Goal: Information Seeking & Learning: Check status

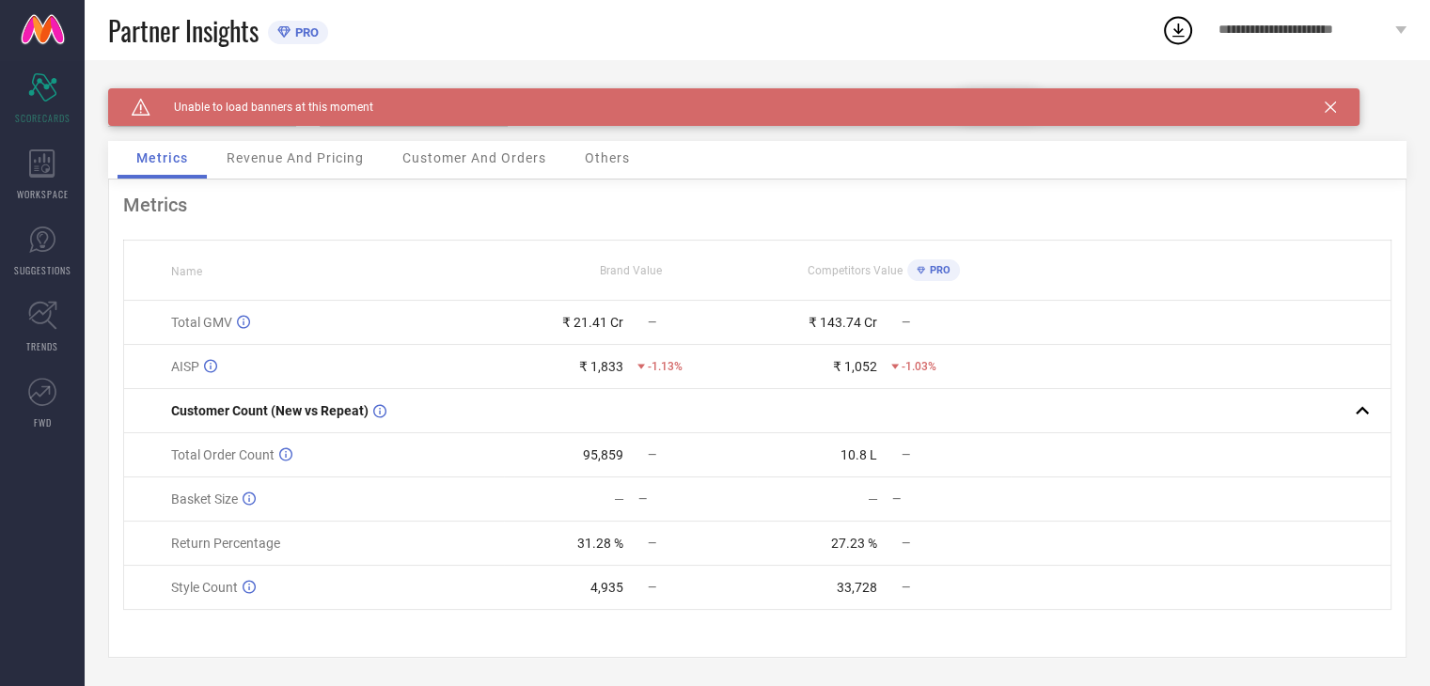
click at [466, 173] on div "Customer And Orders" at bounding box center [473, 160] width 181 height 38
click at [1334, 106] on icon at bounding box center [1329, 107] width 11 height 11
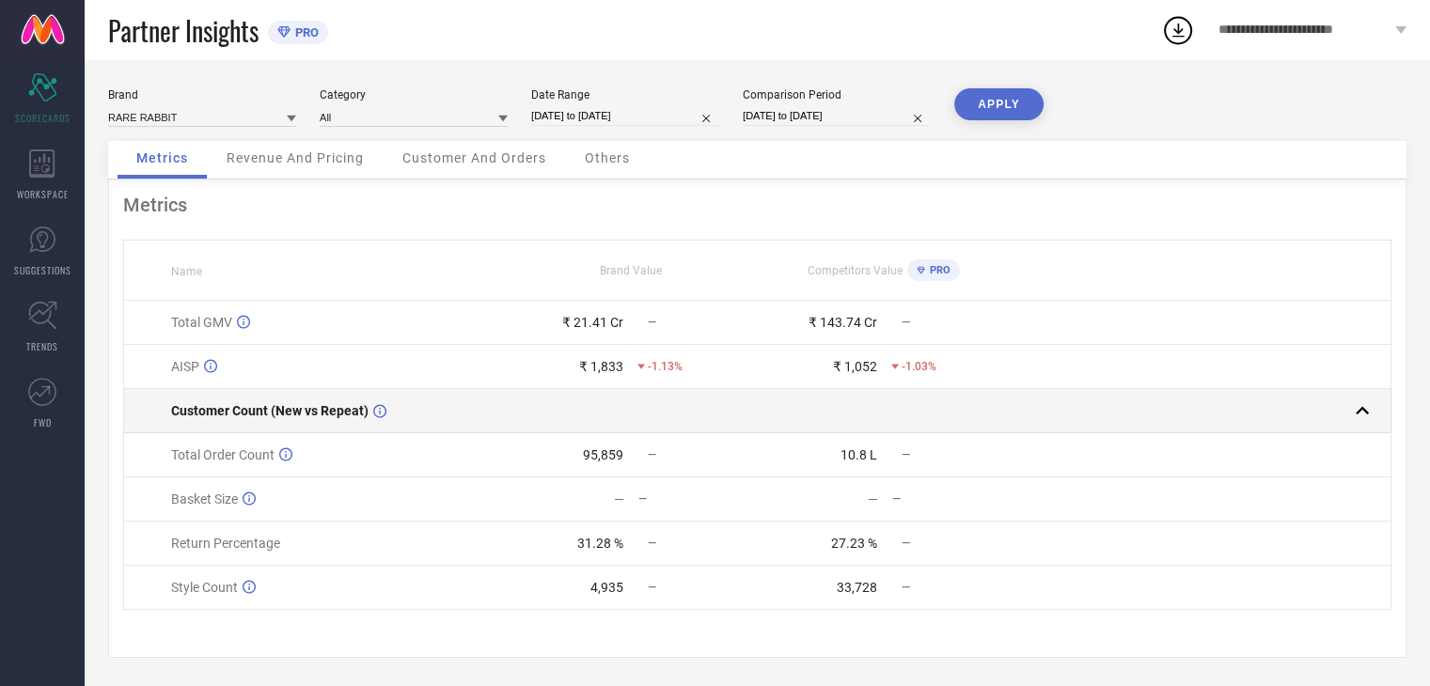
scroll to position [7, 0]
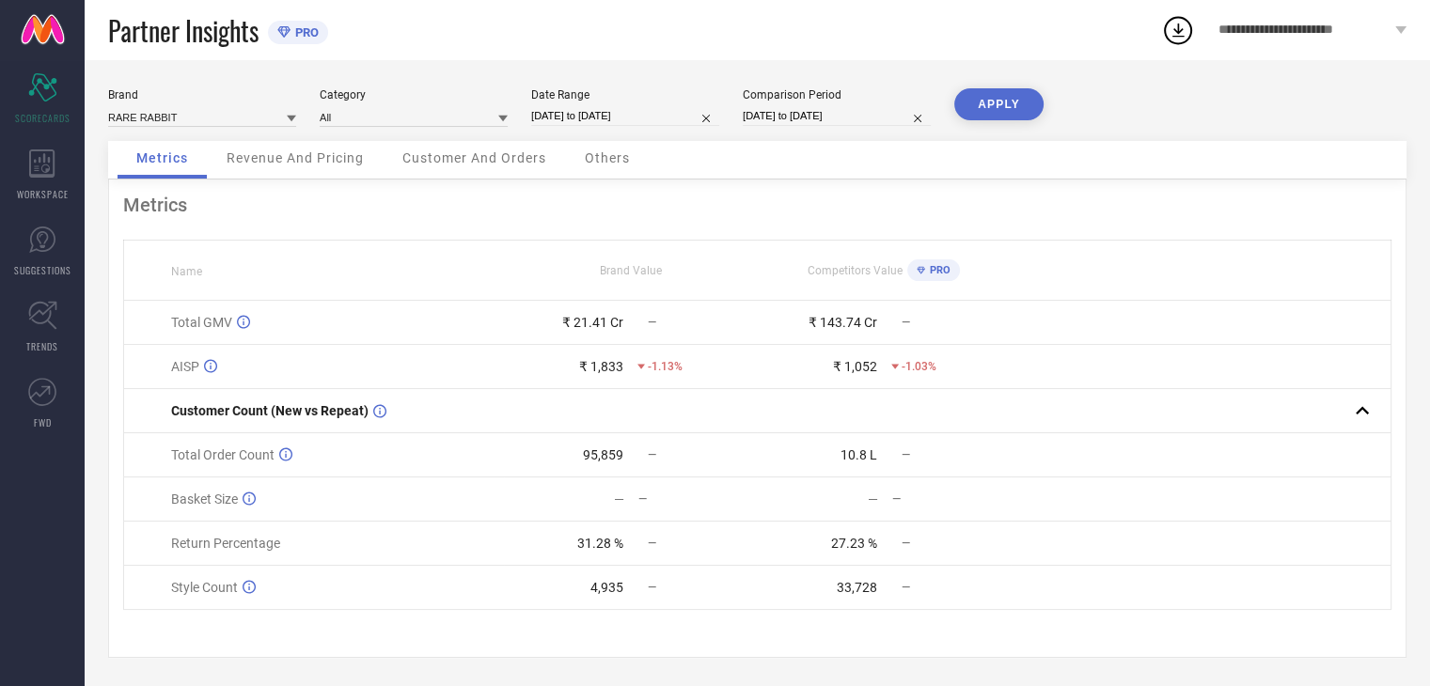
click at [493, 157] on span "Customer And Orders" at bounding box center [474, 157] width 144 height 15
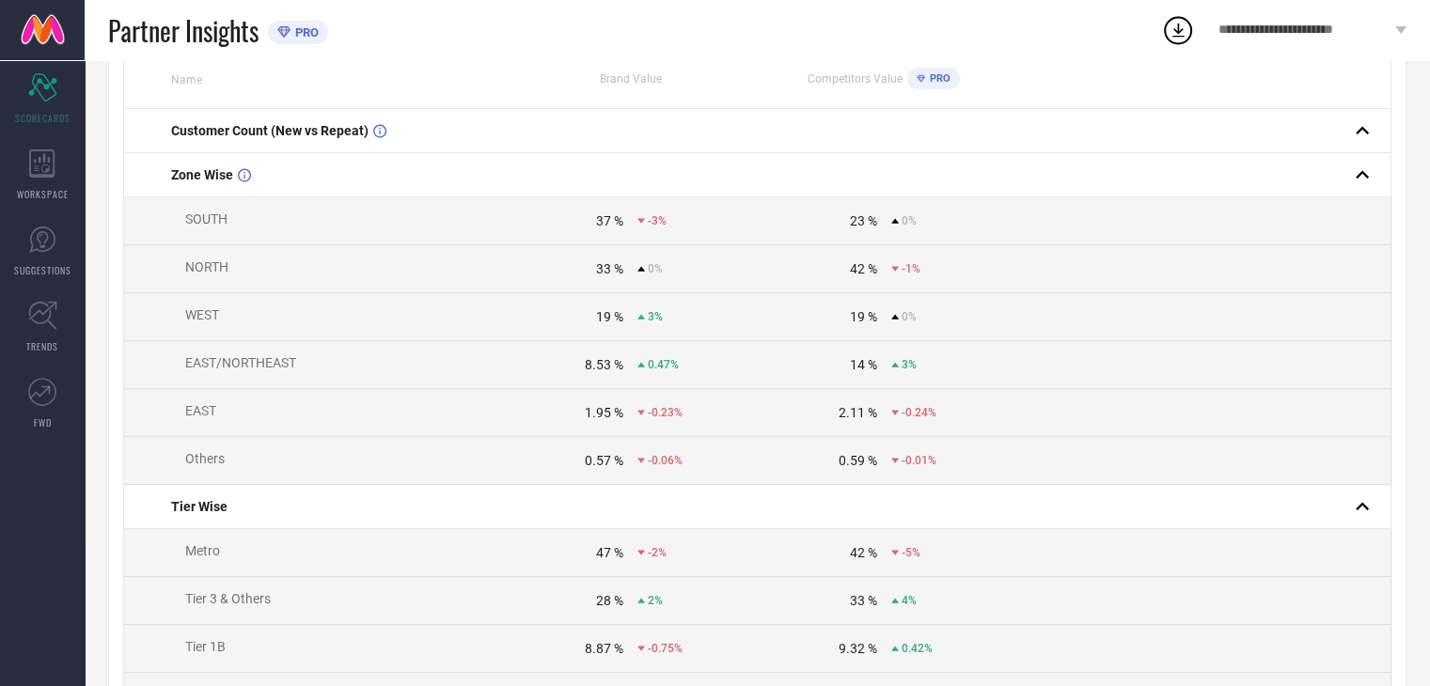
scroll to position [0, 0]
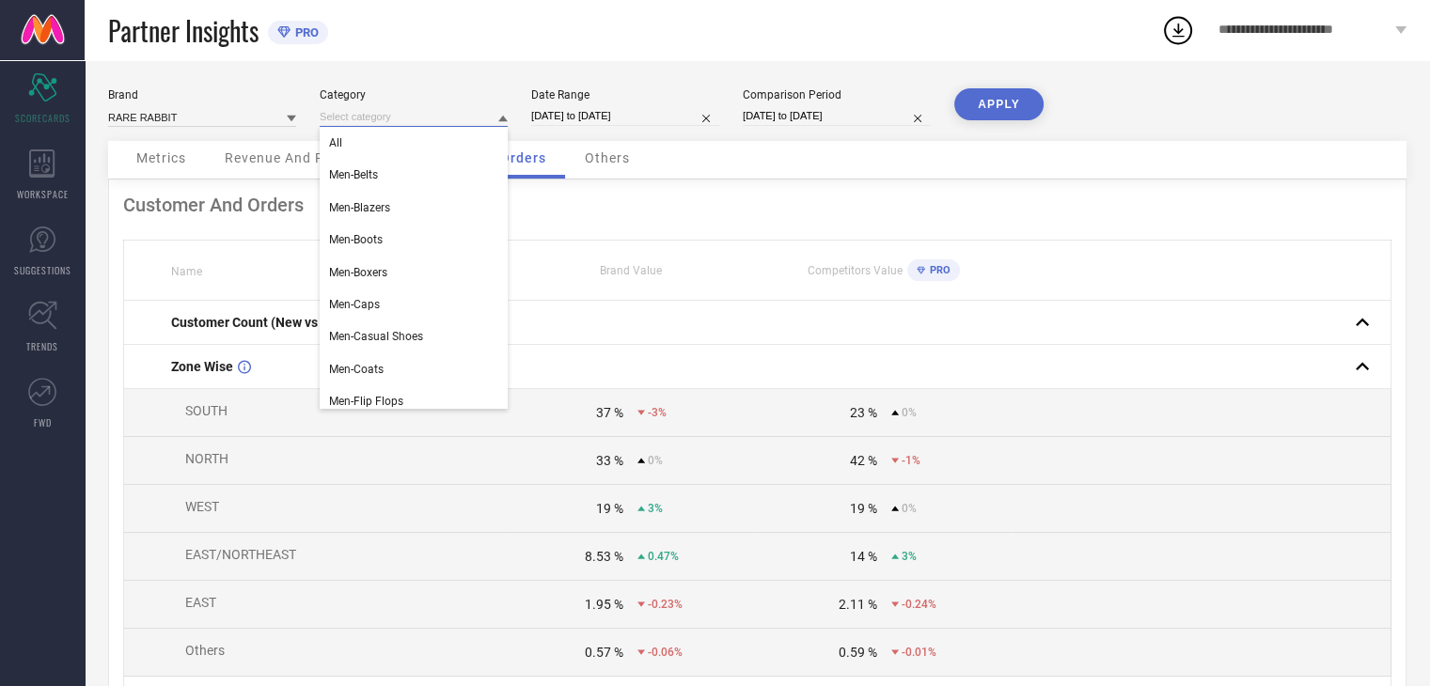
click at [389, 119] on input at bounding box center [414, 117] width 188 height 20
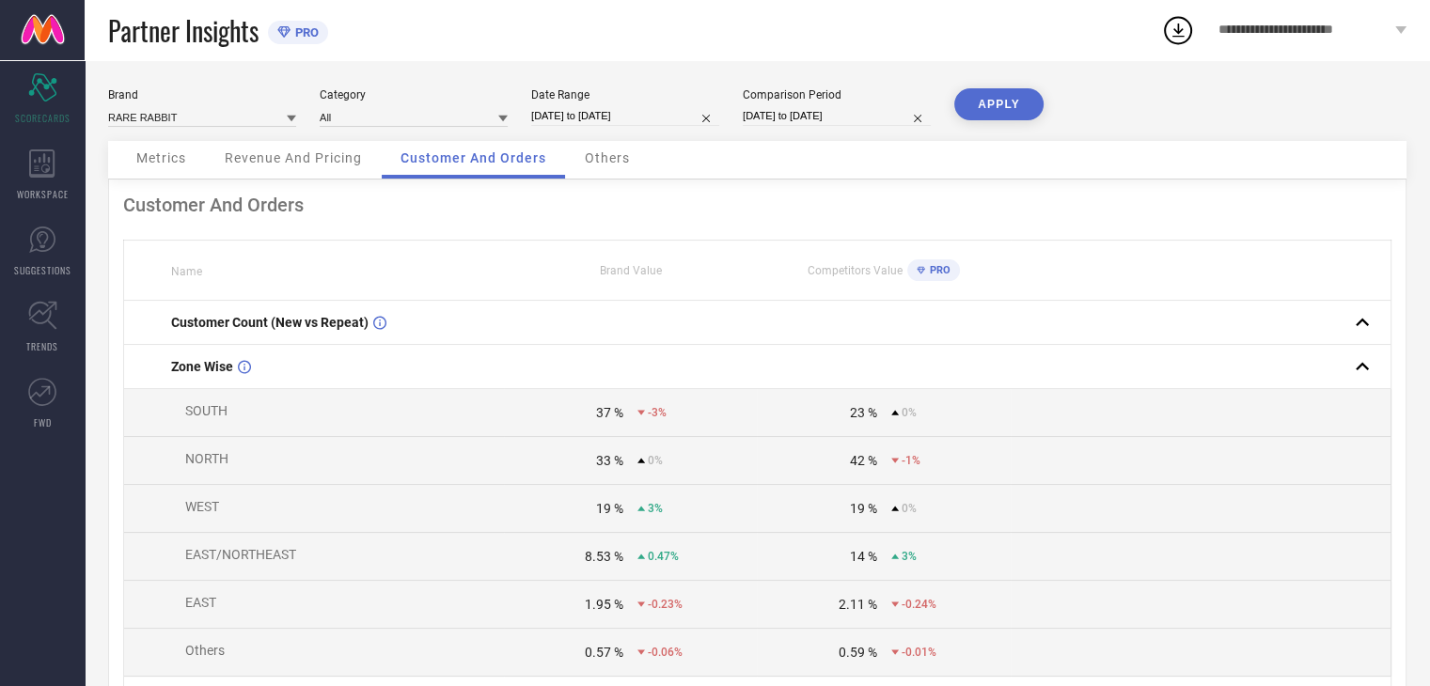
click at [368, 128] on div "Brand RARE RABBIT Category All Date Range [DATE] to [DATE] Comparison Period [D…" at bounding box center [757, 114] width 1298 height 53
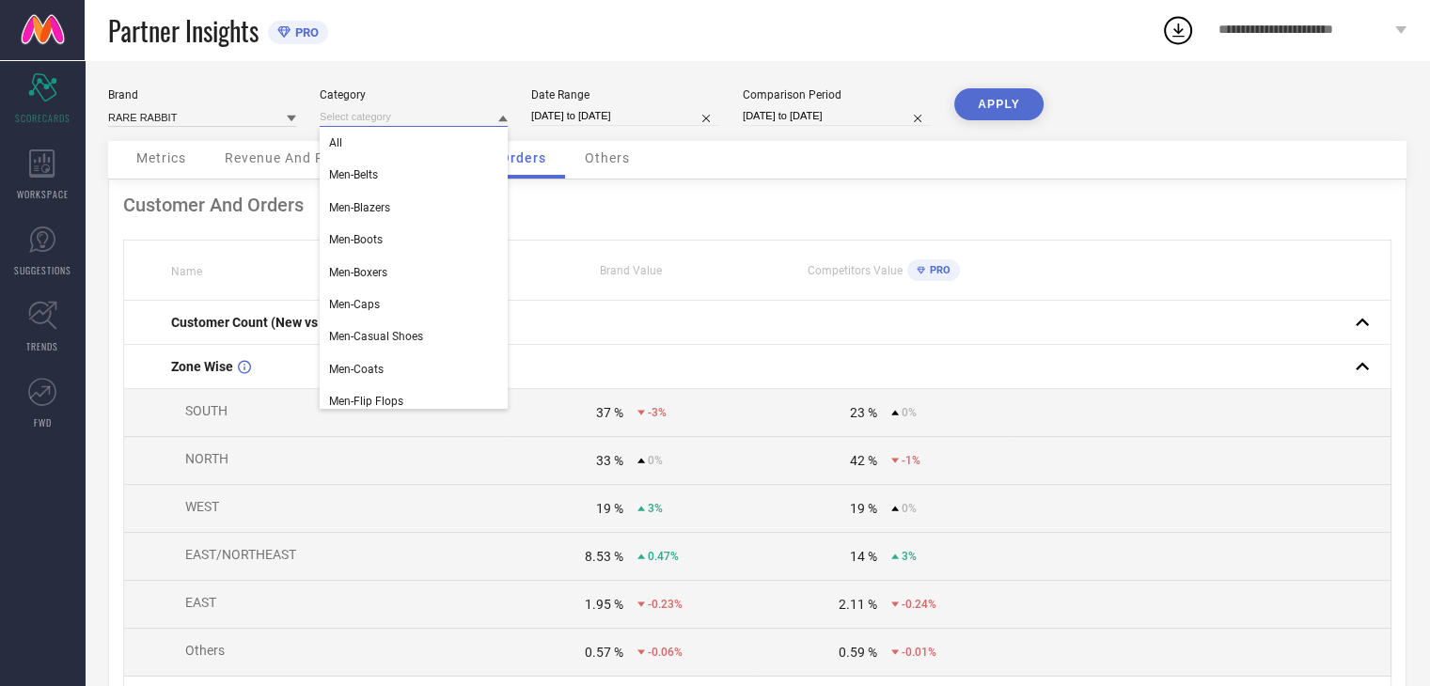
click at [368, 125] on input at bounding box center [414, 117] width 188 height 20
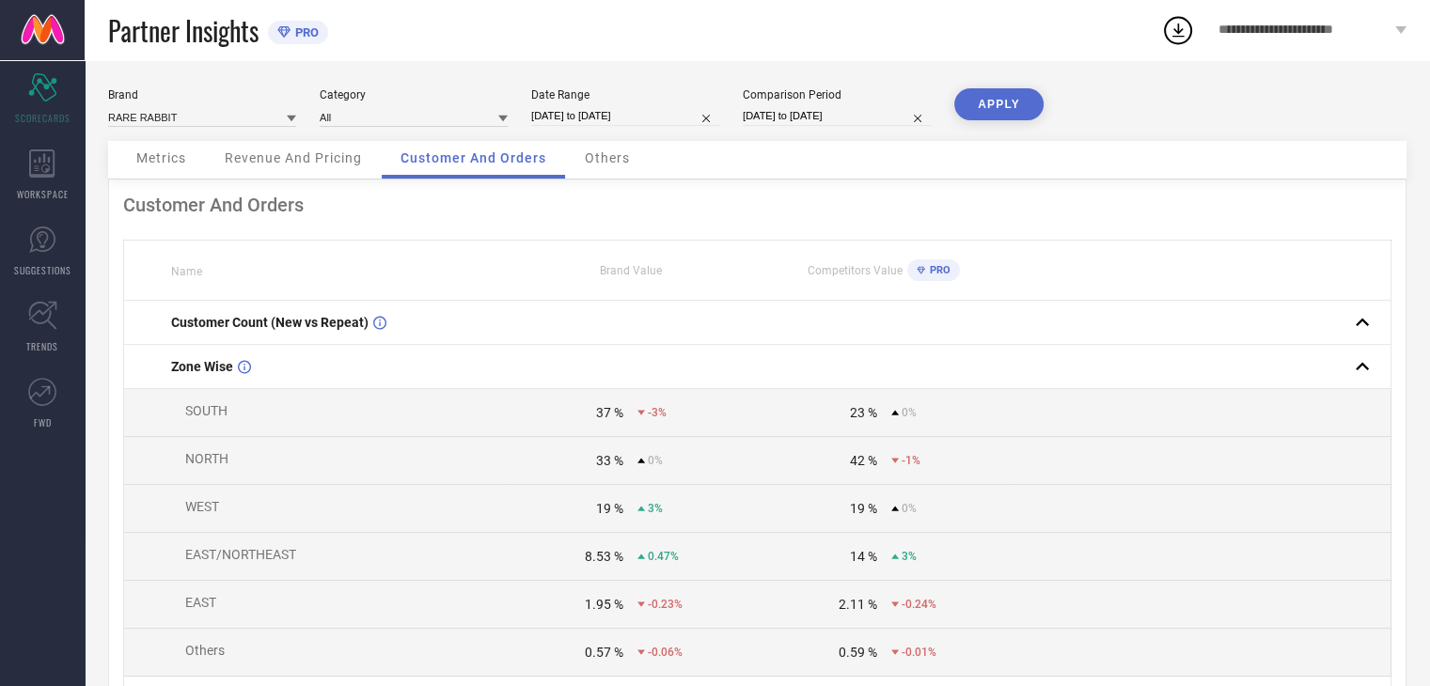
click at [506, 115] on icon at bounding box center [502, 118] width 9 height 9
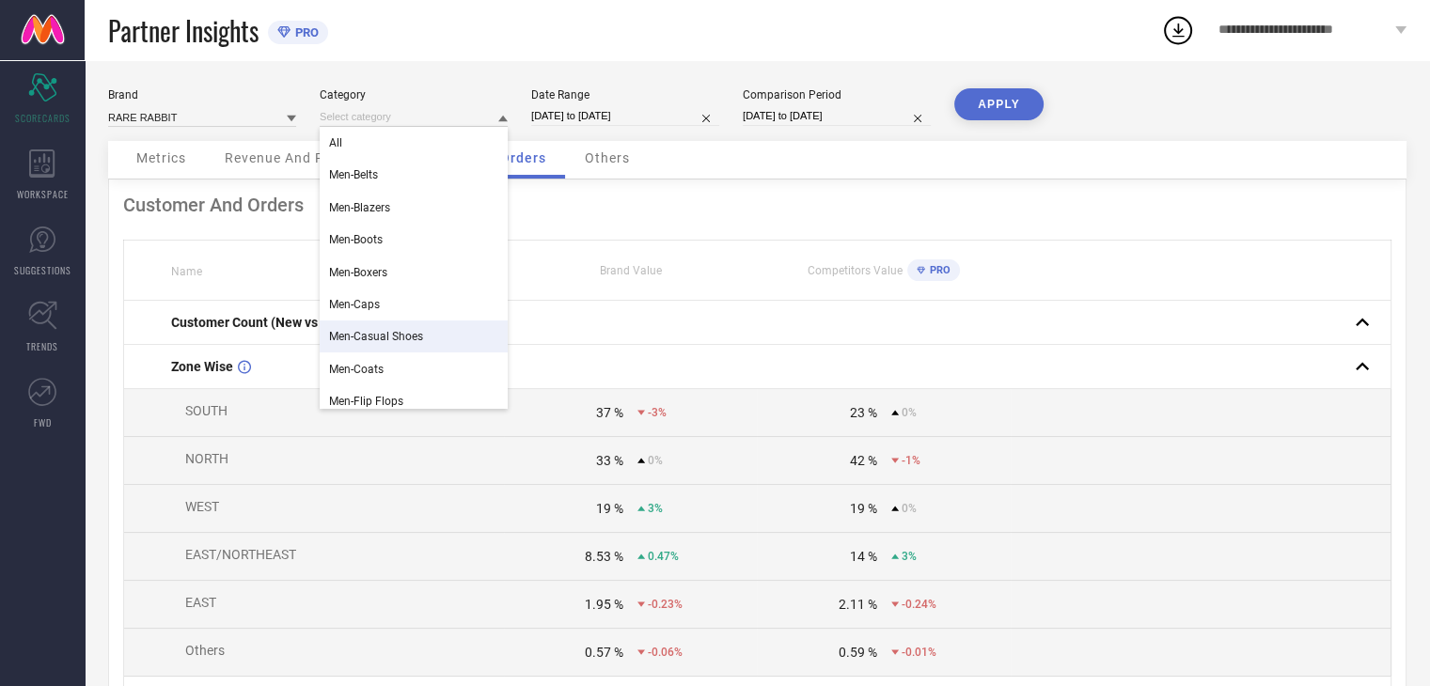
click at [398, 338] on span "Men-Casual Shoes" at bounding box center [376, 336] width 94 height 13
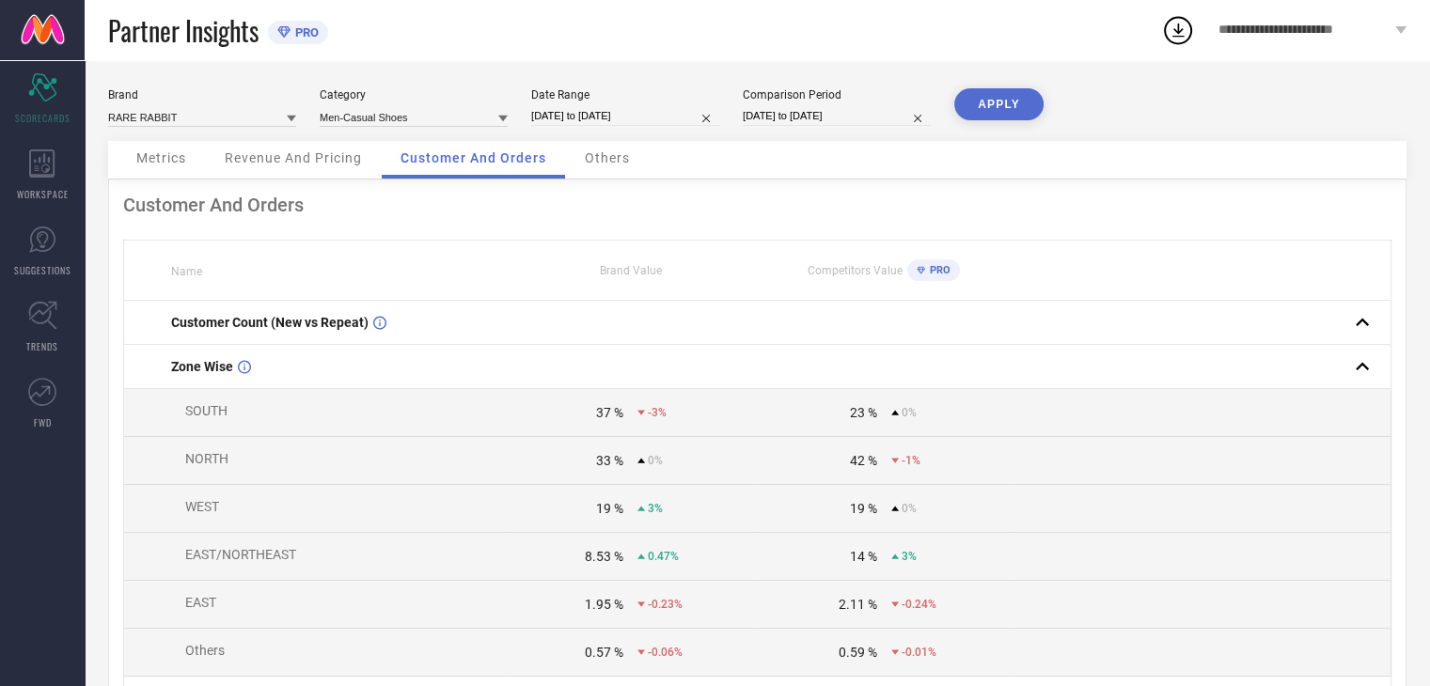
select select "9"
select select "2024"
select select "10"
select select "2024"
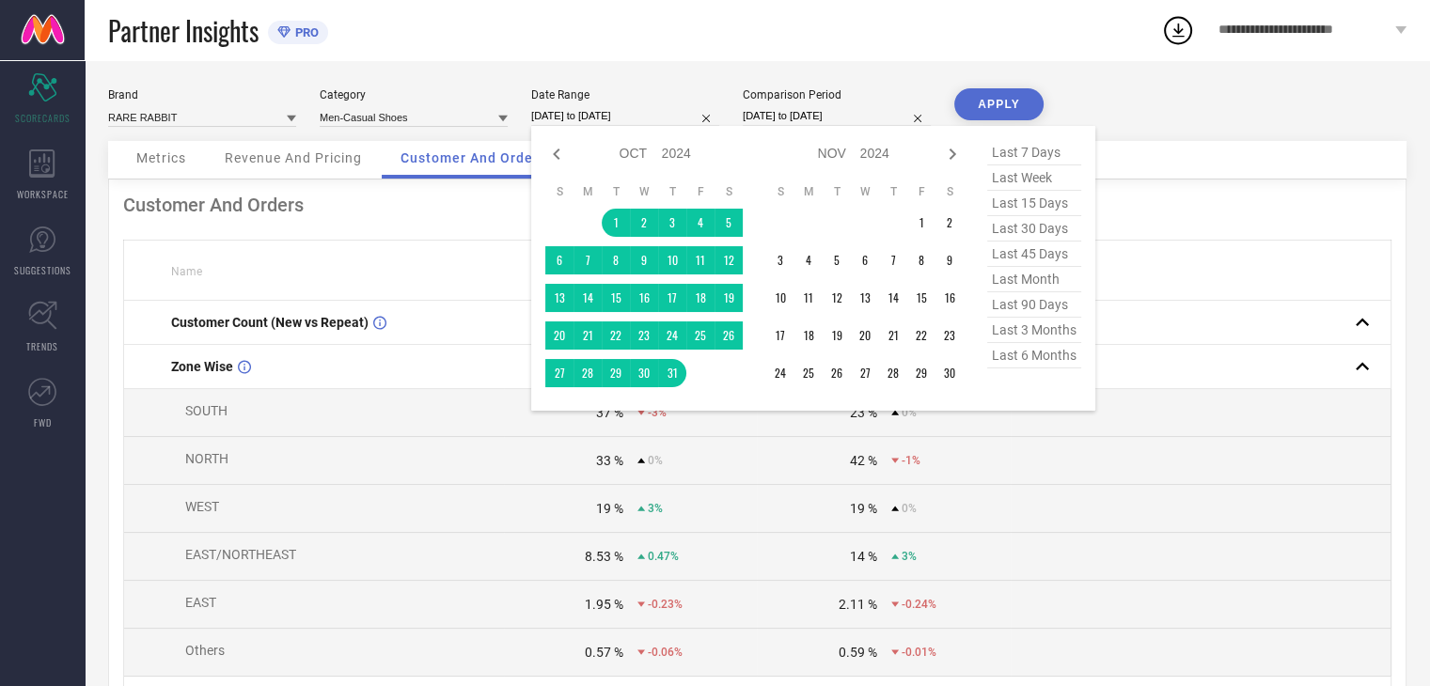
click at [664, 114] on input "[DATE] to [DATE]" at bounding box center [625, 116] width 188 height 20
type input "After [DATE]"
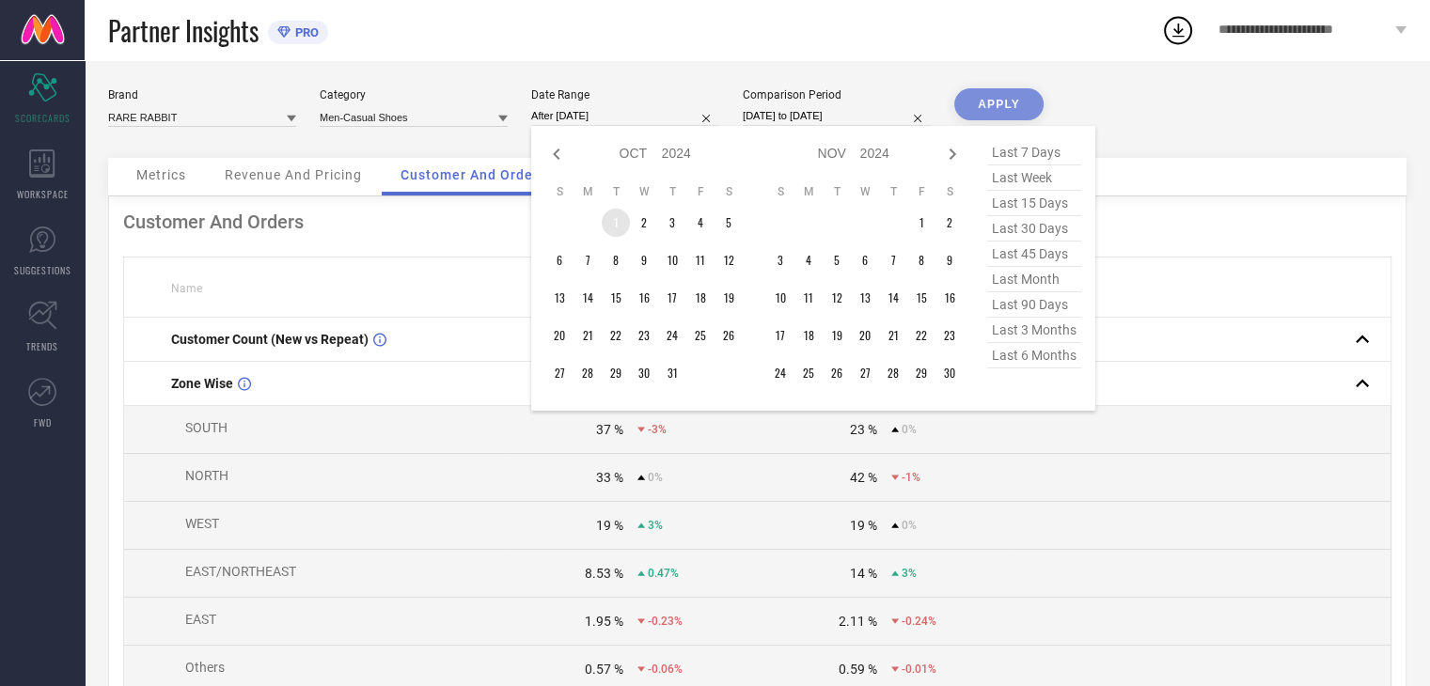
click at [618, 218] on td "1" at bounding box center [616, 223] width 28 height 28
click at [556, 151] on icon at bounding box center [556, 154] width 23 height 23
select select "8"
select select "2024"
select select "9"
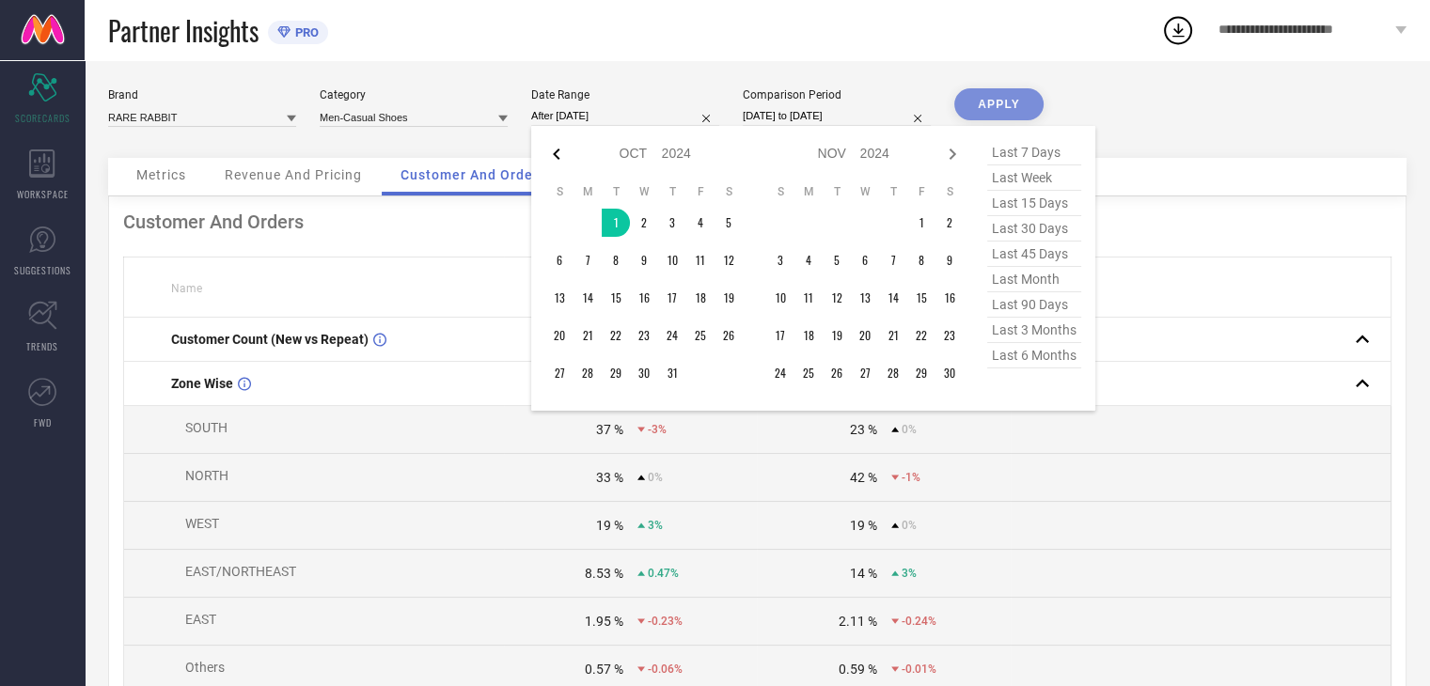
select select "2024"
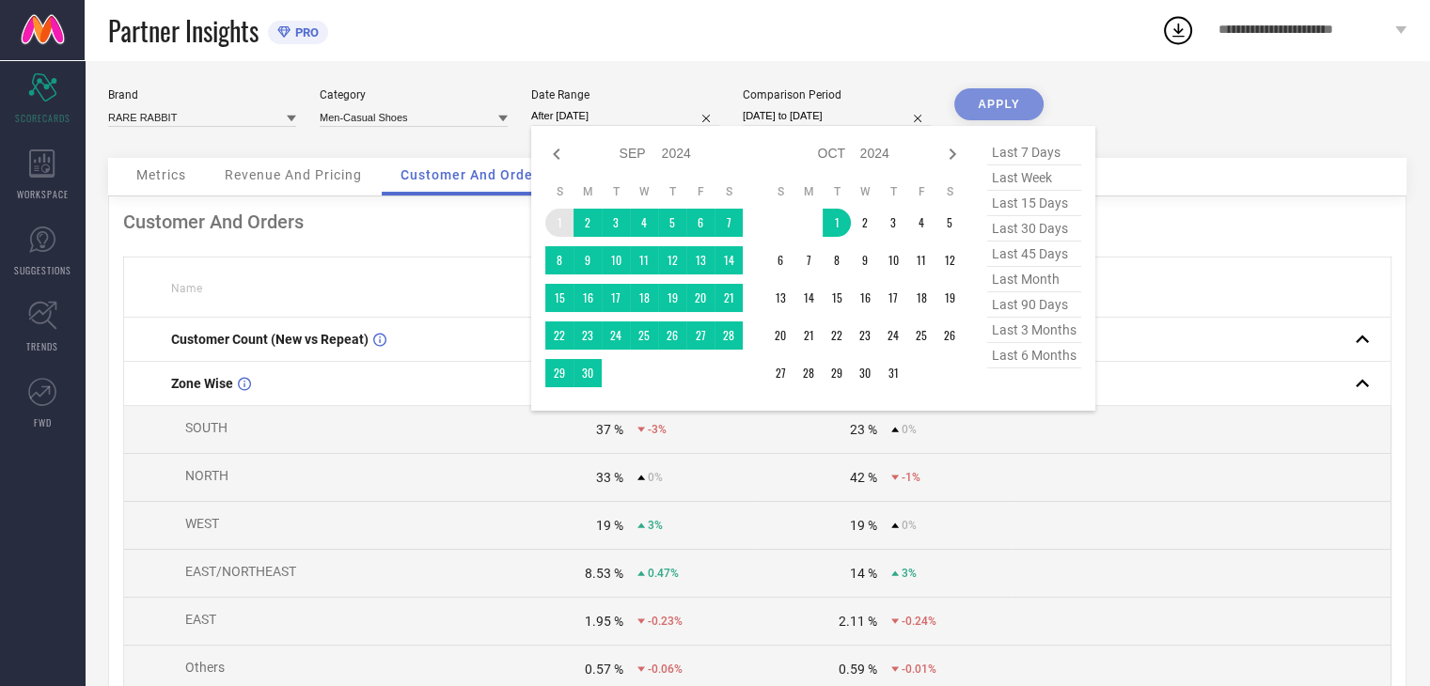
type input "[DATE] to [DATE]"
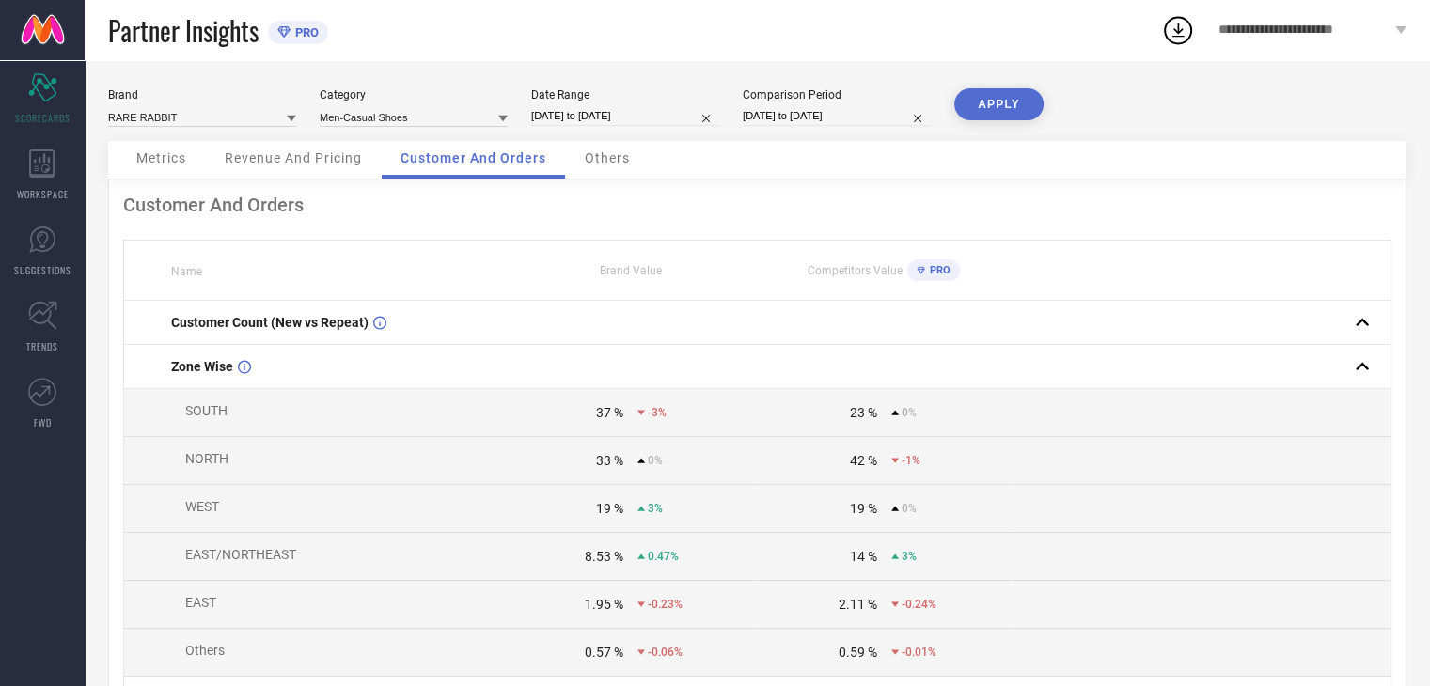
select select "8"
select select "2024"
select select "9"
select select "2024"
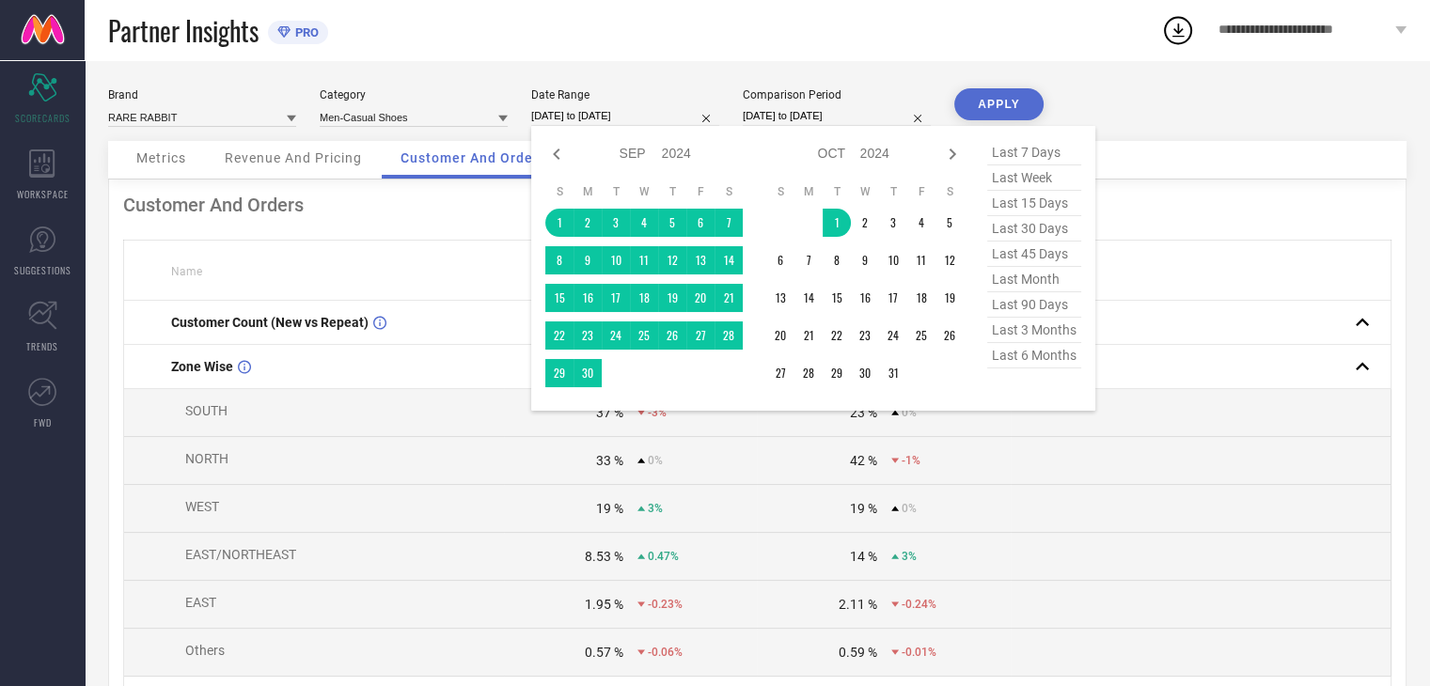
click at [639, 118] on input "[DATE] to [DATE]" at bounding box center [625, 116] width 188 height 20
click at [553, 147] on icon at bounding box center [556, 154] width 23 height 23
select select "7"
select select "2024"
select select "8"
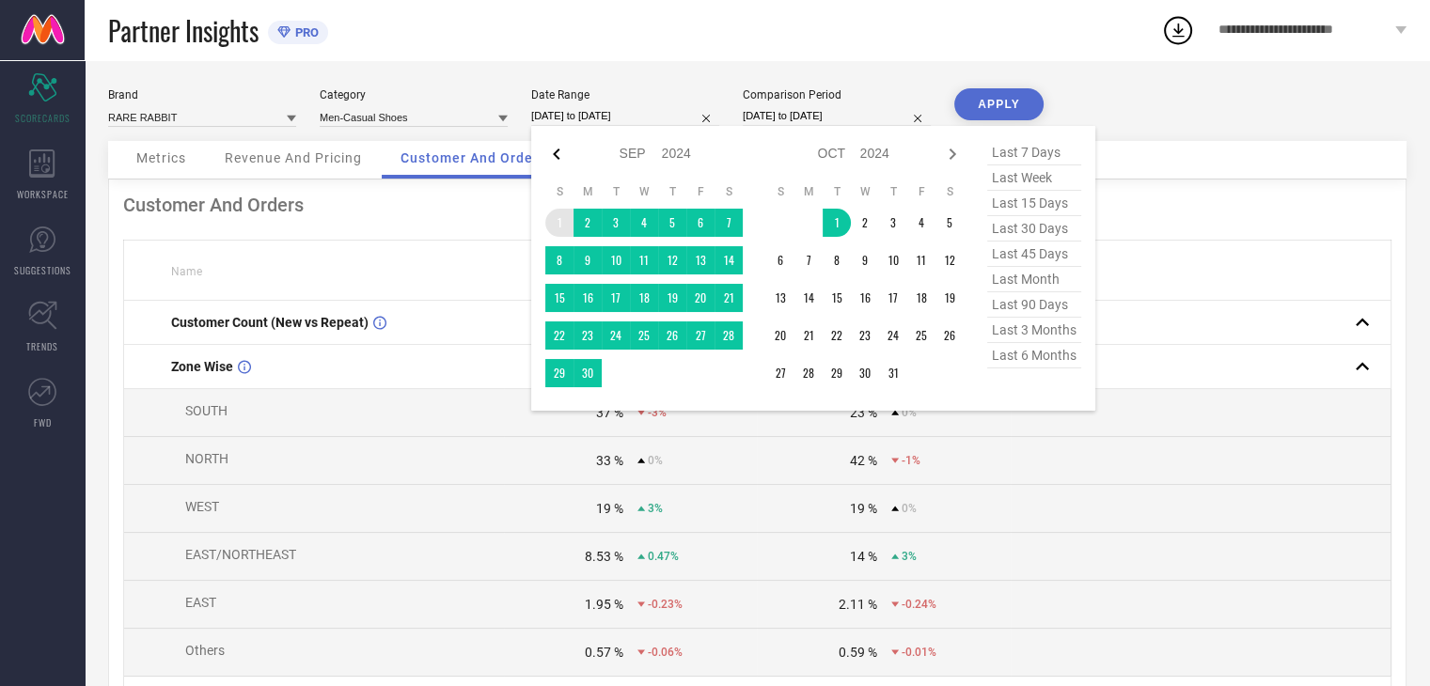
select select "2024"
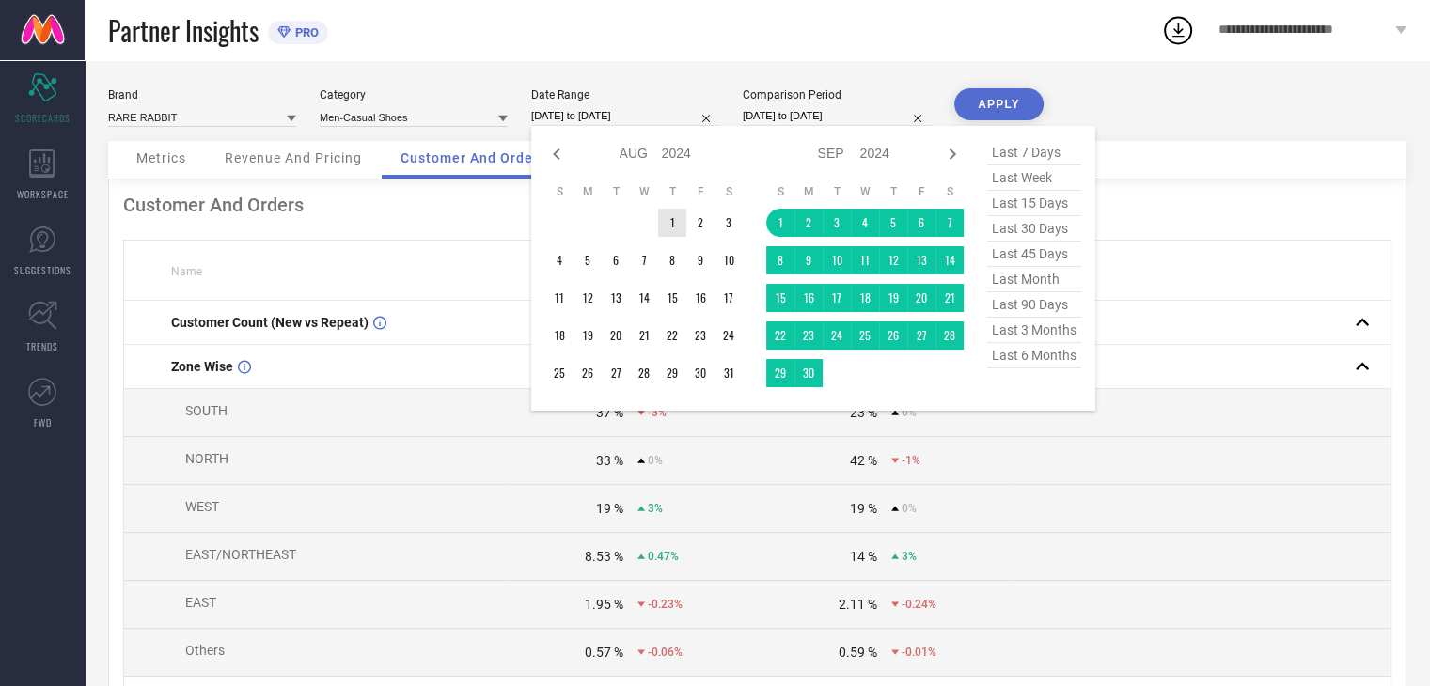
type input "After [DATE]"
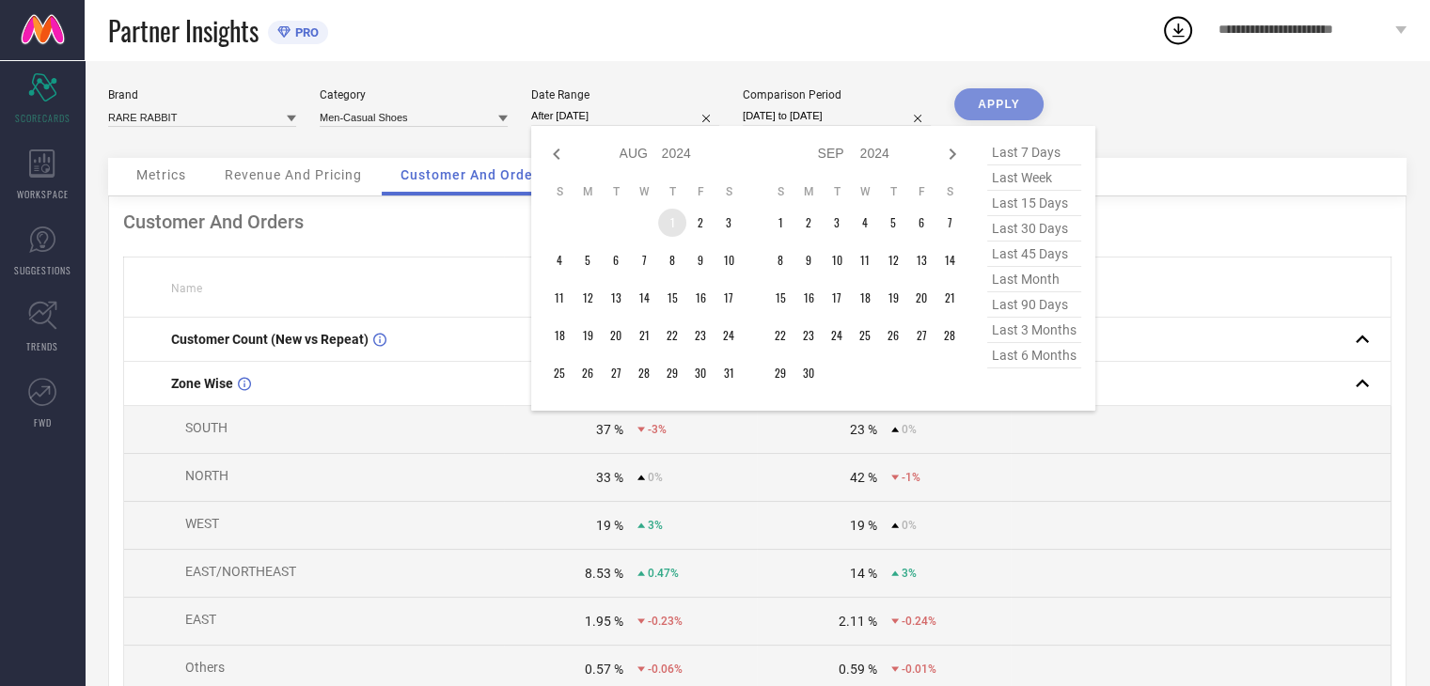
click at [673, 216] on td "1" at bounding box center [672, 223] width 28 height 28
click at [951, 155] on icon at bounding box center [952, 154] width 7 height 11
select select "8"
select select "2024"
select select "9"
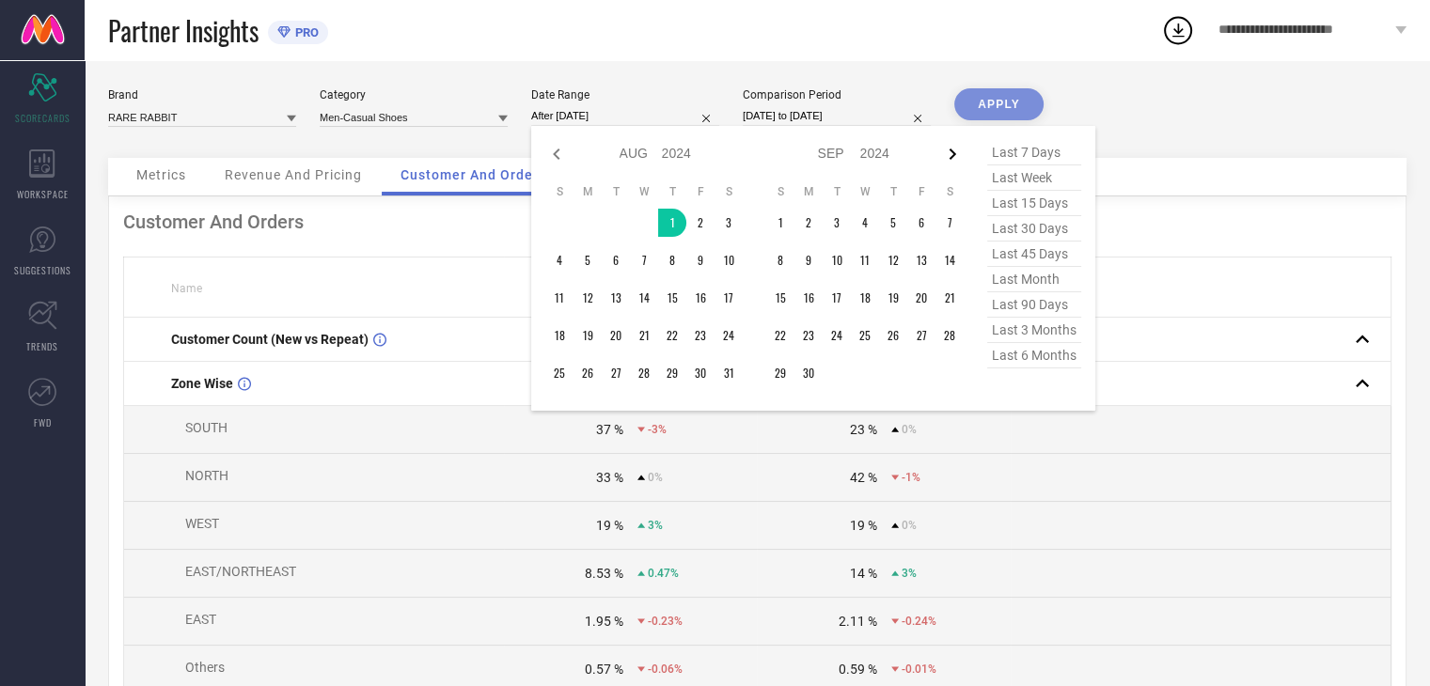
select select "2024"
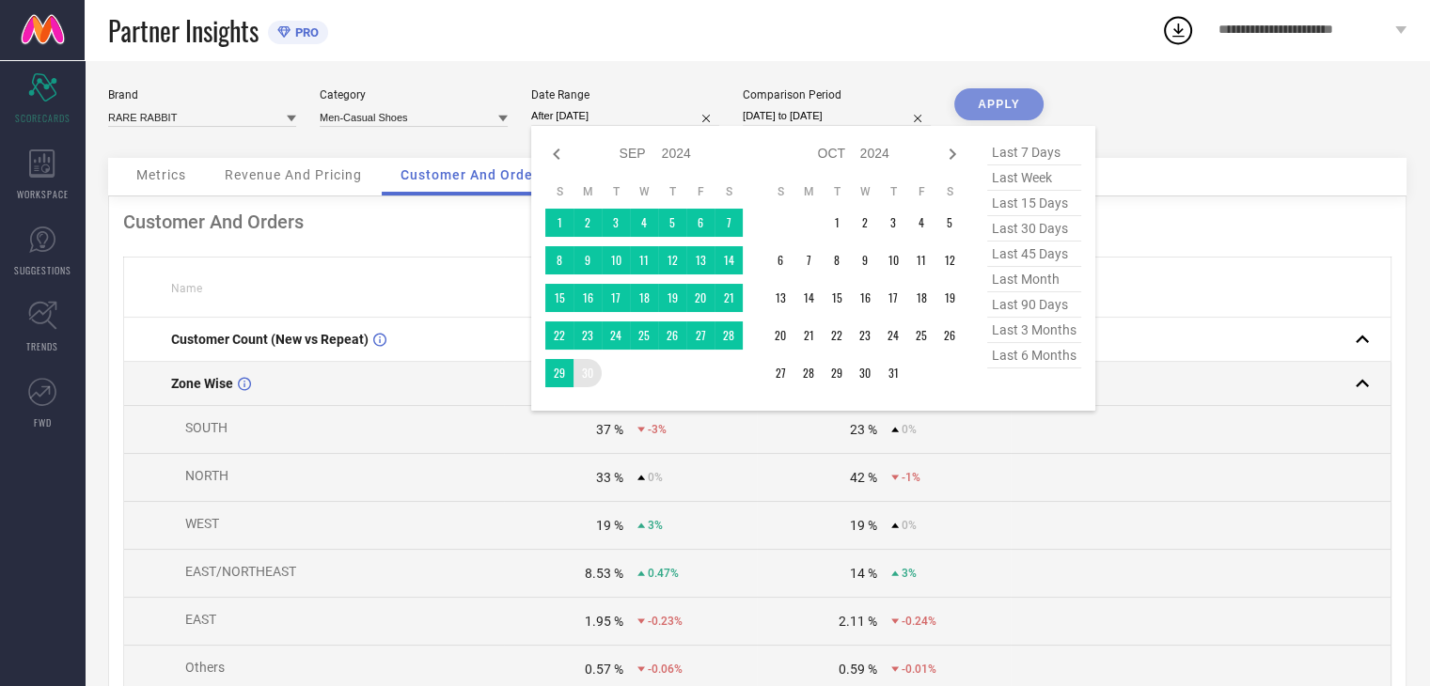
type input "[DATE] to [DATE]"
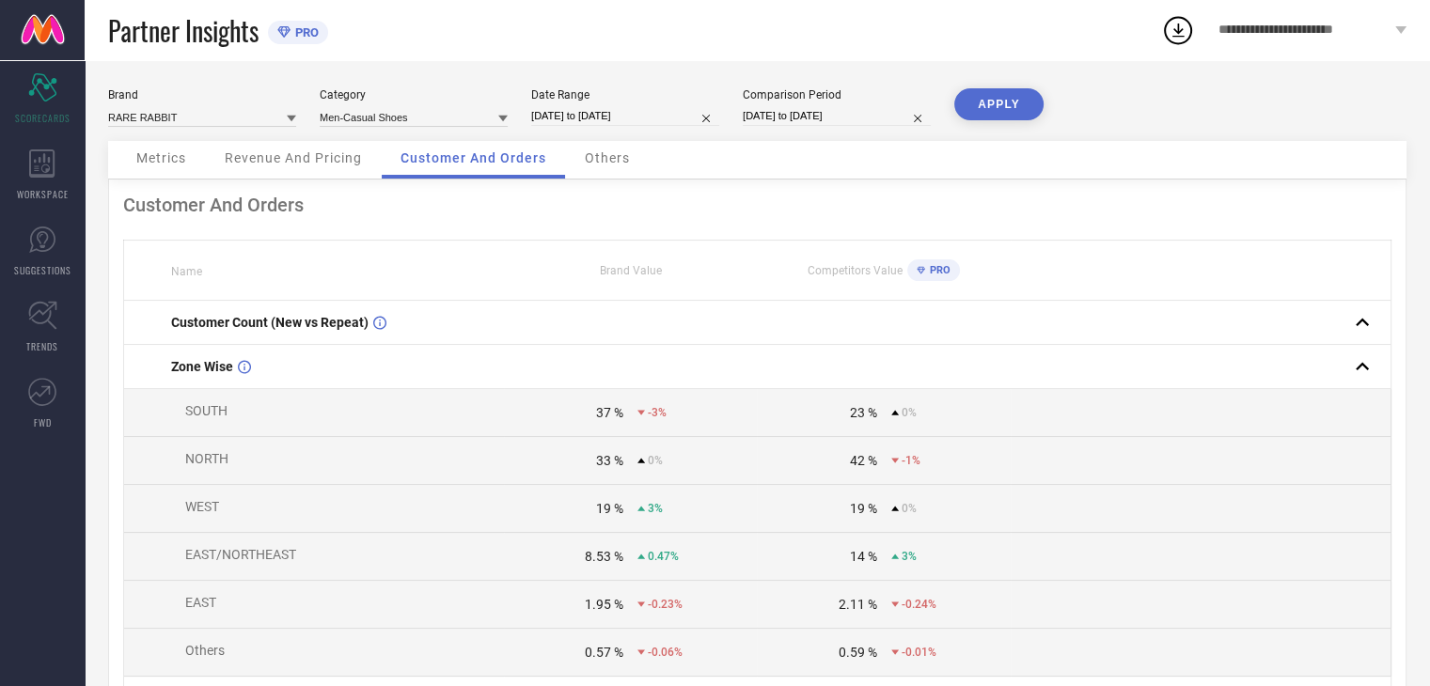
select select "7"
select select "2024"
select select "8"
select select "2024"
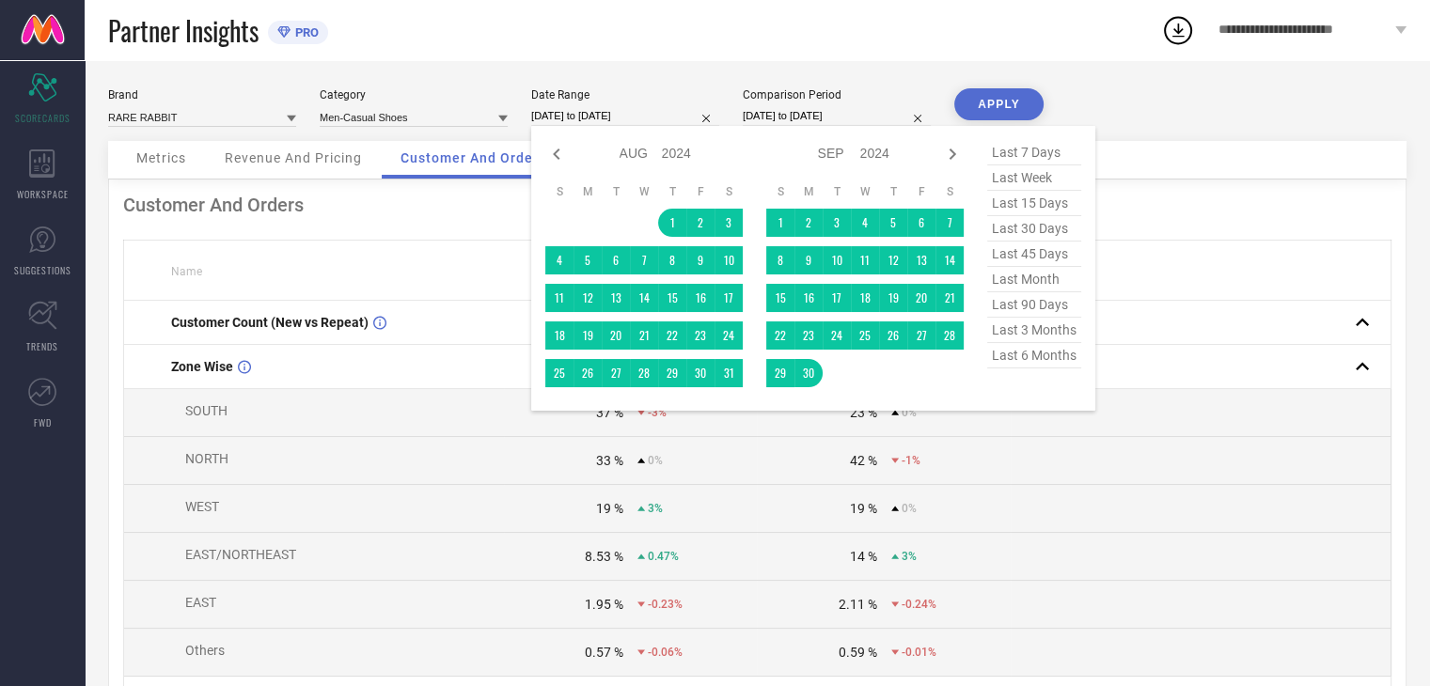
click at [658, 117] on input "[DATE] to [DATE]" at bounding box center [625, 116] width 188 height 20
click at [555, 158] on icon at bounding box center [556, 154] width 23 height 23
select select "6"
select select "2024"
select select "7"
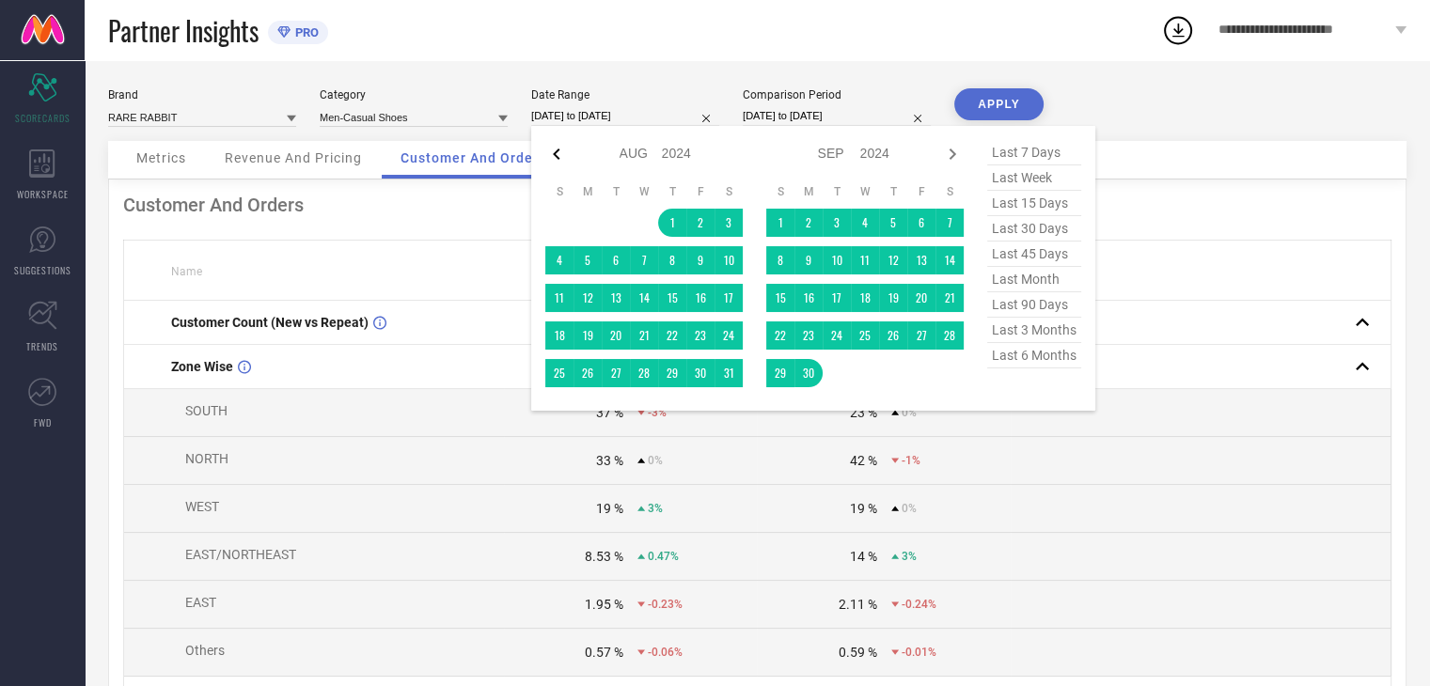
select select "2024"
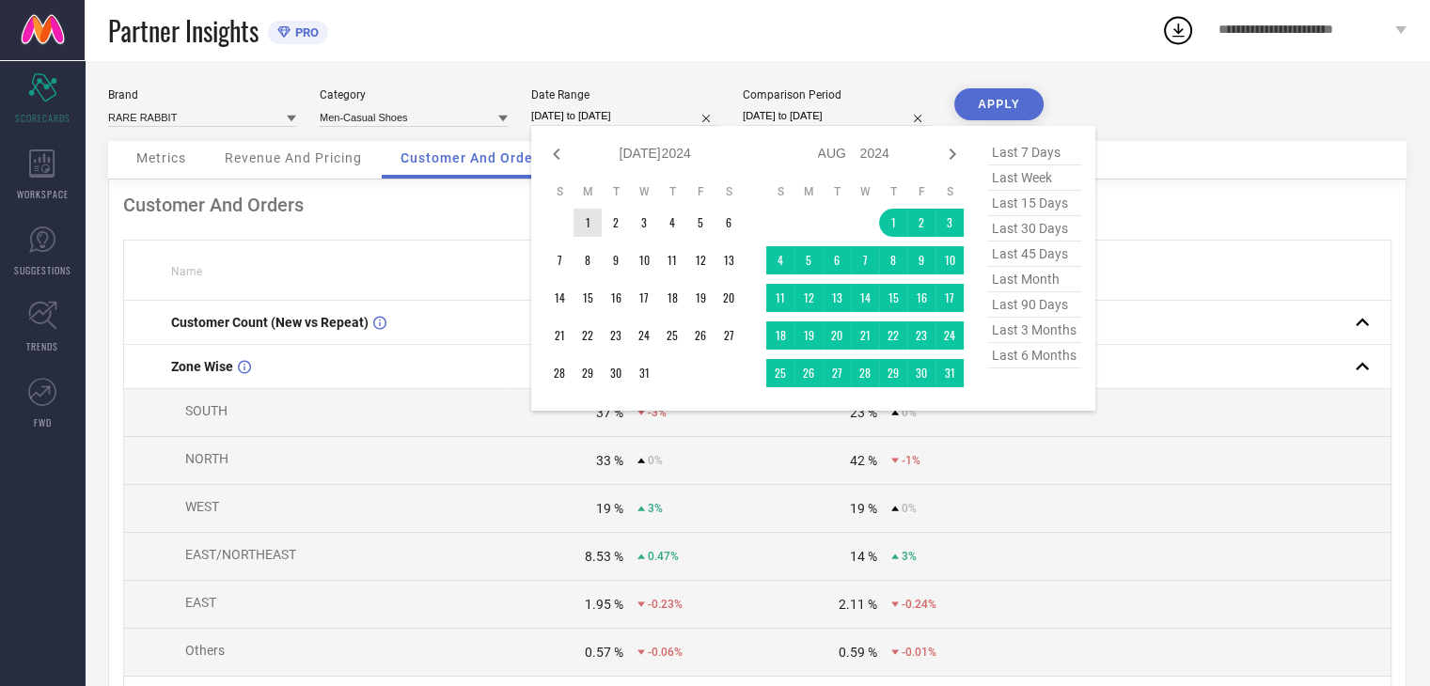
type input "After [DATE]"
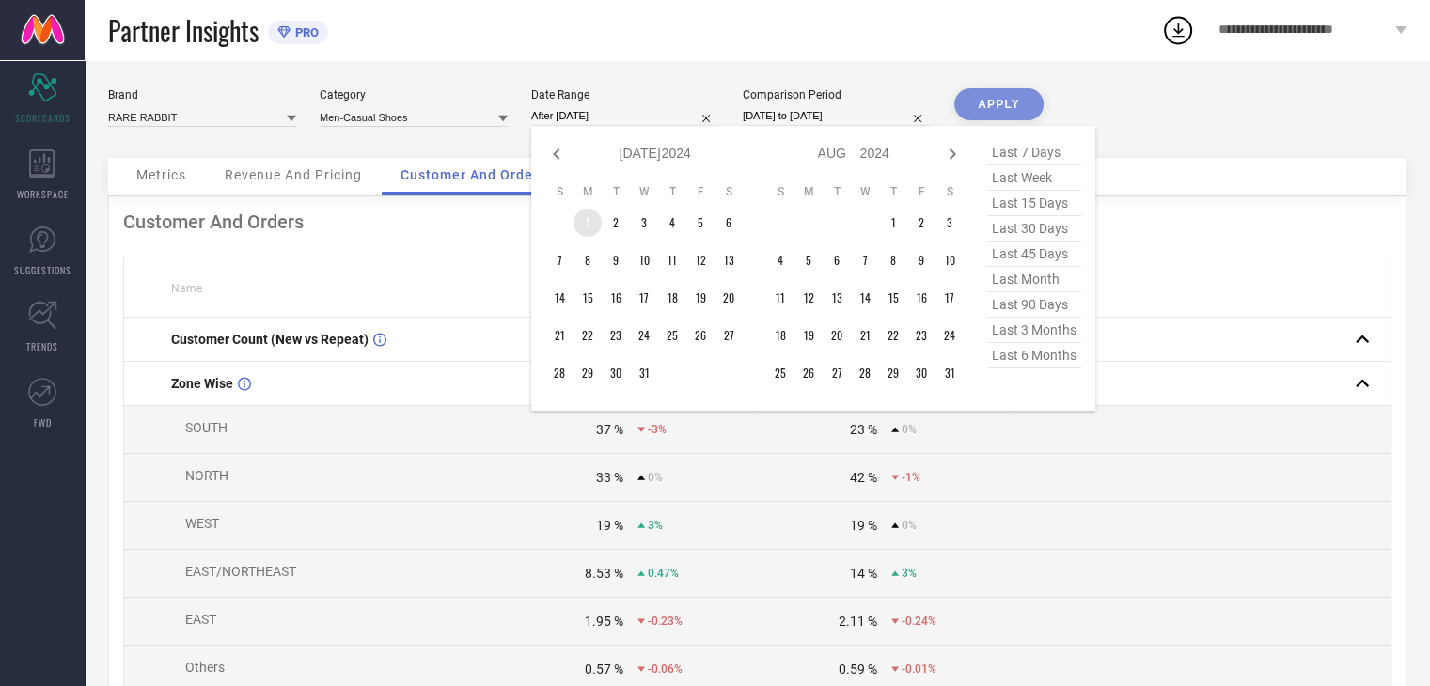
click at [594, 222] on td "1" at bounding box center [587, 223] width 28 height 28
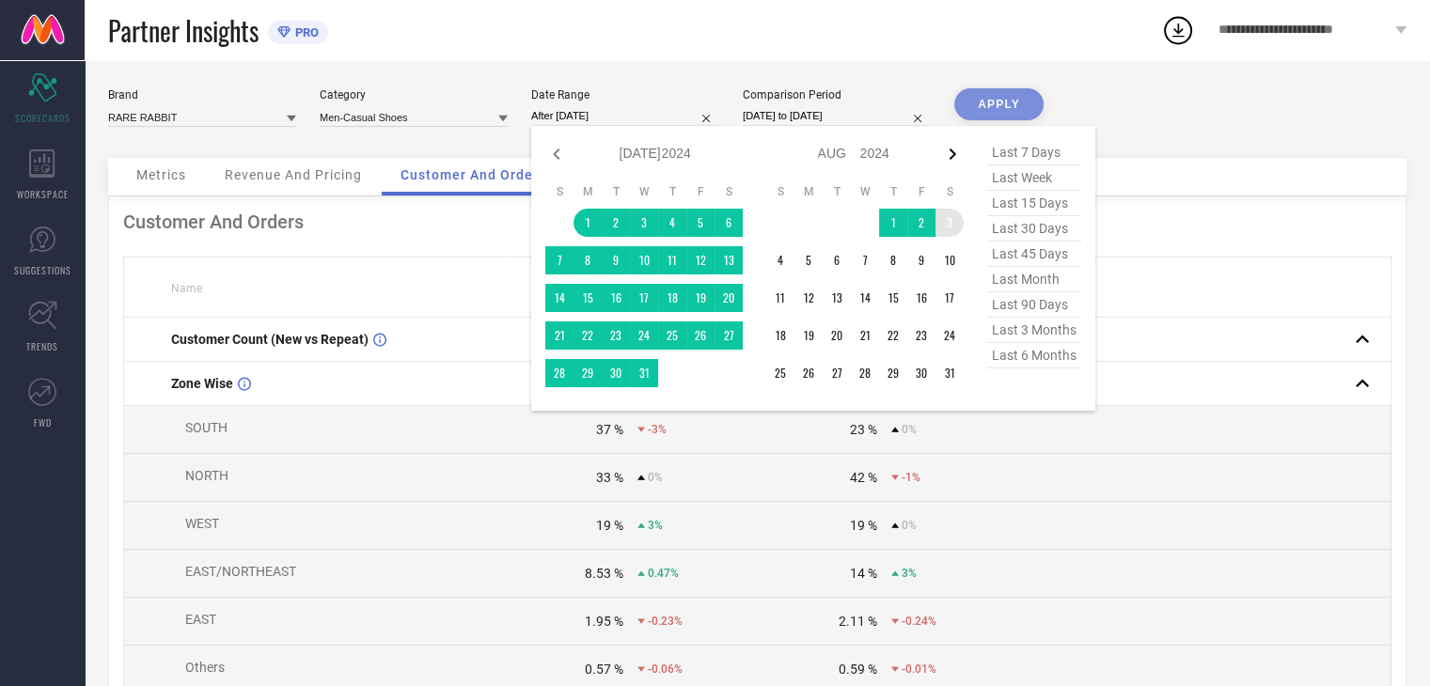
click at [954, 152] on icon at bounding box center [952, 154] width 7 height 11
select select "7"
select select "2024"
select select "8"
select select "2024"
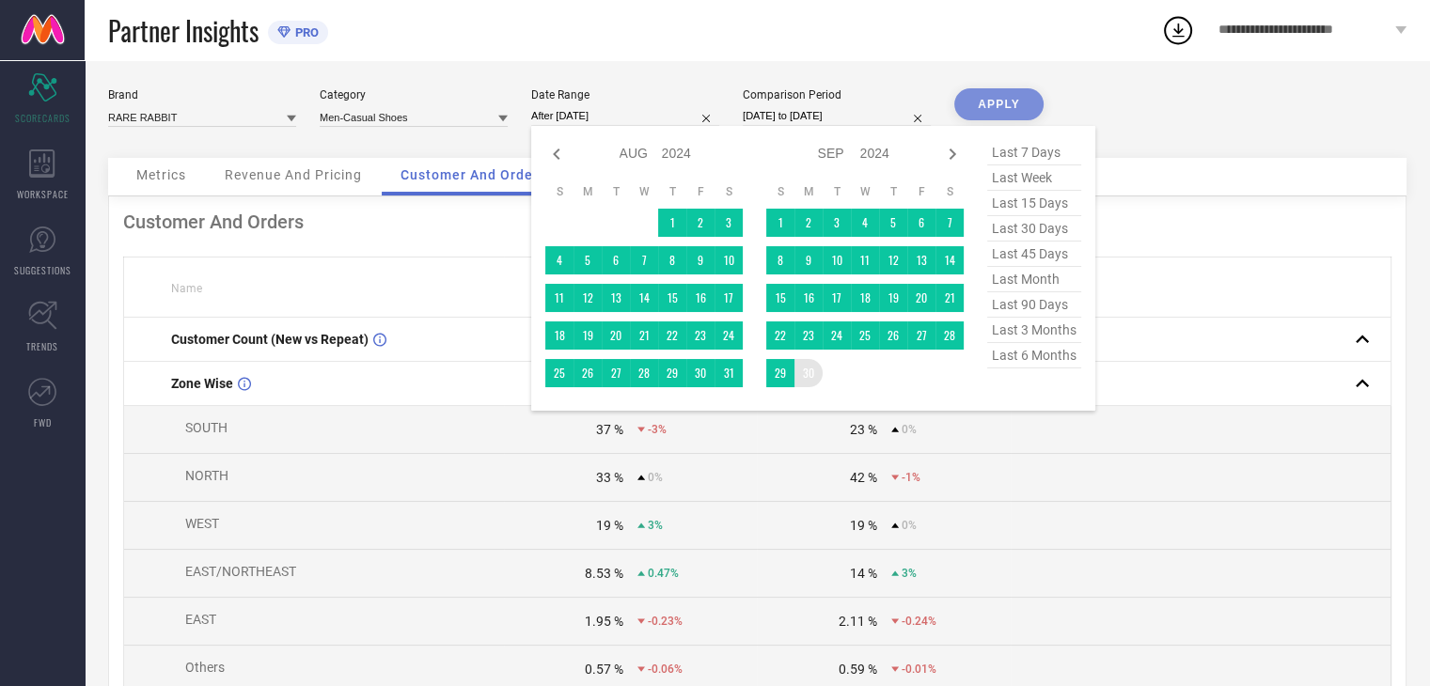
type input "[DATE] to [DATE]"
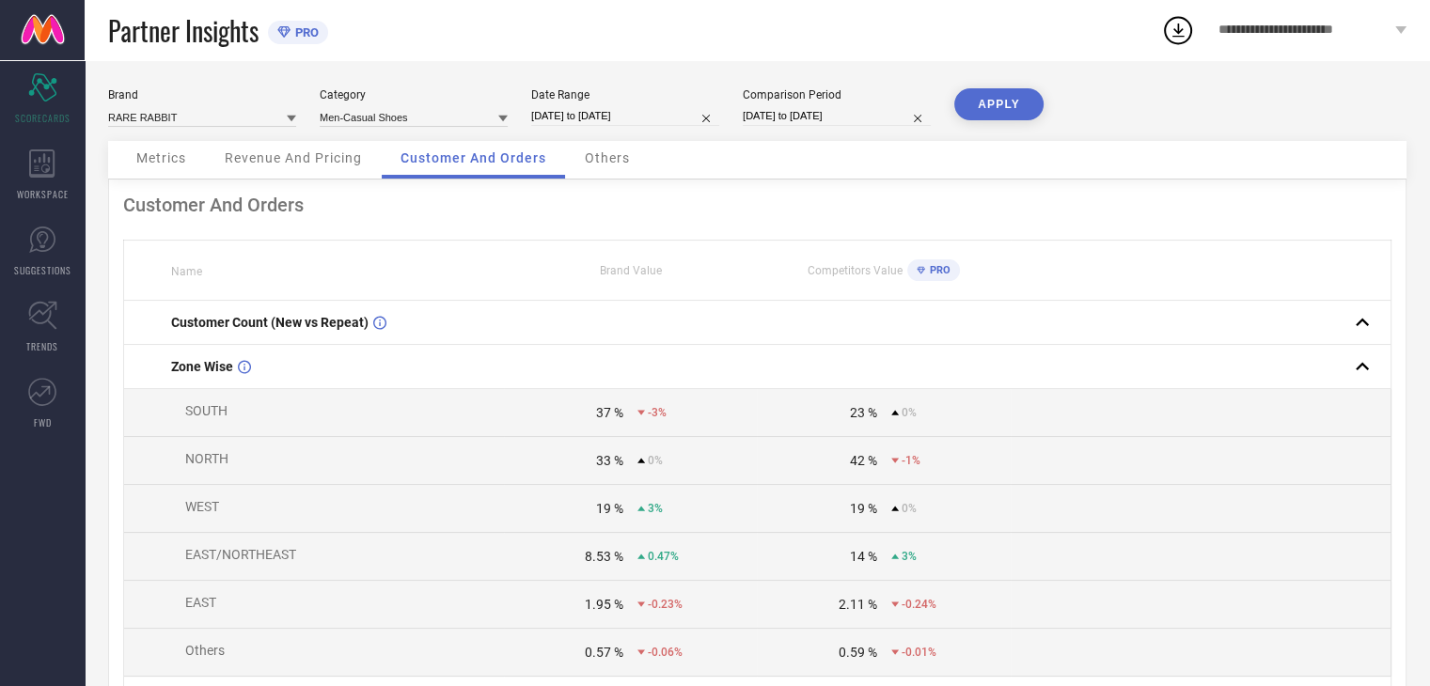
click at [993, 102] on button "APPLY" at bounding box center [998, 104] width 89 height 32
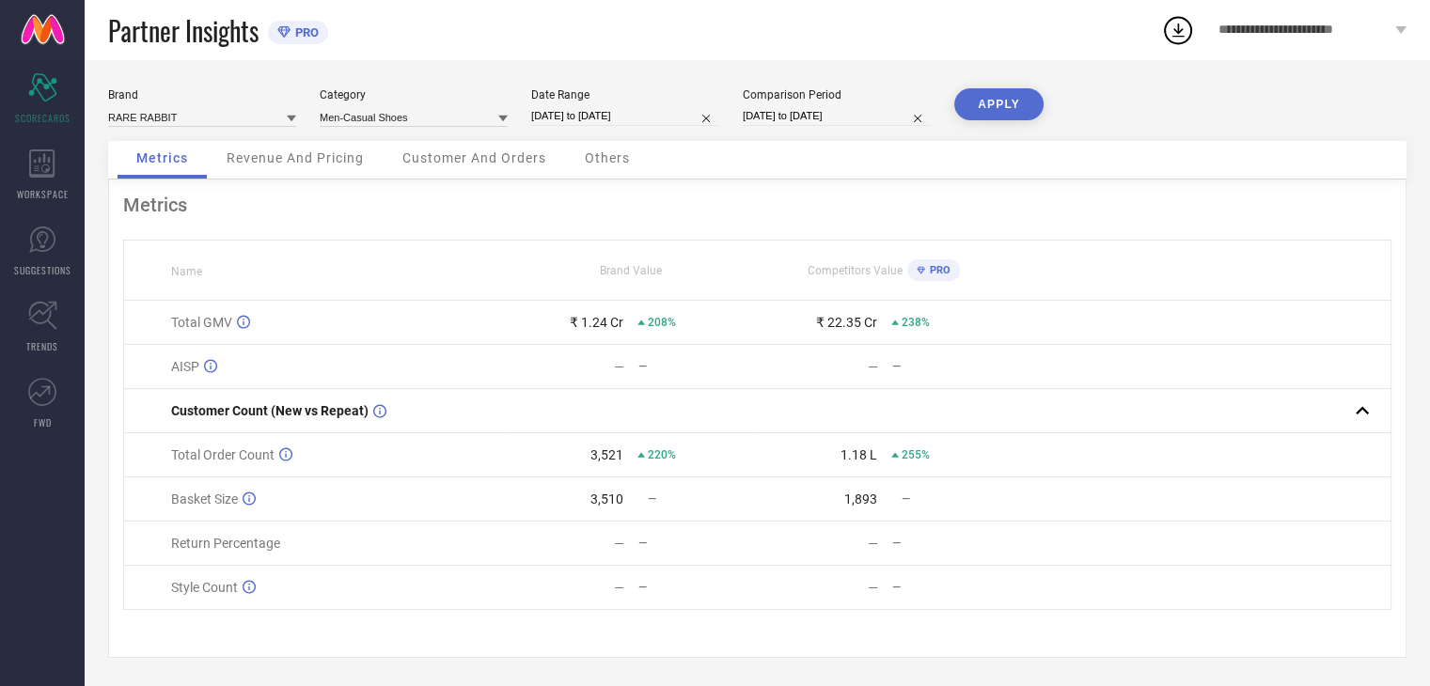
scroll to position [6, 0]
click at [481, 150] on span "Customer And Orders" at bounding box center [474, 157] width 144 height 15
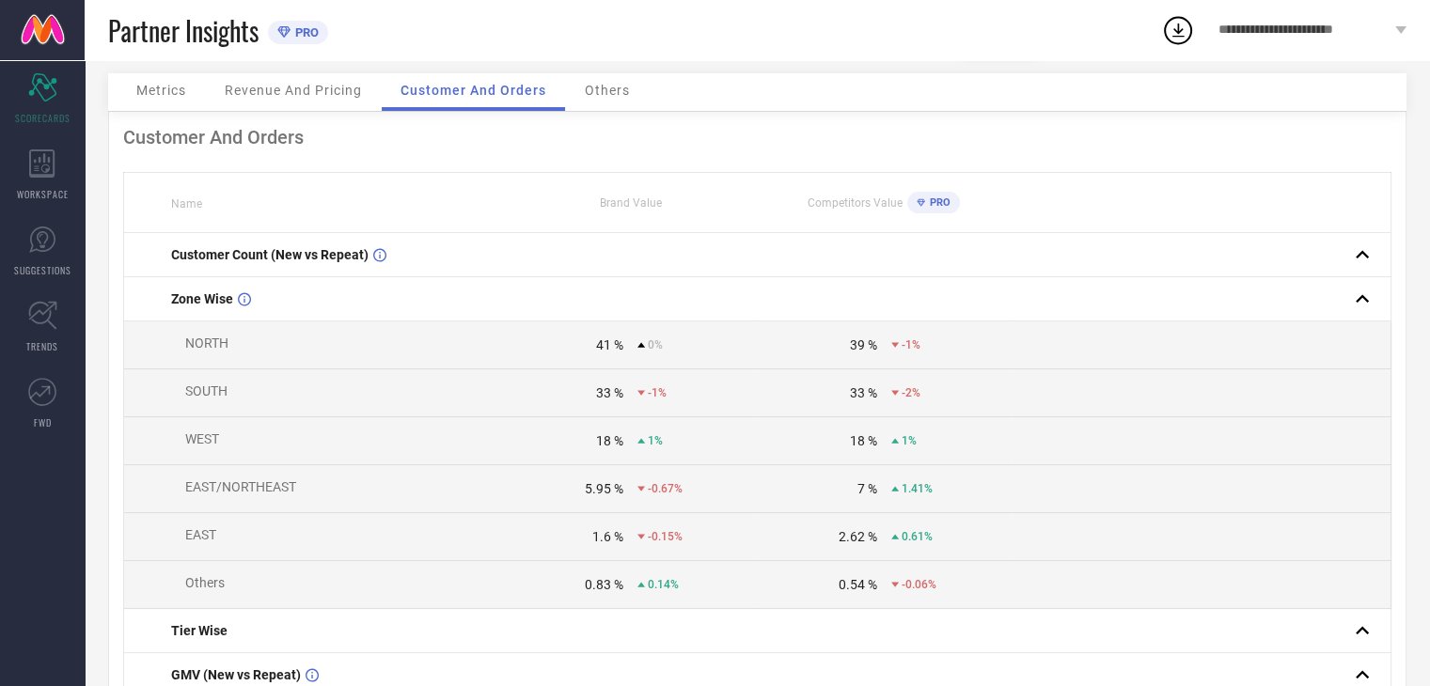
scroll to position [0, 0]
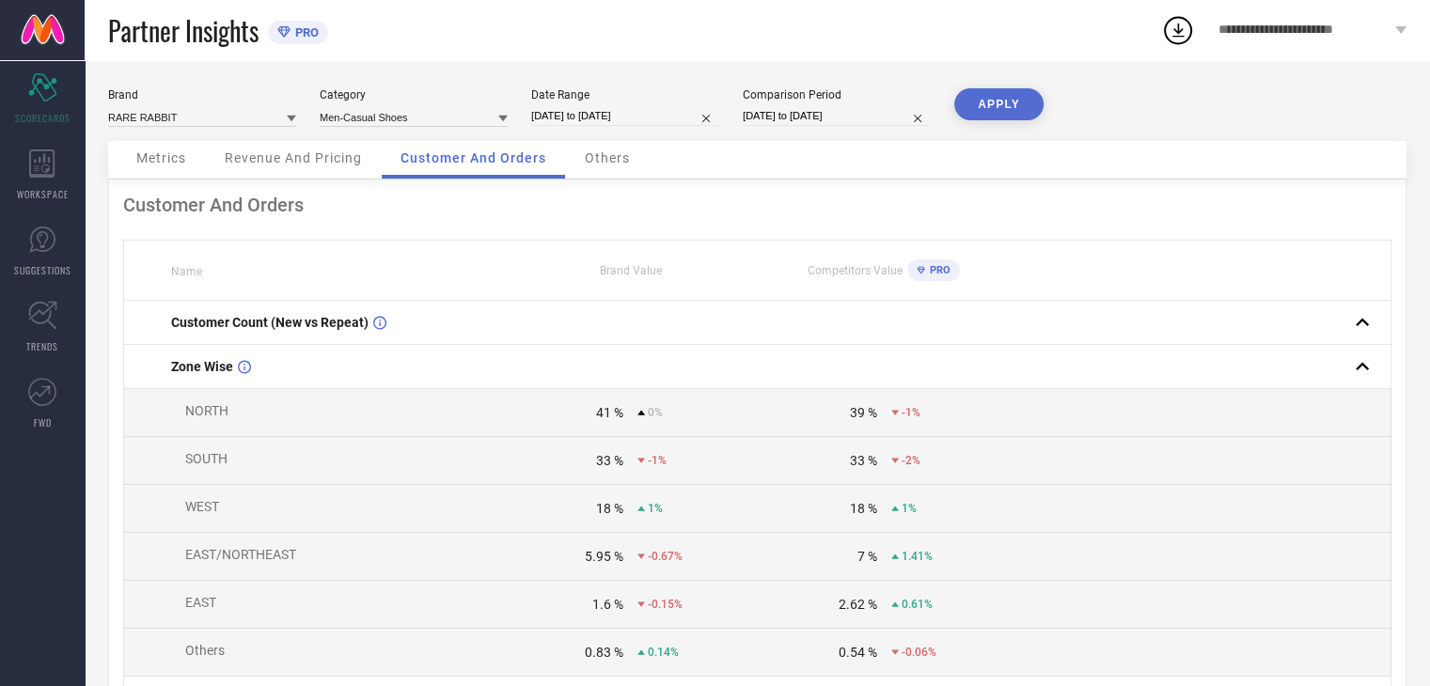
click at [601, 170] on div "Others" at bounding box center [607, 160] width 83 height 38
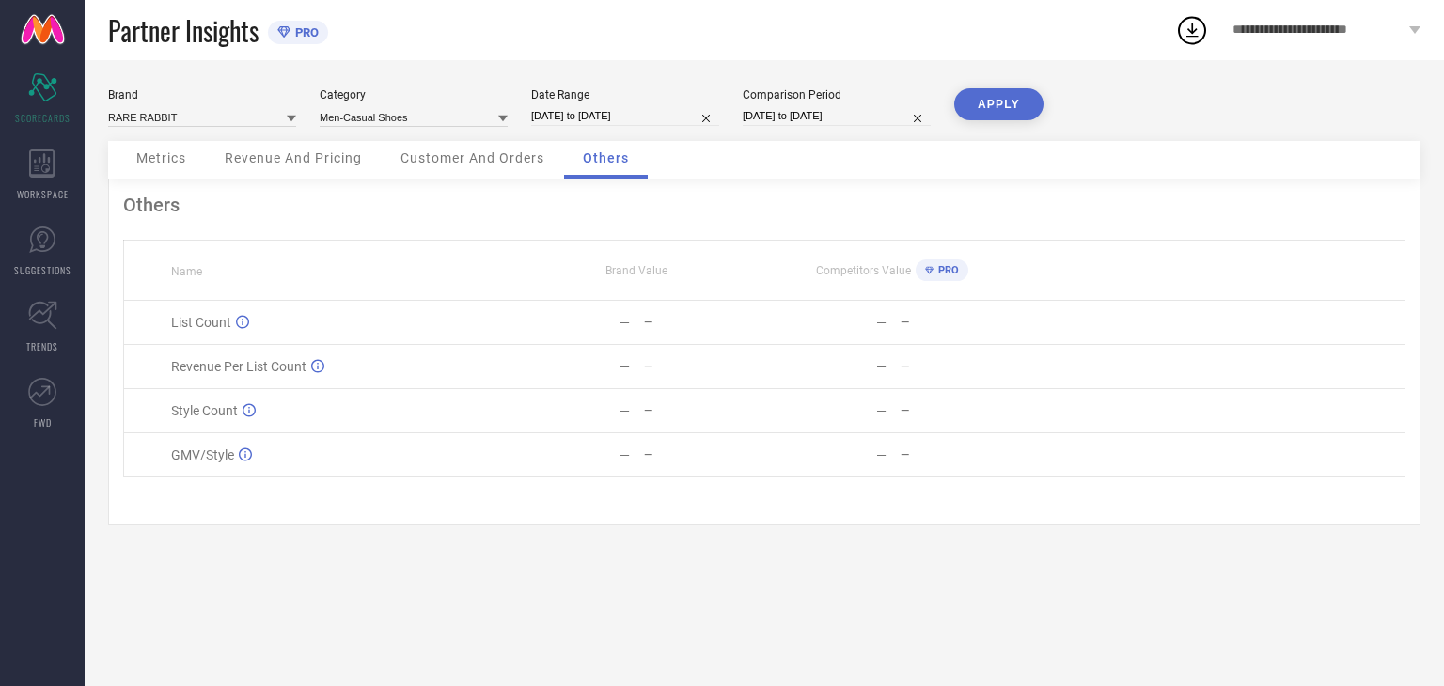
click at [278, 151] on span "Revenue And Pricing" at bounding box center [293, 157] width 137 height 15
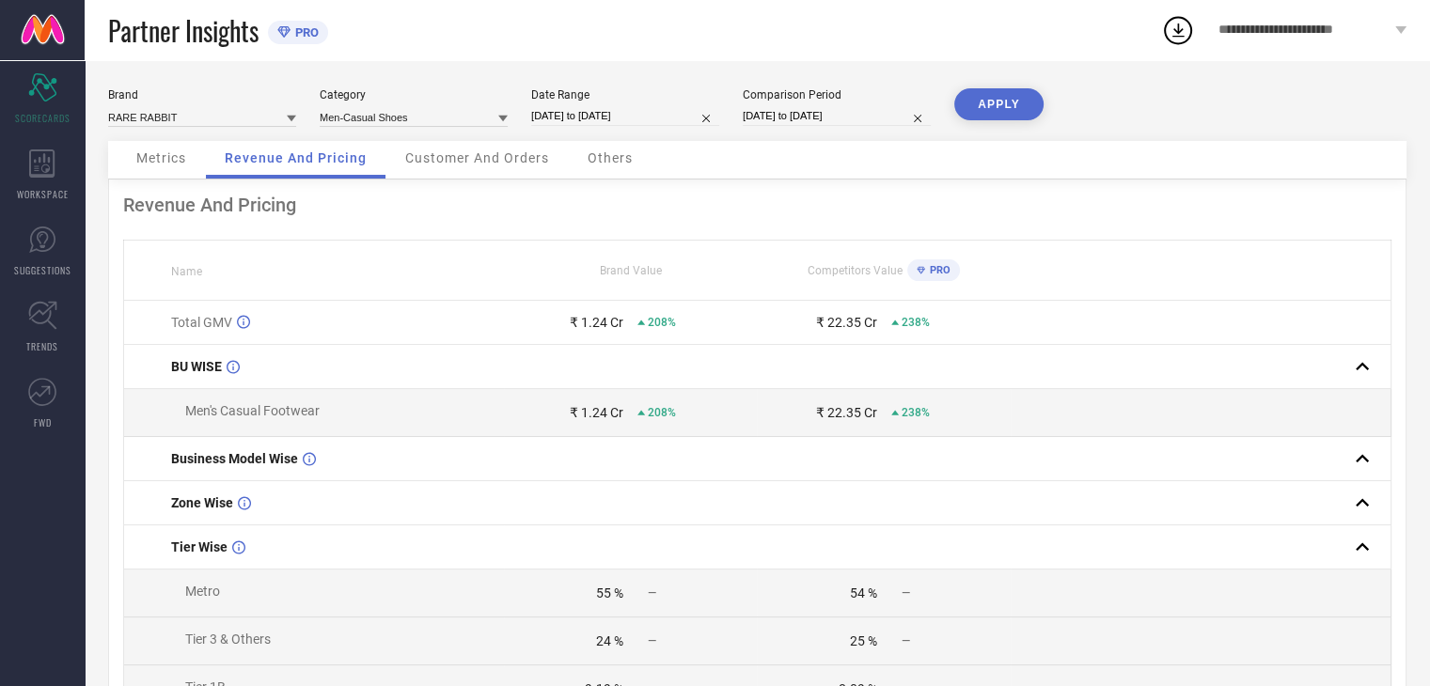
click at [477, 161] on span "Customer And Orders" at bounding box center [477, 157] width 144 height 15
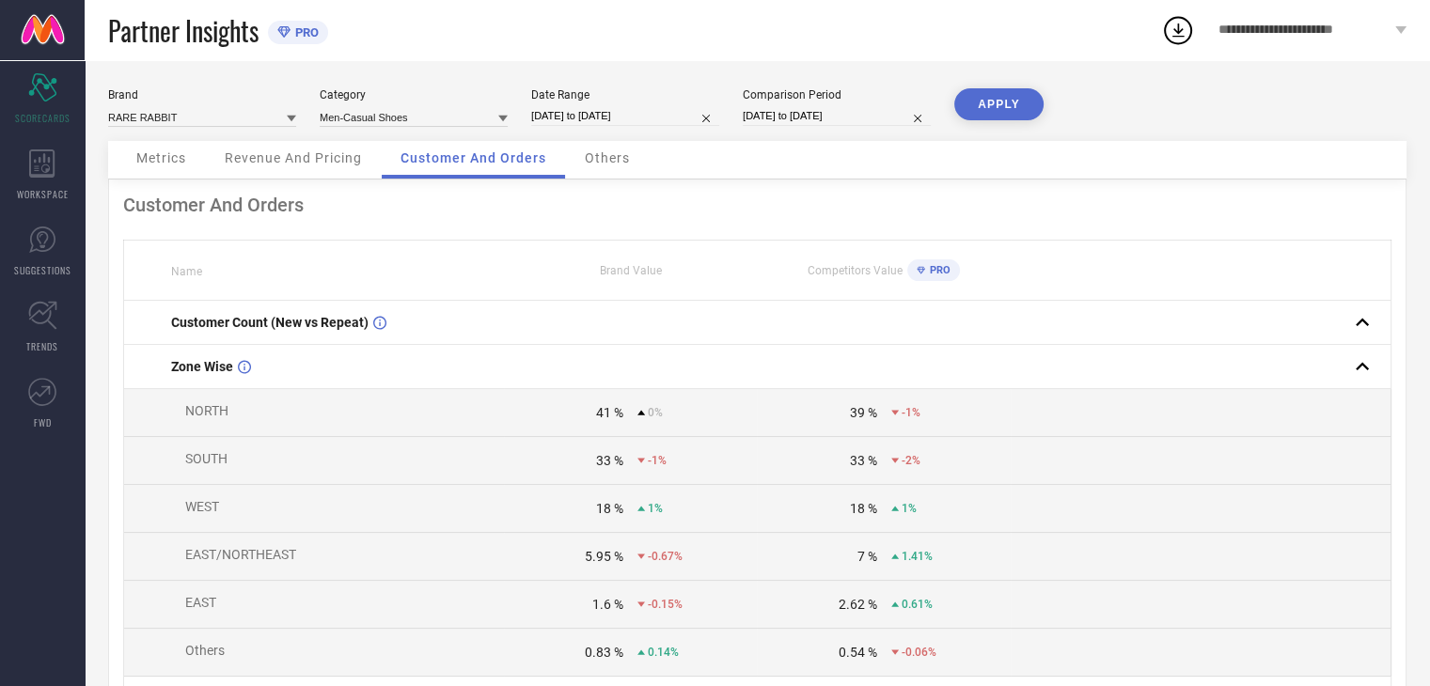
scroll to position [26, 0]
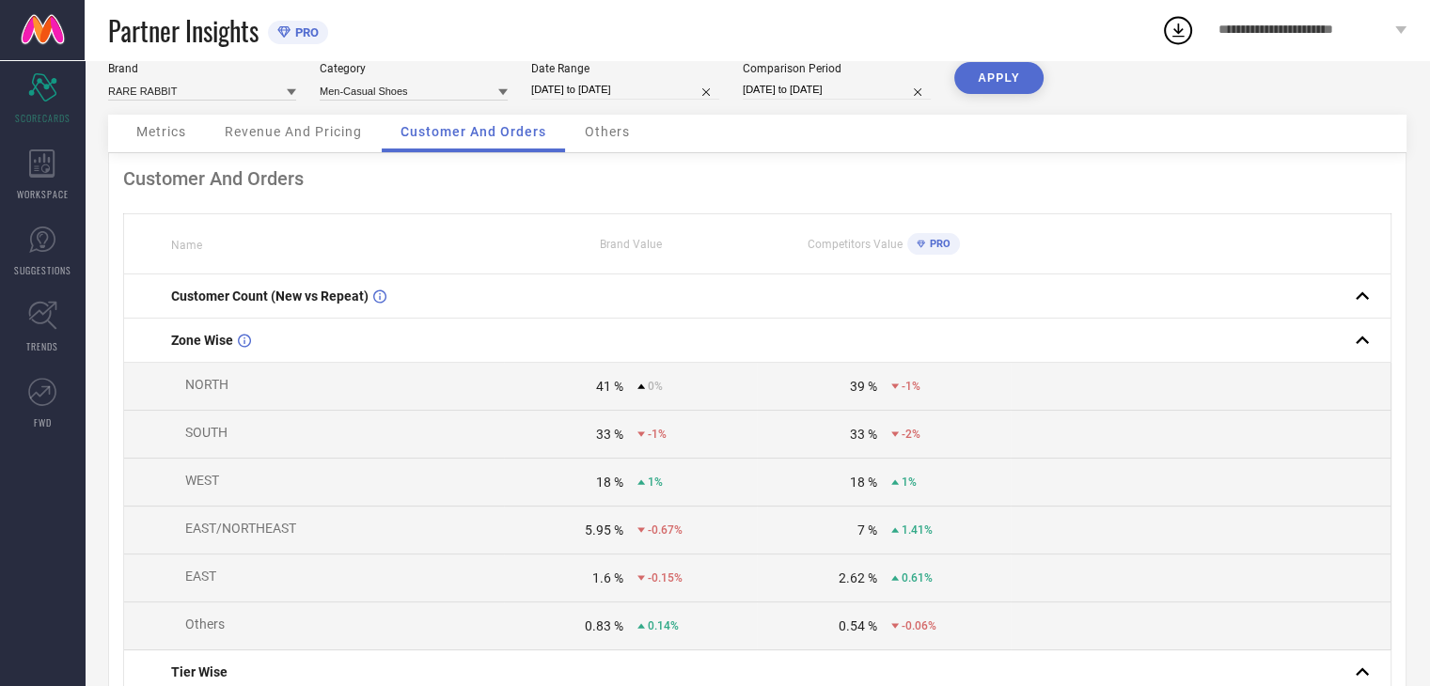
click at [601, 136] on span "Others" at bounding box center [607, 131] width 45 height 15
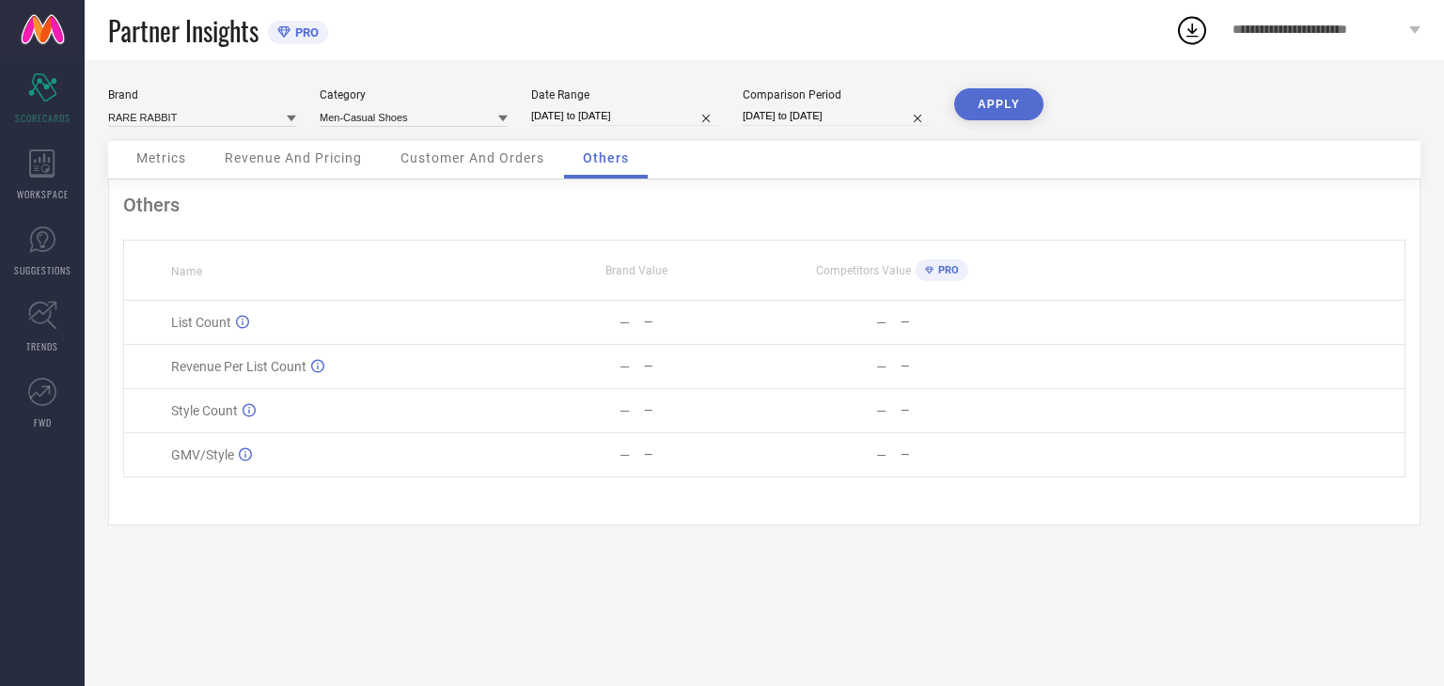
click at [173, 160] on span "Metrics" at bounding box center [161, 157] width 50 height 15
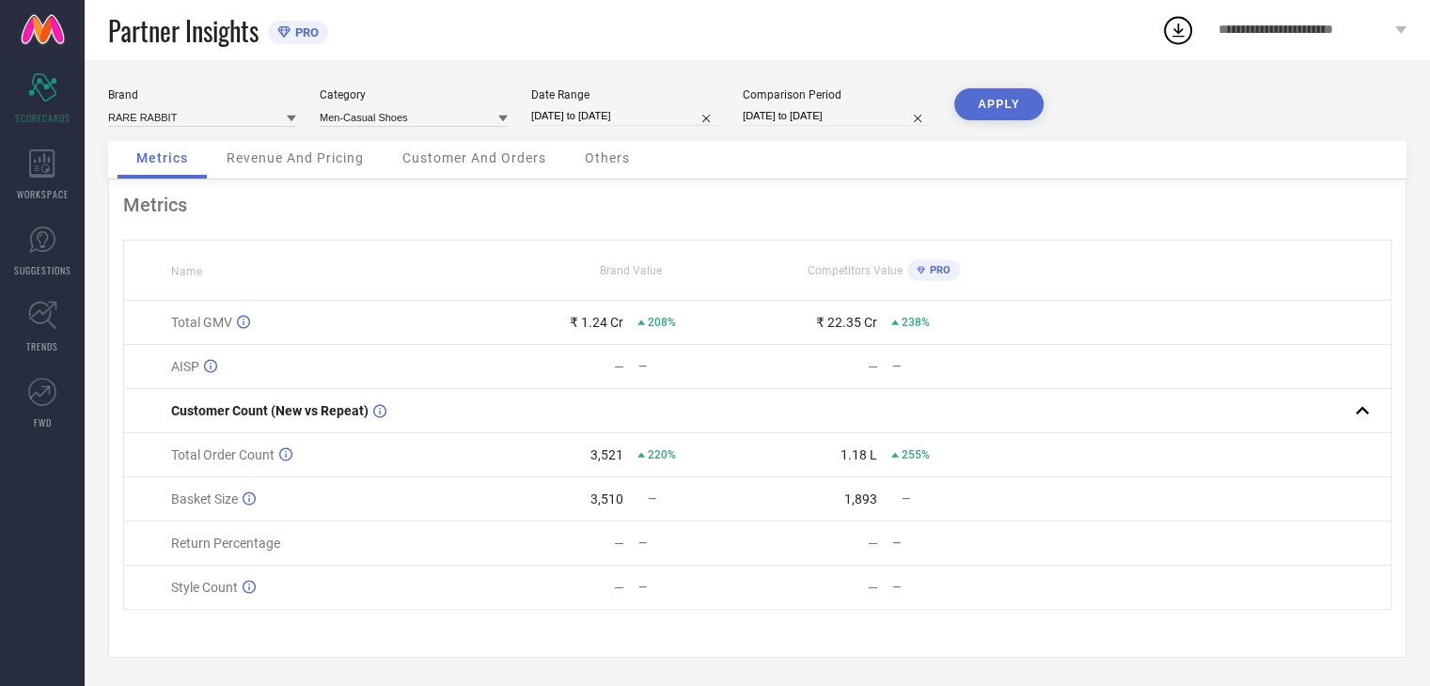
scroll to position [6, 0]
click at [292, 141] on div "Revenue And Pricing" at bounding box center [295, 160] width 175 height 38
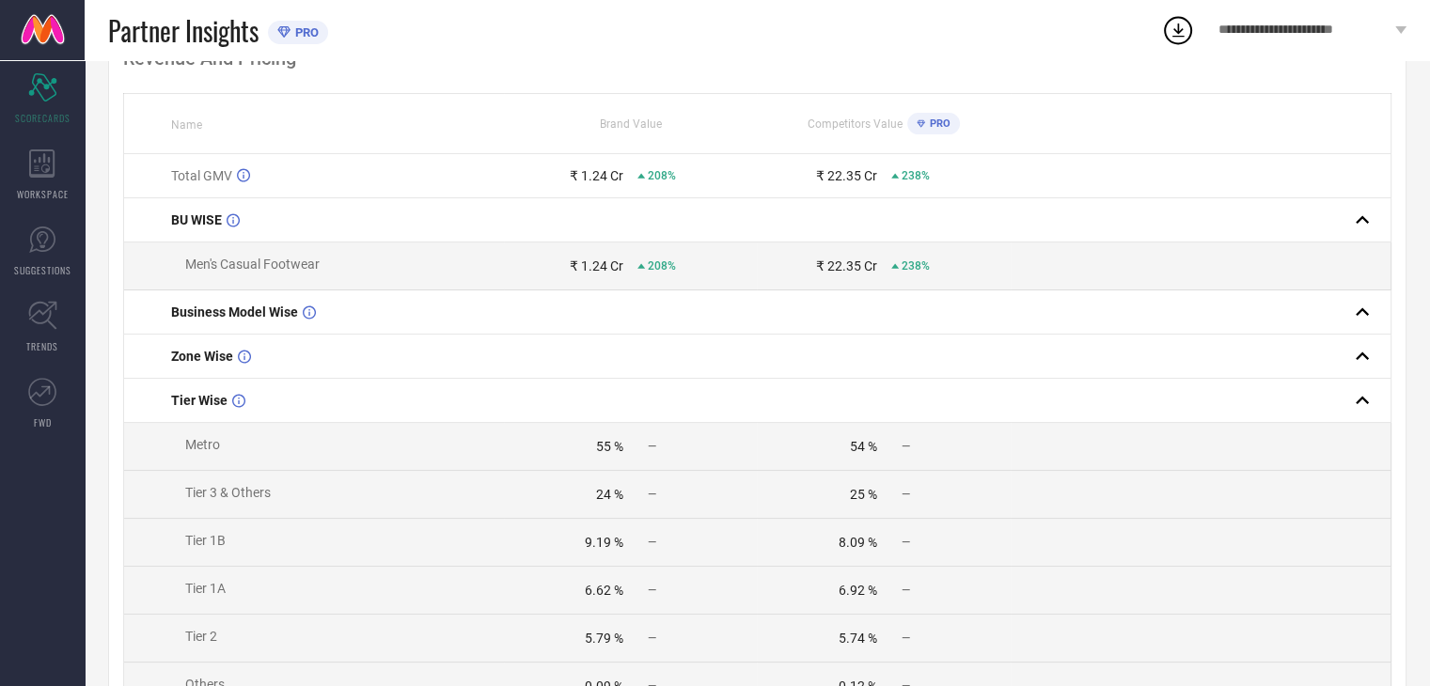
scroll to position [0, 0]
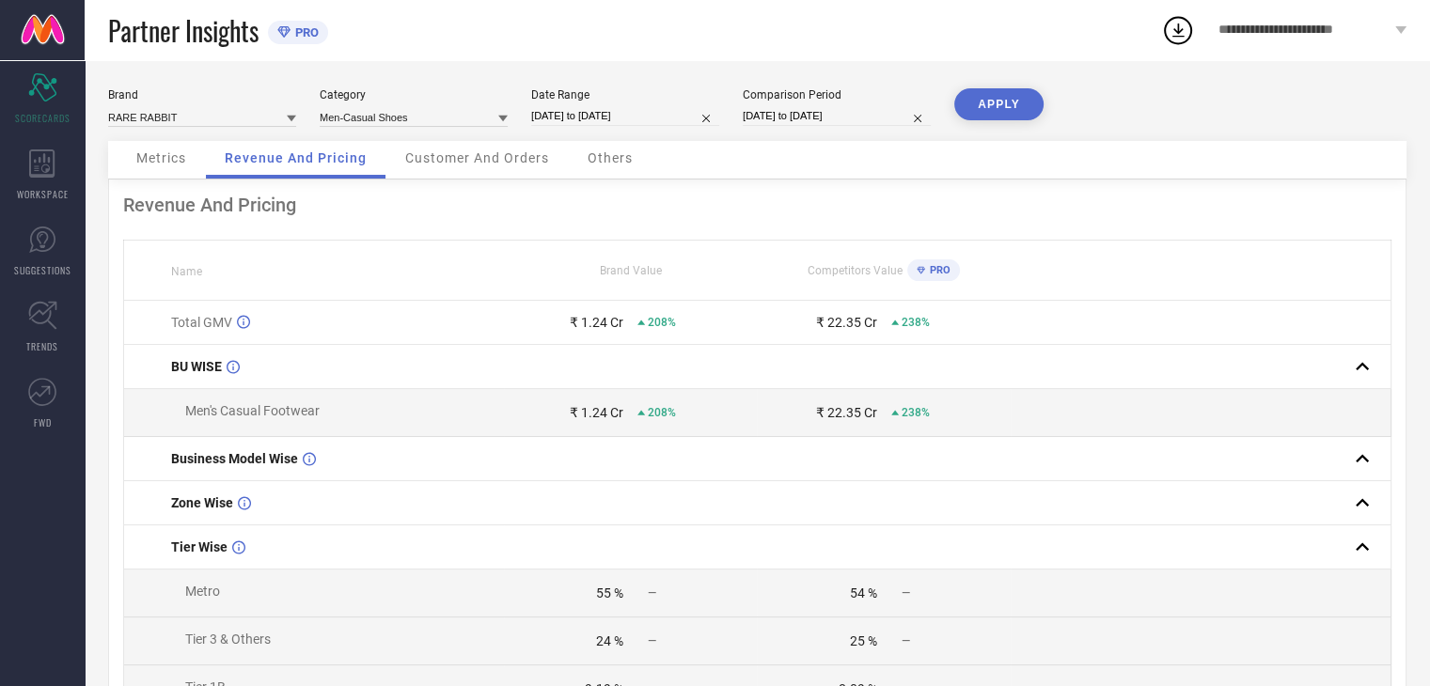
click at [455, 164] on span "Customer And Orders" at bounding box center [477, 157] width 144 height 15
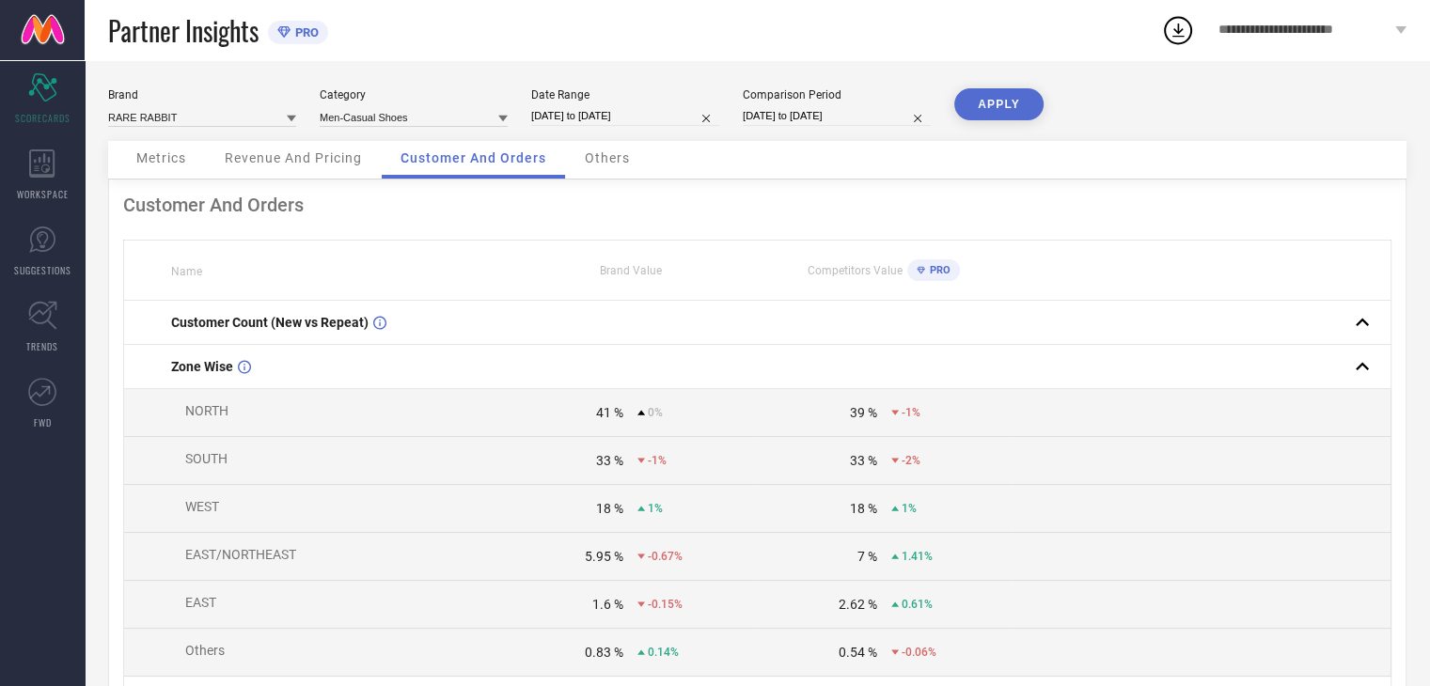
click at [889, 121] on input "[DATE] to [DATE]" at bounding box center [837, 116] width 188 height 20
select select "6"
select select "2024"
select select "7"
select select "2024"
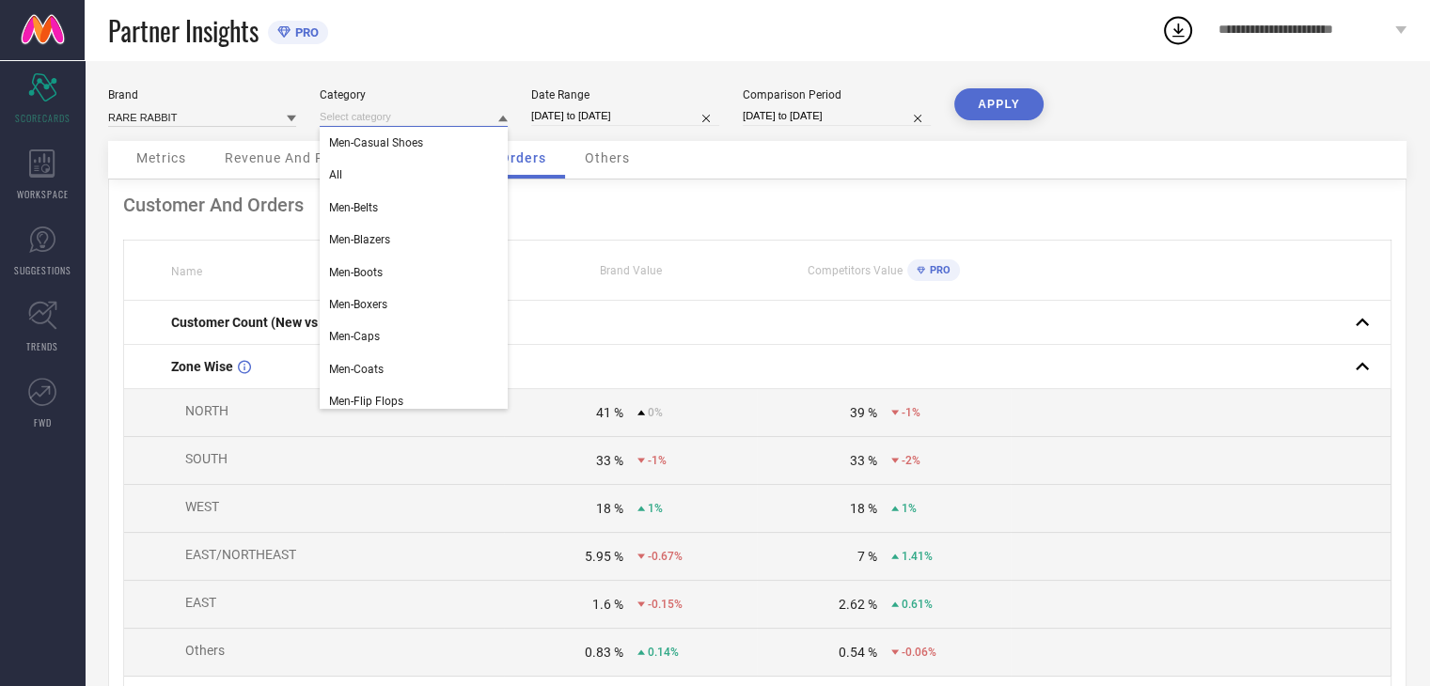
click at [459, 116] on input at bounding box center [414, 117] width 188 height 20
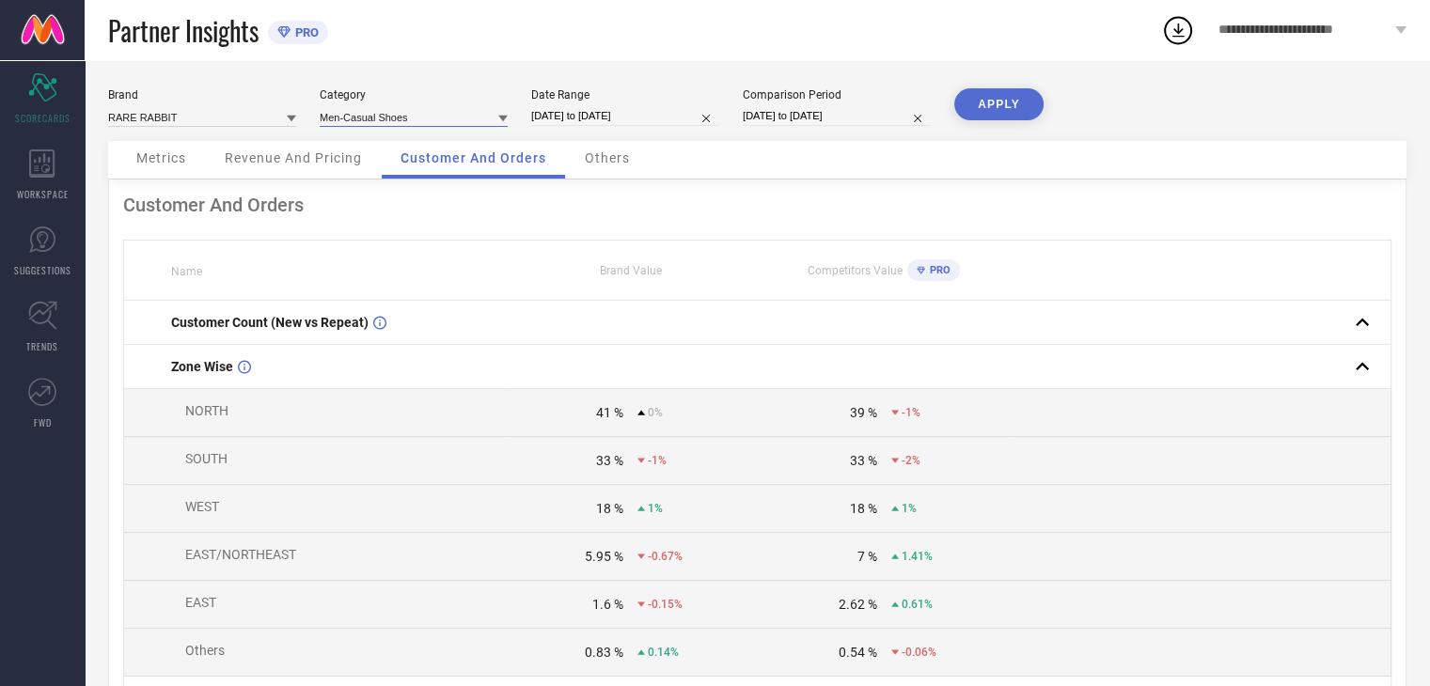
click at [453, 114] on input at bounding box center [414, 117] width 188 height 20
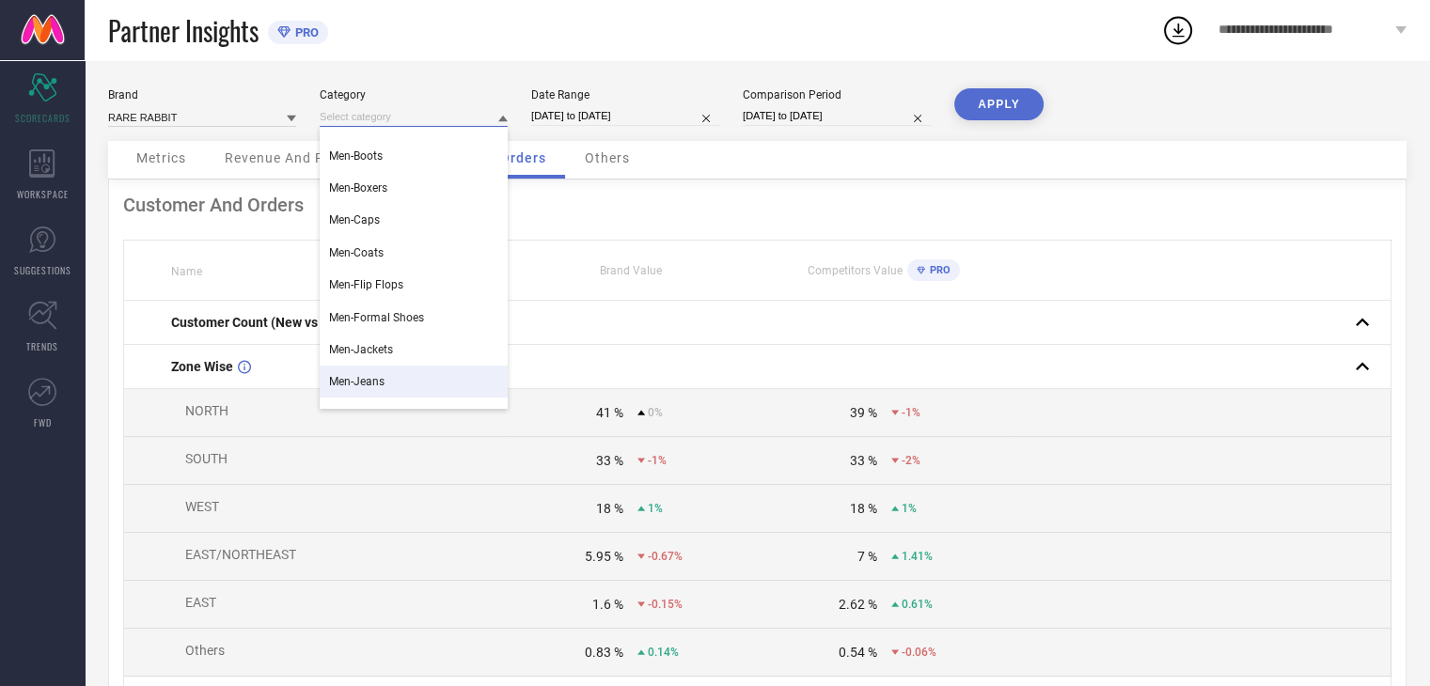
scroll to position [123, 0]
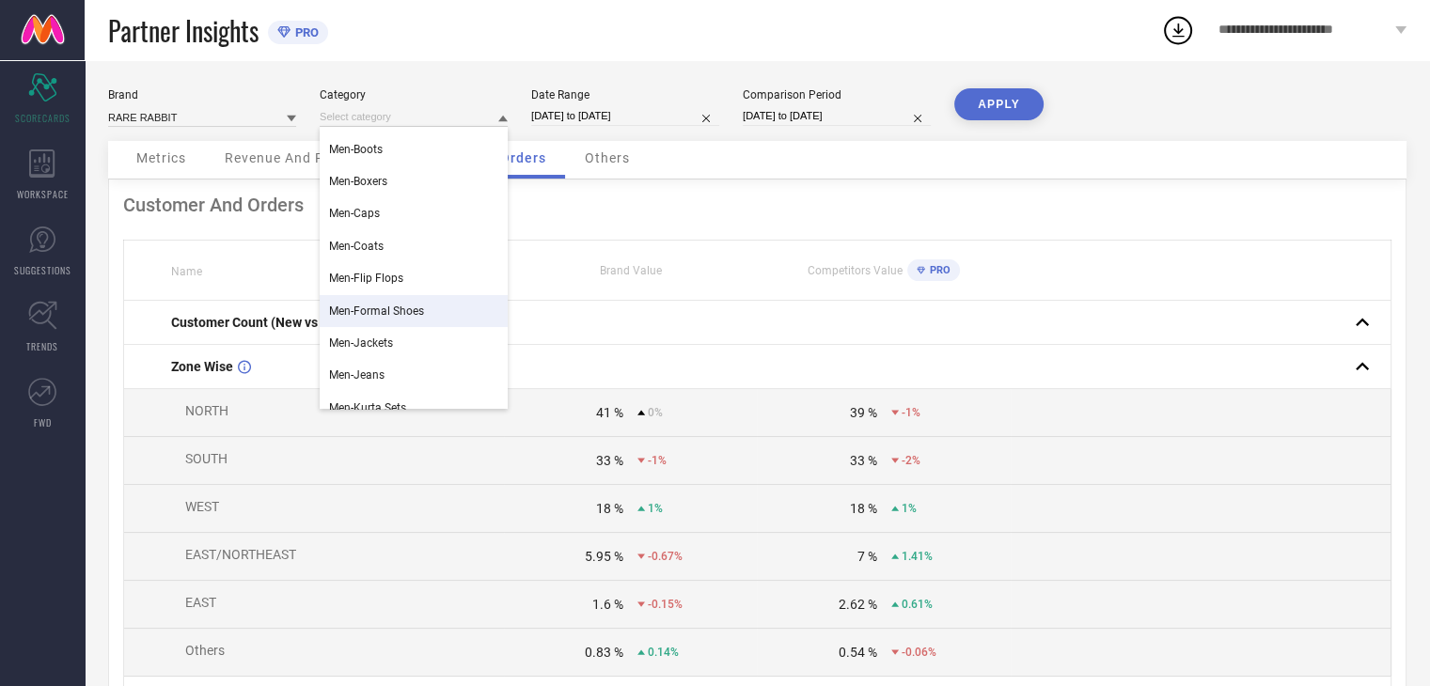
click at [385, 314] on span "Men-Formal Shoes" at bounding box center [376, 311] width 95 height 13
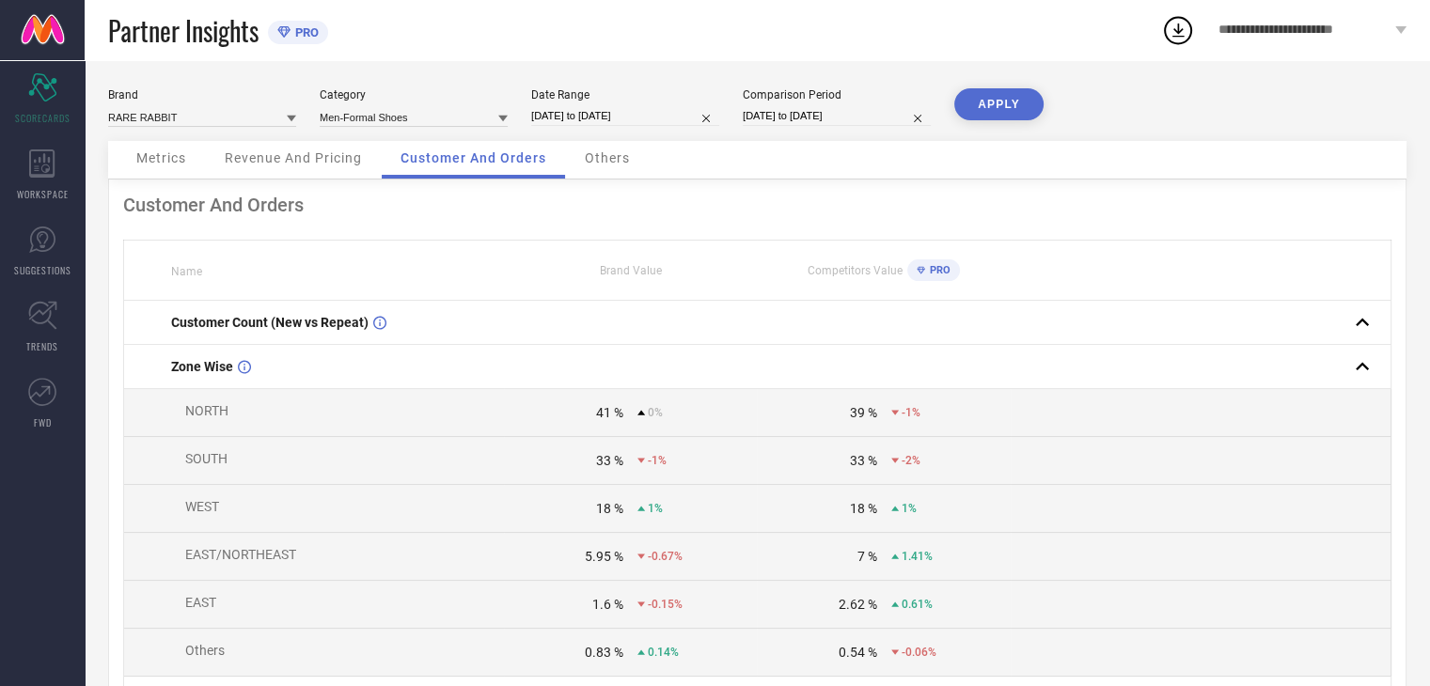
click at [981, 101] on button "APPLY" at bounding box center [998, 104] width 89 height 32
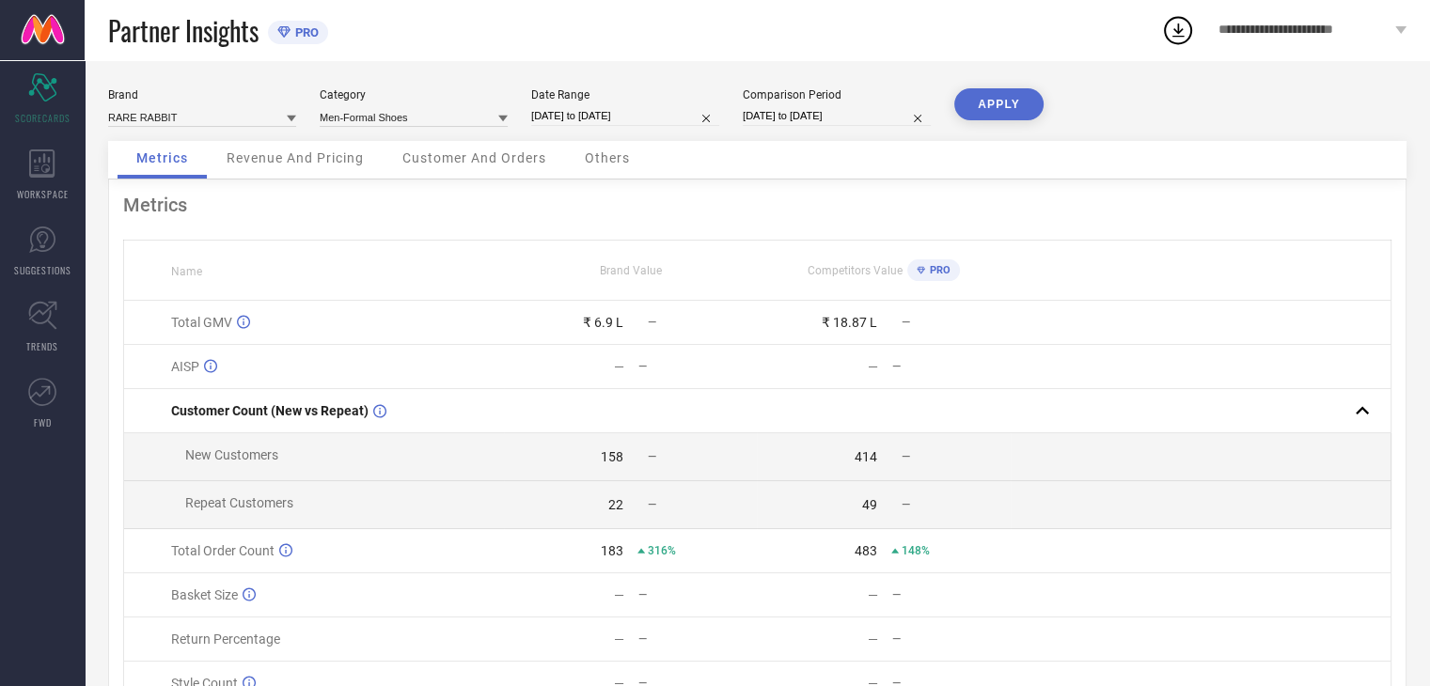
click at [875, 114] on input "[DATE] to [DATE]" at bounding box center [837, 116] width 188 height 20
select select "6"
select select "2024"
select select "7"
select select "2024"
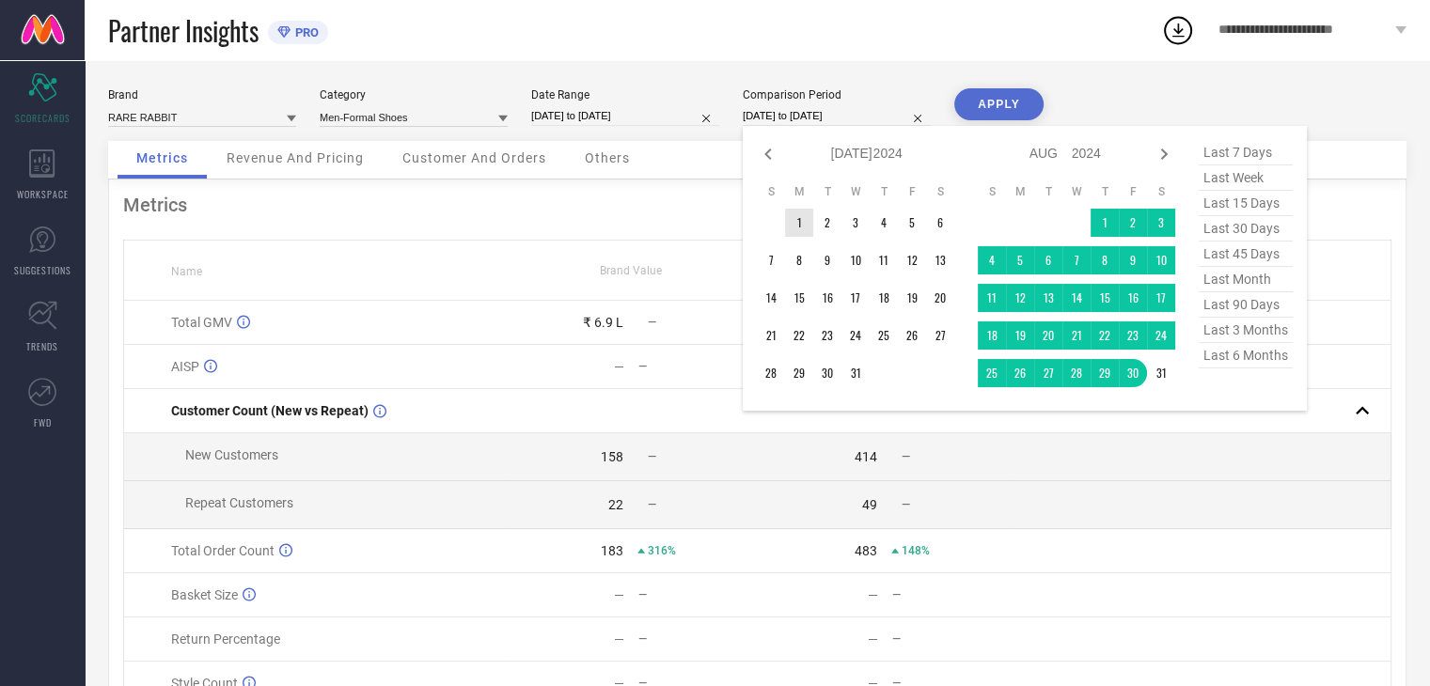
type input "After [DATE]"
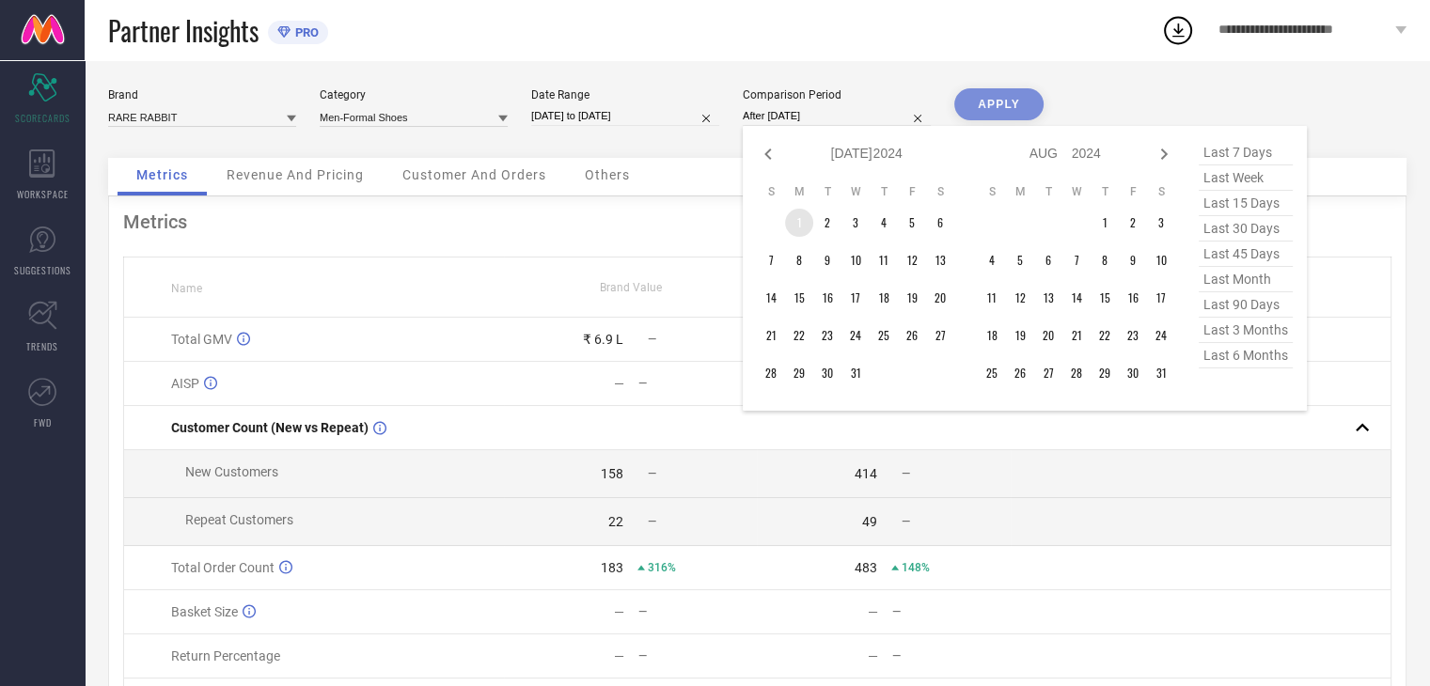
click at [806, 223] on td "1" at bounding box center [799, 223] width 28 height 28
click at [1169, 160] on icon at bounding box center [1163, 154] width 23 height 23
select select "7"
select select "2024"
select select "8"
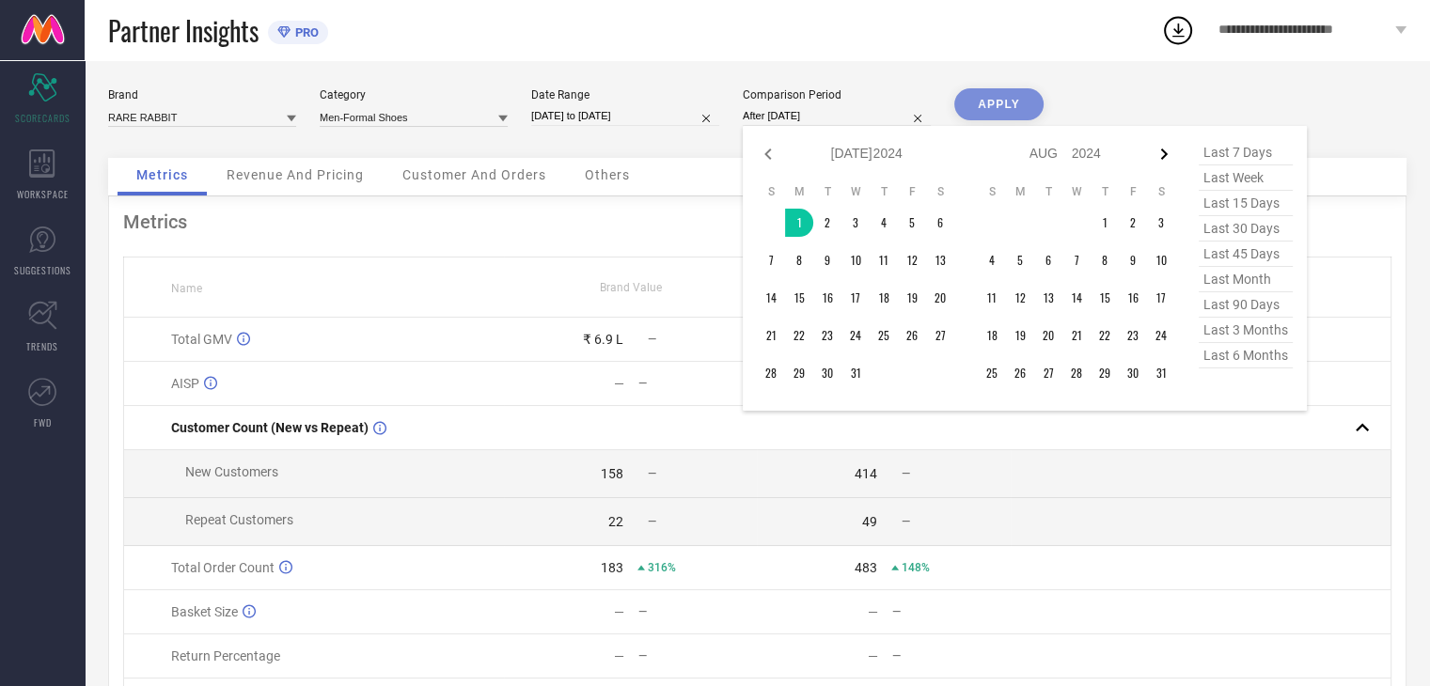
select select "2024"
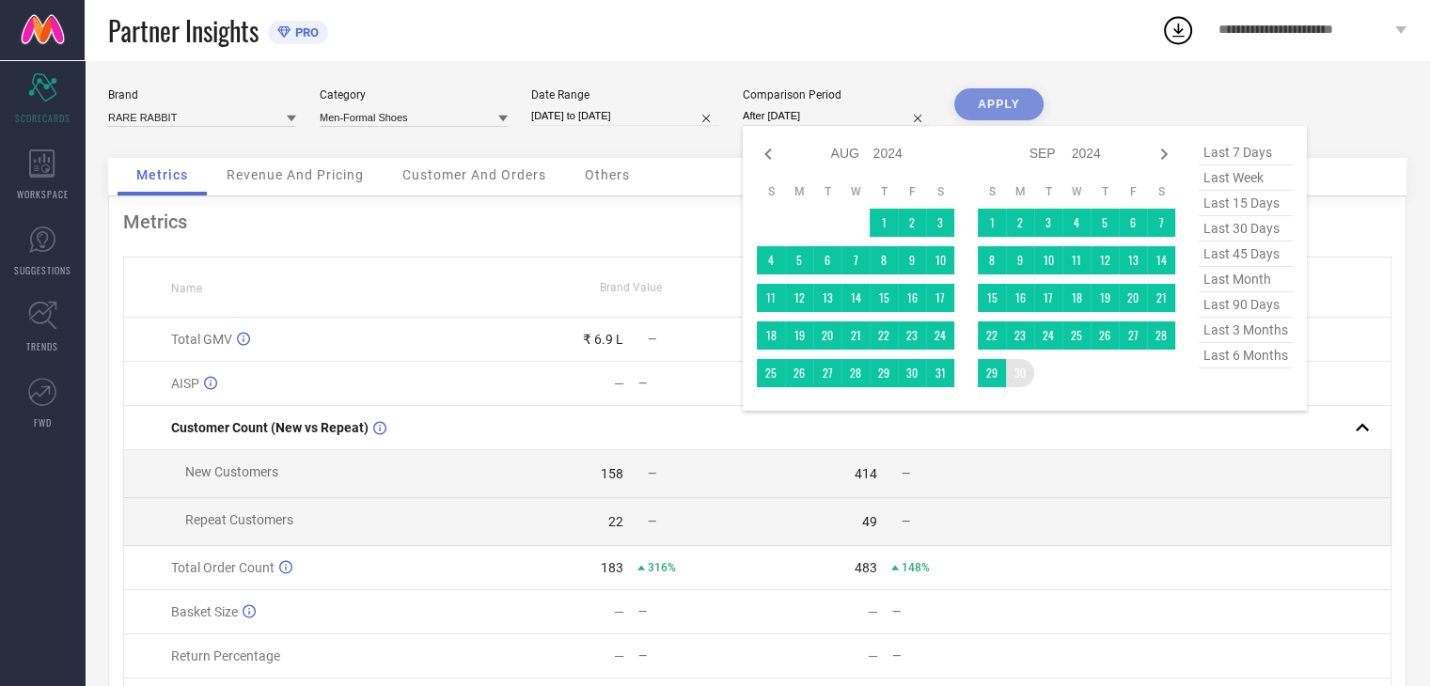
type input "[DATE] to [DATE]"
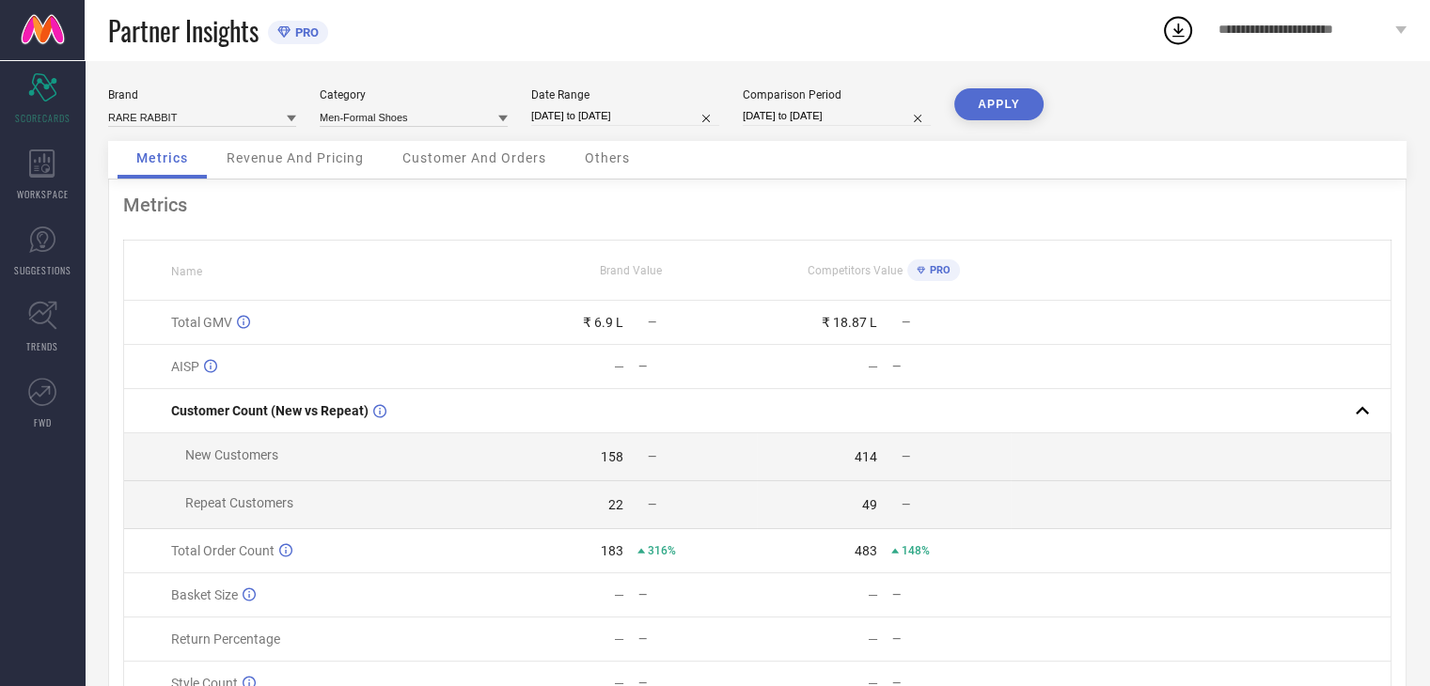
click at [978, 106] on button "APPLY" at bounding box center [998, 104] width 89 height 32
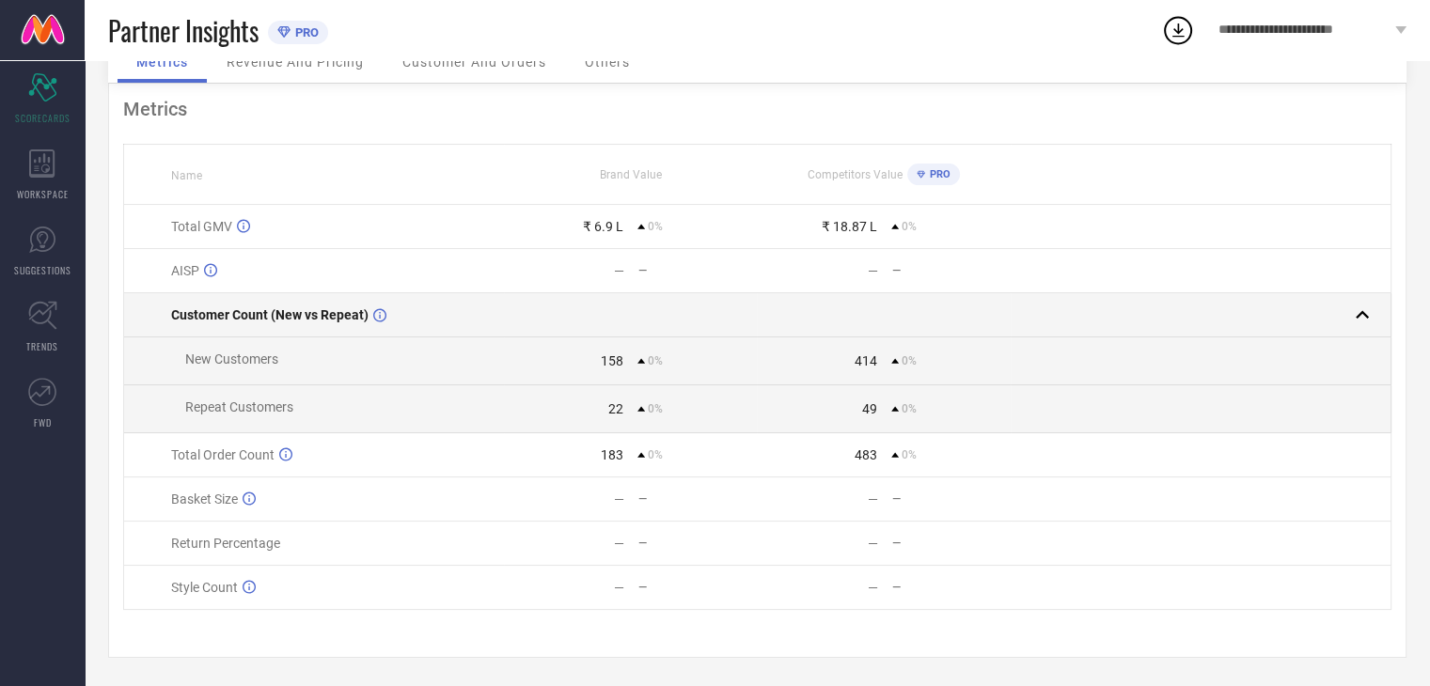
scroll to position [0, 0]
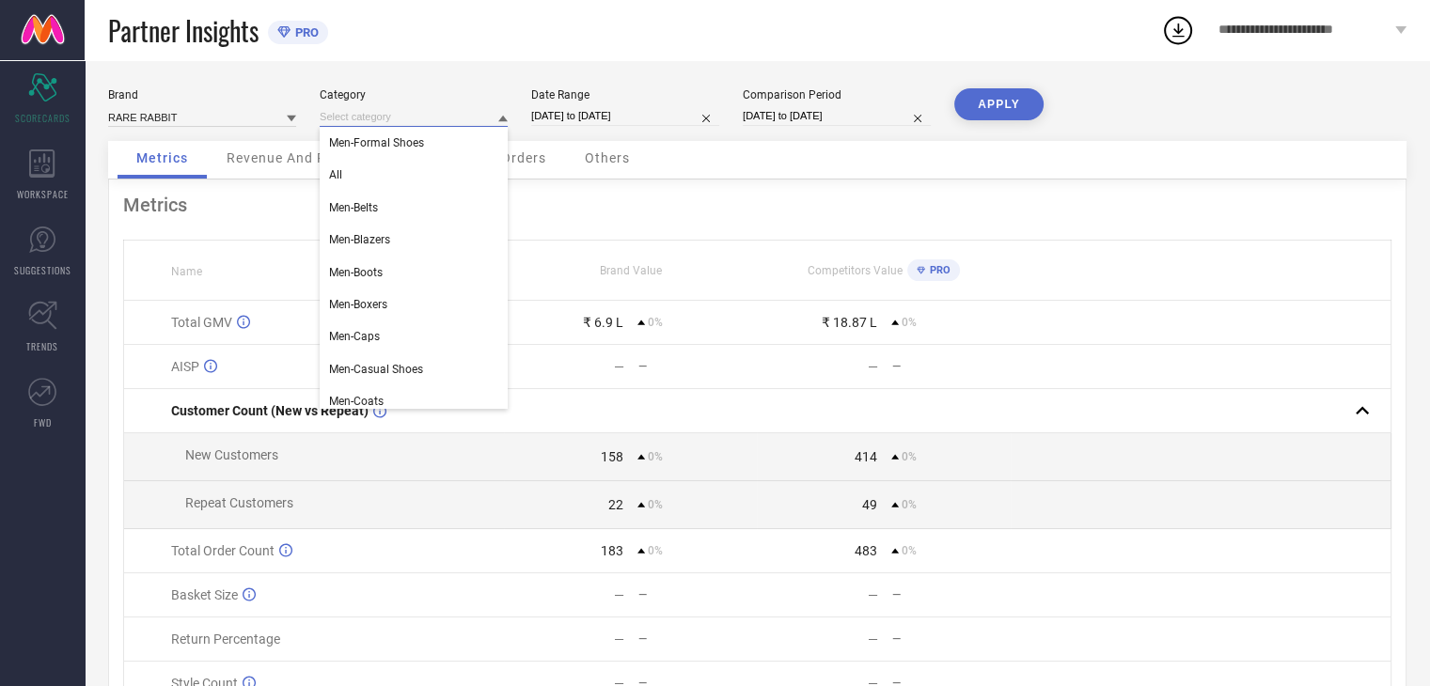
click at [455, 111] on input at bounding box center [414, 117] width 188 height 20
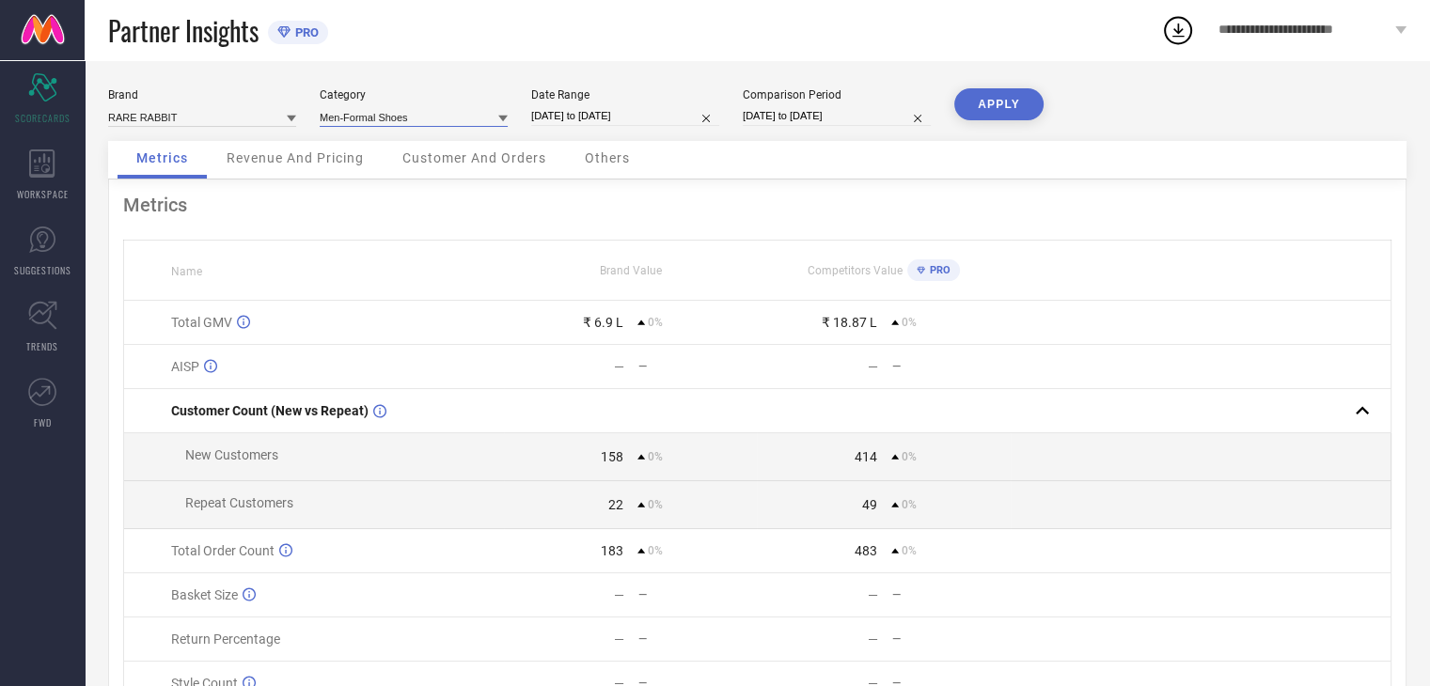
click at [442, 122] on input at bounding box center [414, 117] width 188 height 20
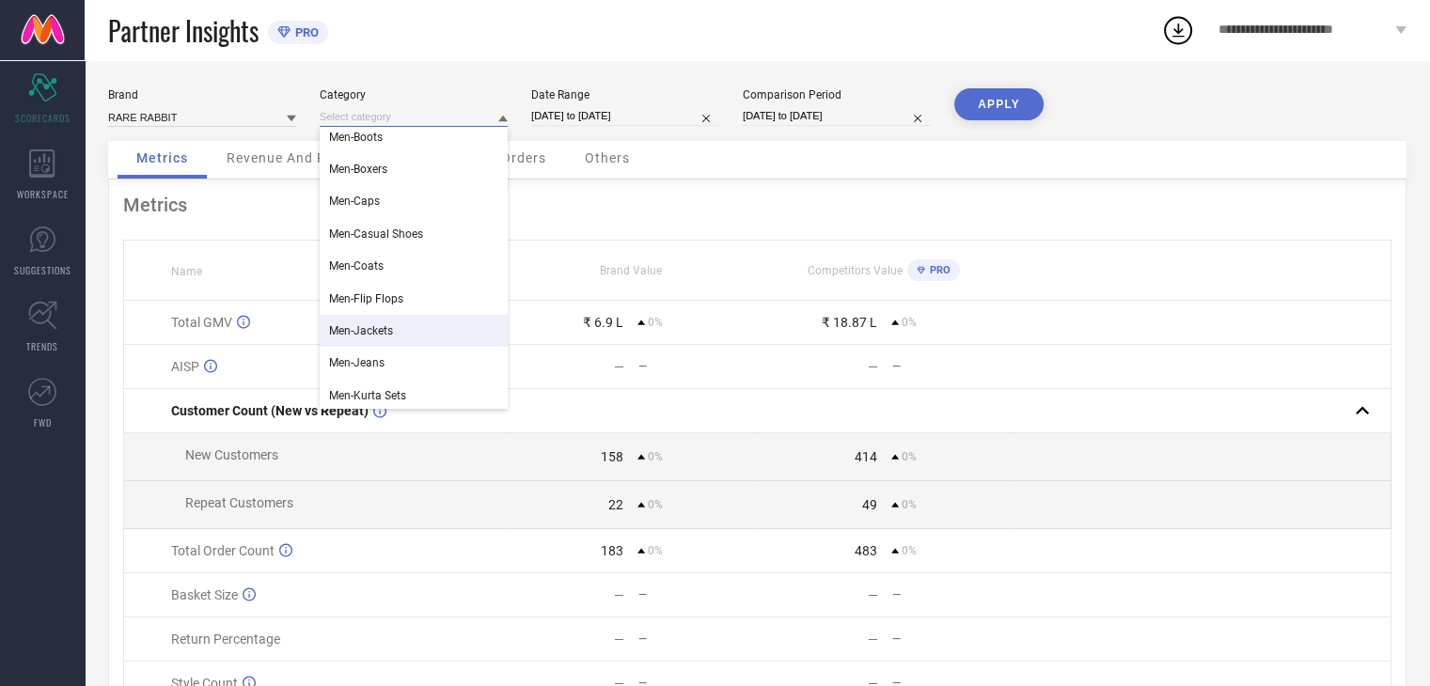
scroll to position [142, 0]
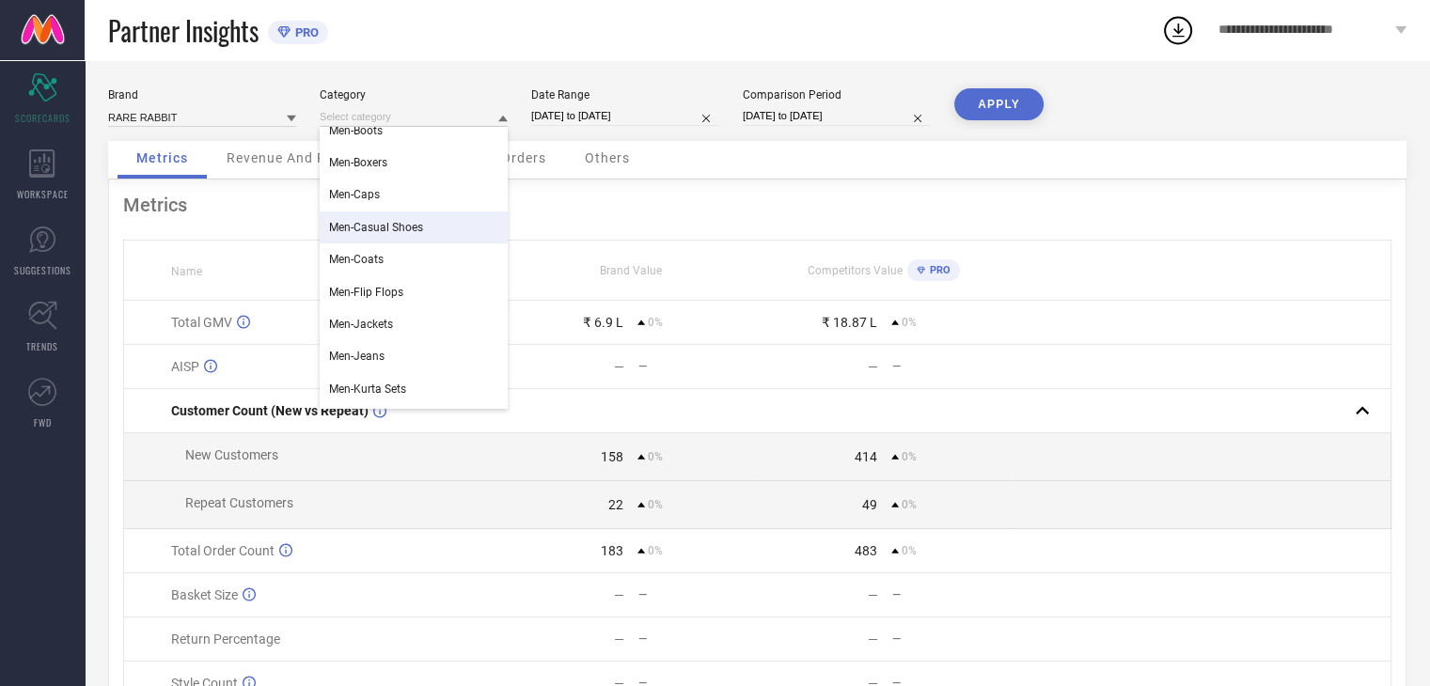
click at [401, 234] on span "Men-Casual Shoes" at bounding box center [376, 227] width 94 height 13
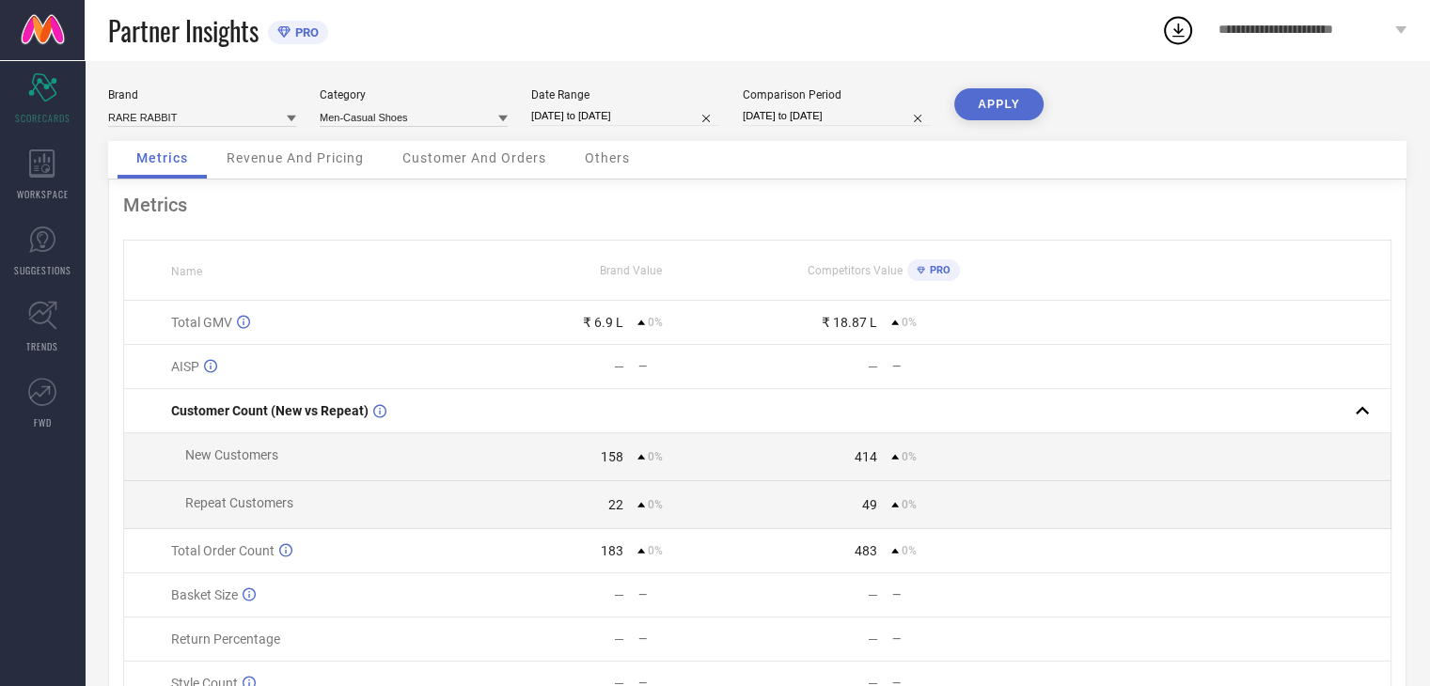
click at [978, 90] on button "APPLY" at bounding box center [998, 104] width 89 height 32
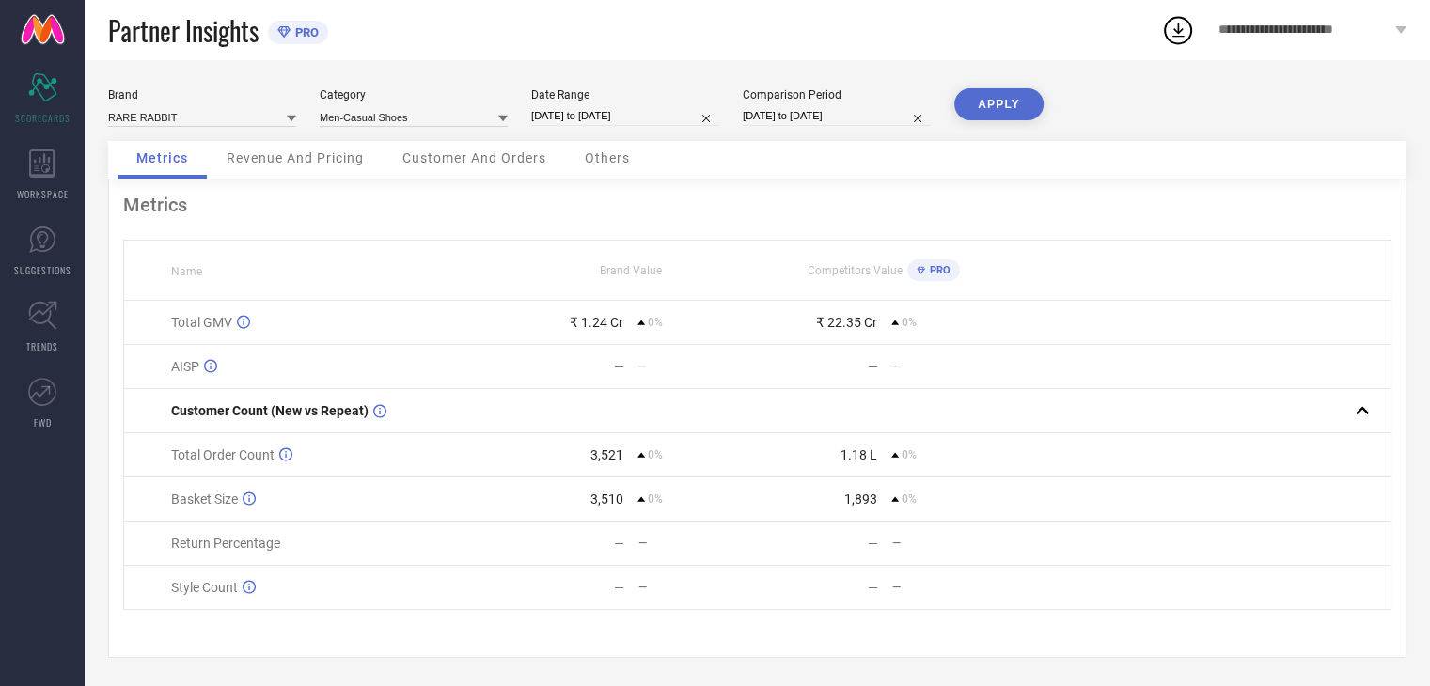
scroll to position [0, 0]
click at [425, 161] on span "Customer And Orders" at bounding box center [474, 157] width 144 height 15
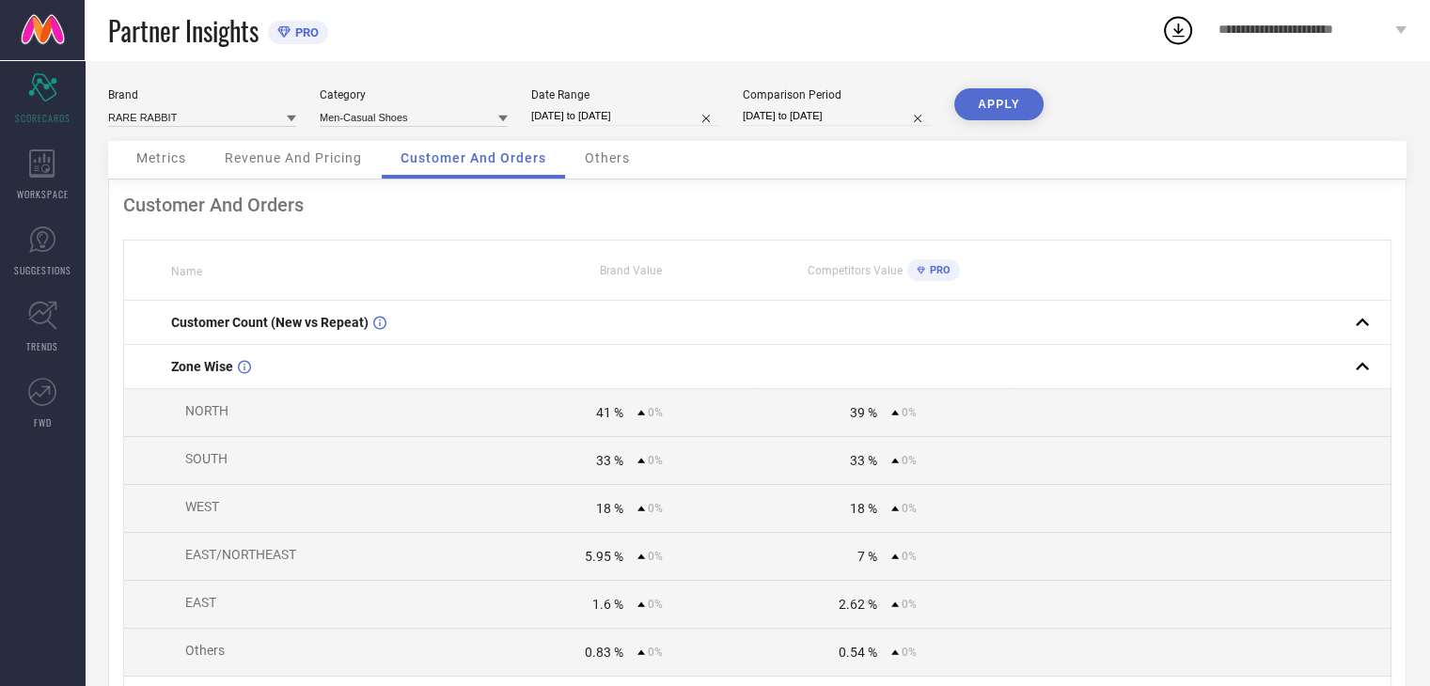
click at [662, 118] on input "[DATE] to [DATE]" at bounding box center [625, 116] width 188 height 20
select select "6"
select select "2024"
select select "7"
select select "2024"
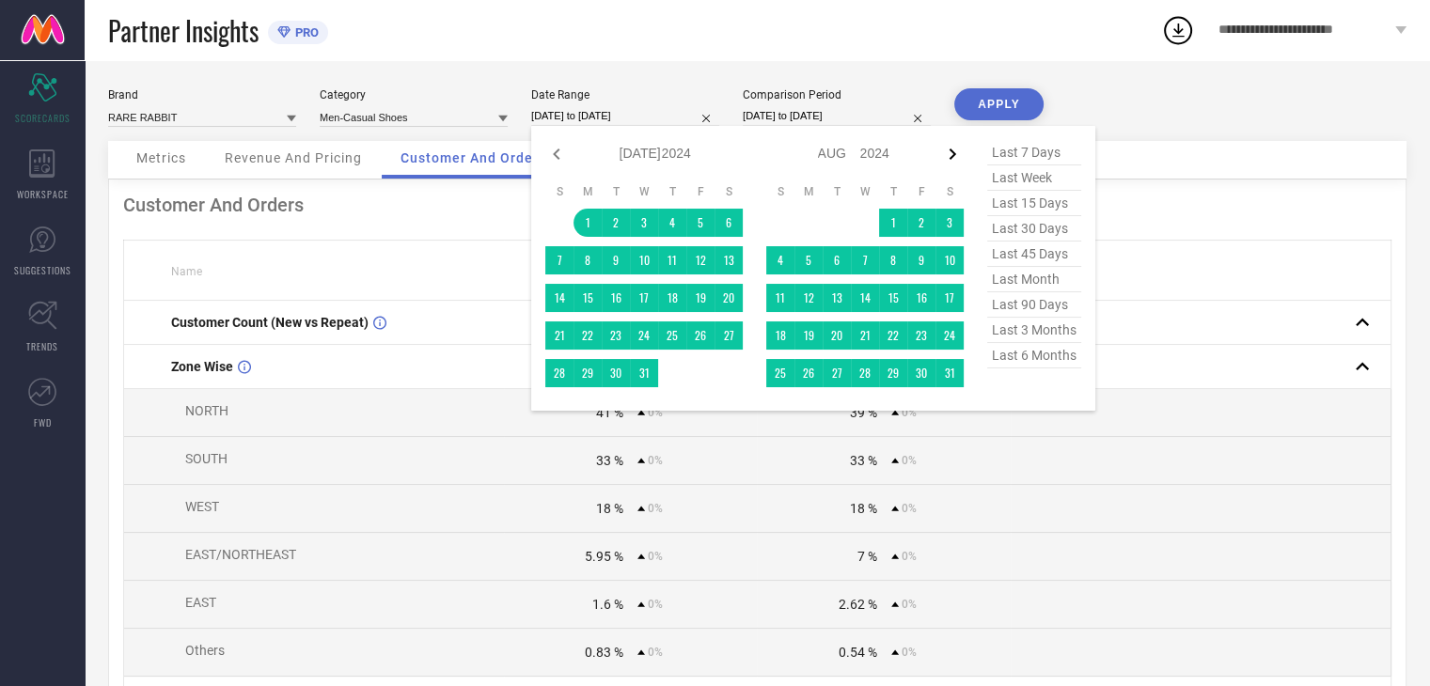
click at [957, 154] on icon at bounding box center [952, 154] width 23 height 23
select select "7"
select select "2024"
select select "8"
select select "2024"
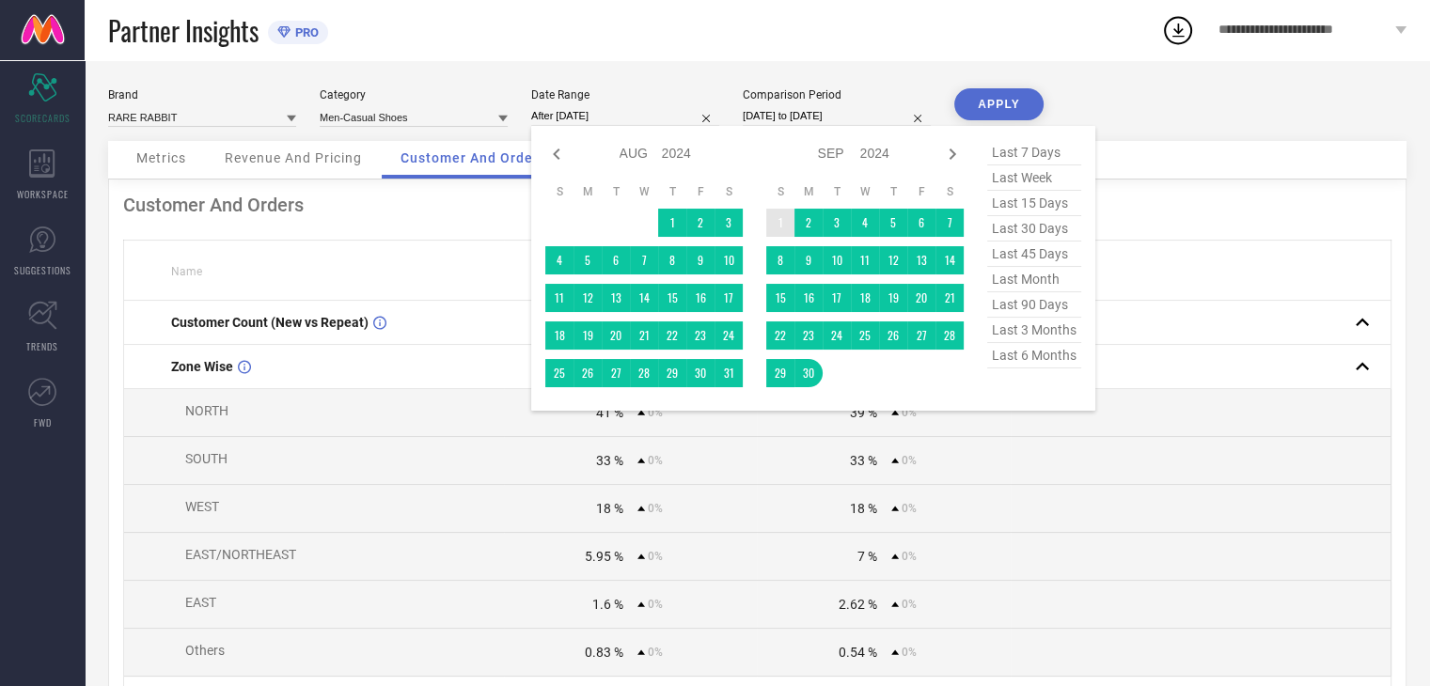
click at [768, 226] on td "1" at bounding box center [780, 223] width 28 height 28
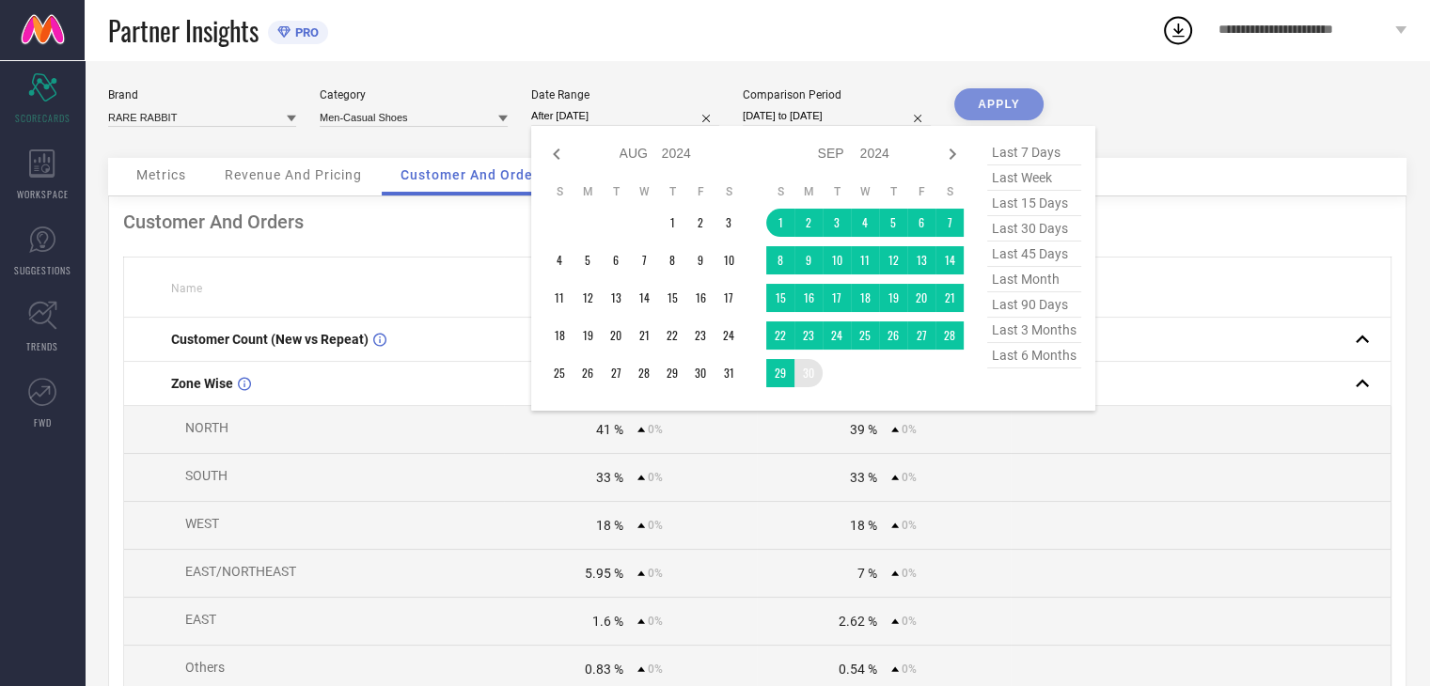
type input "[DATE] to [DATE]"
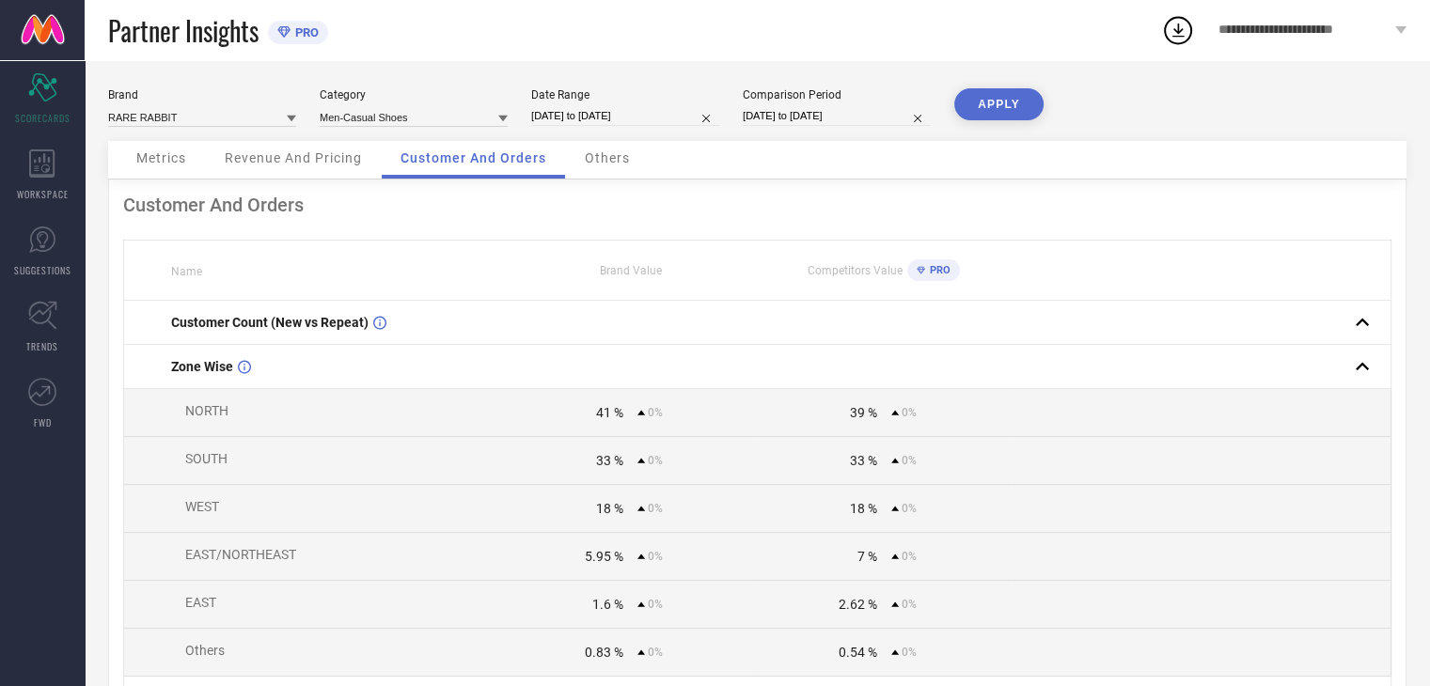
click at [984, 106] on button "APPLY" at bounding box center [998, 104] width 89 height 32
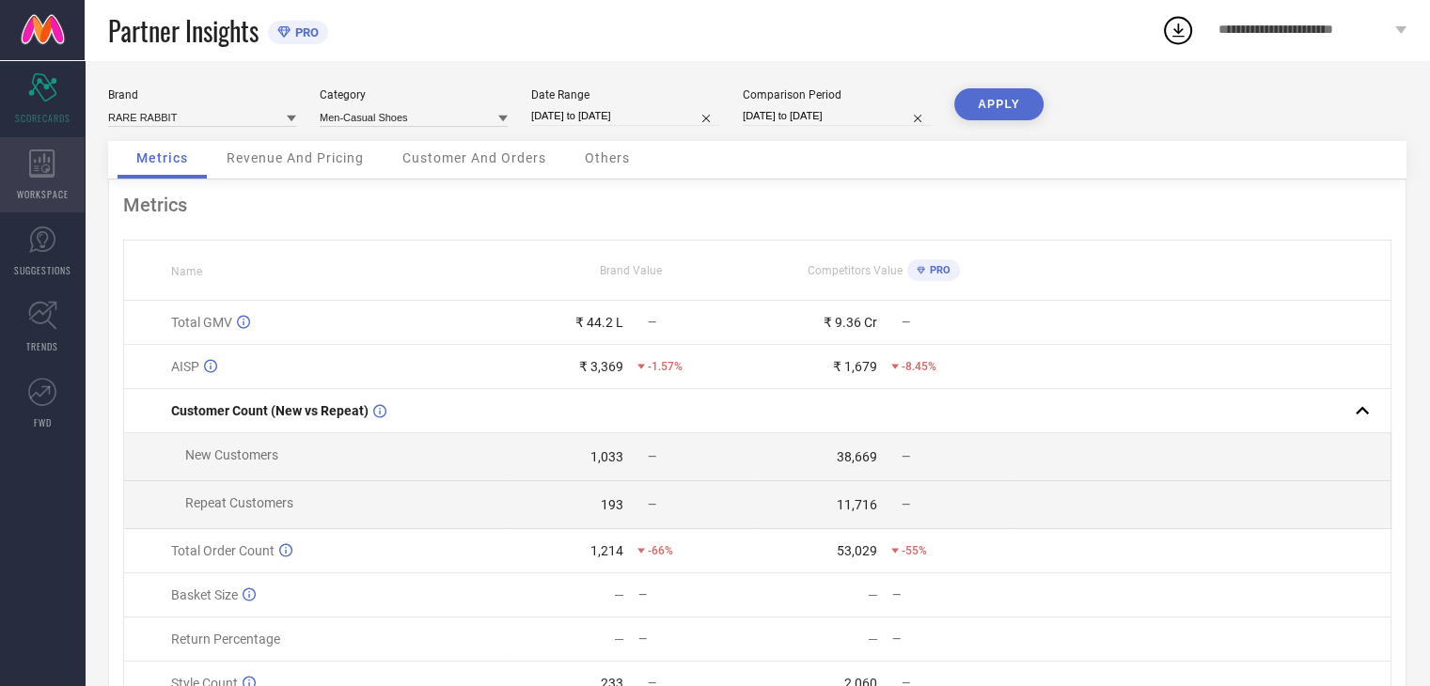
click at [41, 178] on div "WORKSPACE" at bounding box center [42, 174] width 85 height 75
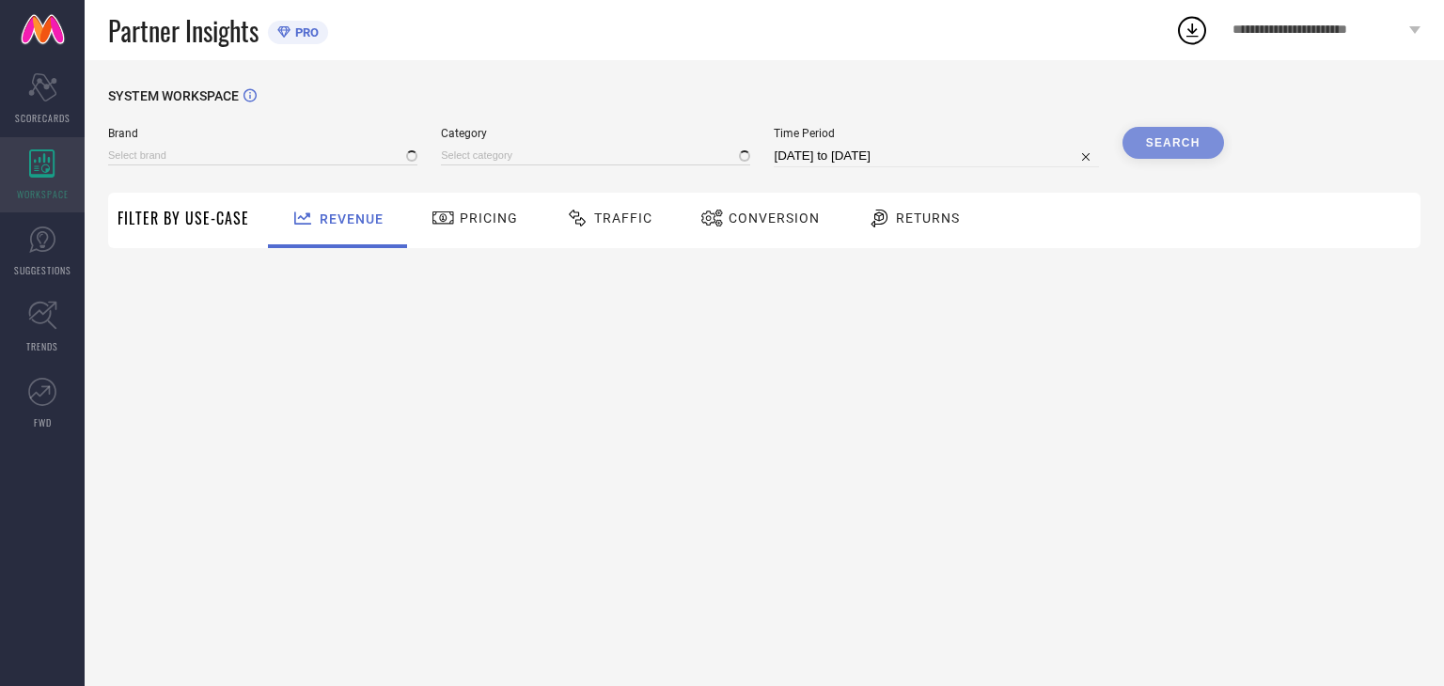
type input "ARTICALE"
type input "All"
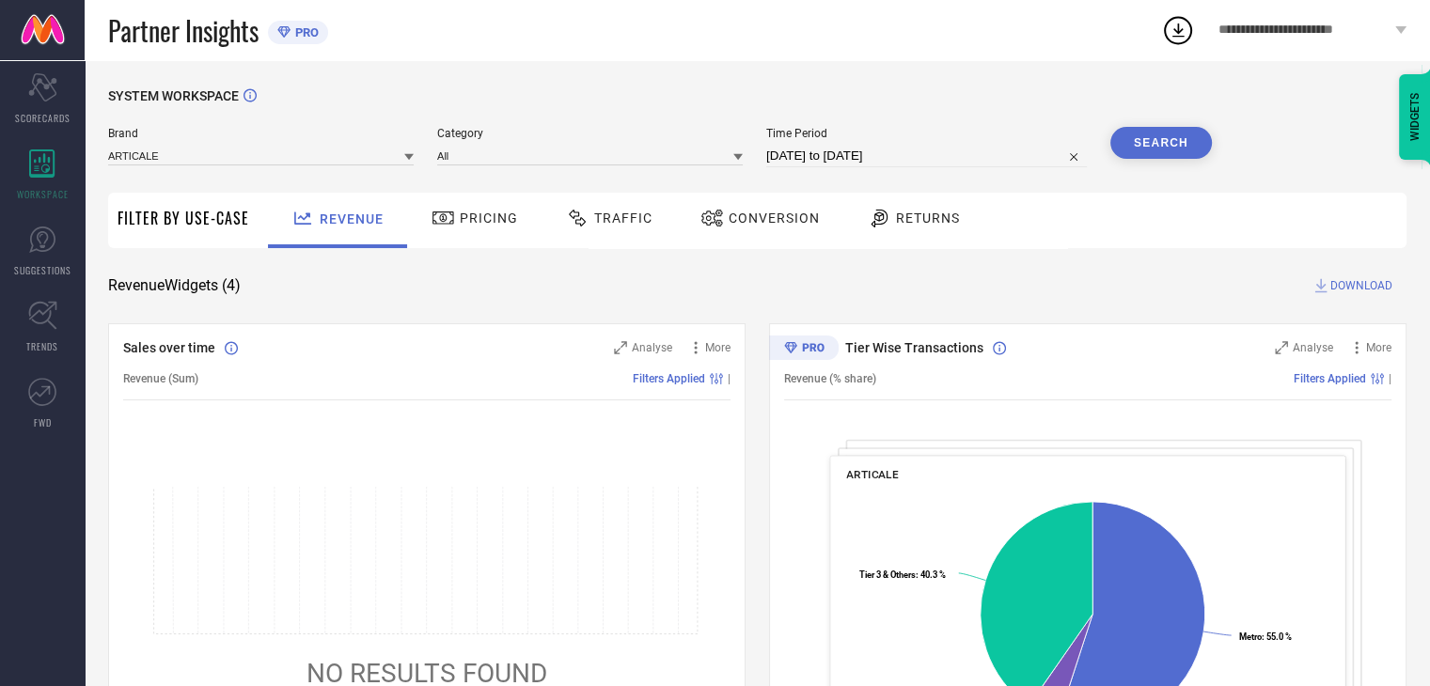
click at [617, 211] on span "Traffic" at bounding box center [623, 218] width 58 height 15
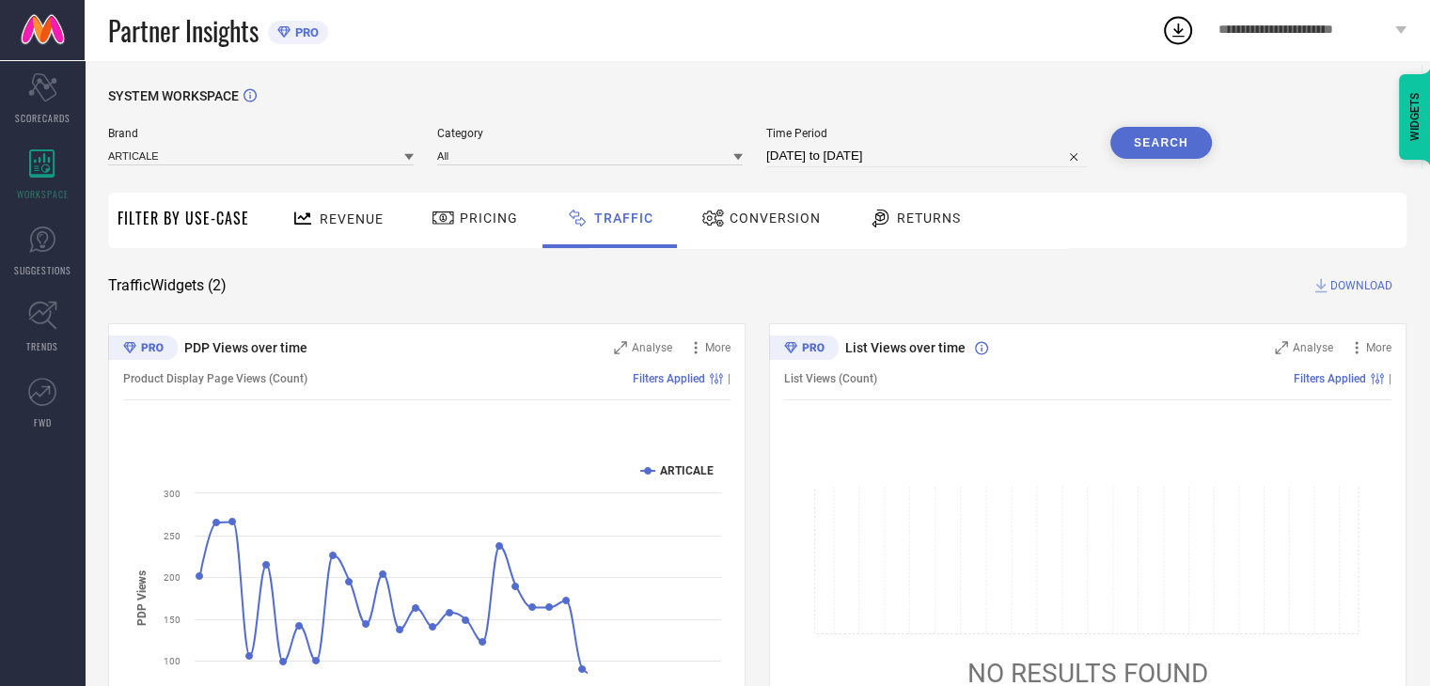
scroll to position [136, 0]
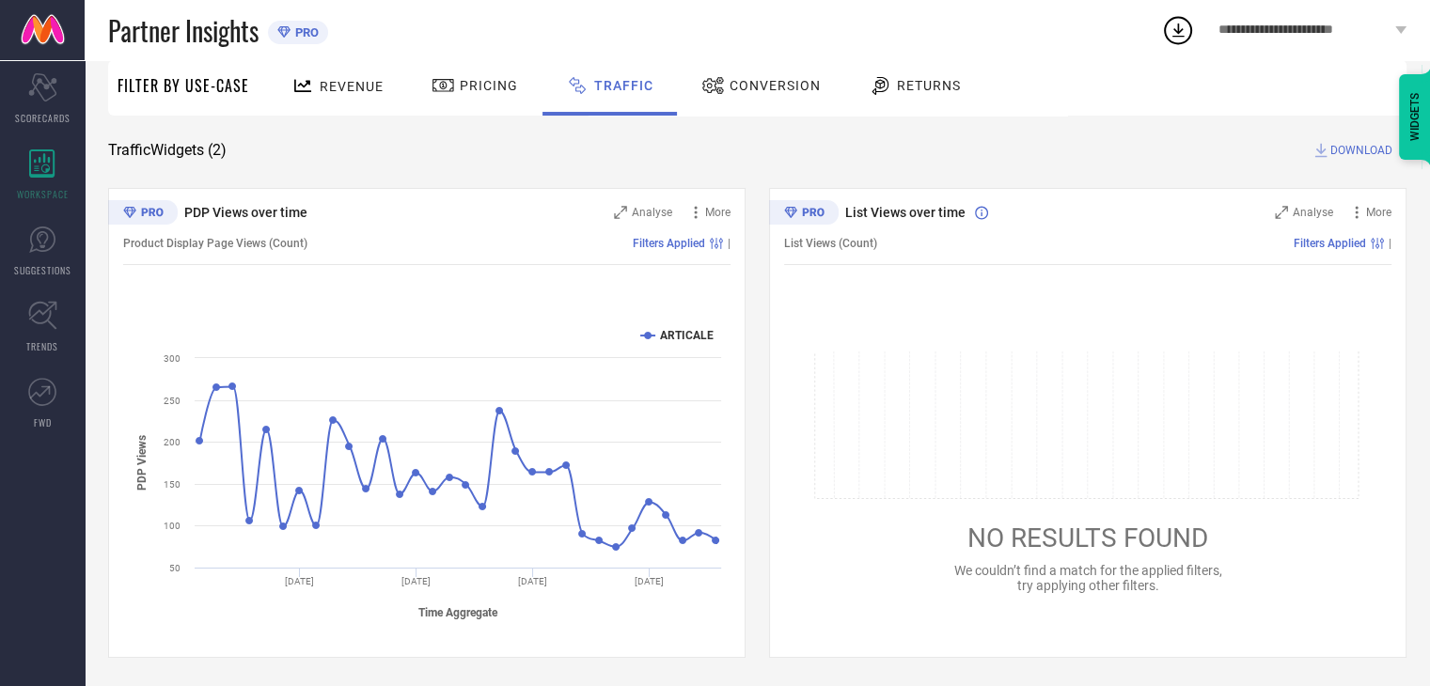
click at [759, 93] on div "Conversion" at bounding box center [760, 86] width 129 height 32
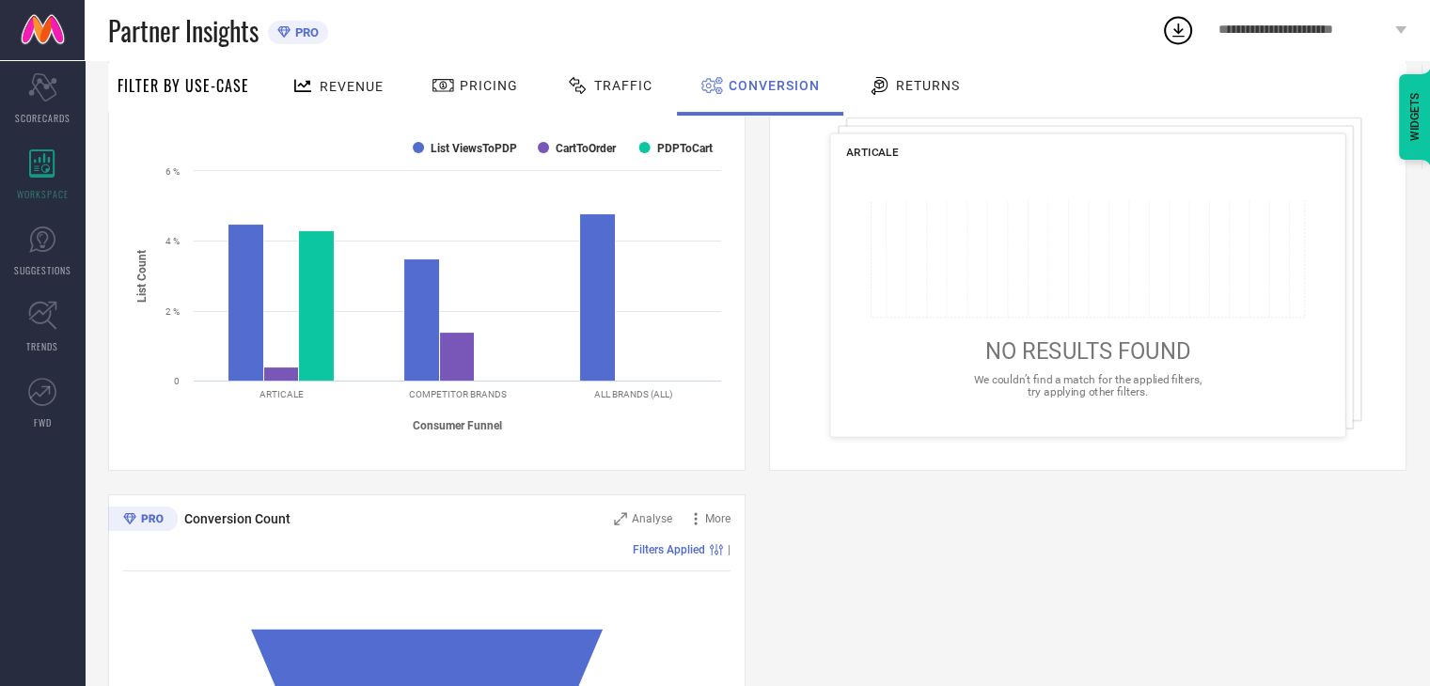
scroll to position [0, 0]
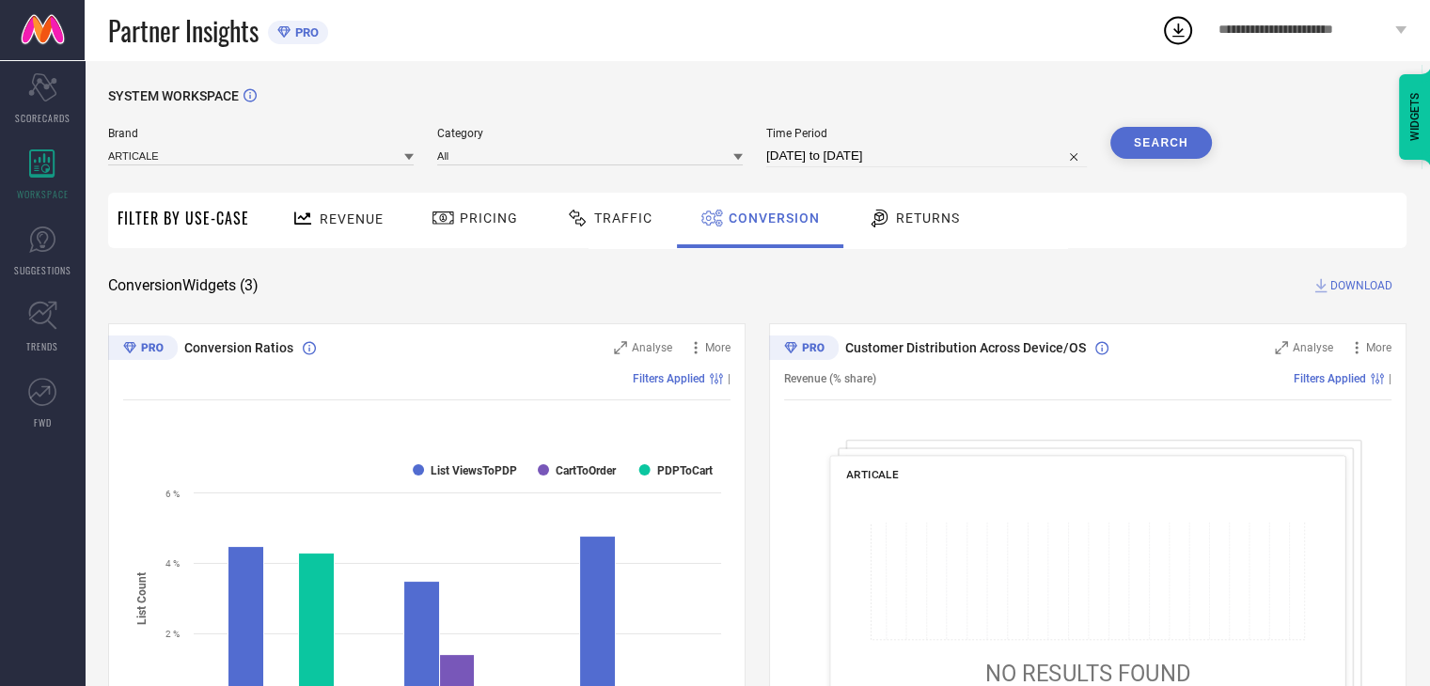
click at [171, 229] on span "Filter By Use-Case" at bounding box center [183, 218] width 132 height 23
click at [352, 225] on span "Revenue" at bounding box center [352, 218] width 64 height 15
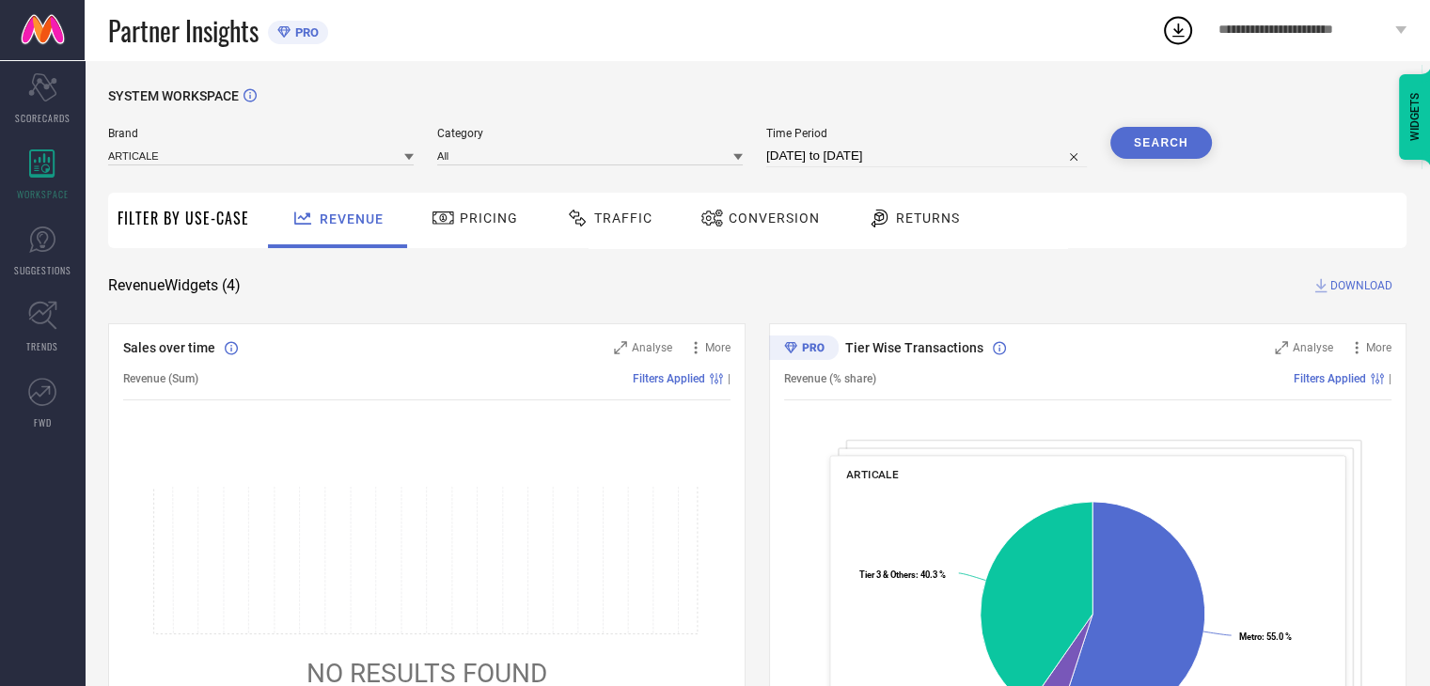
click at [901, 223] on span "Returns" at bounding box center [928, 218] width 64 height 15
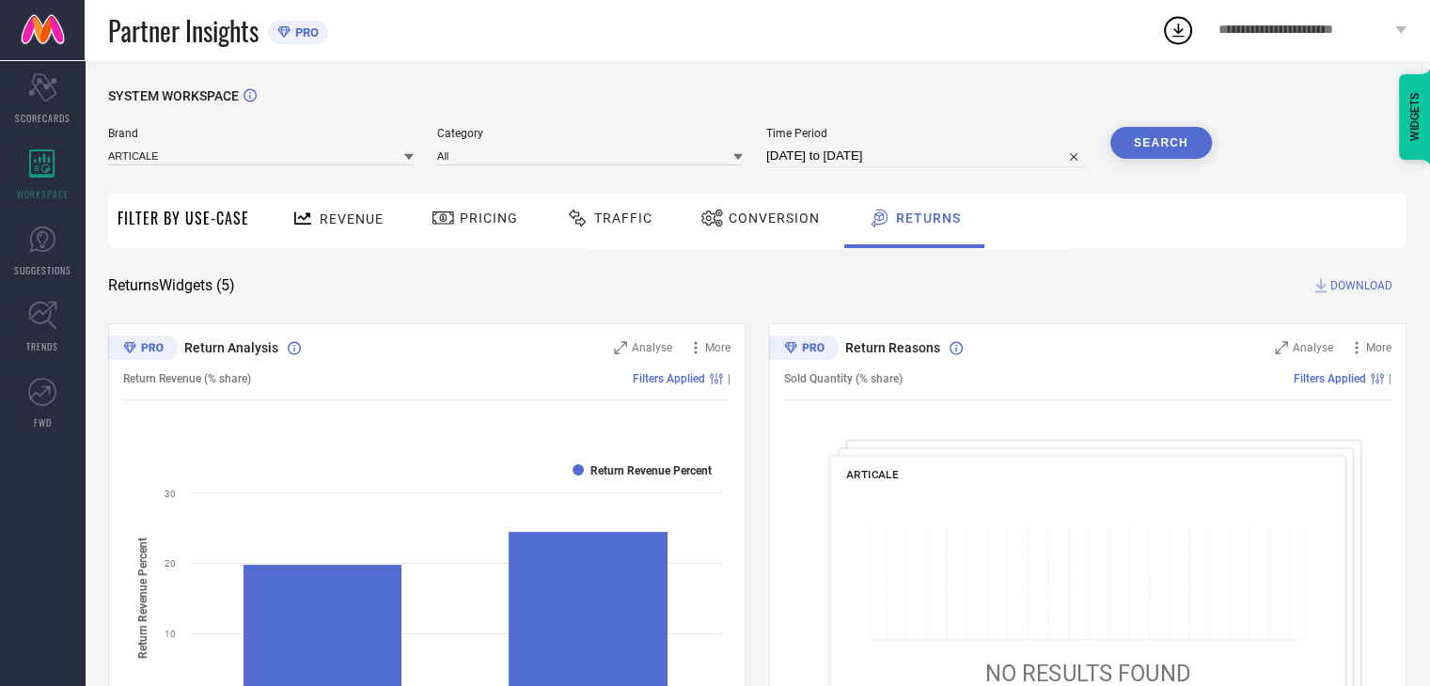
click at [472, 217] on span "Pricing" at bounding box center [489, 218] width 58 height 15
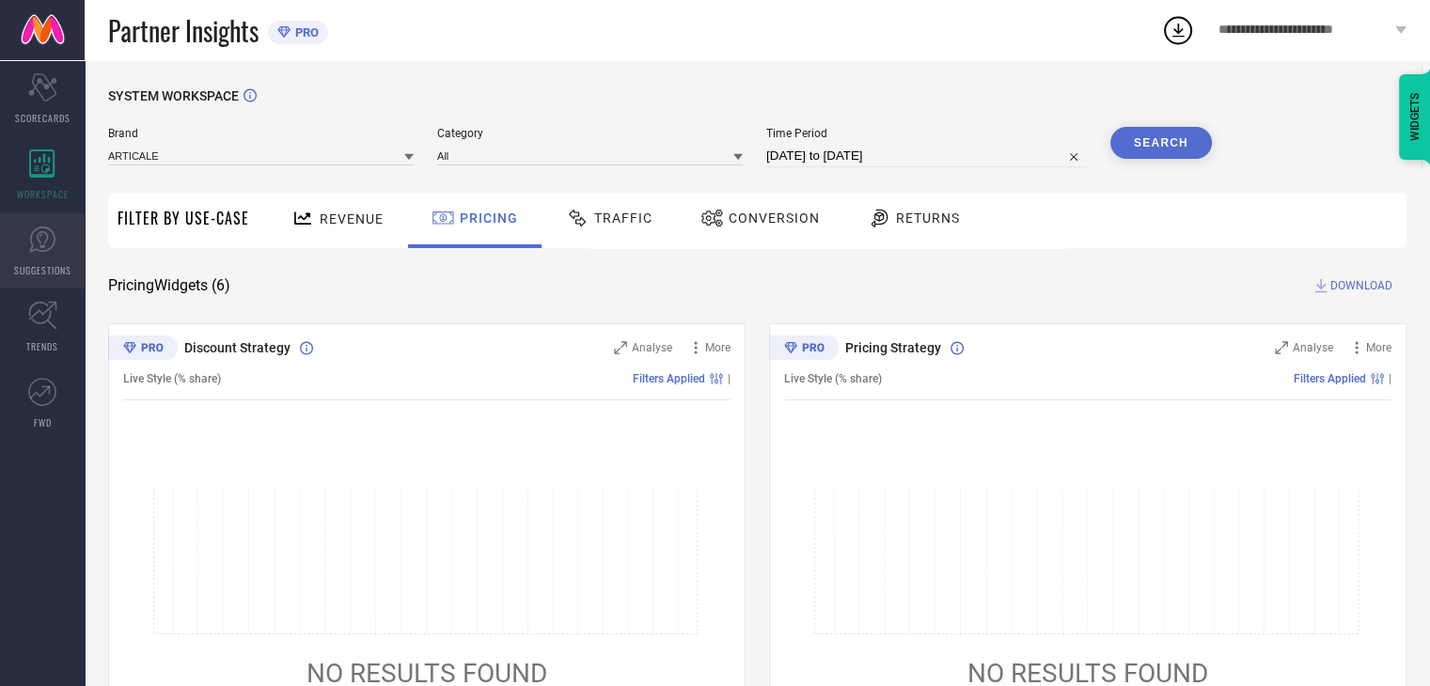
click at [43, 234] on icon at bounding box center [42, 240] width 28 height 28
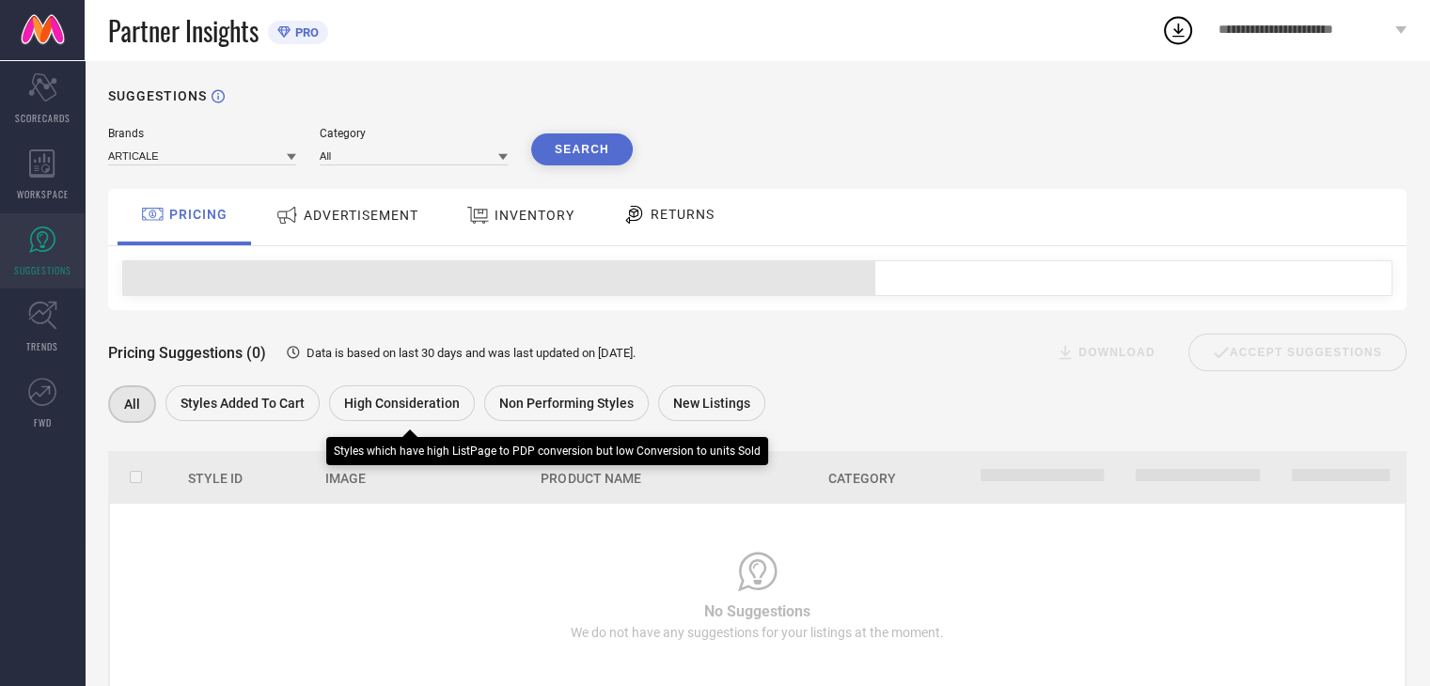
scroll to position [51, 0]
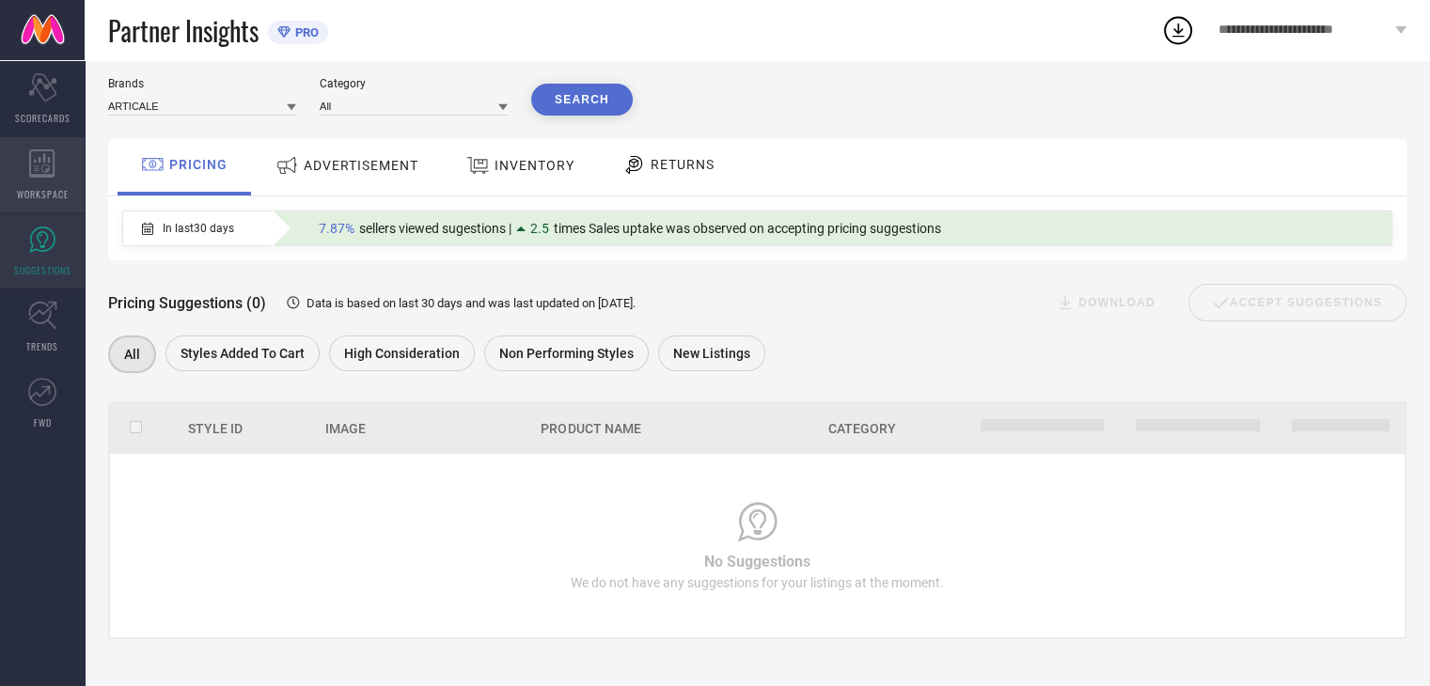
click at [44, 180] on div "WORKSPACE" at bounding box center [42, 174] width 85 height 75
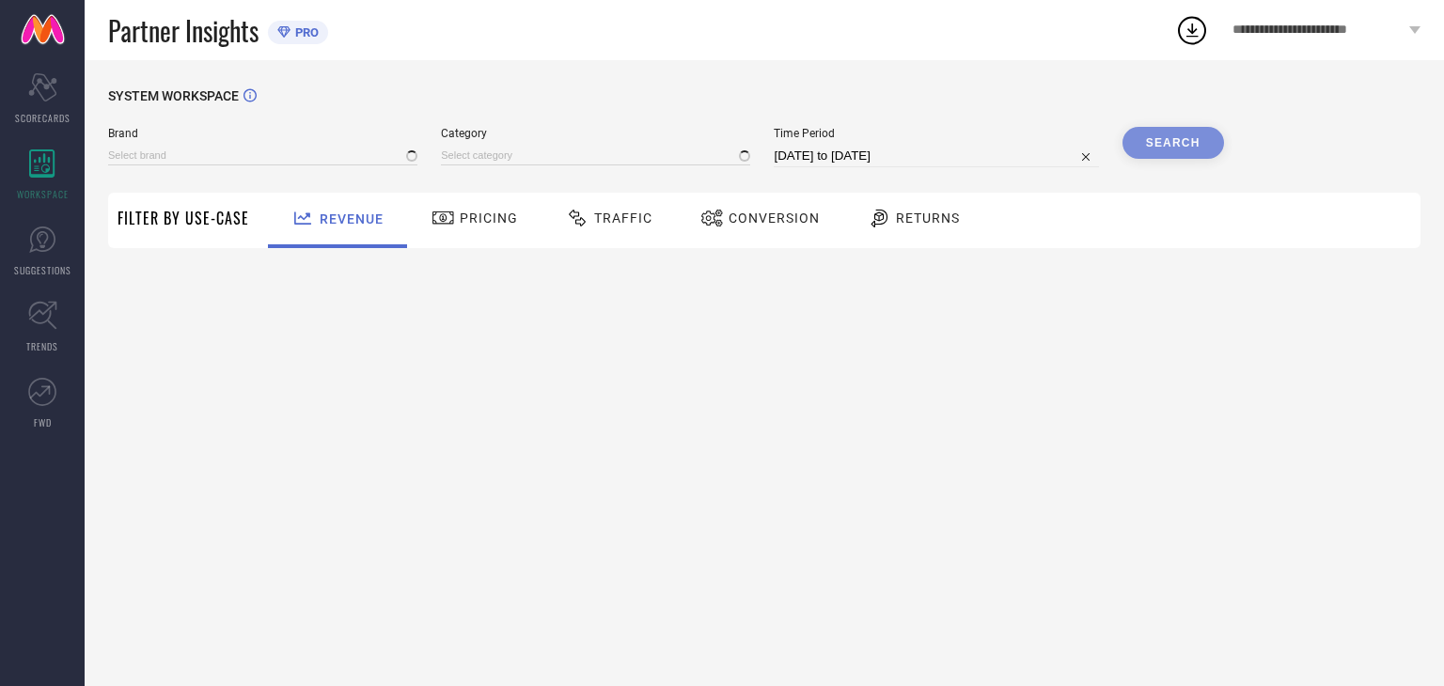
type input "ARTICALE"
type input "All"
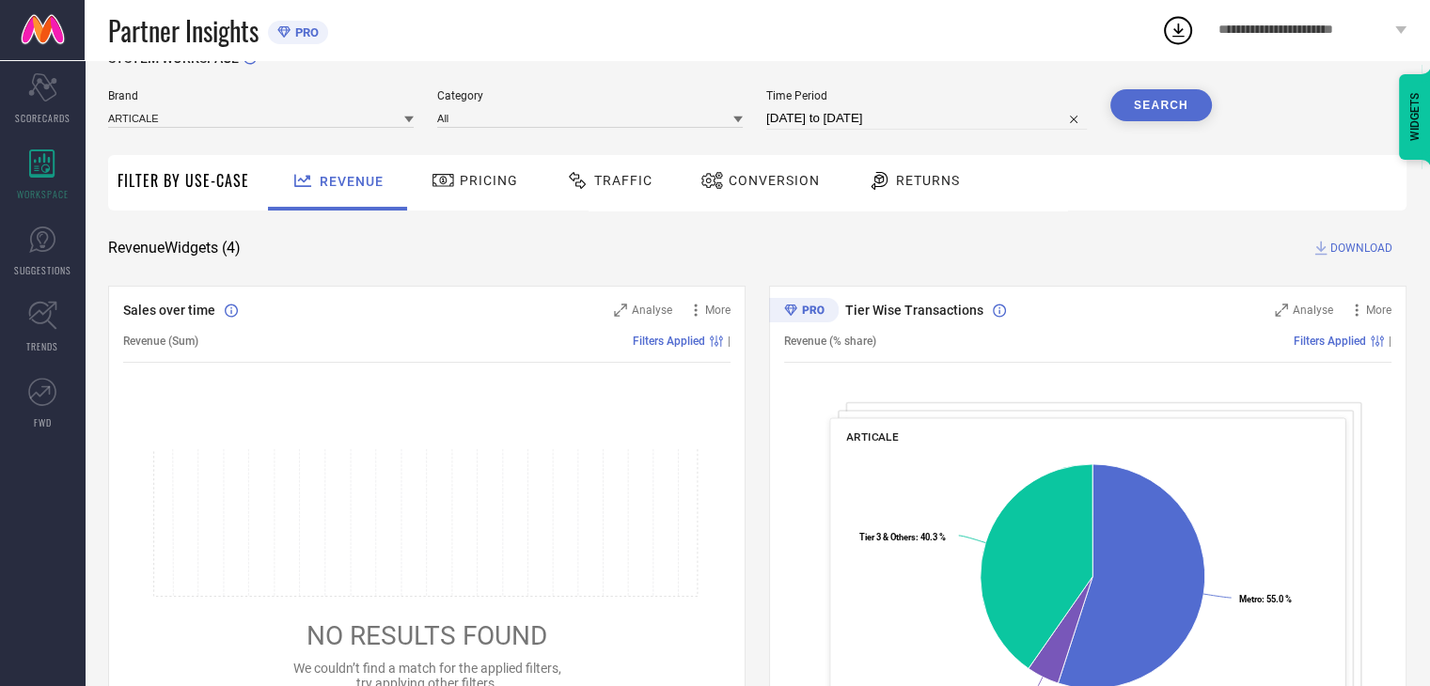
scroll to position [9, 0]
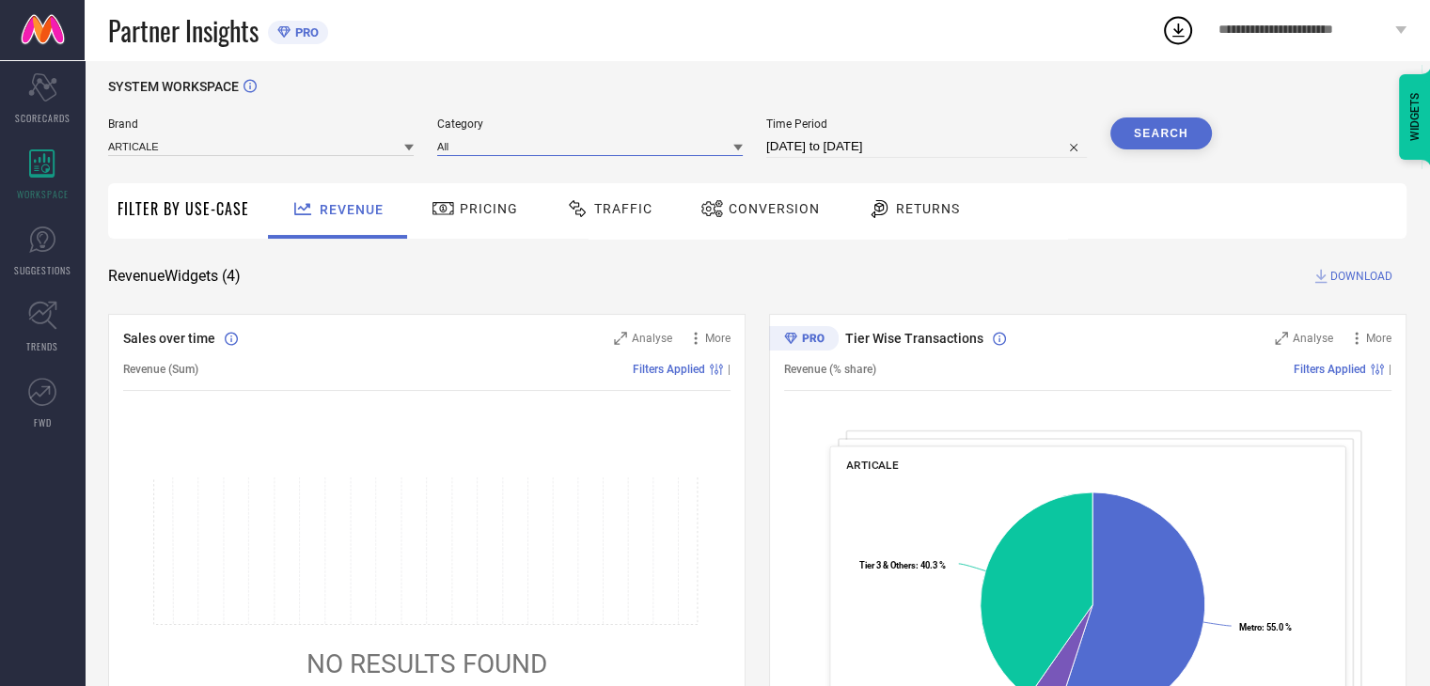
click at [506, 139] on input at bounding box center [589, 146] width 305 height 20
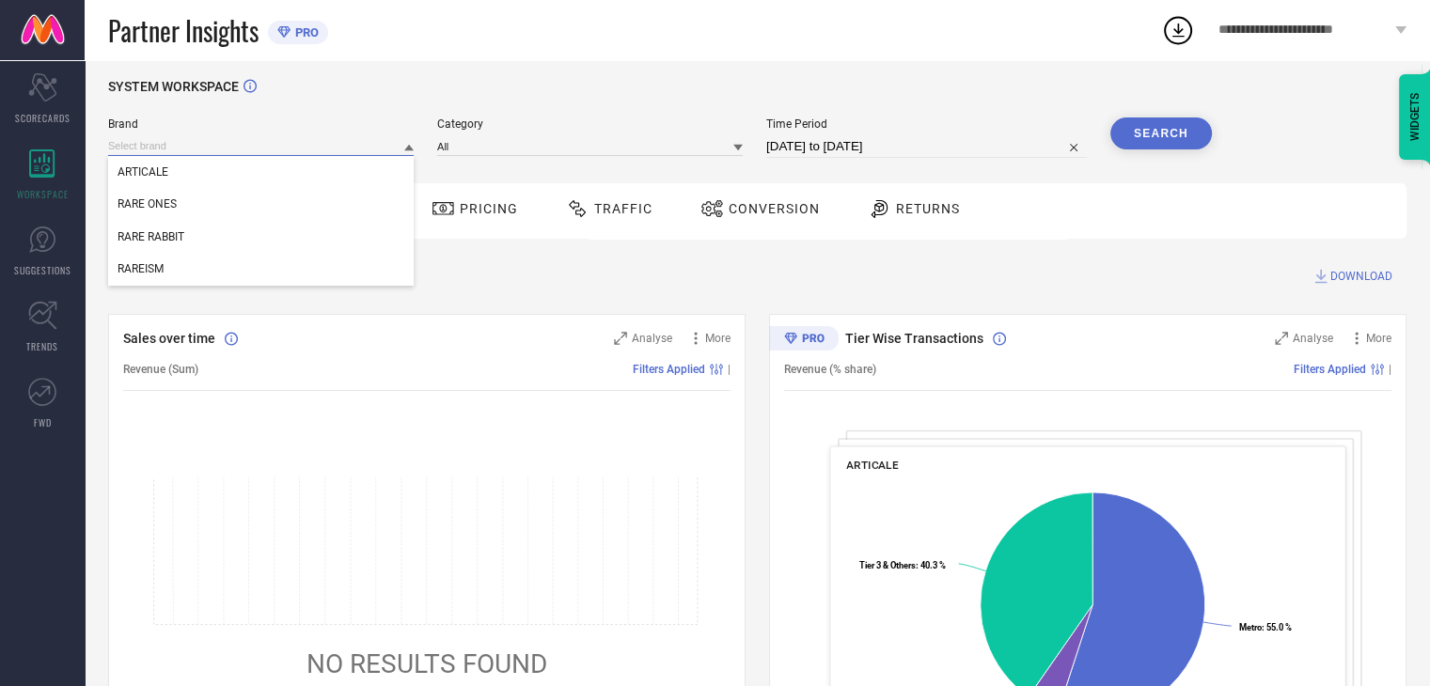
click at [316, 141] on input at bounding box center [260, 146] width 305 height 20
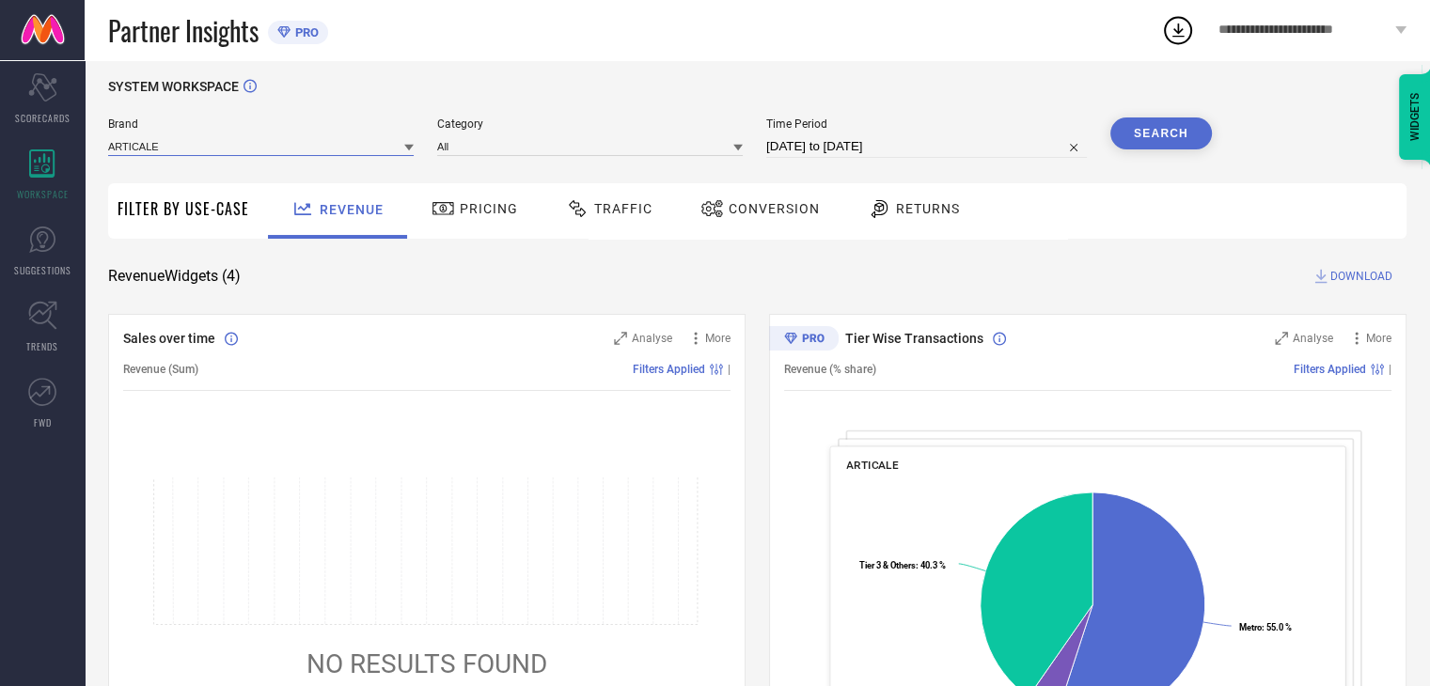
click at [290, 148] on input at bounding box center [260, 146] width 305 height 20
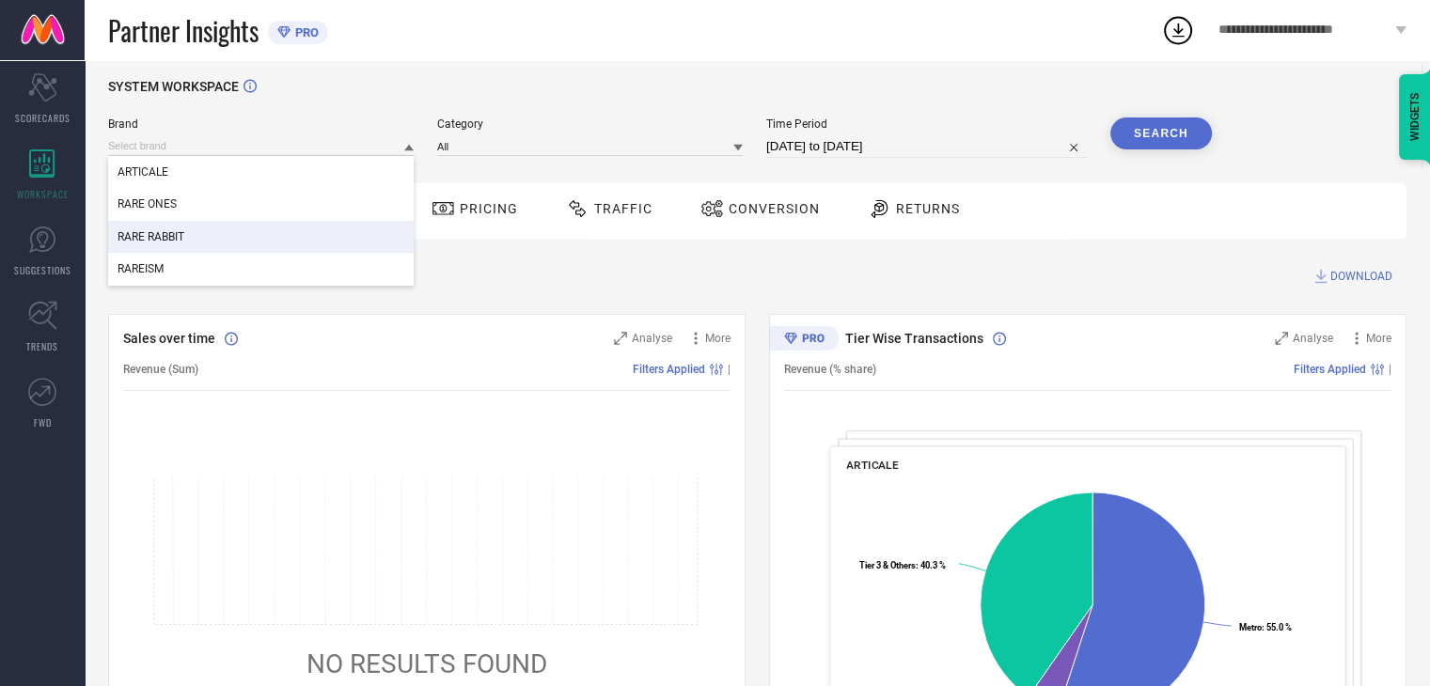
click at [179, 237] on span "RARE RABBIT" at bounding box center [150, 236] width 67 height 13
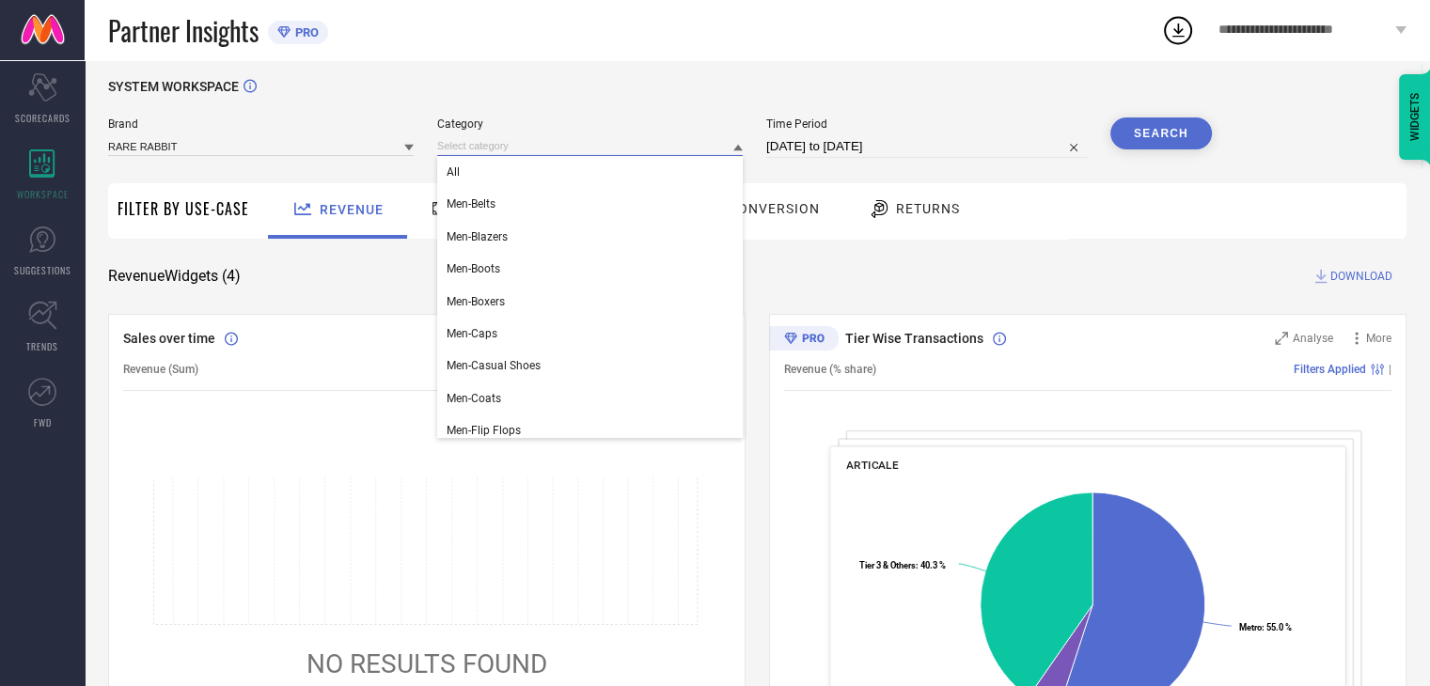
click at [517, 148] on input at bounding box center [589, 146] width 305 height 20
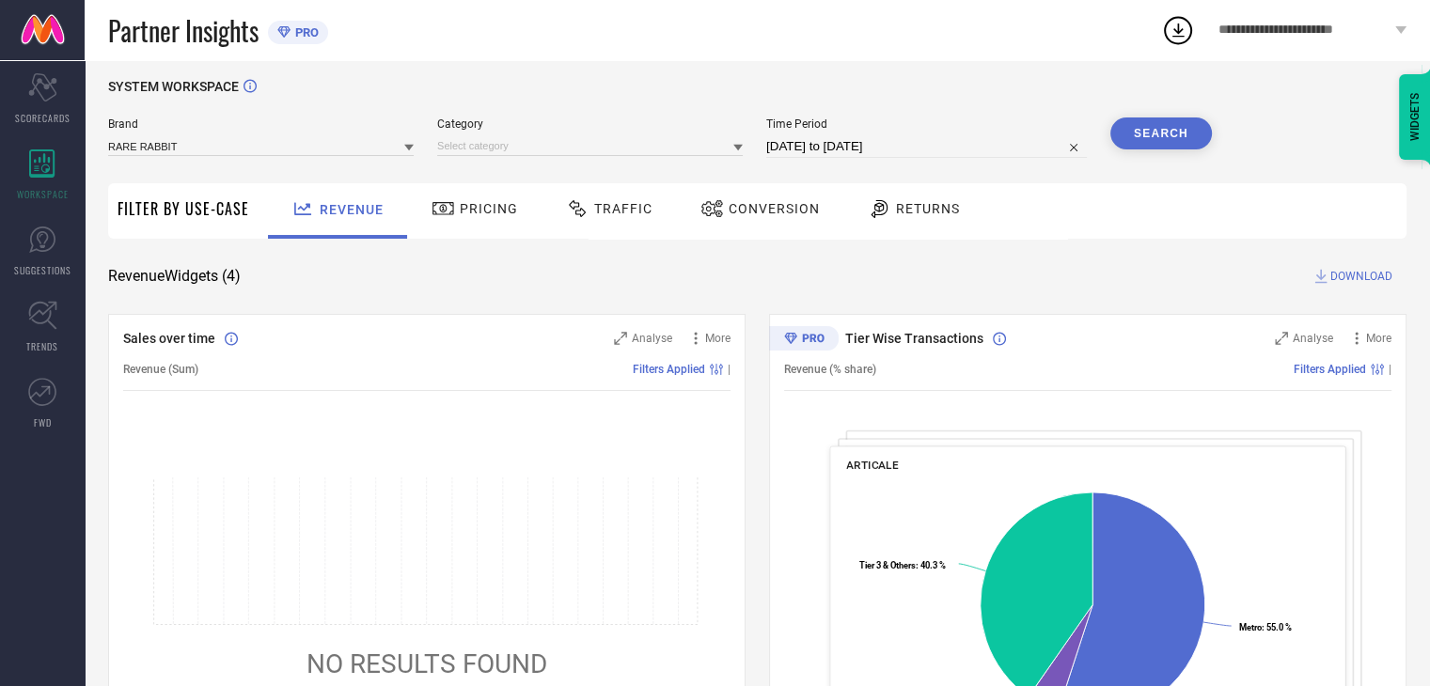
click at [588, 161] on div "Brand RARE RABBIT Category Time Period [DATE] to [DATE] Search" at bounding box center [659, 145] width 1103 height 56
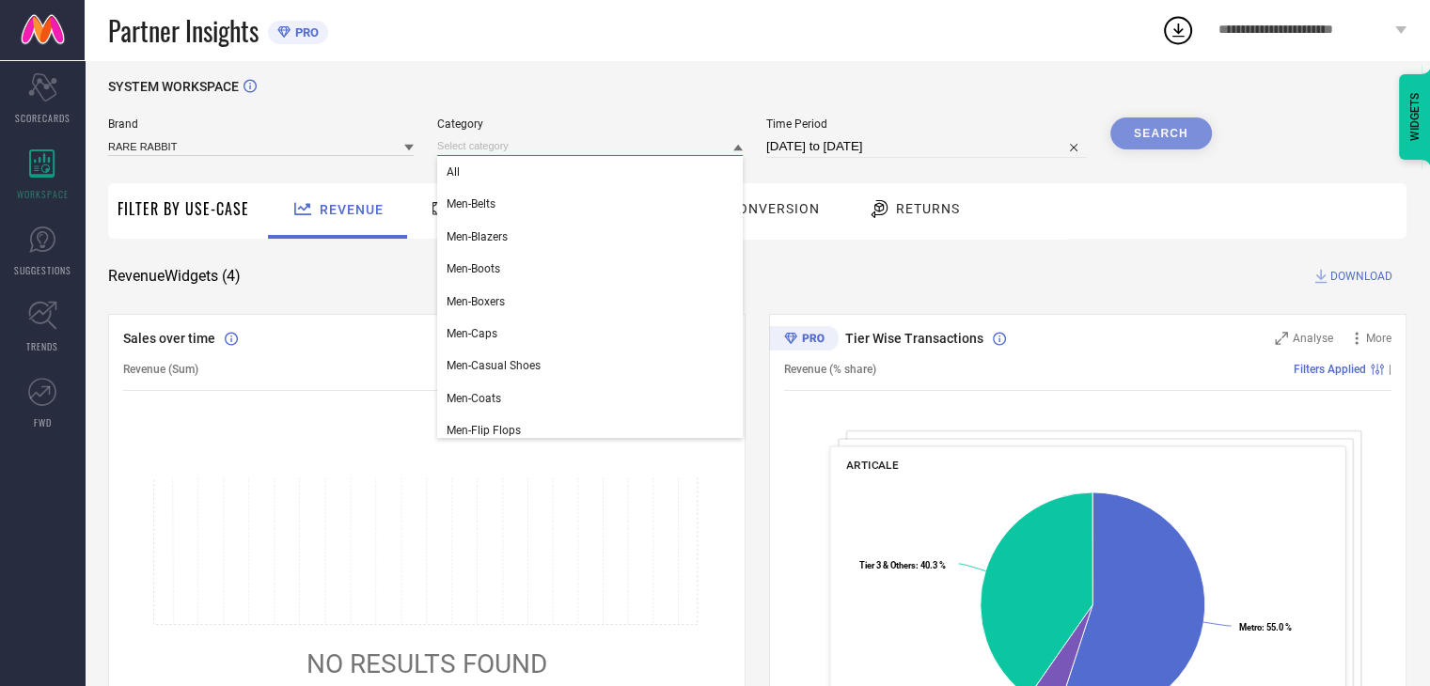
click at [590, 148] on input at bounding box center [589, 146] width 305 height 20
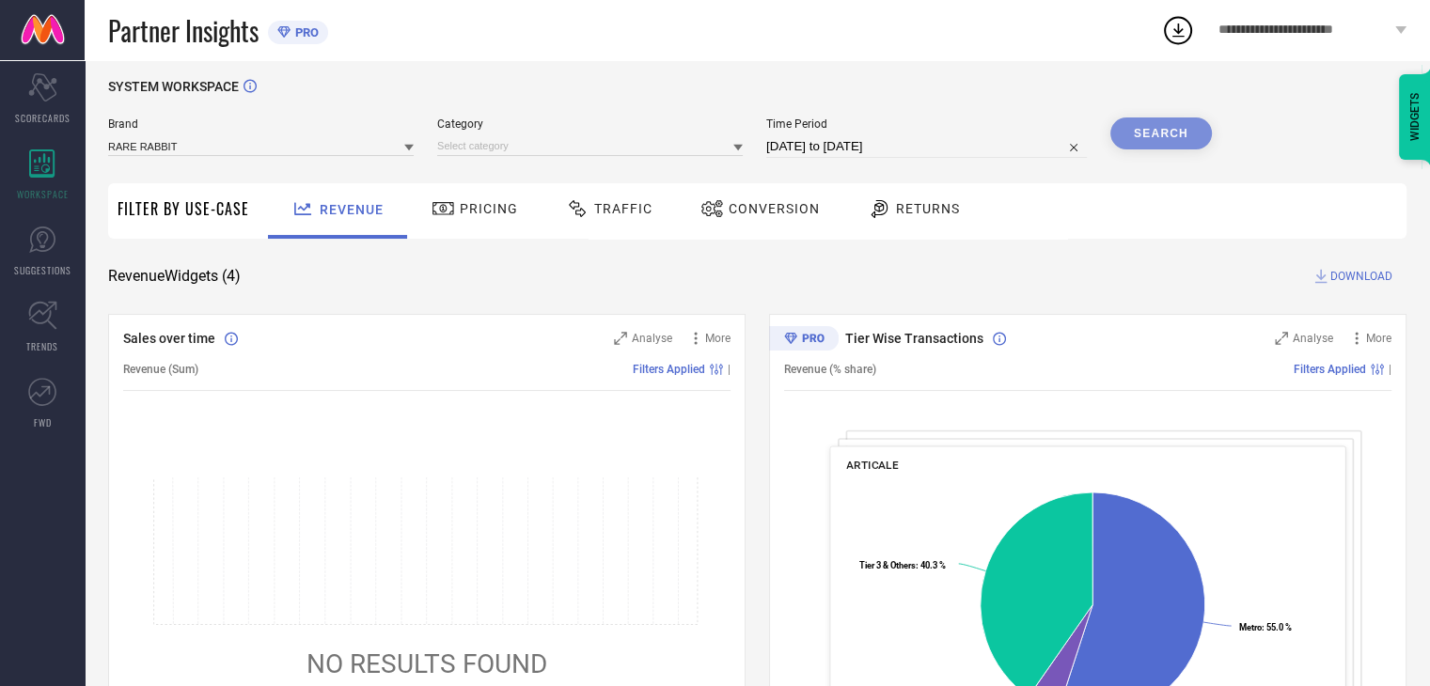
click at [741, 148] on icon at bounding box center [737, 148] width 9 height 7
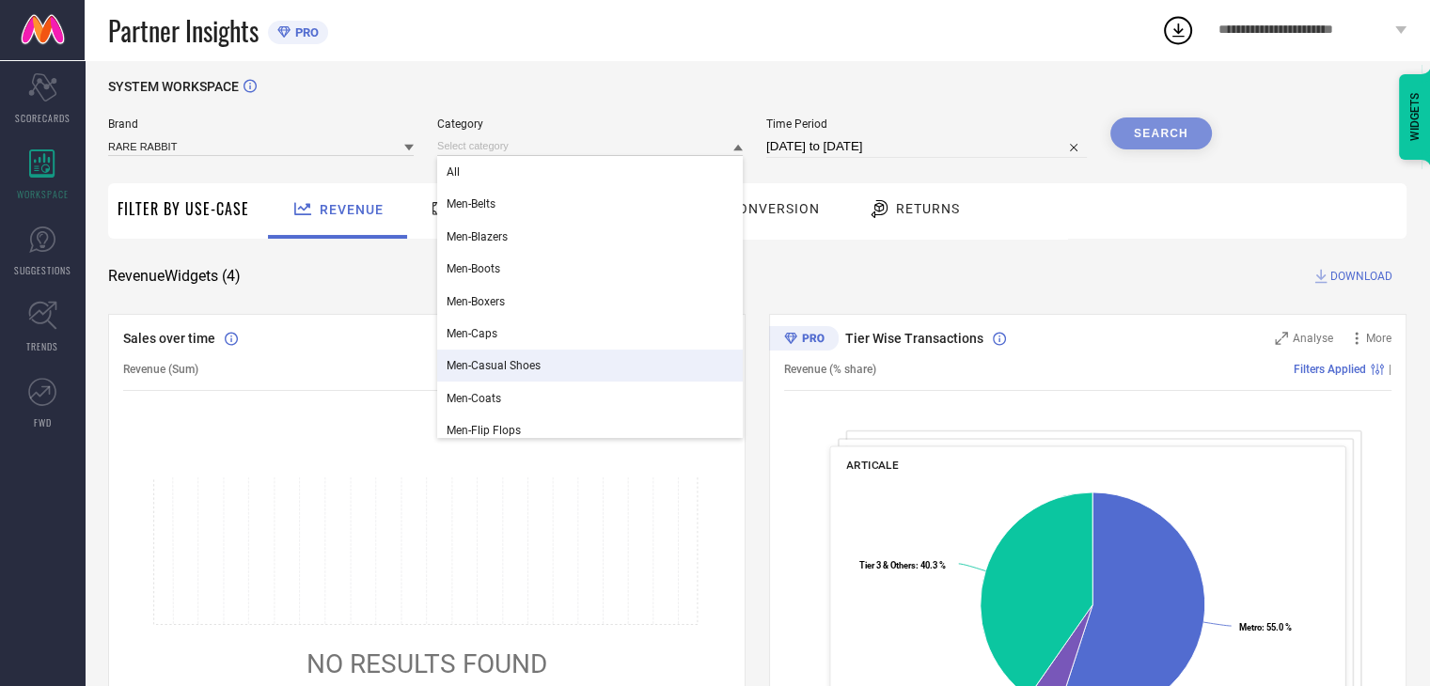
click at [534, 357] on div "Men-Casual Shoes" at bounding box center [589, 366] width 305 height 32
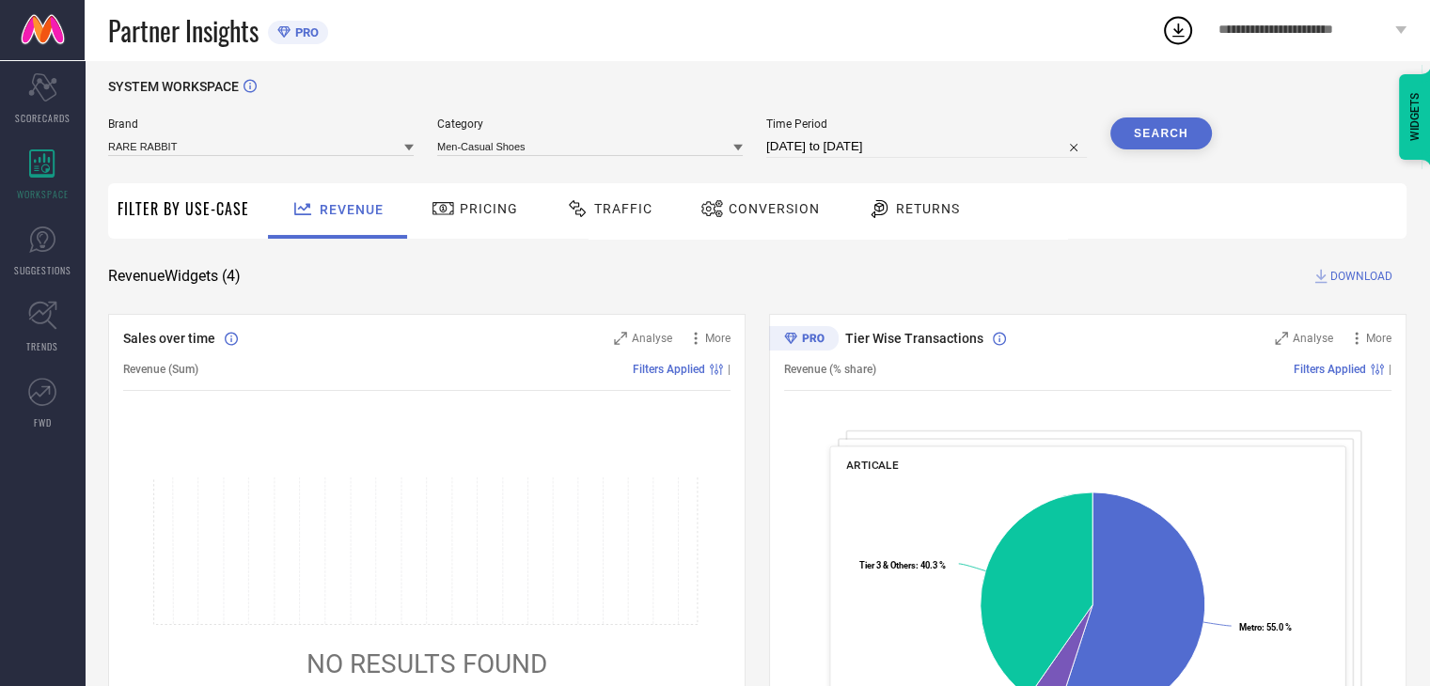
select select "8"
select select "2025"
select select "9"
select select "2025"
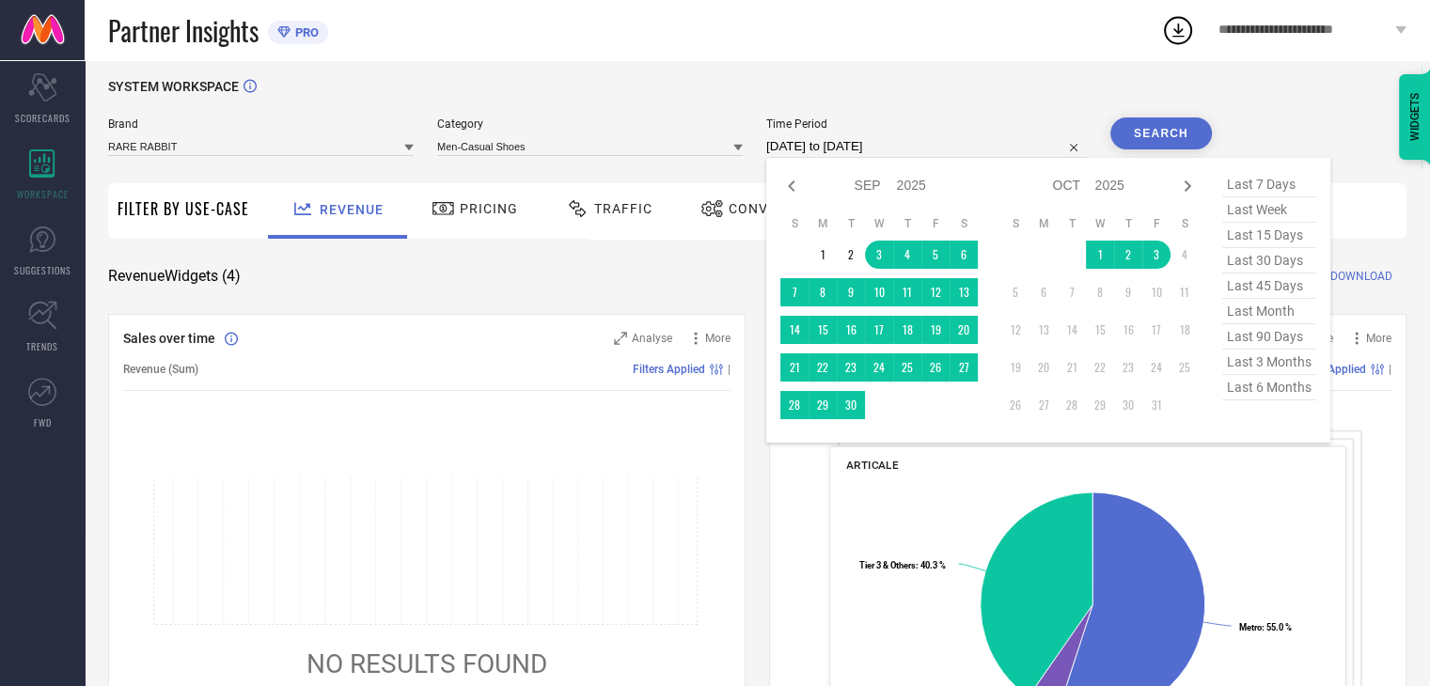
click at [951, 150] on input "[DATE] to [DATE]" at bounding box center [926, 146] width 321 height 23
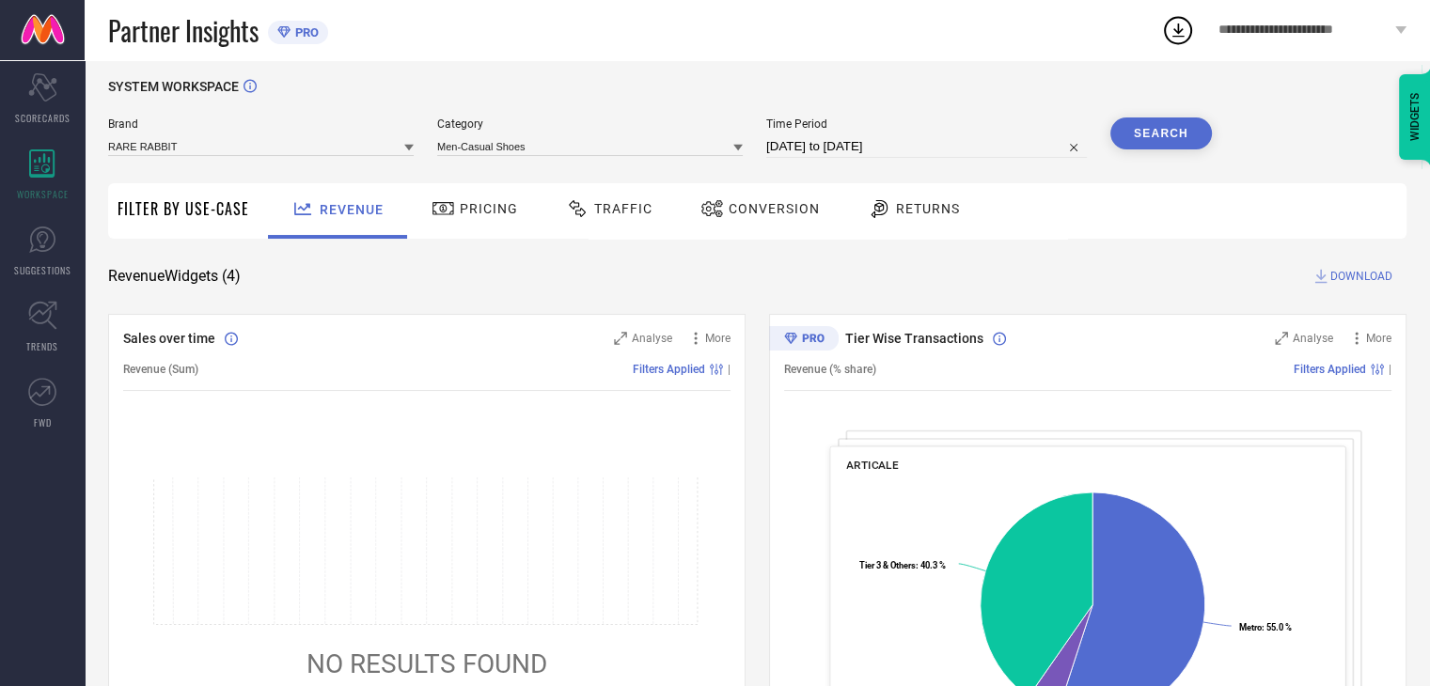
click at [1153, 128] on button "Search" at bounding box center [1161, 133] width 102 height 32
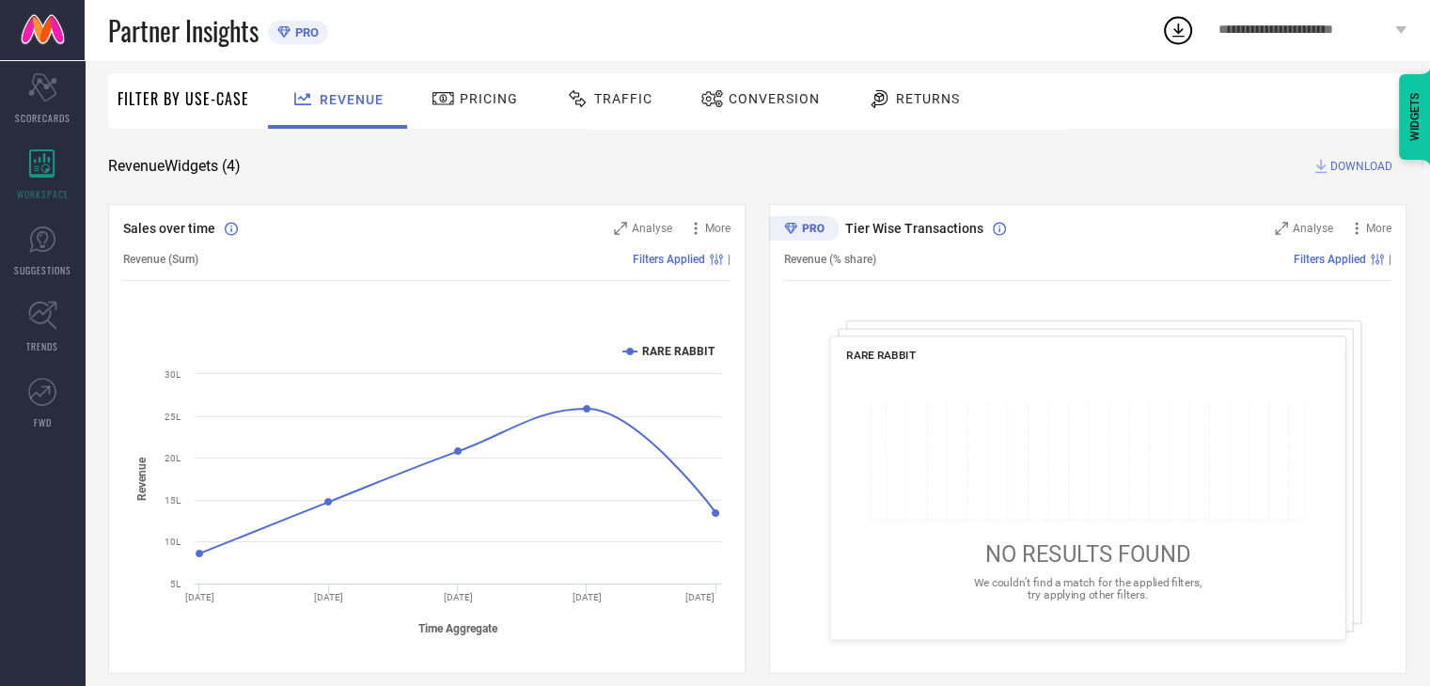
scroll to position [0, 0]
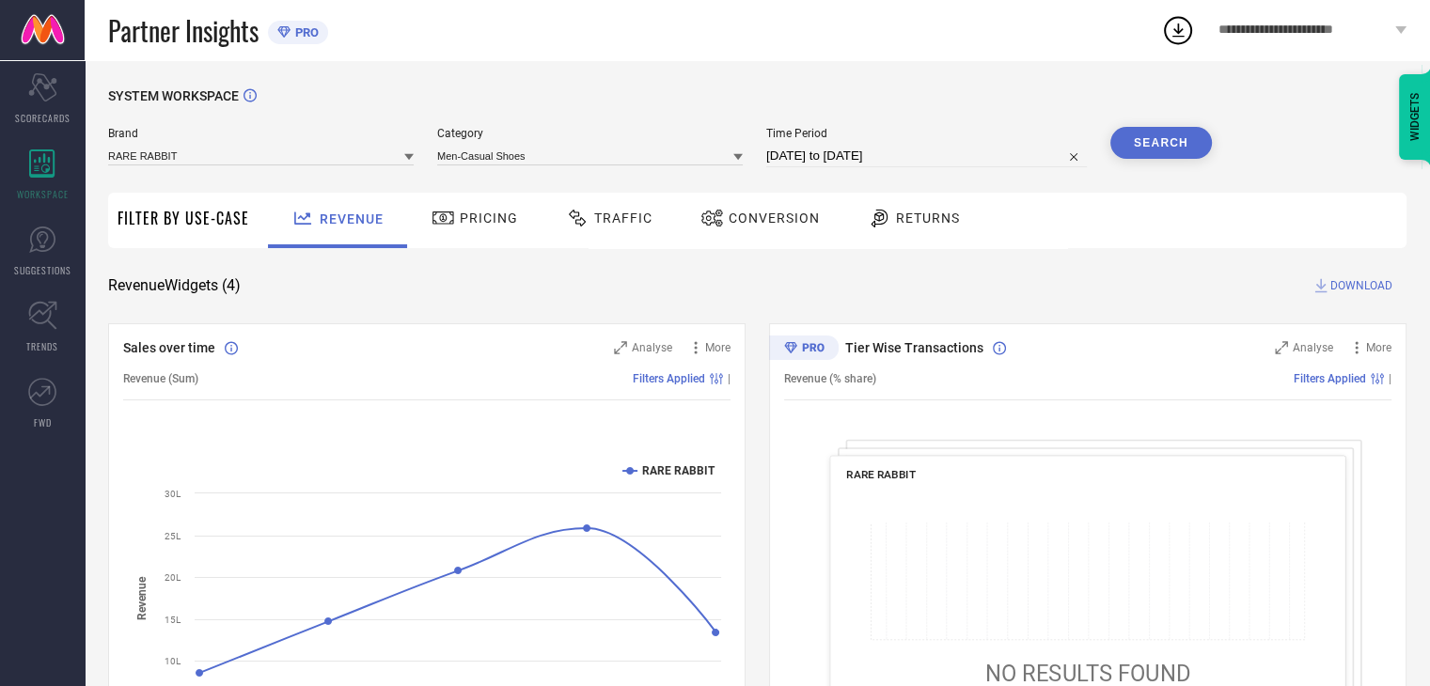
click at [460, 219] on span "Pricing" at bounding box center [489, 218] width 58 height 15
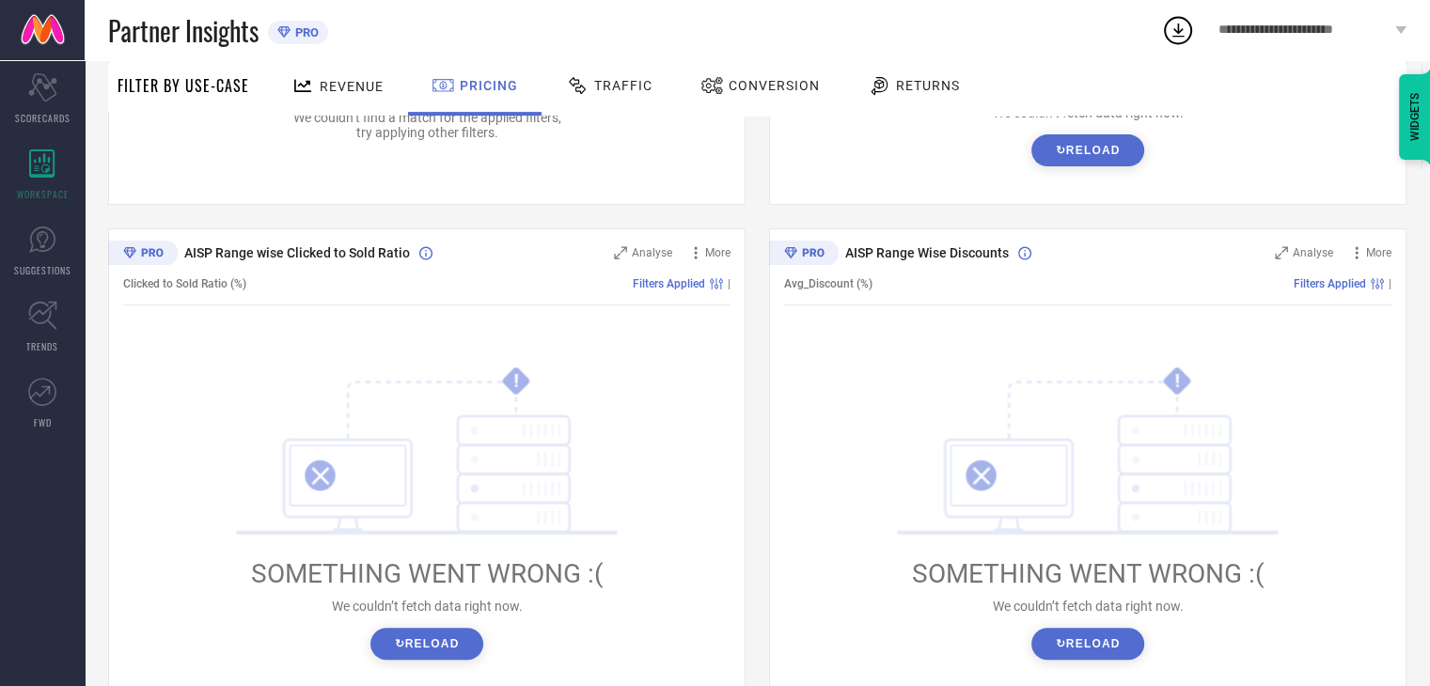
scroll to position [594, 0]
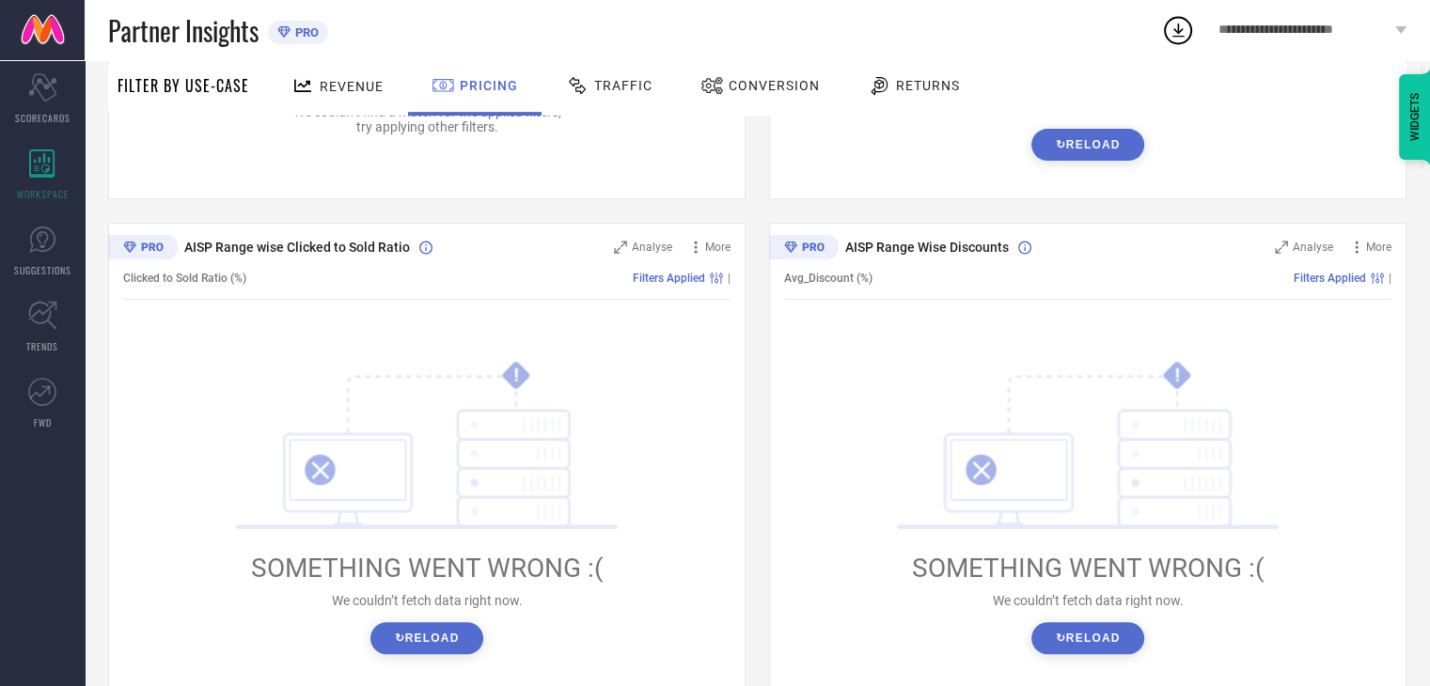
click at [411, 651] on button "↻ Reload" at bounding box center [426, 638] width 112 height 32
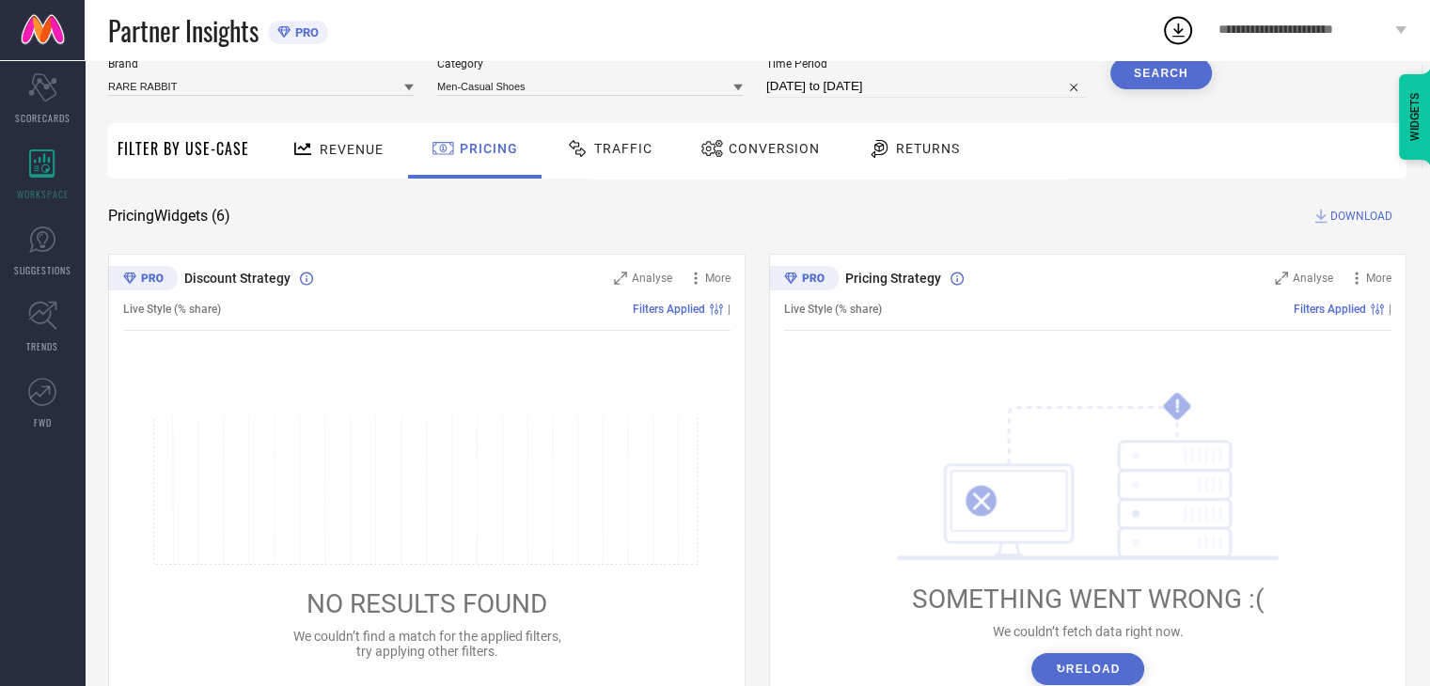
scroll to position [0, 0]
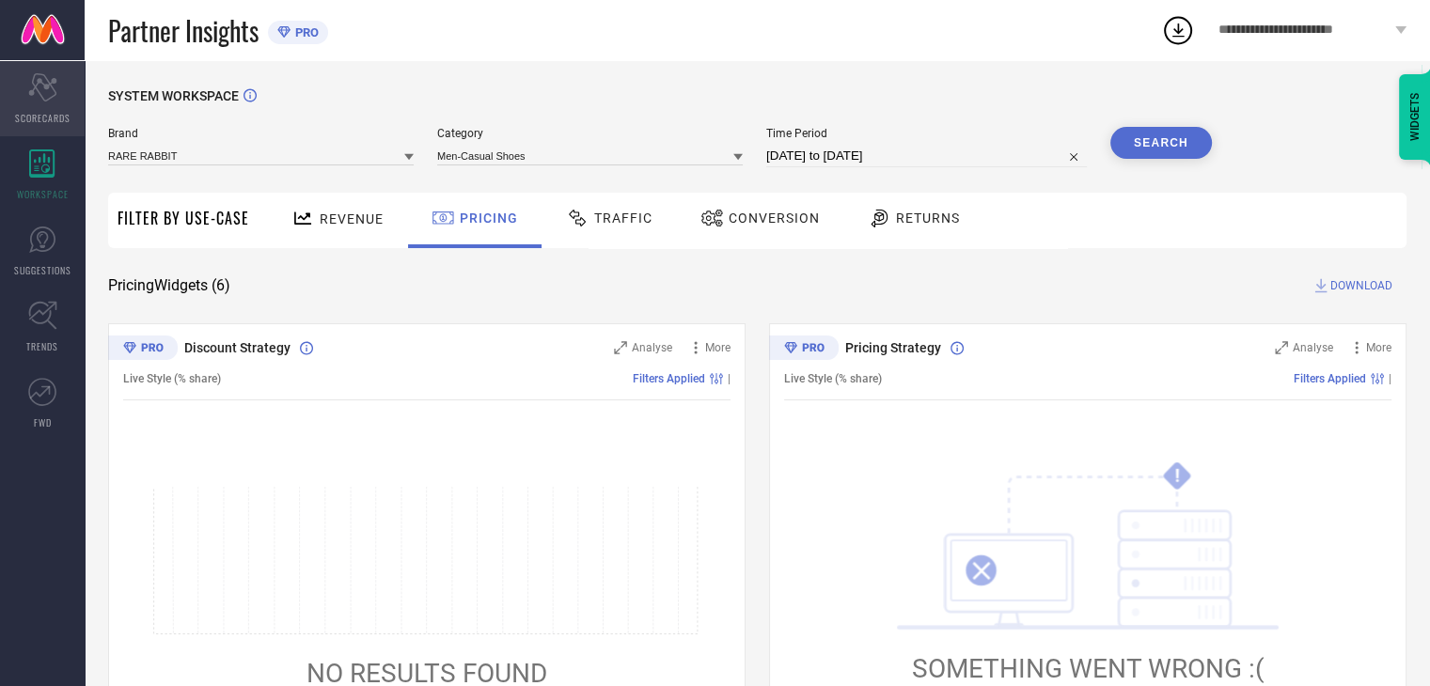
click at [60, 96] on div "Scorecard SCORECARDS" at bounding box center [42, 98] width 85 height 75
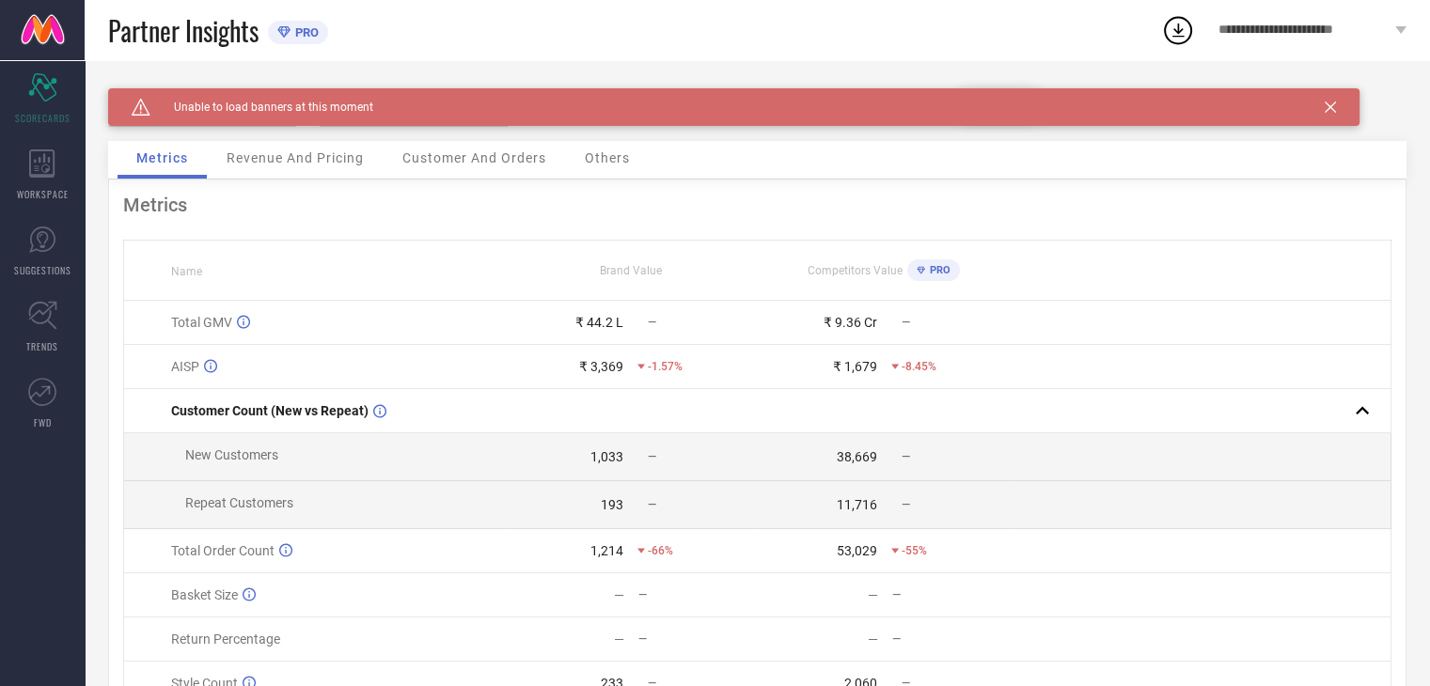
click at [493, 155] on span "Customer And Orders" at bounding box center [474, 157] width 144 height 15
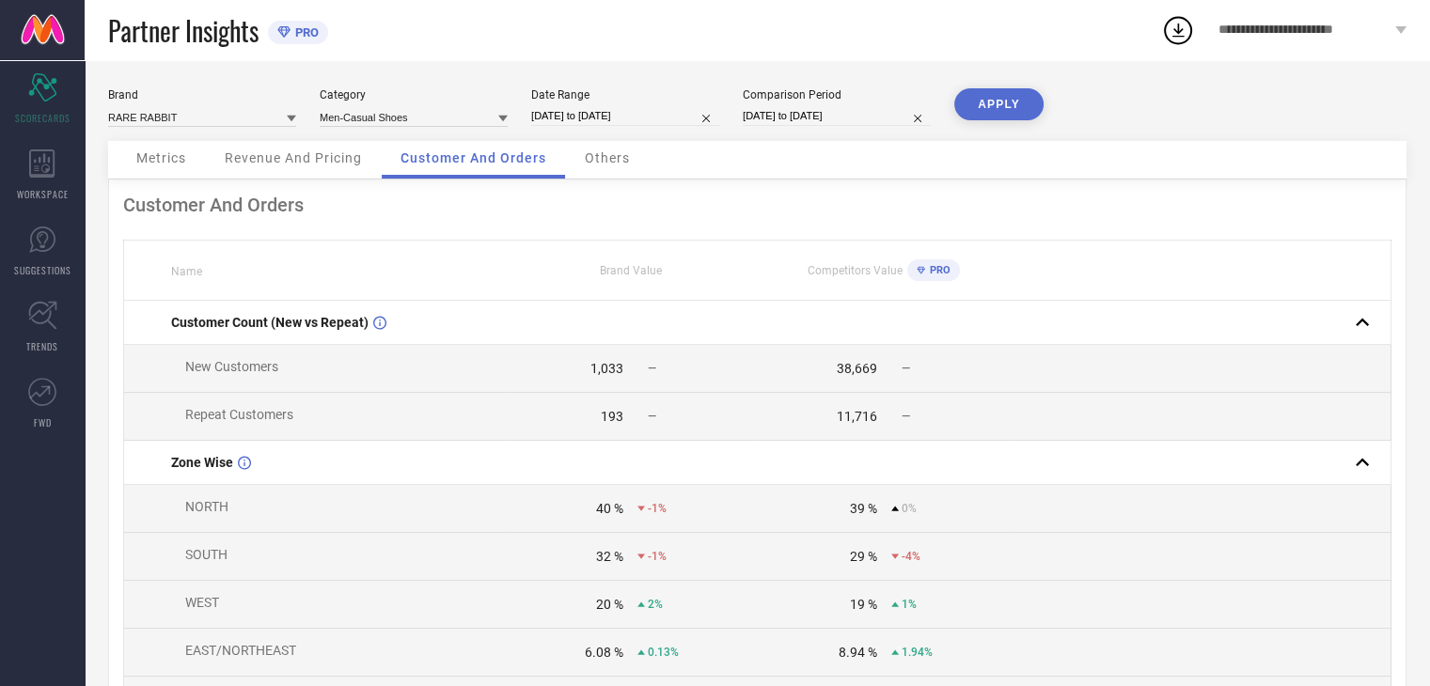
click at [672, 112] on input "[DATE] to [DATE]" at bounding box center [625, 116] width 188 height 20
select select "8"
select select "2024"
select select "9"
select select "2024"
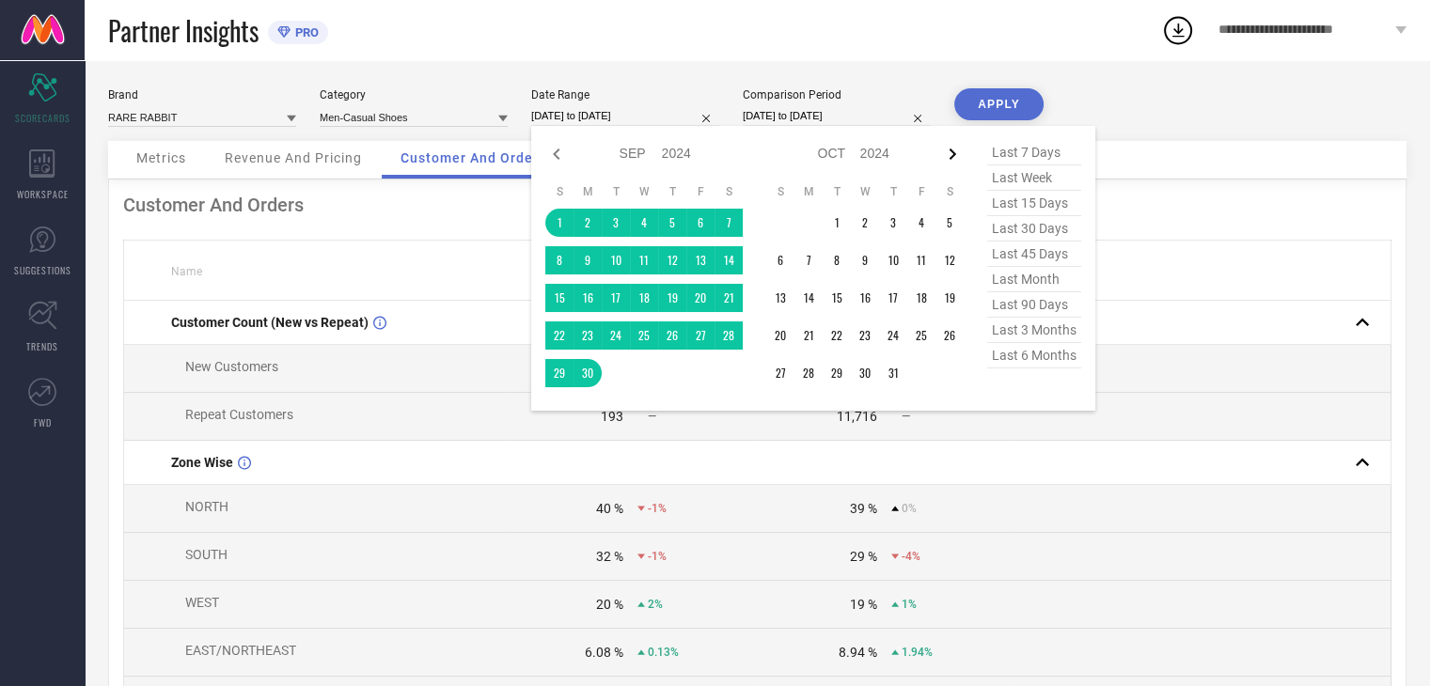
click at [947, 151] on icon at bounding box center [952, 154] width 23 height 23
select select "9"
select select "2024"
select select "10"
select select "2024"
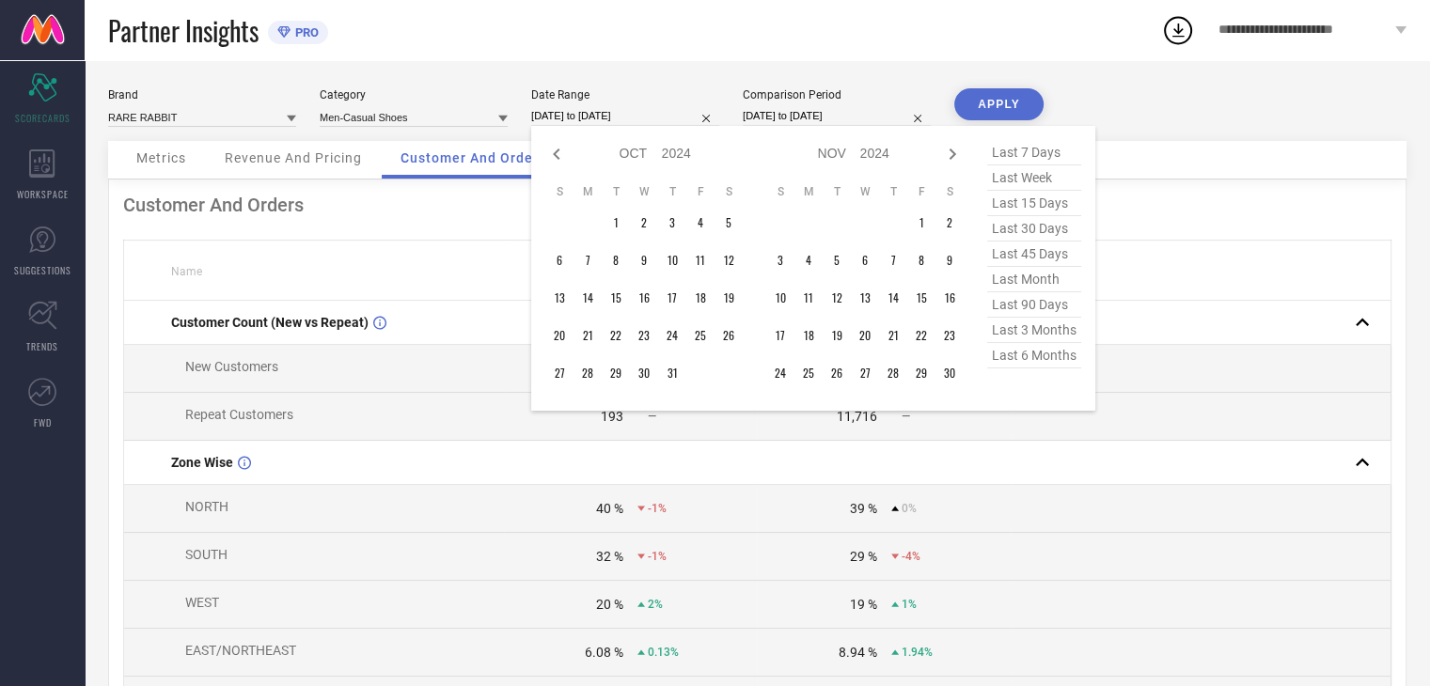
click at [947, 151] on icon at bounding box center [952, 154] width 23 height 23
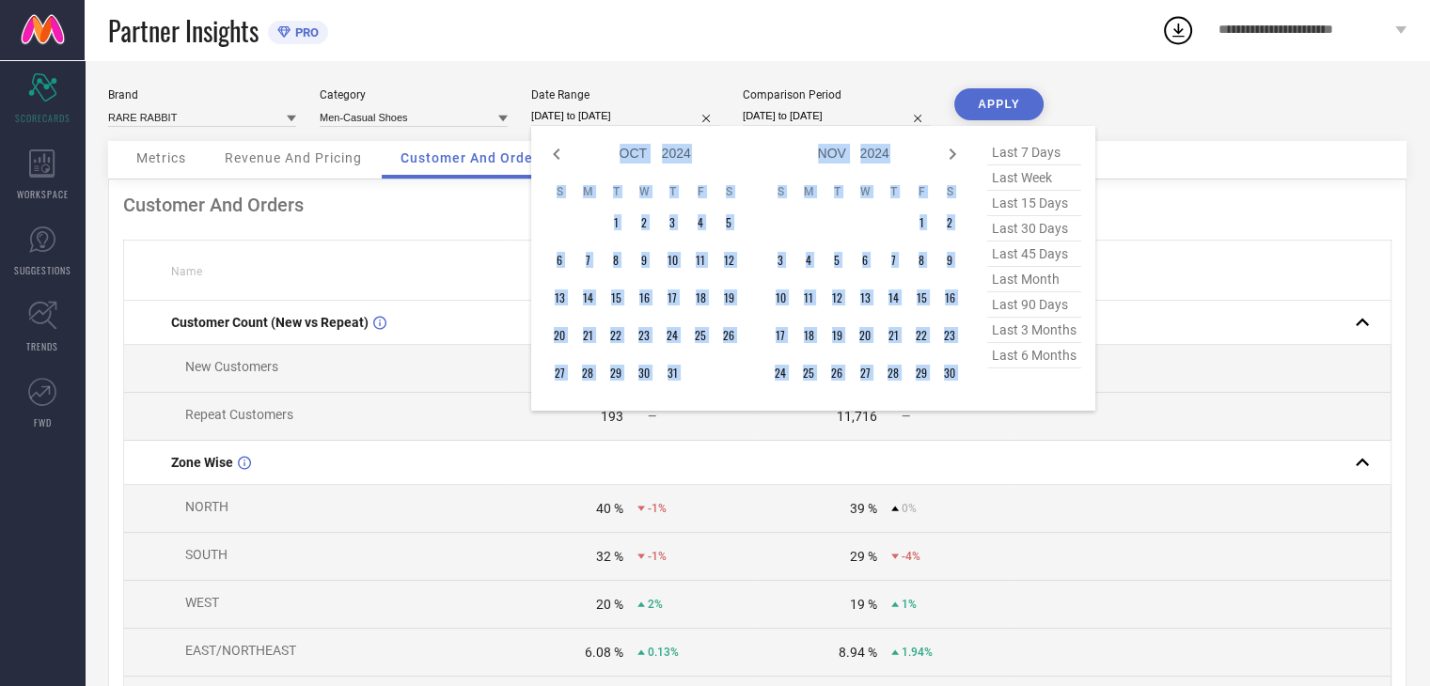
select select "11"
select select "2024"
select select "2025"
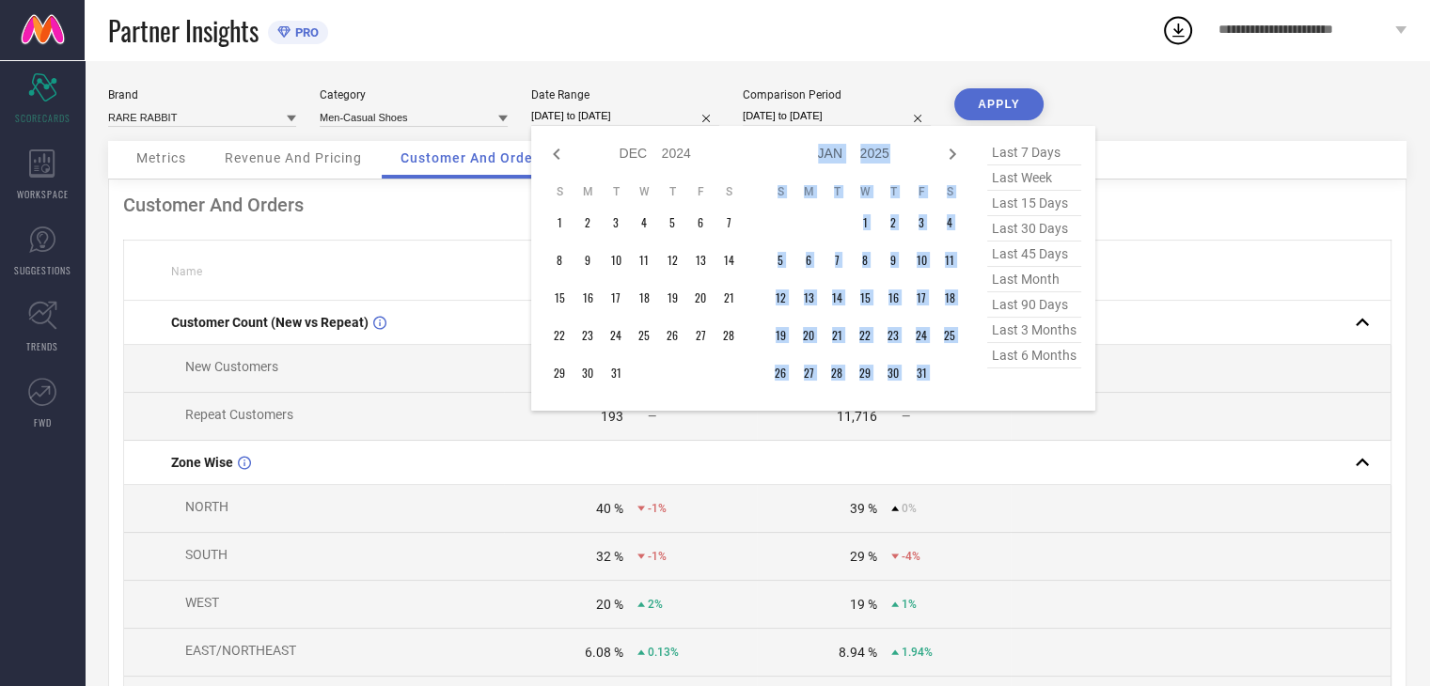
click at [947, 151] on icon at bounding box center [952, 154] width 23 height 23
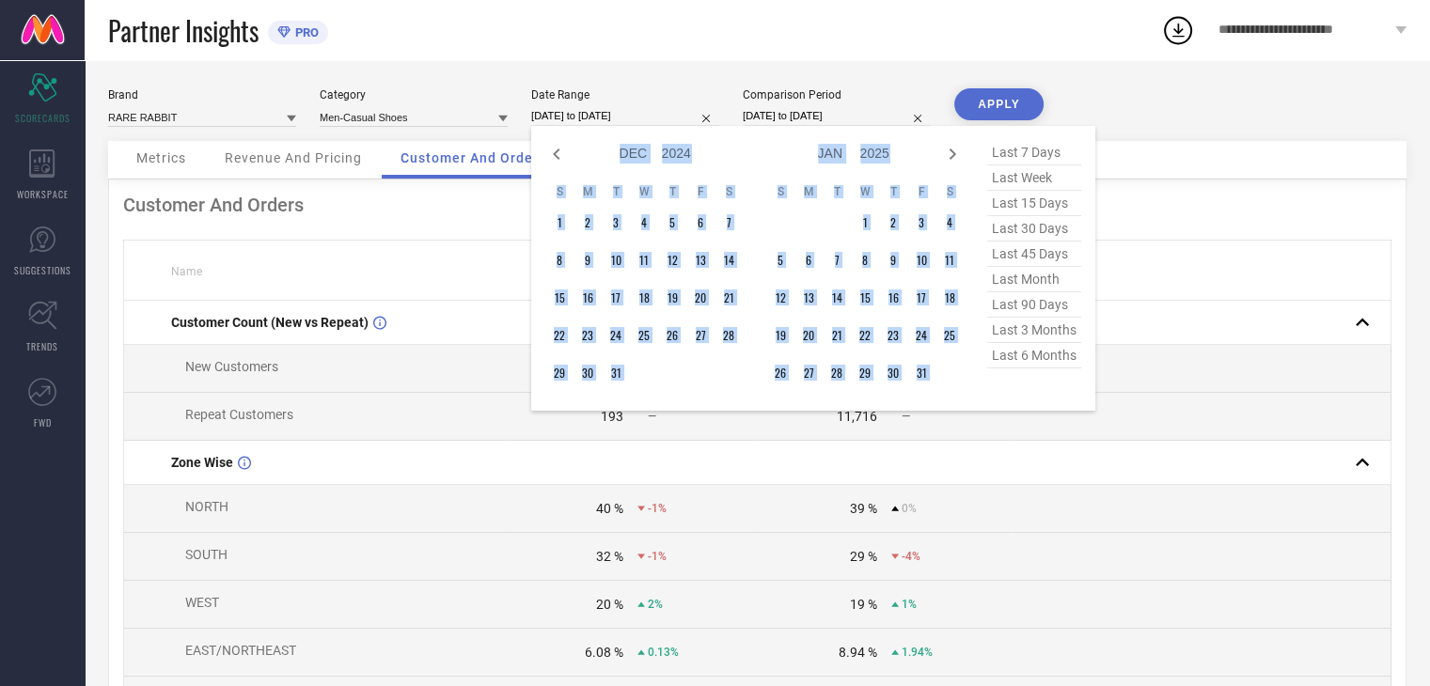
select select "2025"
select select "1"
select select "2025"
click at [947, 151] on icon at bounding box center [952, 154] width 23 height 23
select select "1"
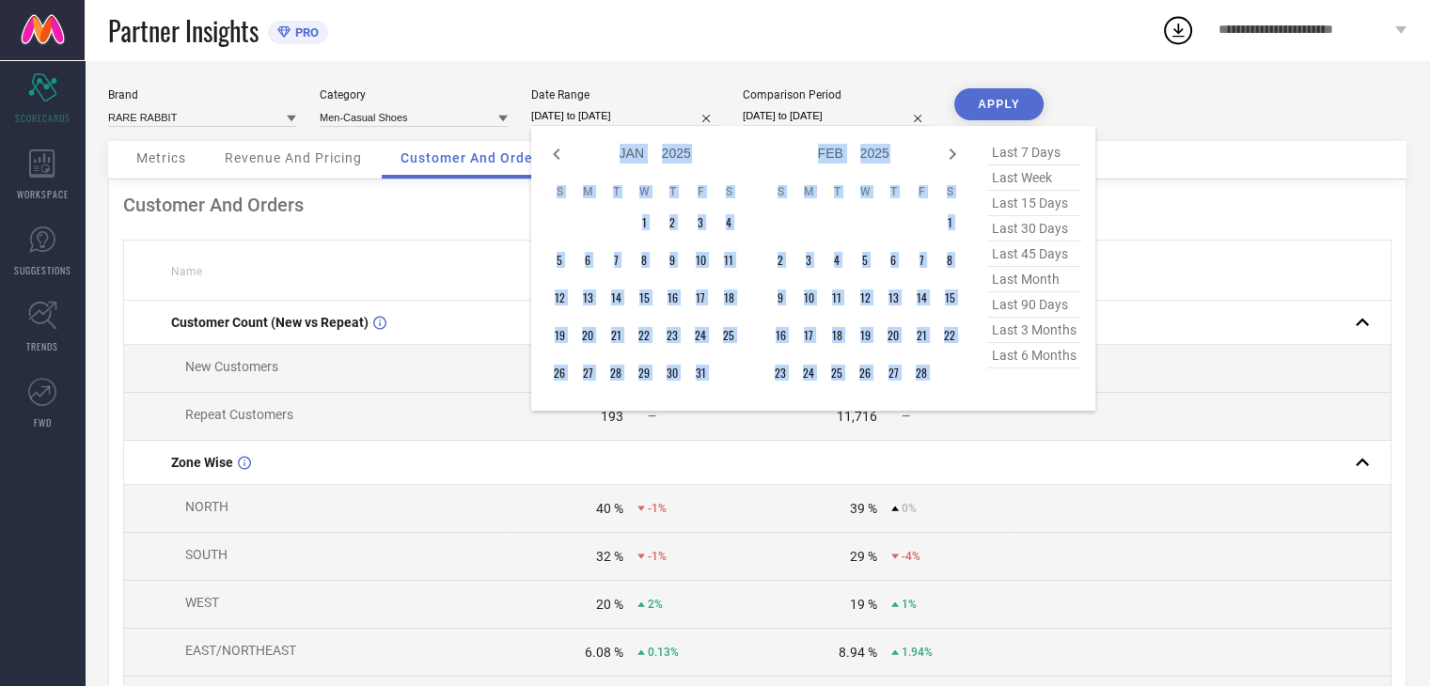
select select "2025"
select select "2"
select select "2025"
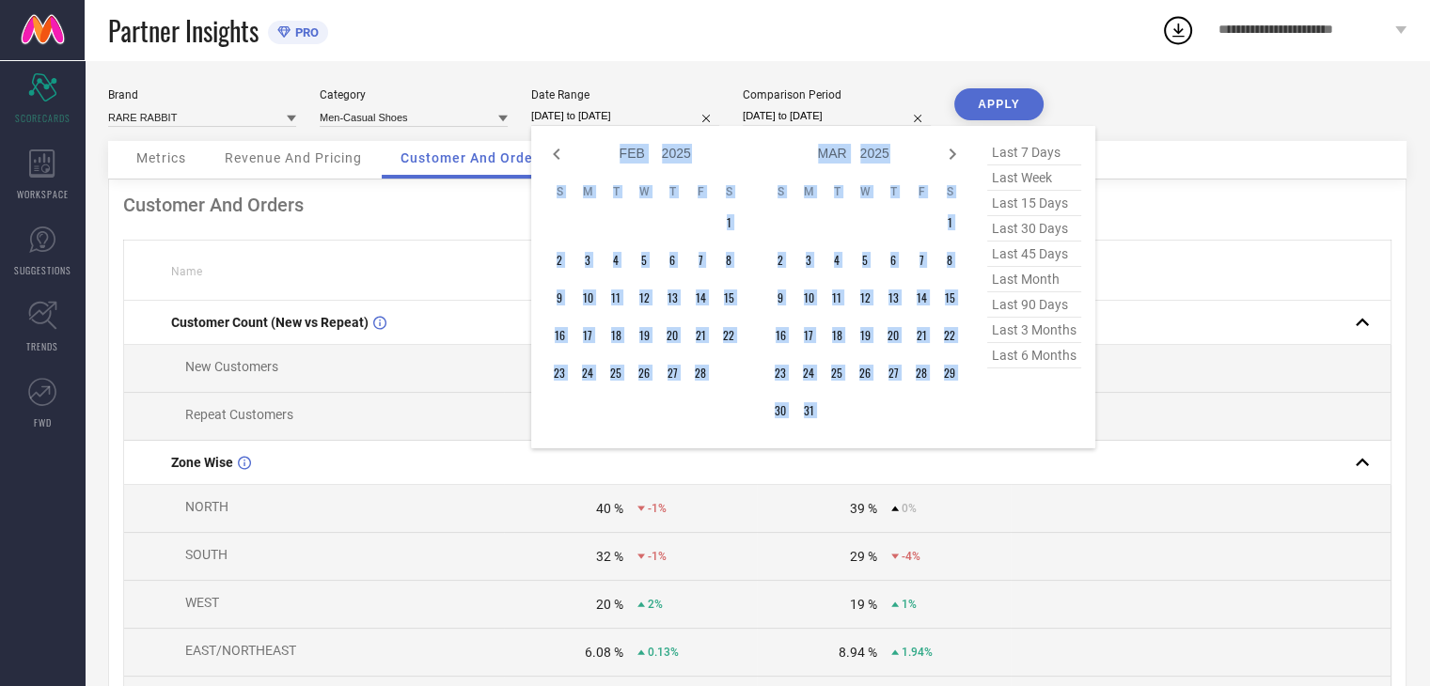
click at [947, 151] on icon at bounding box center [952, 154] width 23 height 23
select select "2"
select select "2025"
select select "3"
select select "2025"
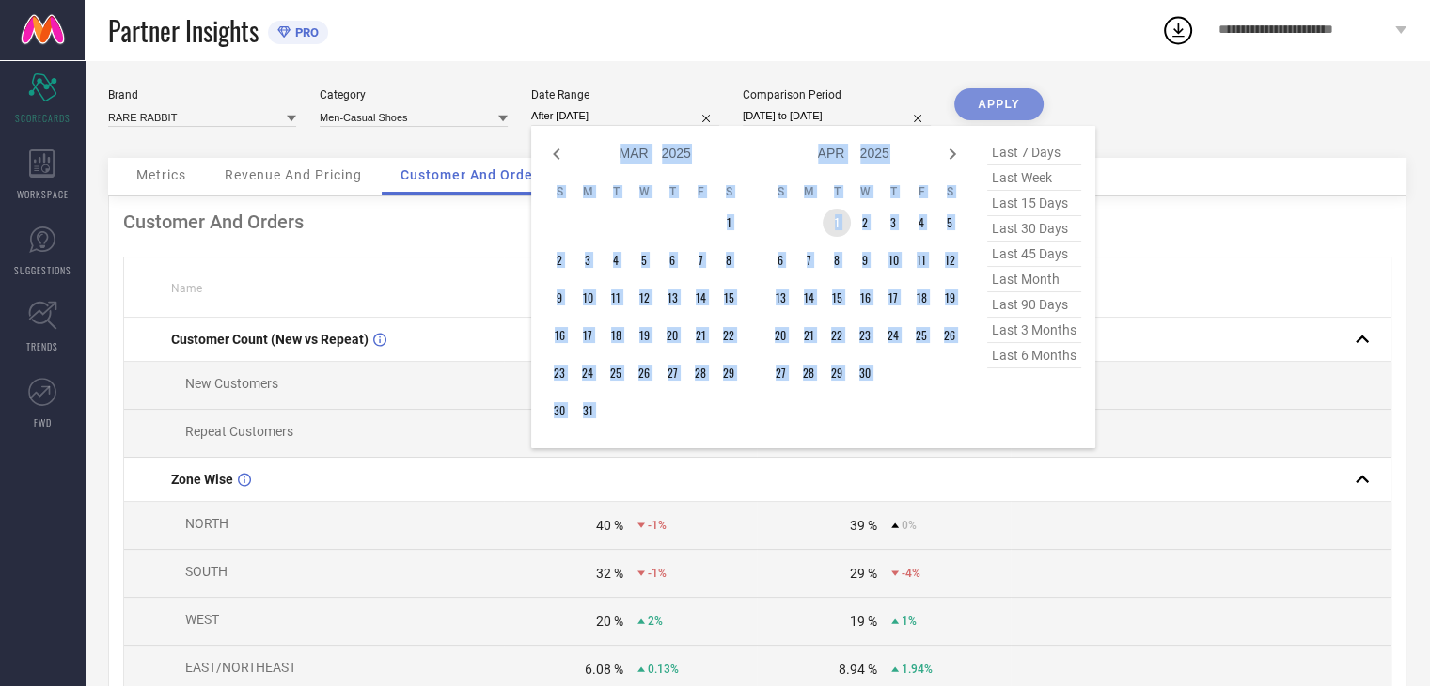
click at [839, 227] on td "1" at bounding box center [836, 223] width 28 height 28
type input "[DATE] to [DATE]"
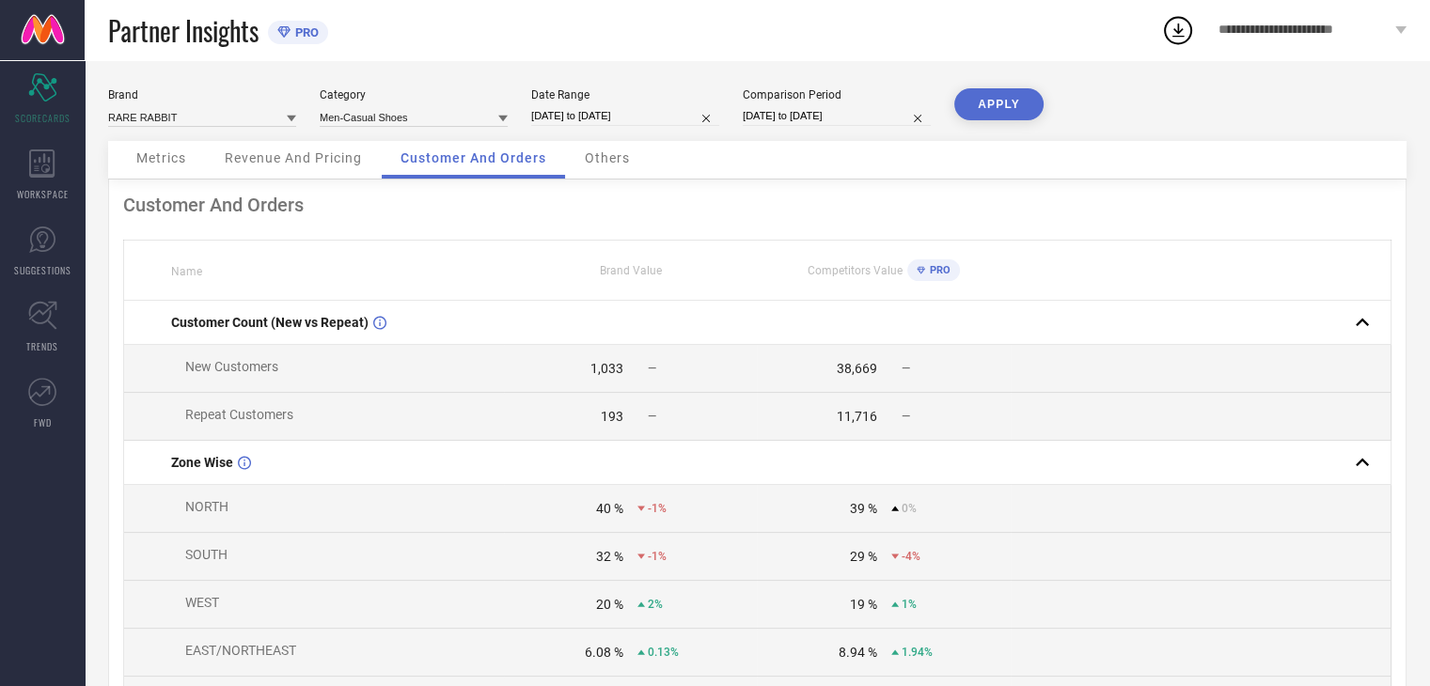
select select "3"
select select "2025"
select select "4"
select select "2025"
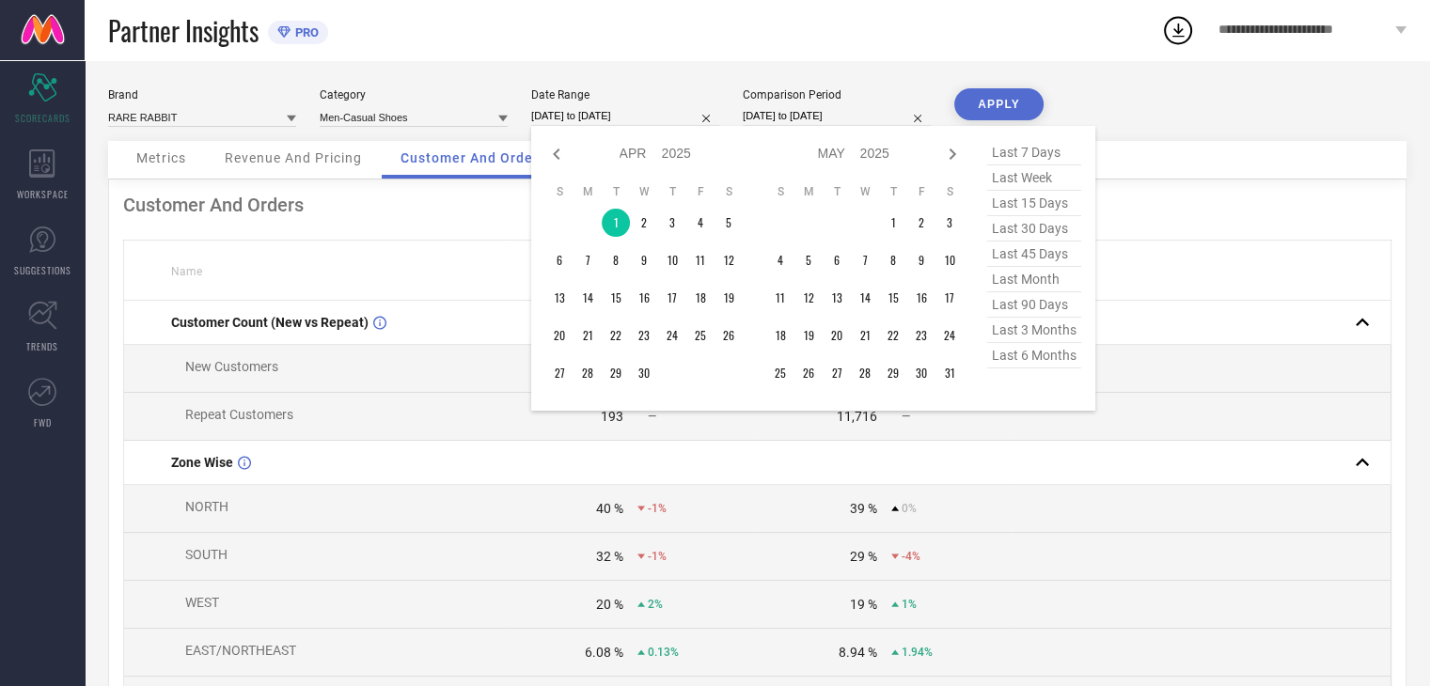
click at [629, 111] on input "[DATE] to [DATE]" at bounding box center [625, 116] width 188 height 20
click at [951, 153] on icon at bounding box center [952, 154] width 23 height 23
select select "4"
select select "2025"
select select "5"
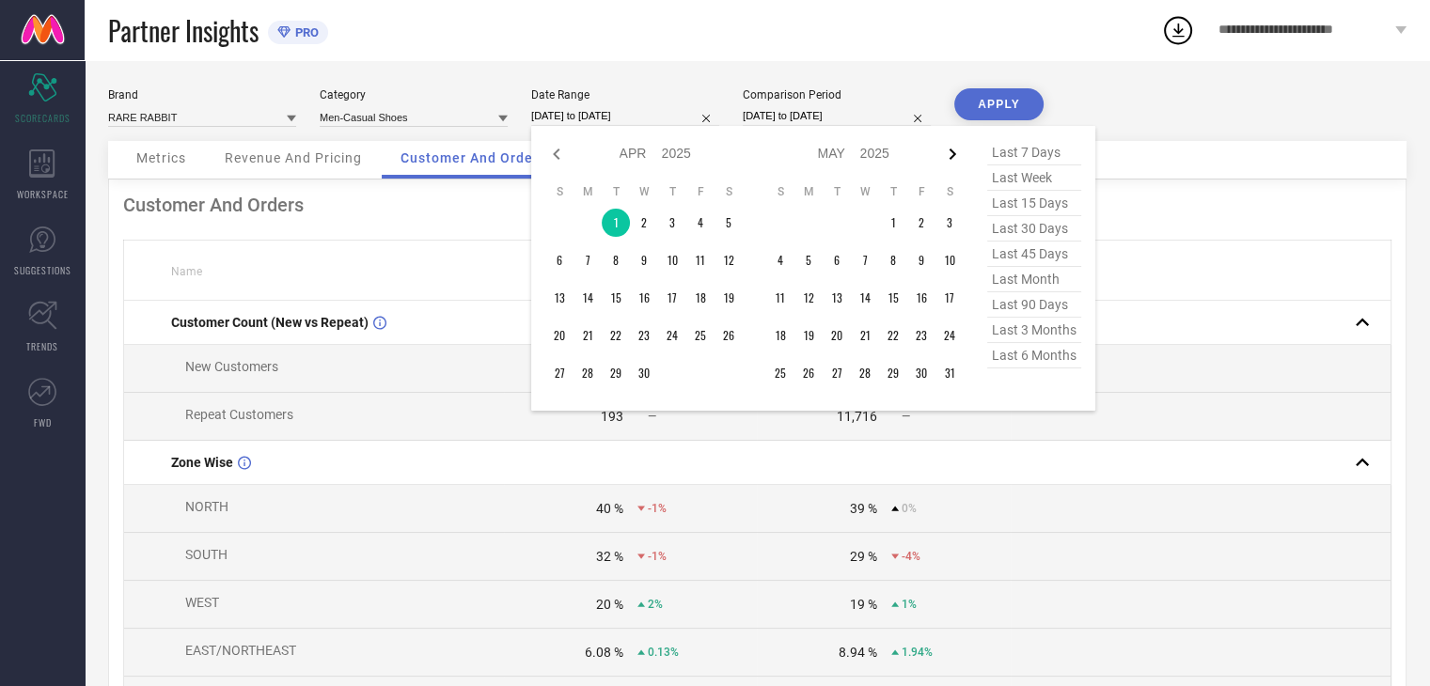
select select "2025"
click at [951, 153] on icon at bounding box center [952, 154] width 23 height 23
select select "5"
select select "2025"
select select "6"
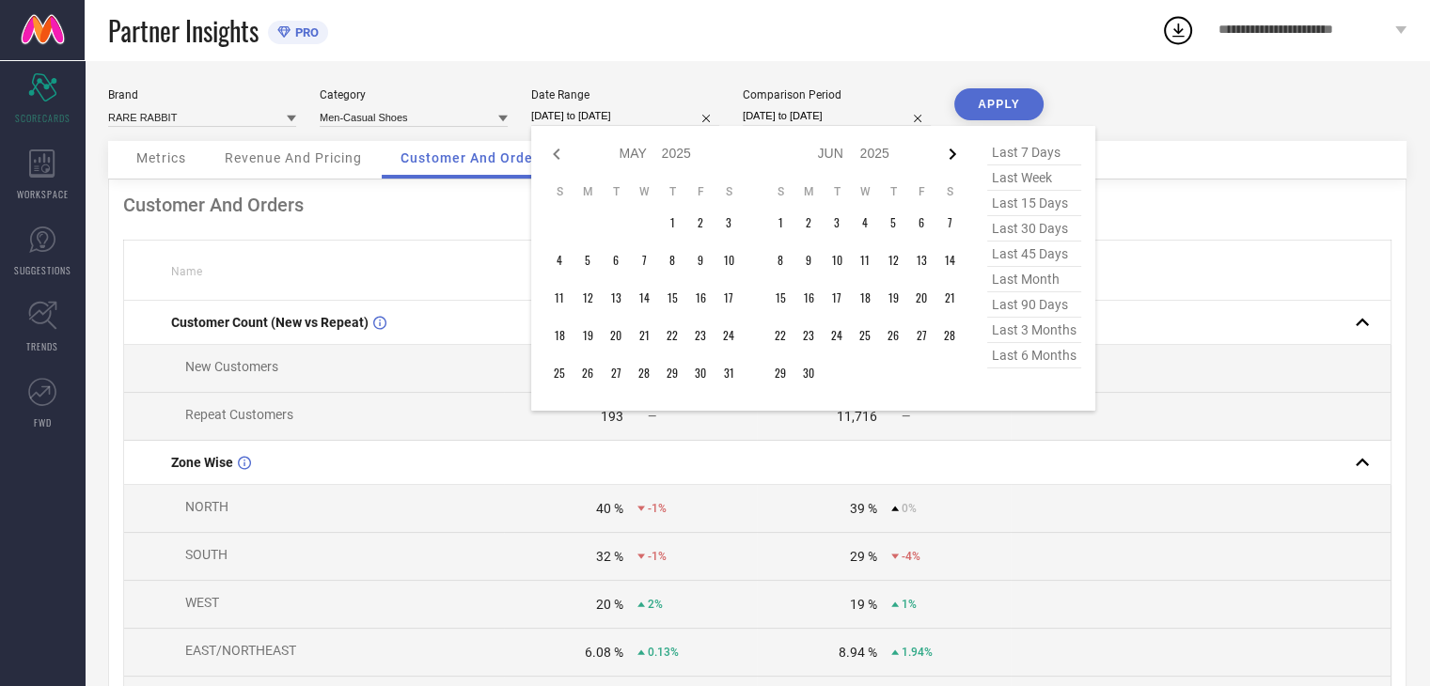
select select "2025"
click at [951, 153] on icon at bounding box center [952, 154] width 23 height 23
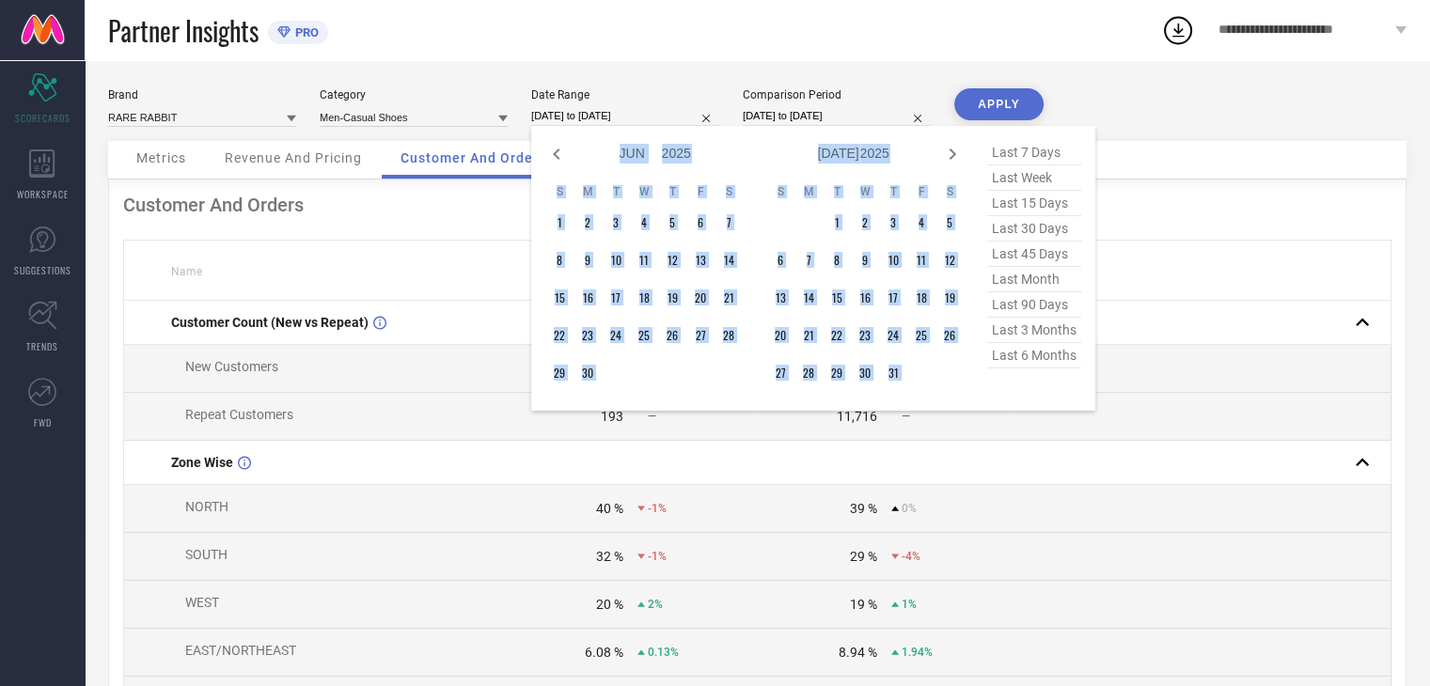
select select "6"
select select "2025"
select select "7"
select select "2025"
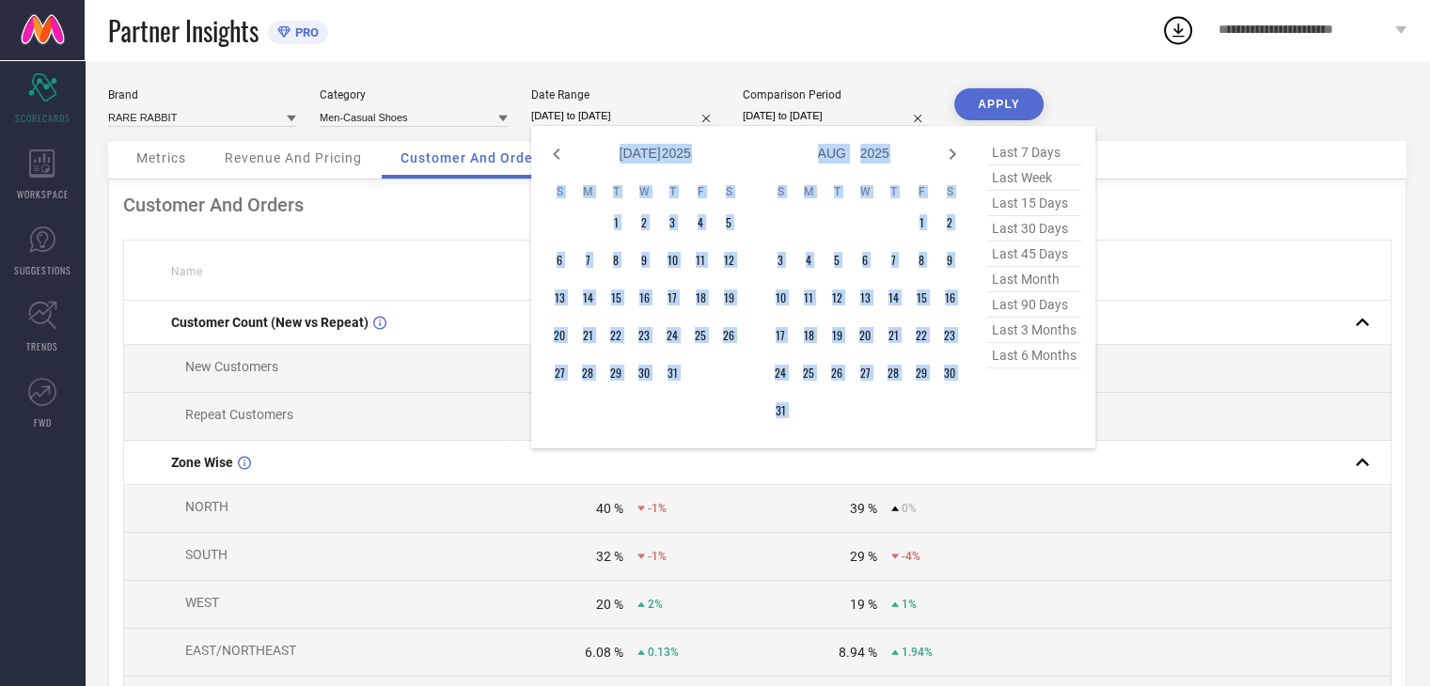
click at [951, 153] on icon at bounding box center [952, 154] width 23 height 23
select select "7"
select select "2025"
select select "8"
select select "2025"
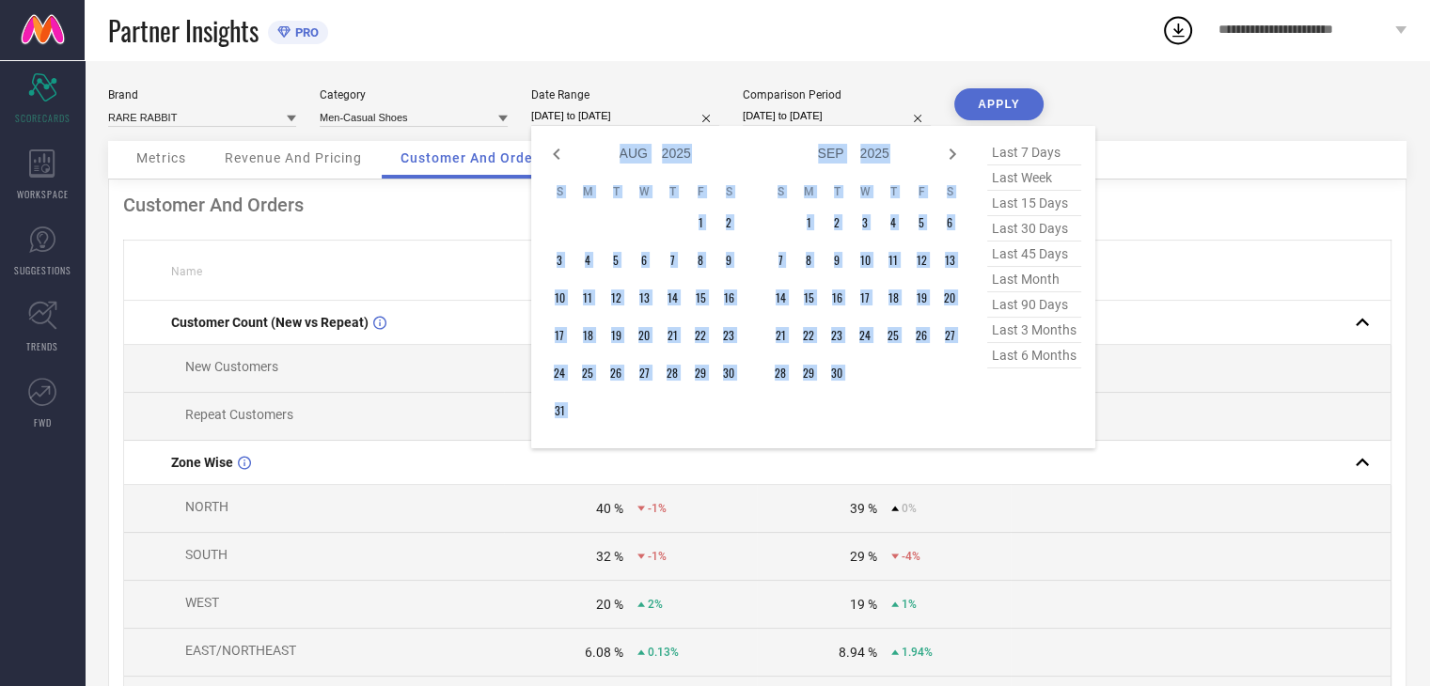
click at [951, 153] on icon at bounding box center [952, 154] width 23 height 23
select select "8"
select select "2025"
select select "9"
select select "2025"
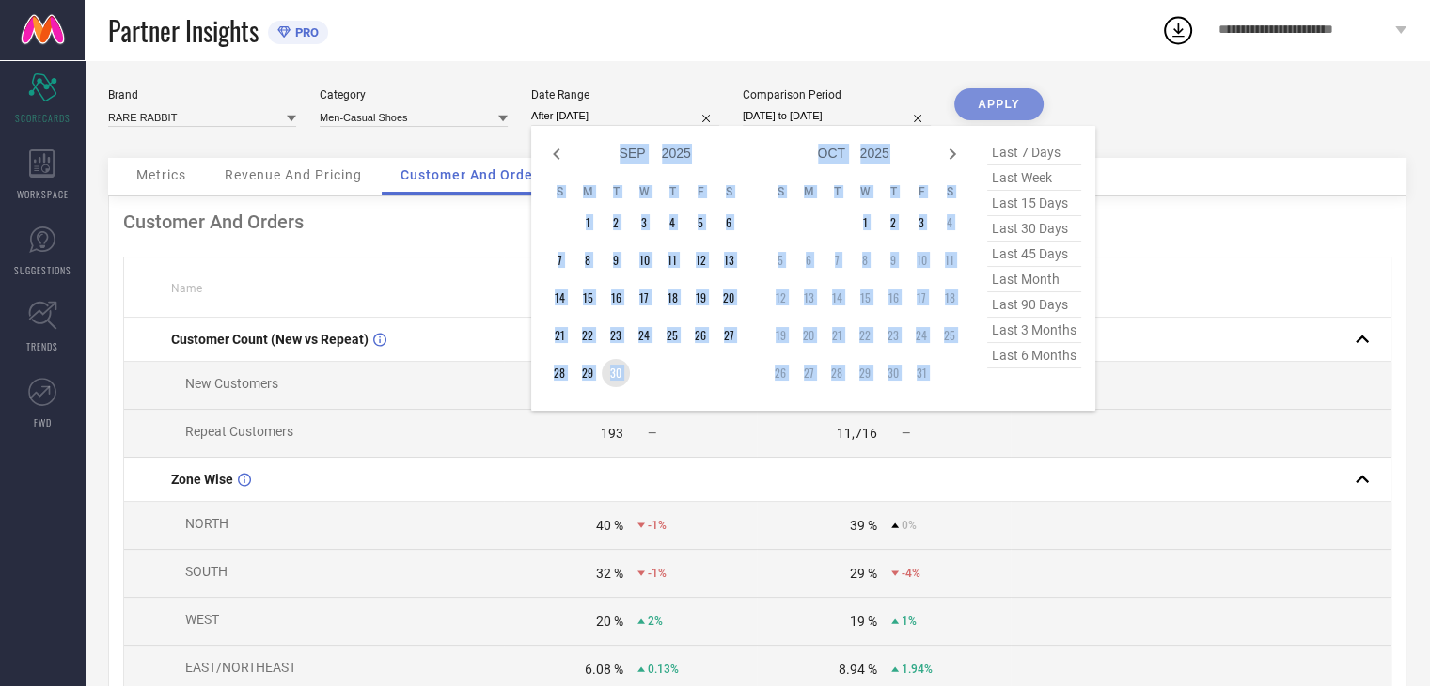
click at [617, 367] on td "30" at bounding box center [616, 373] width 28 height 28
type input "[DATE] to [DATE]"
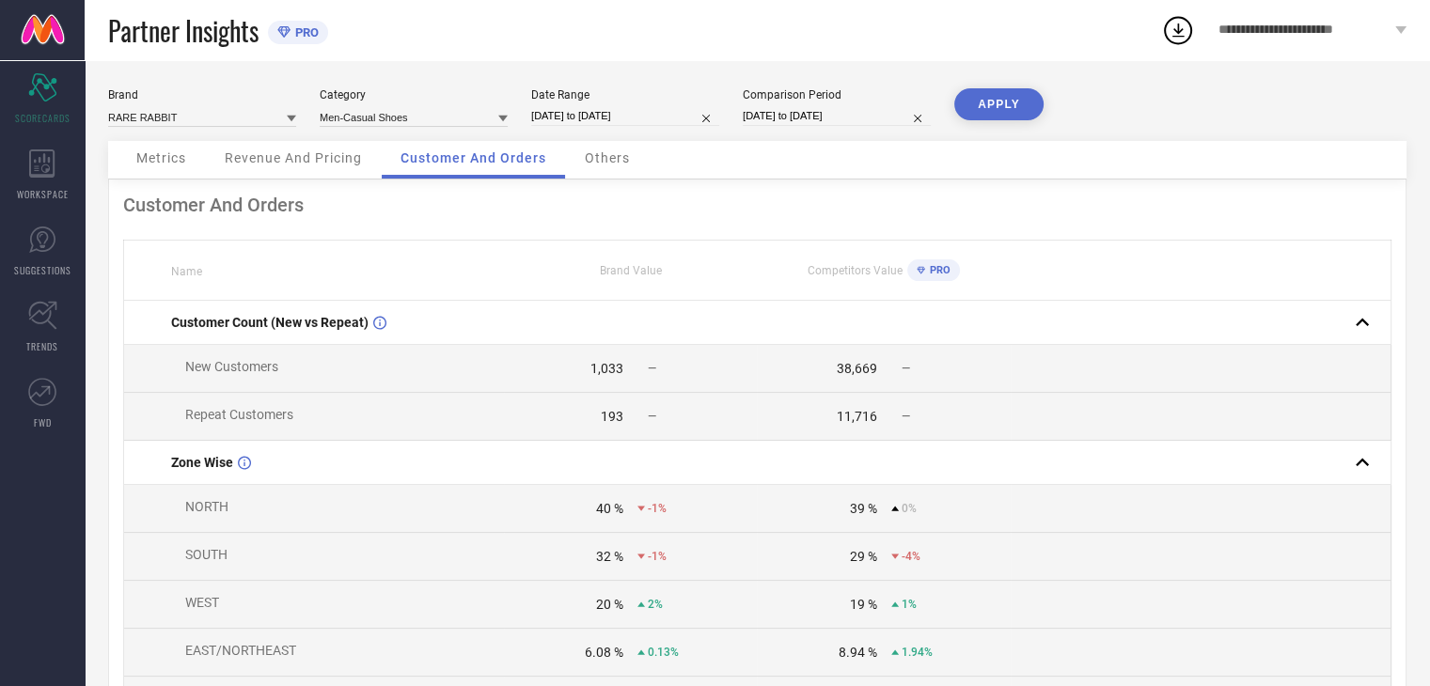
click at [667, 117] on input "[DATE] to [DATE]" at bounding box center [625, 116] width 188 height 20
select select "8"
select select "2025"
select select "9"
select select "2025"
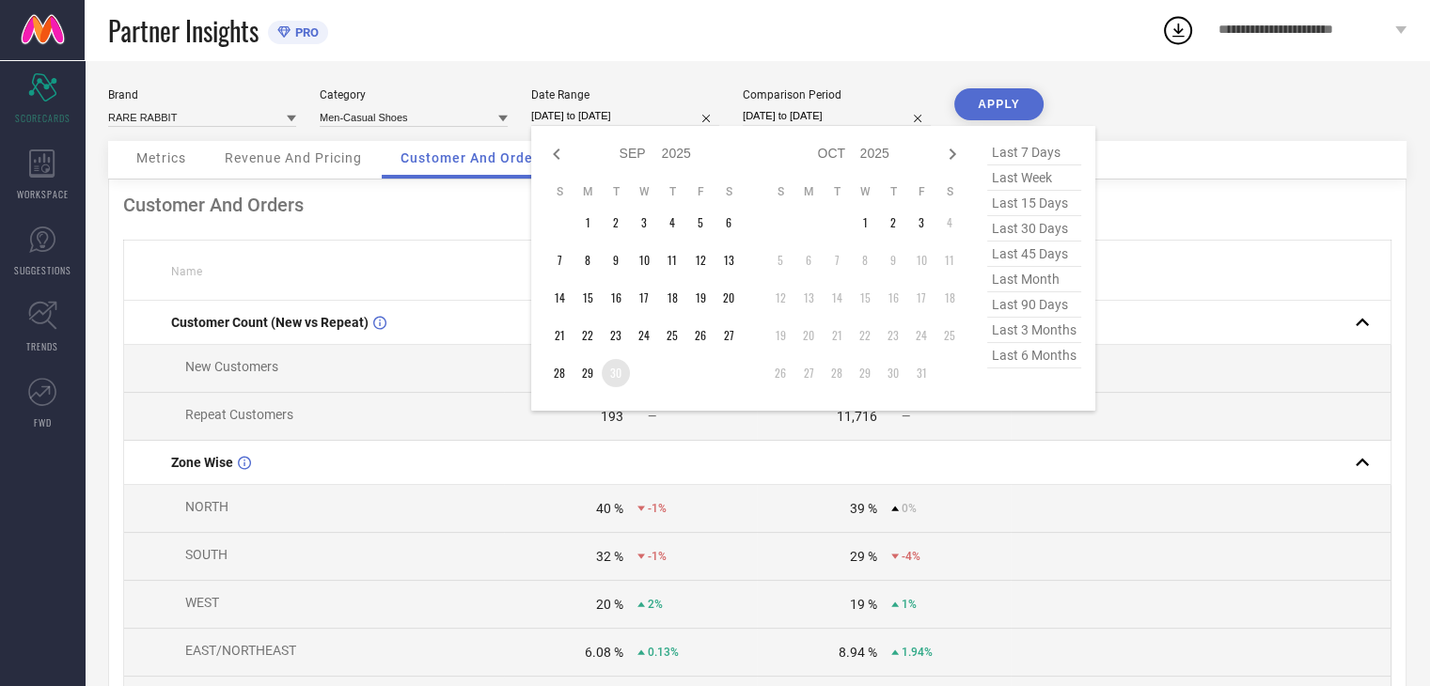
type input "After [DATE]"
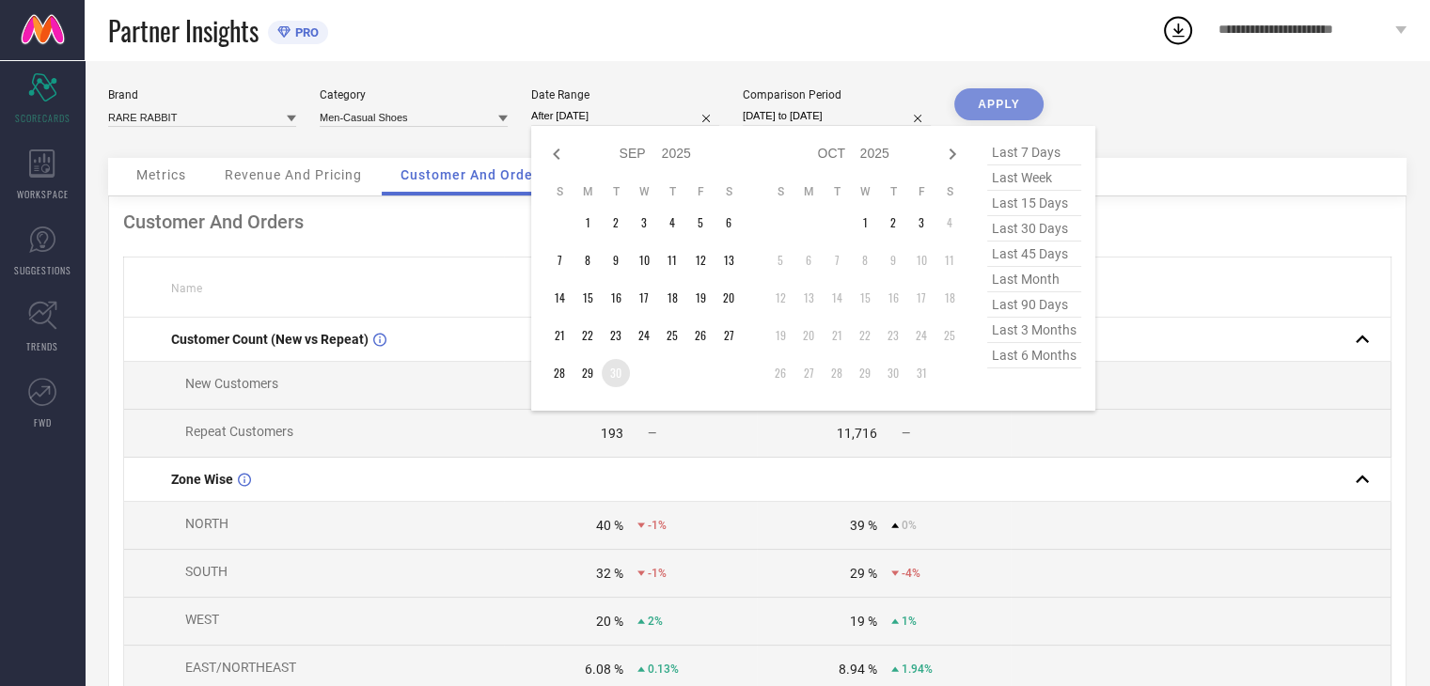
click at [618, 373] on td "30" at bounding box center [616, 373] width 28 height 28
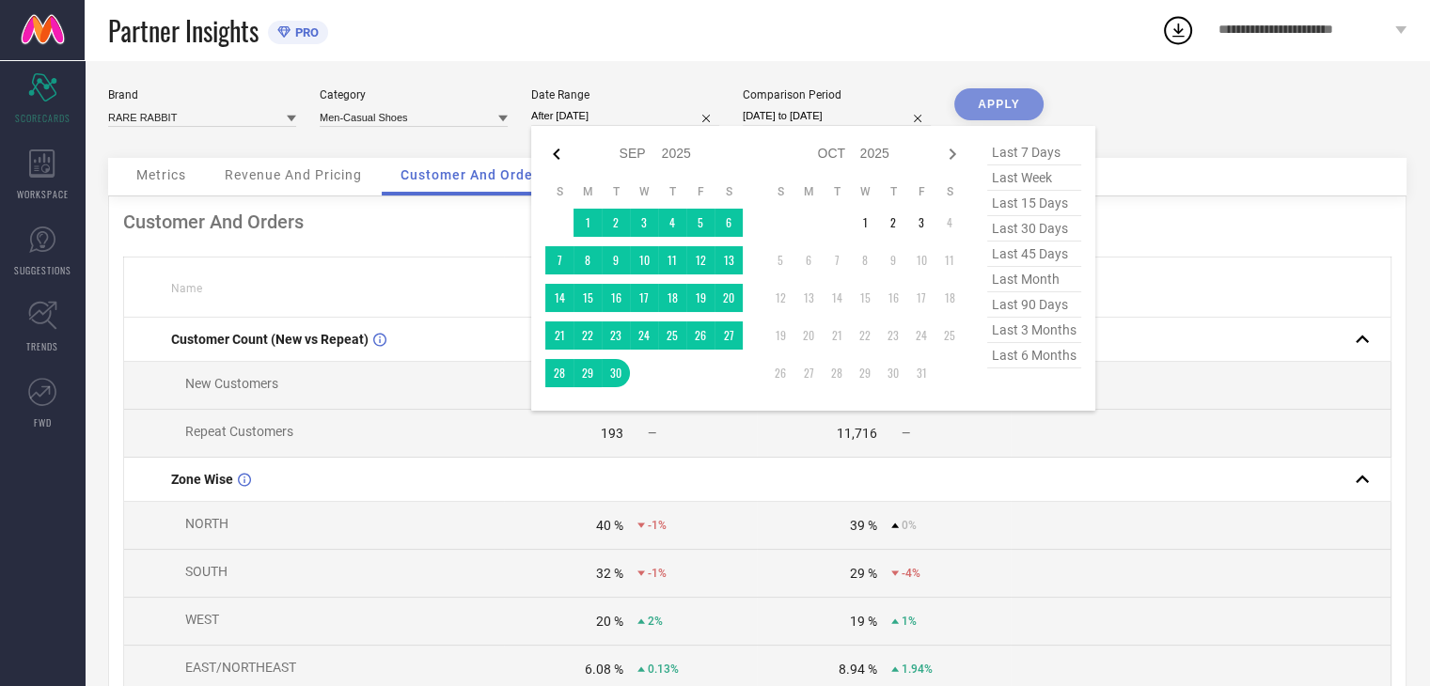
click at [549, 156] on icon at bounding box center [556, 154] width 23 height 23
select select "7"
select select "2025"
select select "8"
select select "2025"
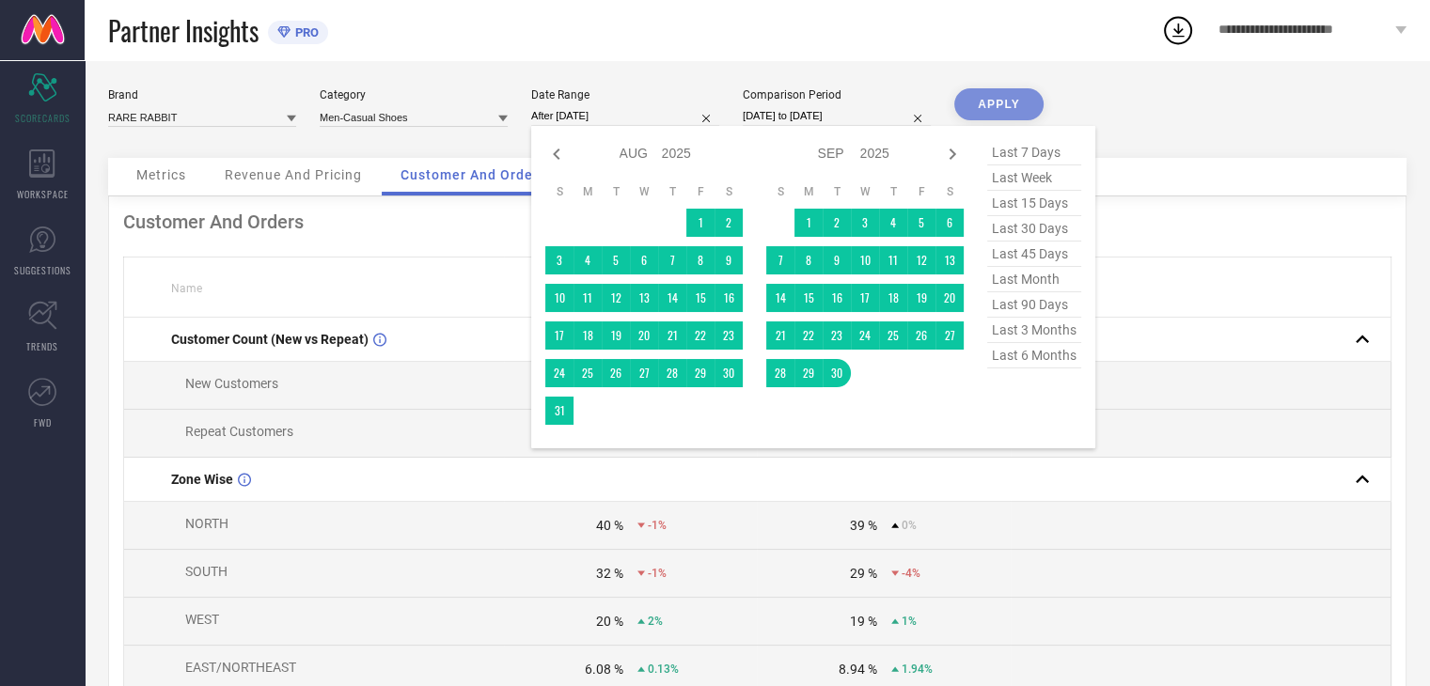
click at [549, 156] on icon at bounding box center [556, 154] width 23 height 23
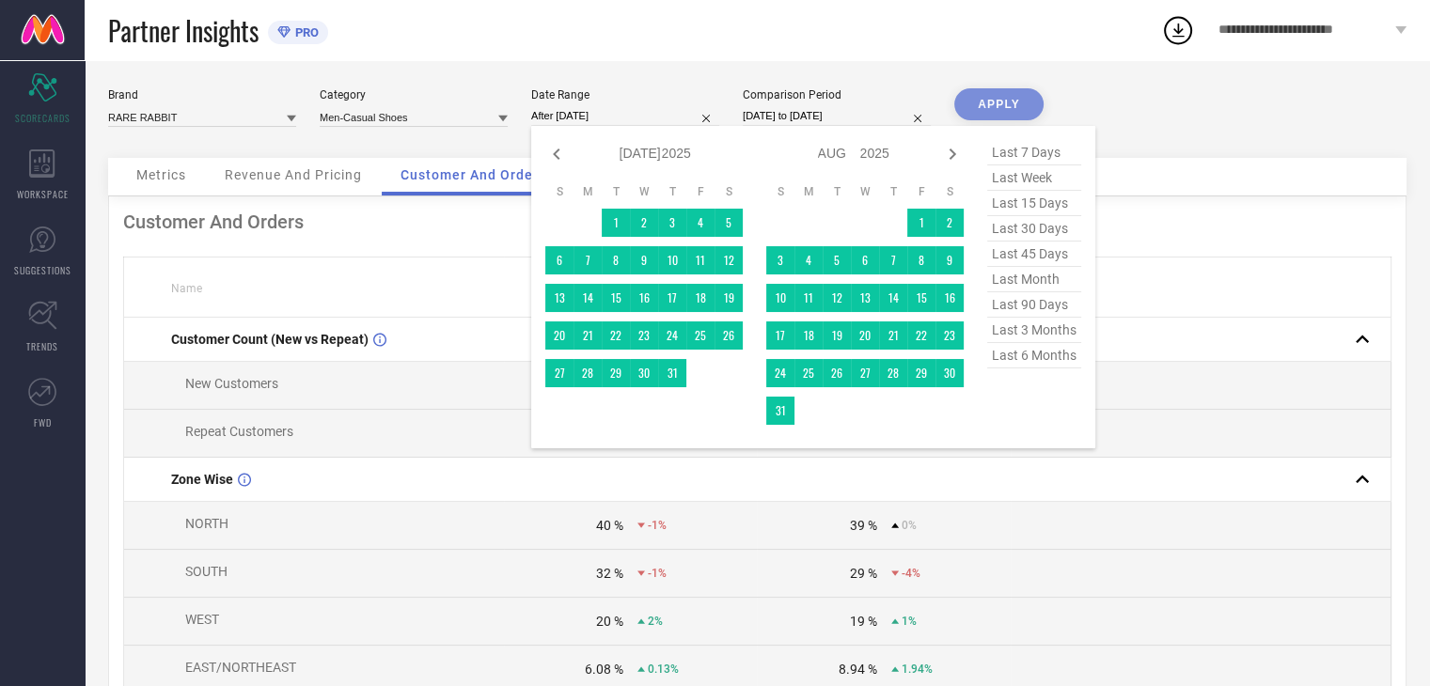
click at [549, 156] on icon at bounding box center [556, 154] width 23 height 23
select select "4"
select select "2025"
select select "5"
select select "2025"
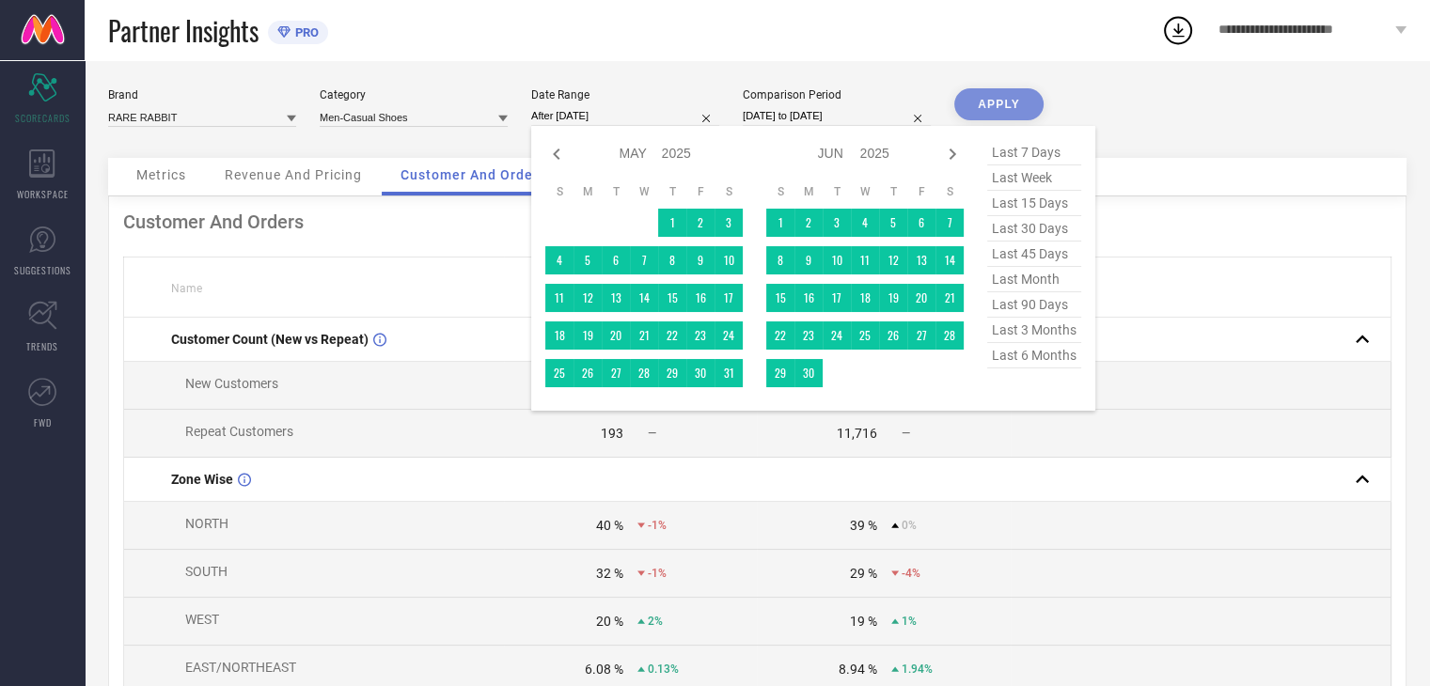
click at [549, 156] on icon at bounding box center [556, 154] width 23 height 23
select select "3"
select select "2025"
select select "4"
select select "2025"
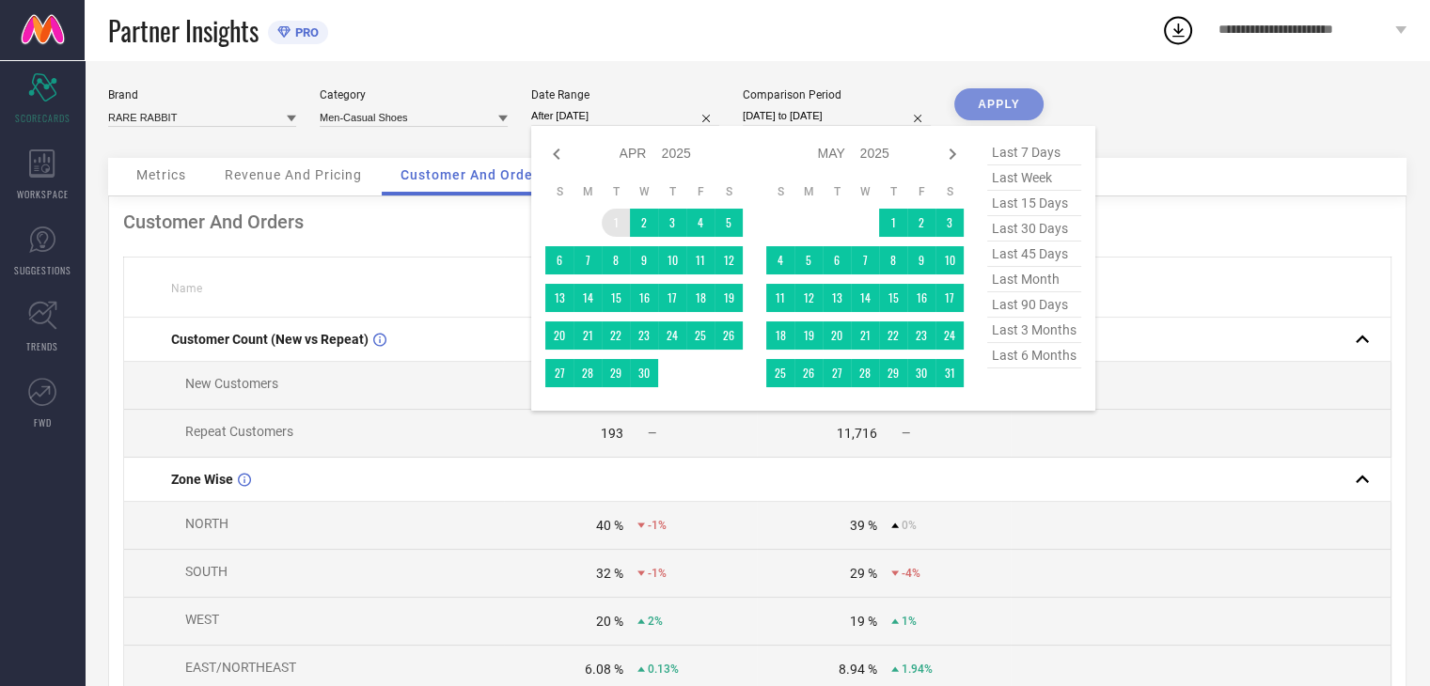
type input "[DATE] to [DATE]"
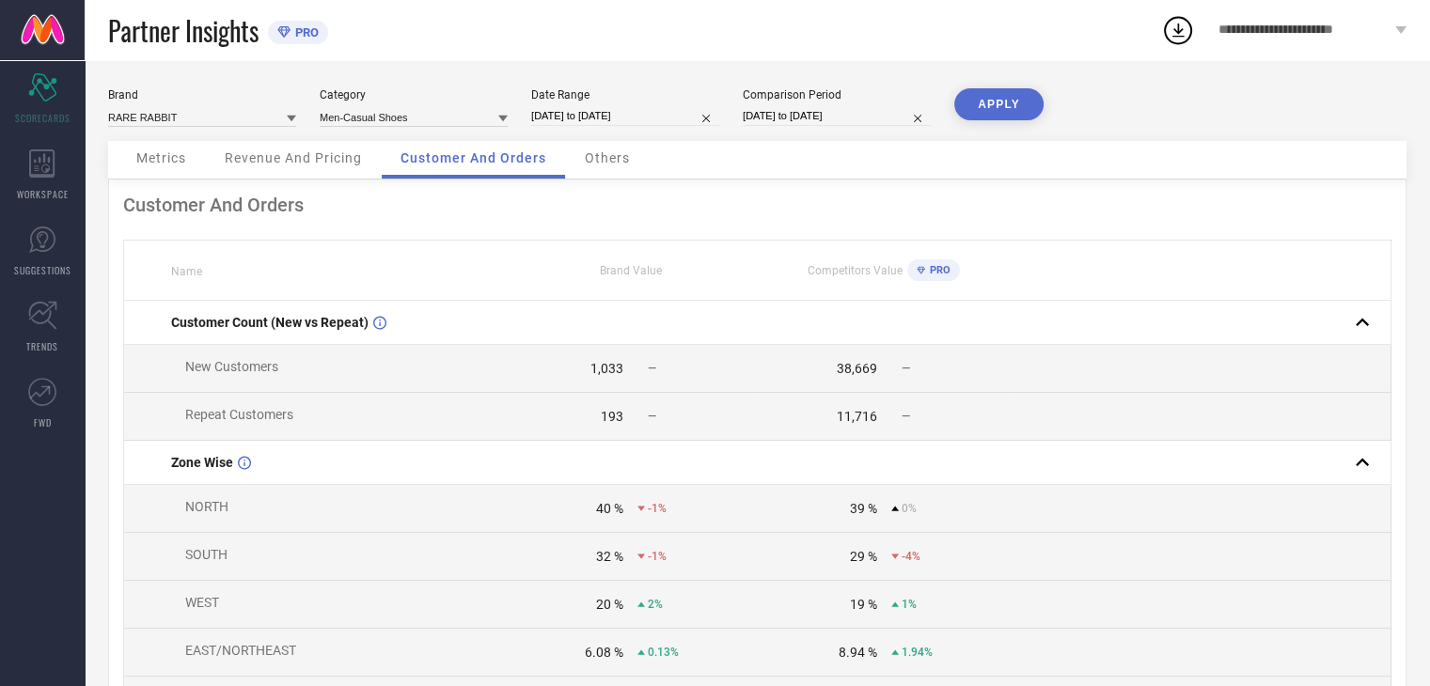
click at [991, 111] on button "APPLY" at bounding box center [998, 104] width 89 height 32
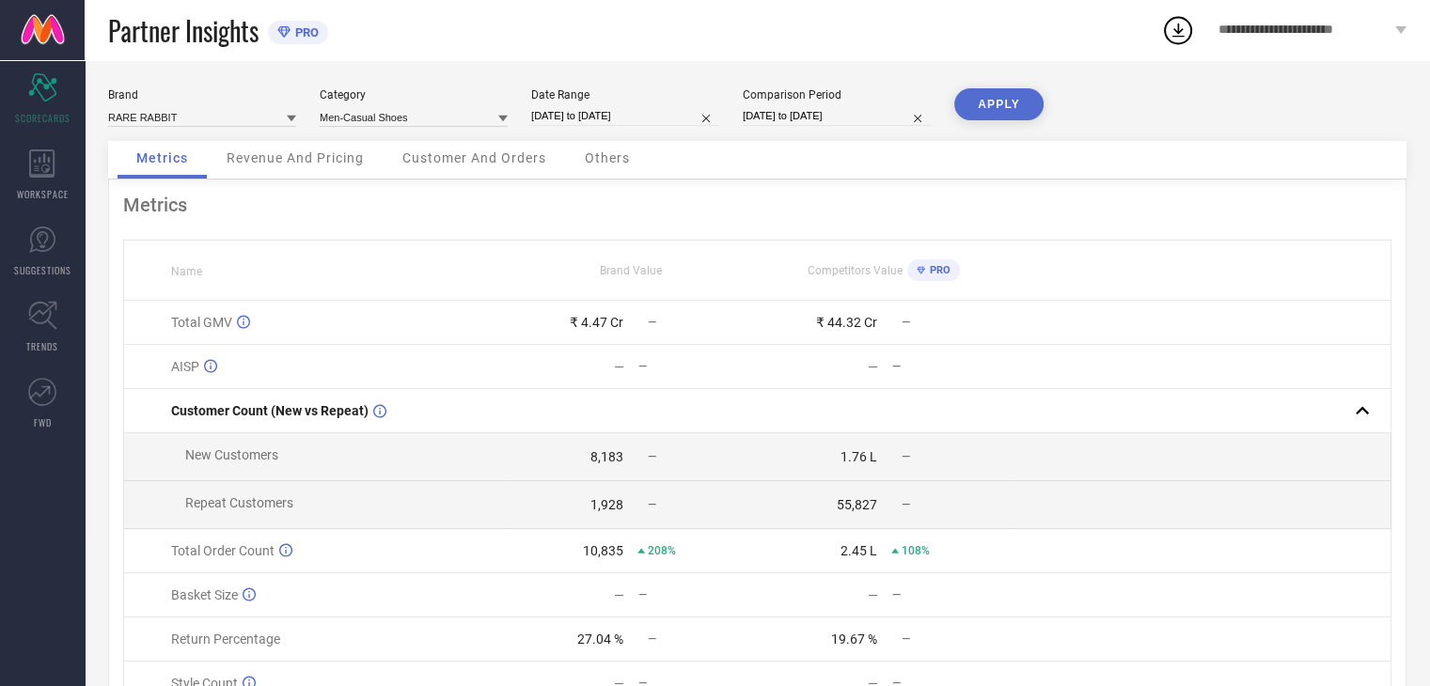
select select "3"
select select "2025"
select select "4"
select select "2025"
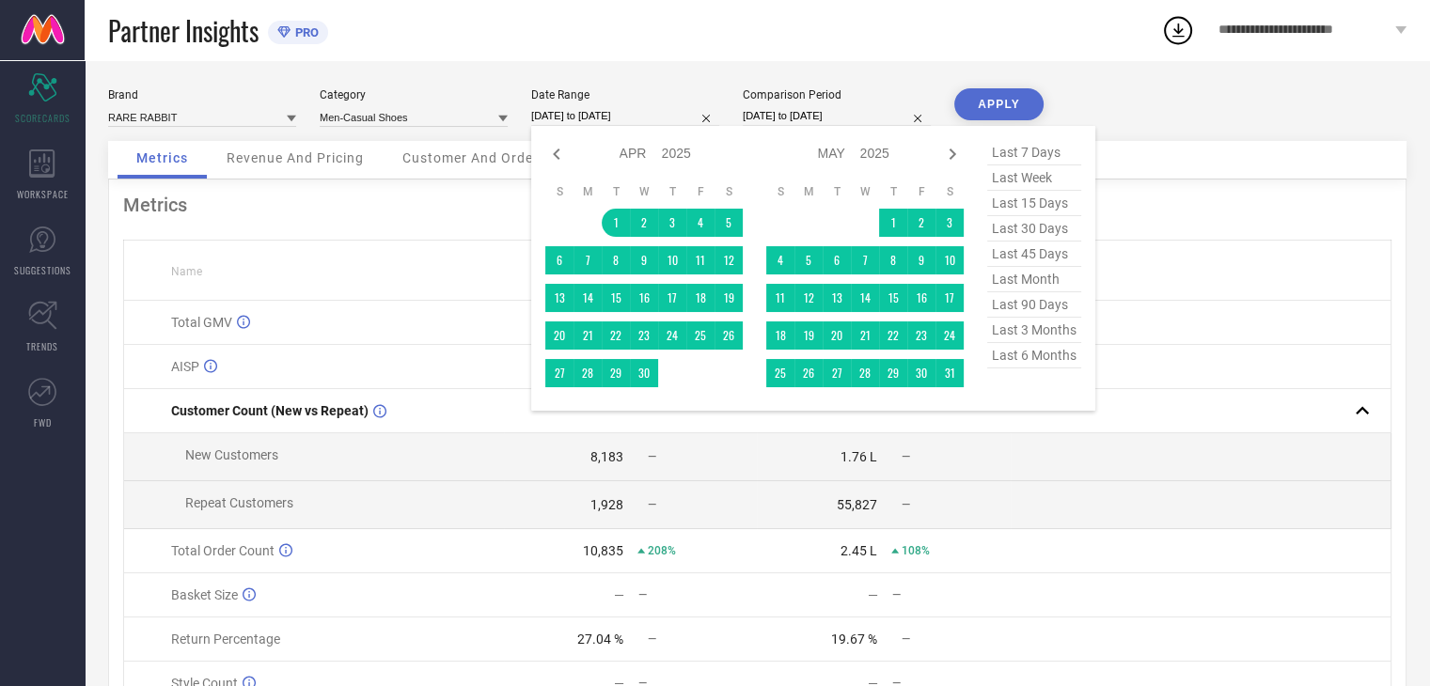
click at [602, 116] on input "[DATE] to [DATE]" at bounding box center [625, 116] width 188 height 20
click at [946, 152] on icon at bounding box center [952, 154] width 23 height 23
select select "4"
select select "2025"
select select "5"
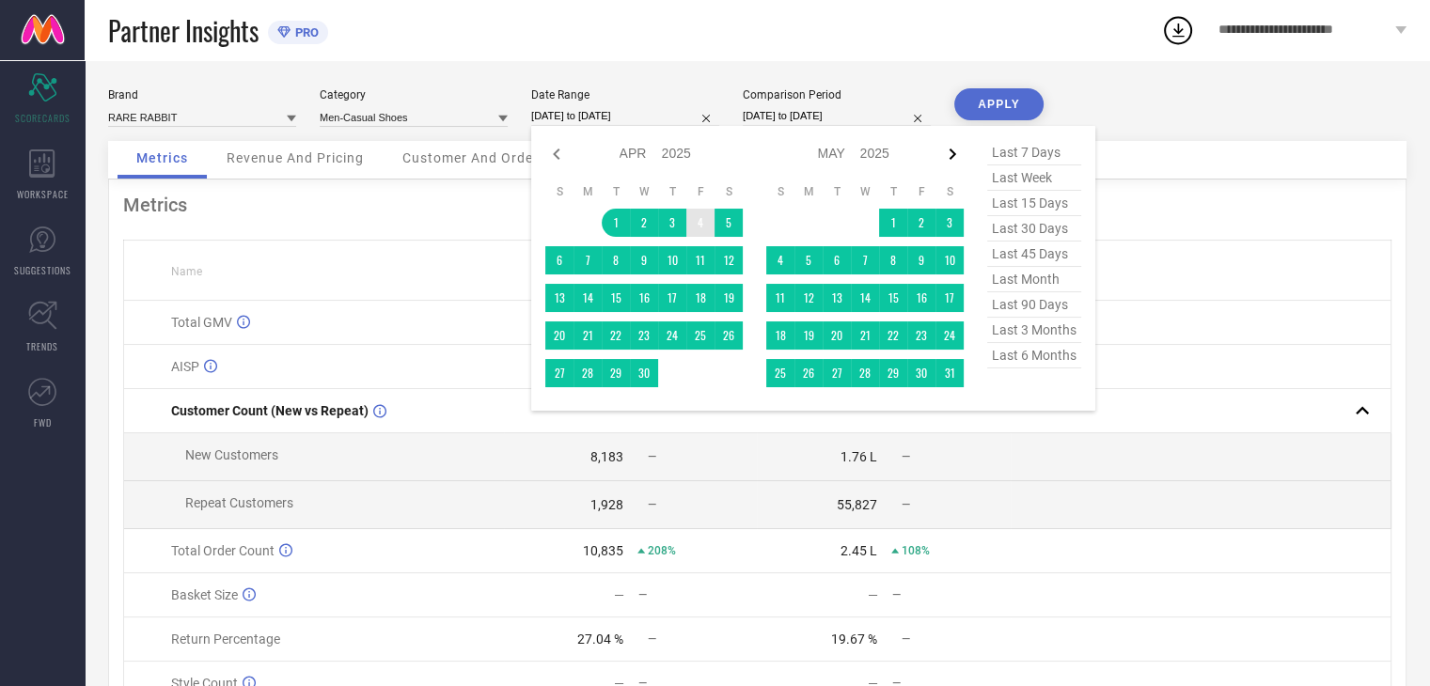
select select "2025"
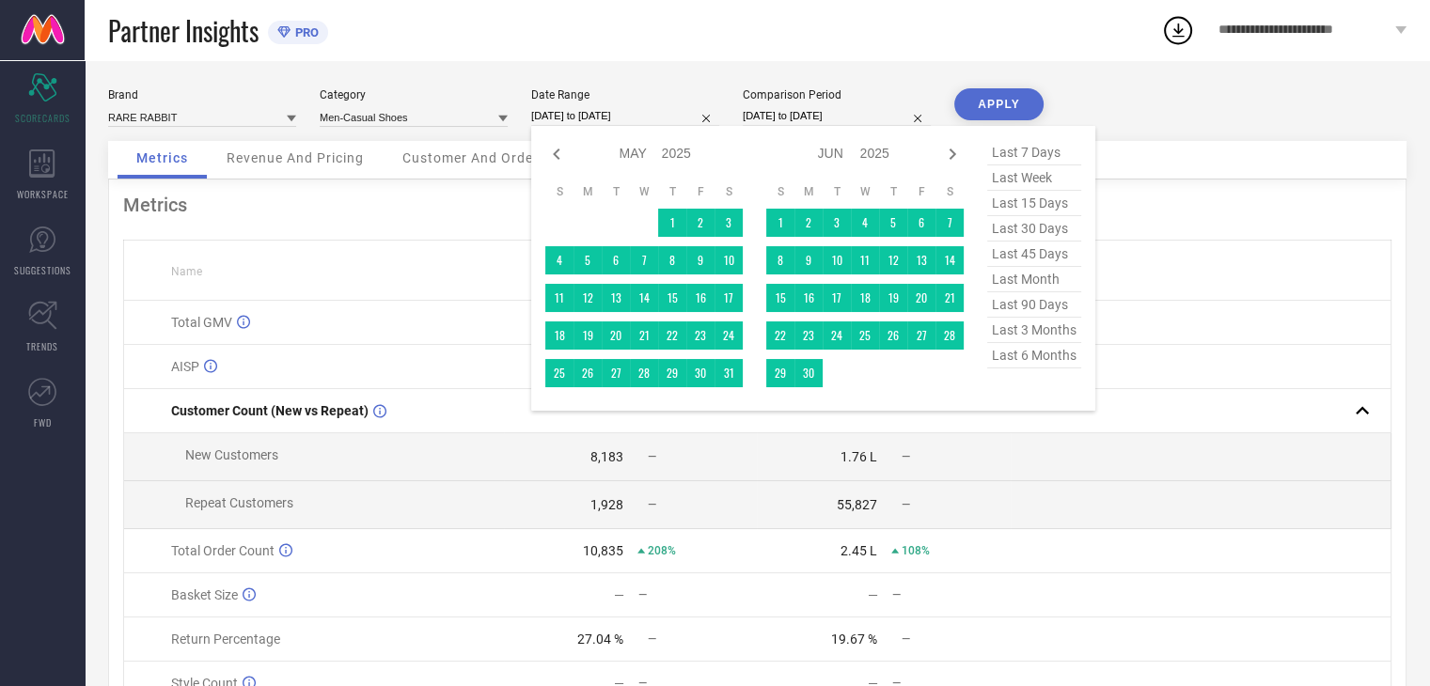
click at [946, 152] on icon at bounding box center [952, 154] width 23 height 23
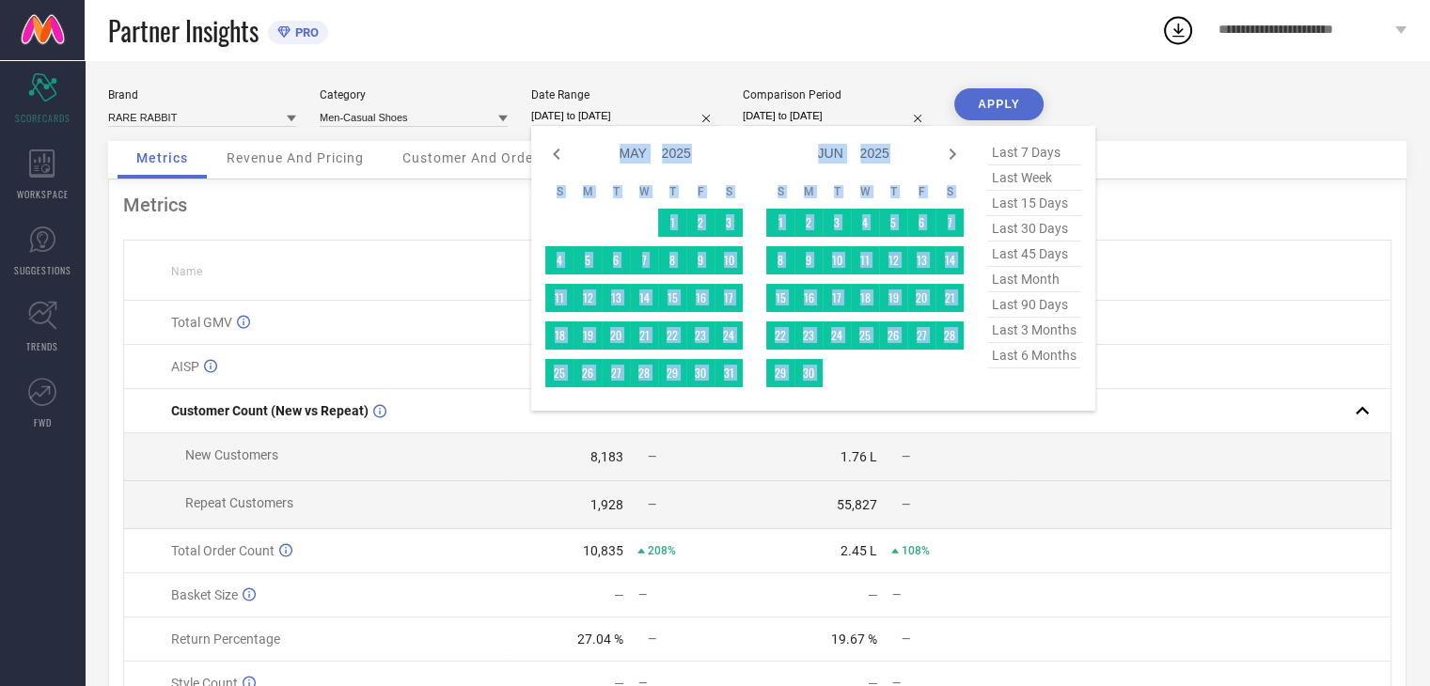
select select "5"
select select "2025"
select select "6"
select select "2025"
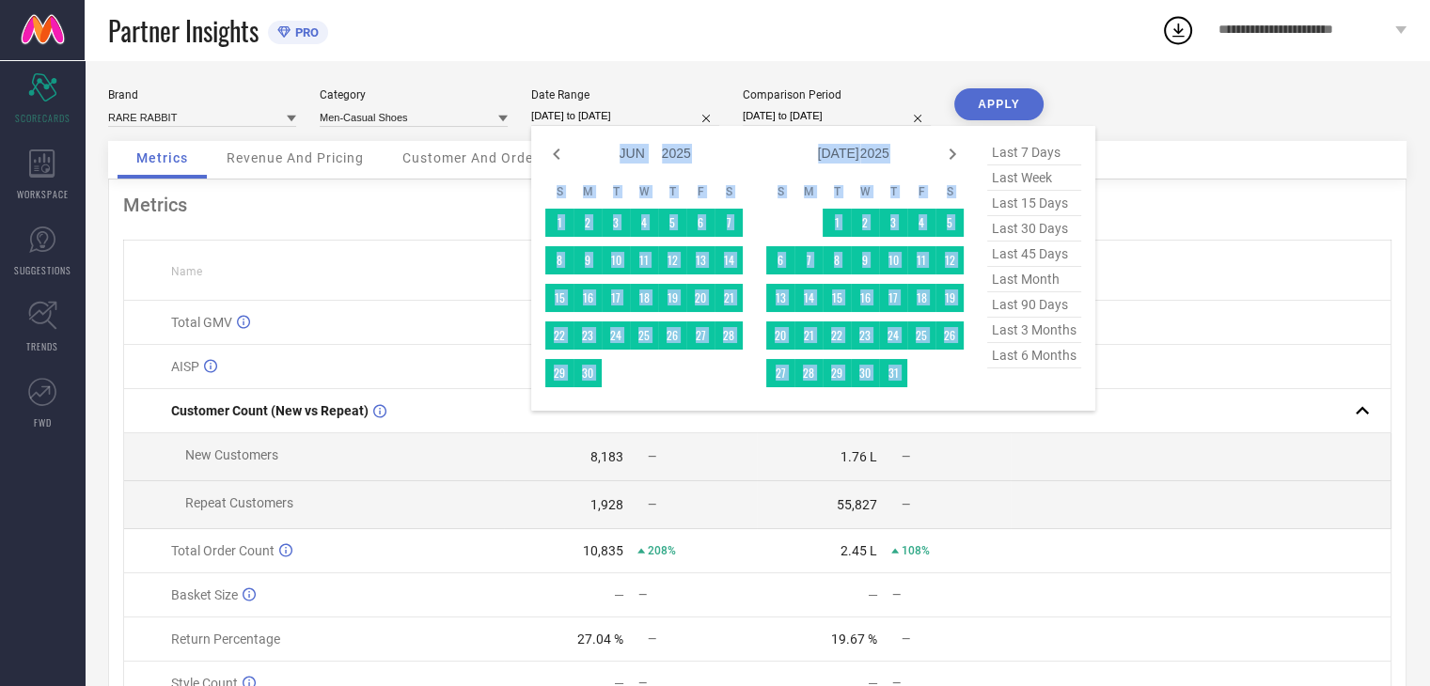
click at [946, 152] on icon at bounding box center [952, 154] width 23 height 23
select select "6"
select select "2025"
select select "7"
select select "2025"
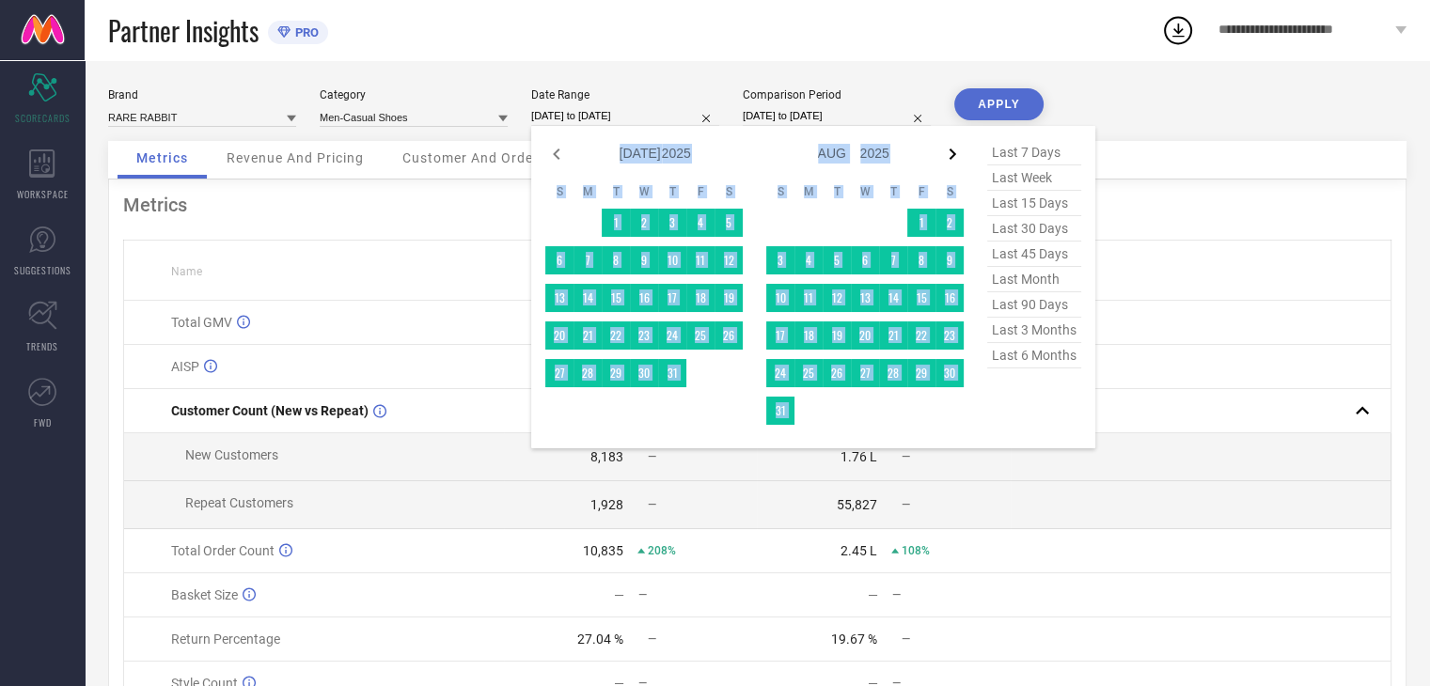
click at [951, 151] on icon at bounding box center [952, 154] width 7 height 11
select select "7"
select select "2025"
select select "8"
select select "2025"
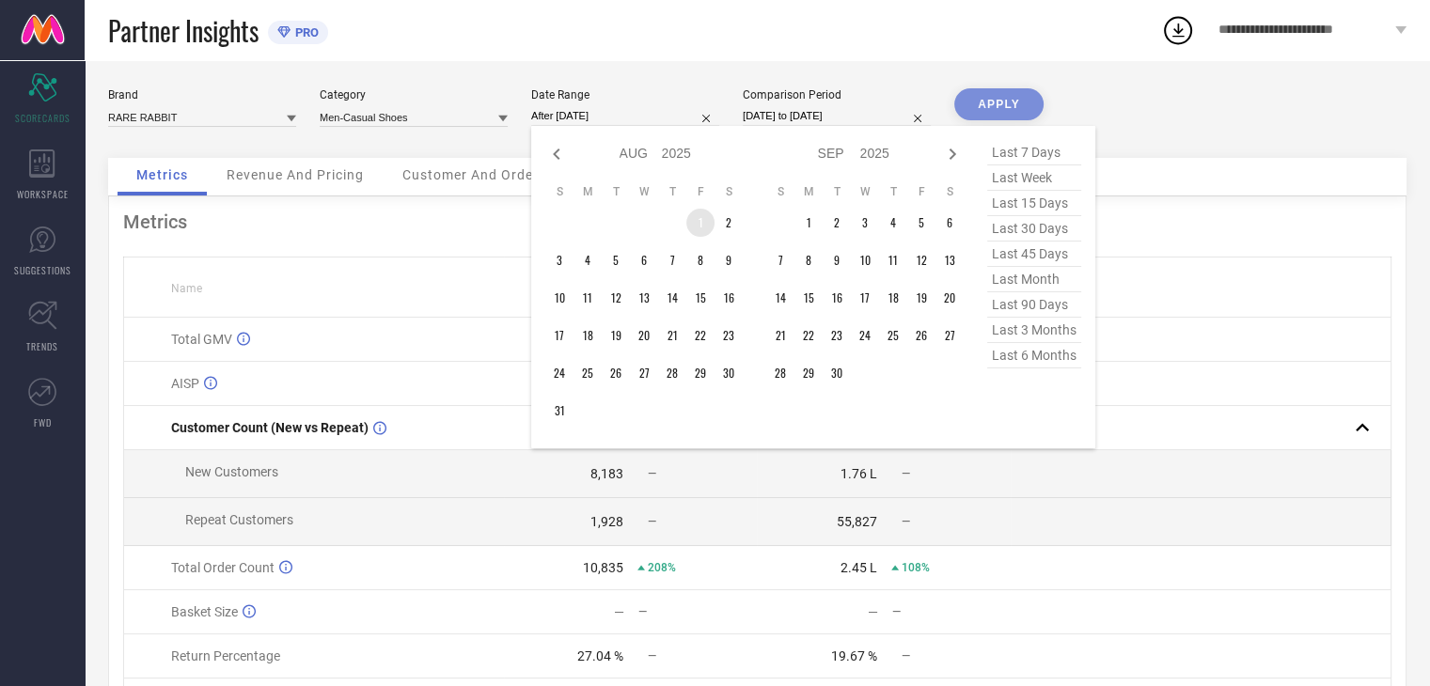
click at [692, 221] on td "1" at bounding box center [700, 223] width 28 height 28
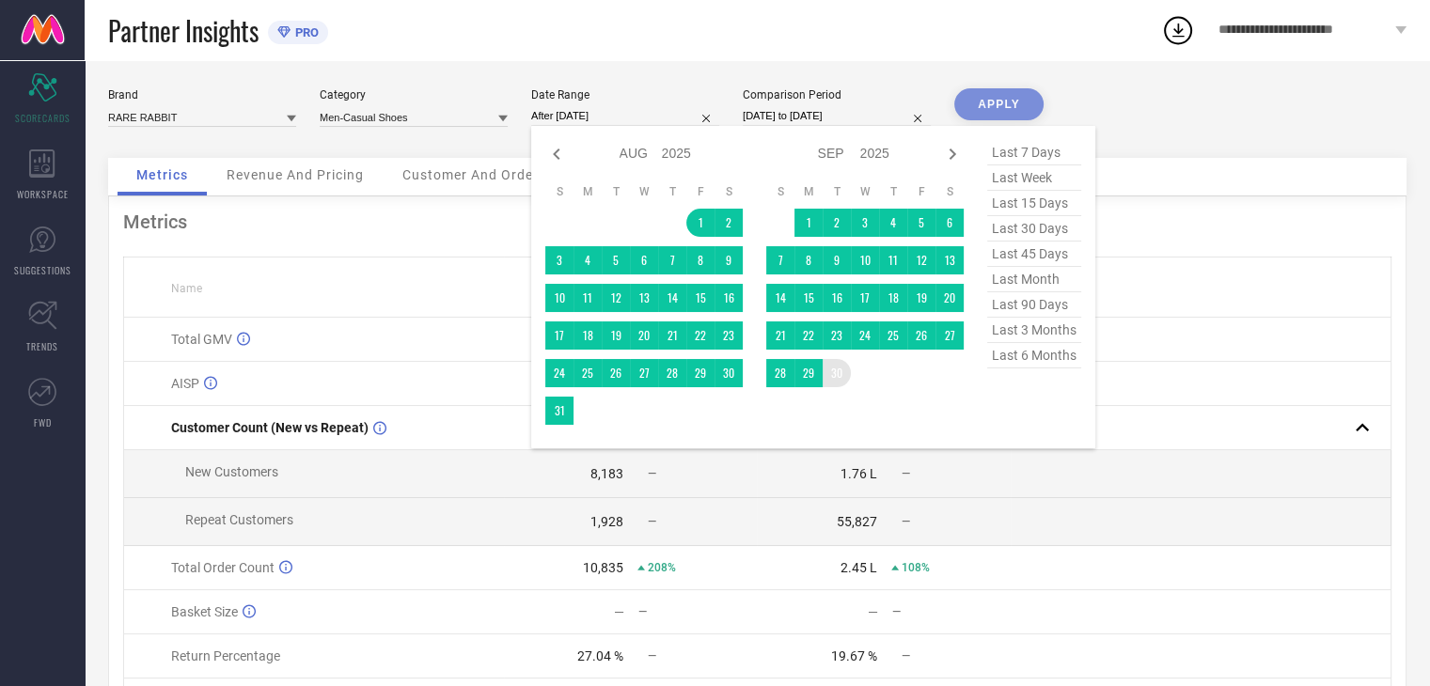
type input "[DATE] to [DATE]"
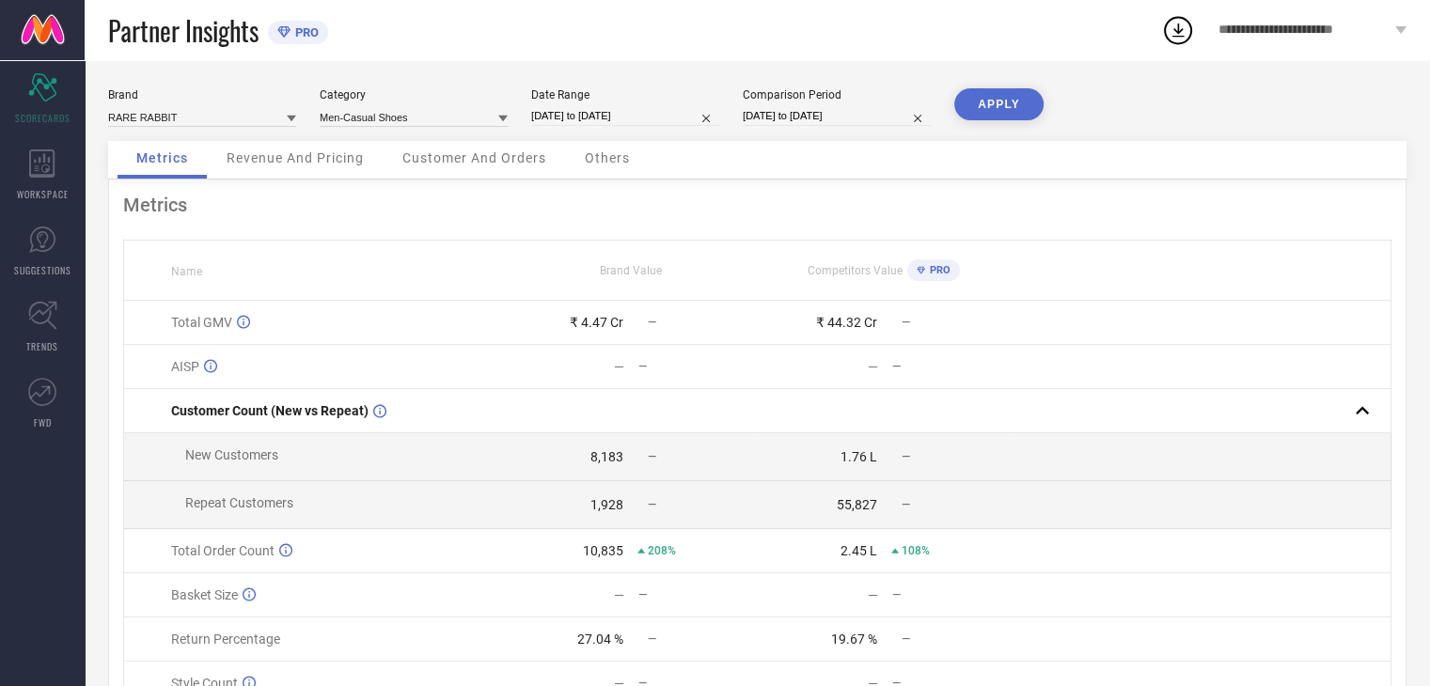
click at [1009, 96] on button "APPLY" at bounding box center [998, 104] width 89 height 32
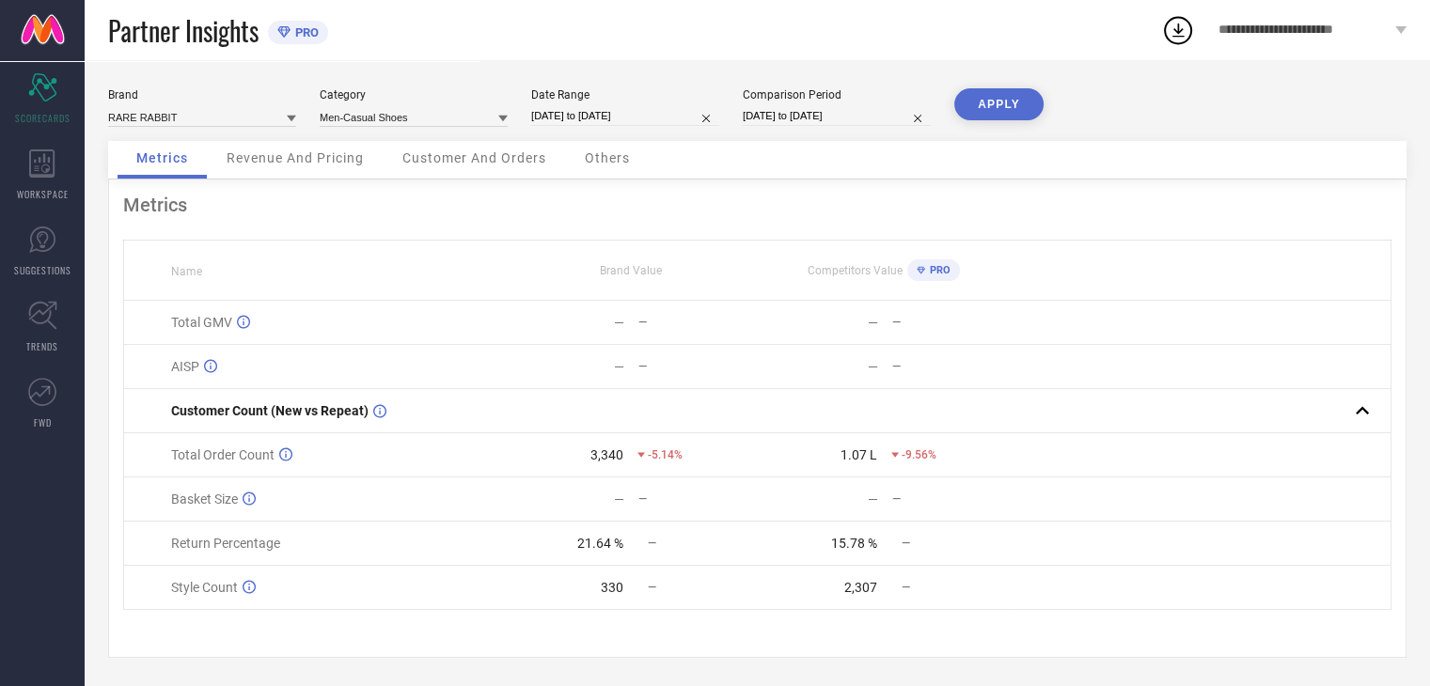
click at [410, 162] on span "Customer And Orders" at bounding box center [474, 157] width 144 height 15
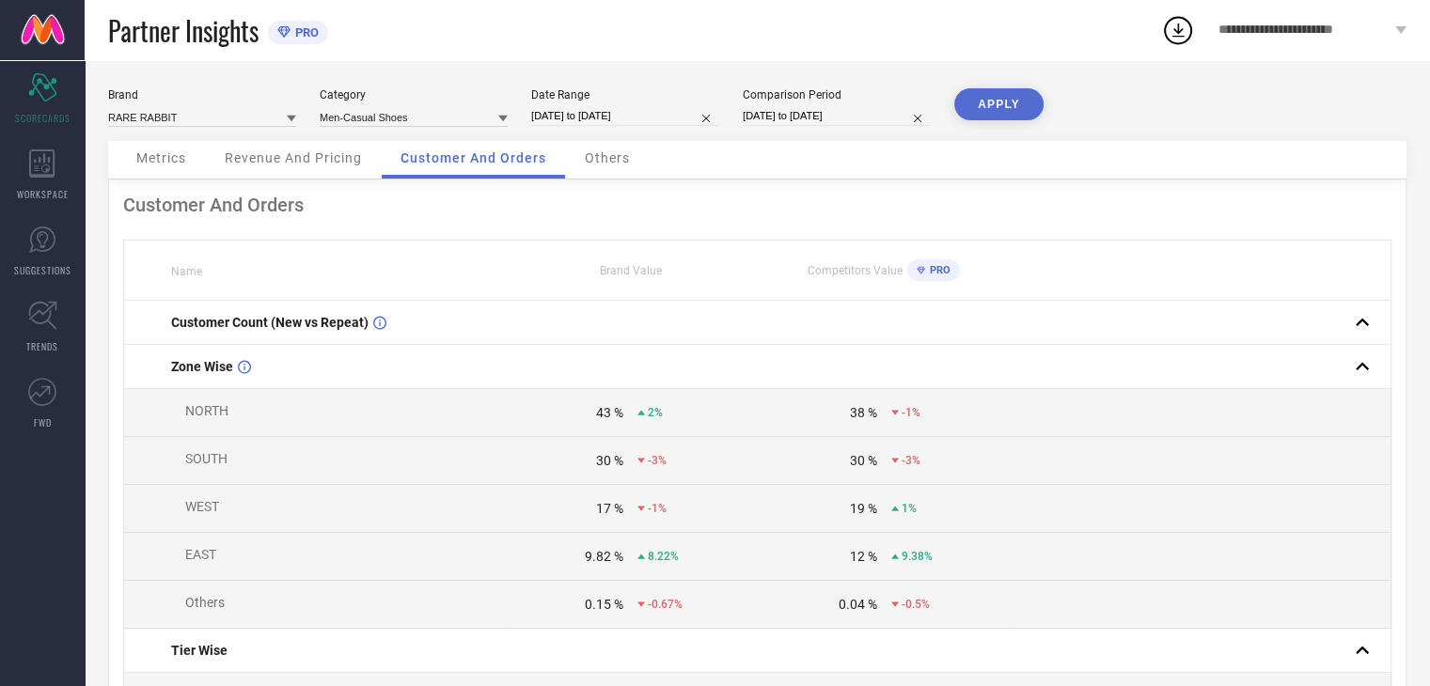
select select "7"
select select "2025"
select select "8"
select select "2025"
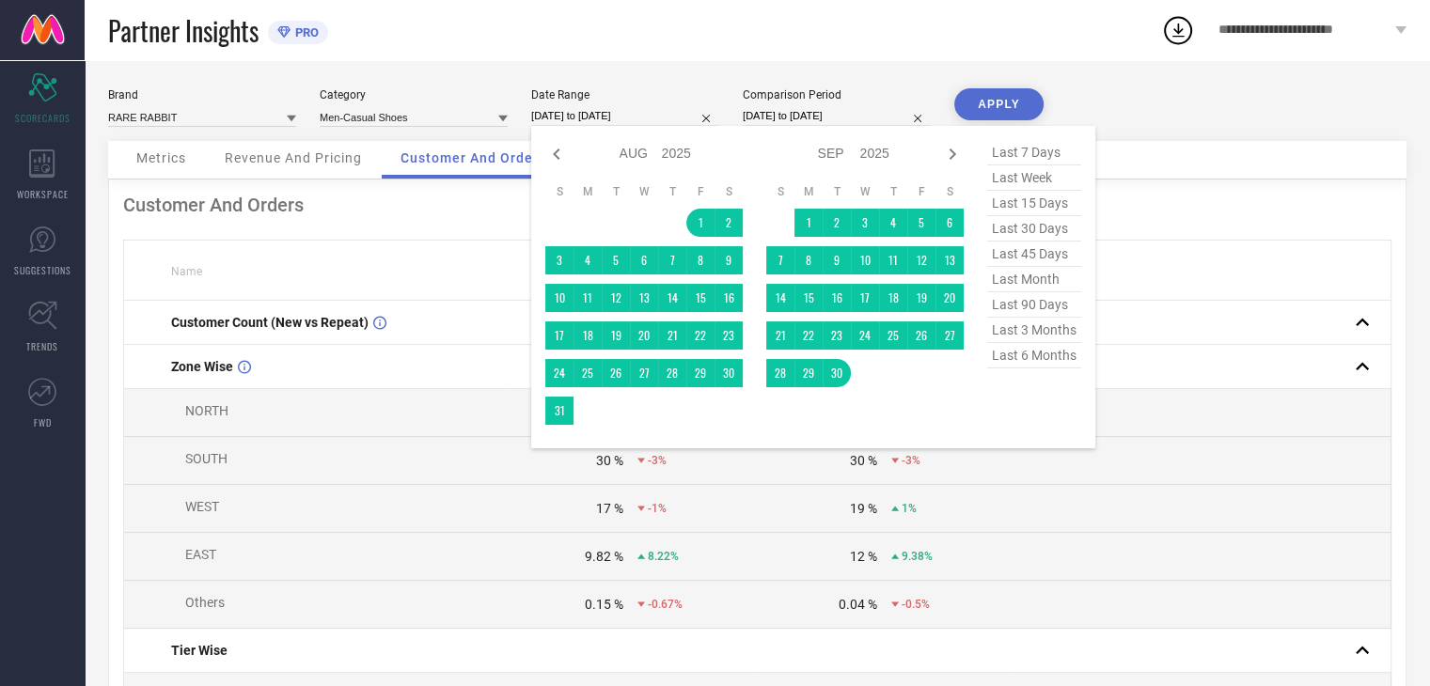
click at [656, 114] on input "[DATE] to [DATE]" at bounding box center [625, 116] width 188 height 20
click at [555, 149] on icon at bounding box center [556, 154] width 23 height 23
select select "6"
select select "2025"
select select "7"
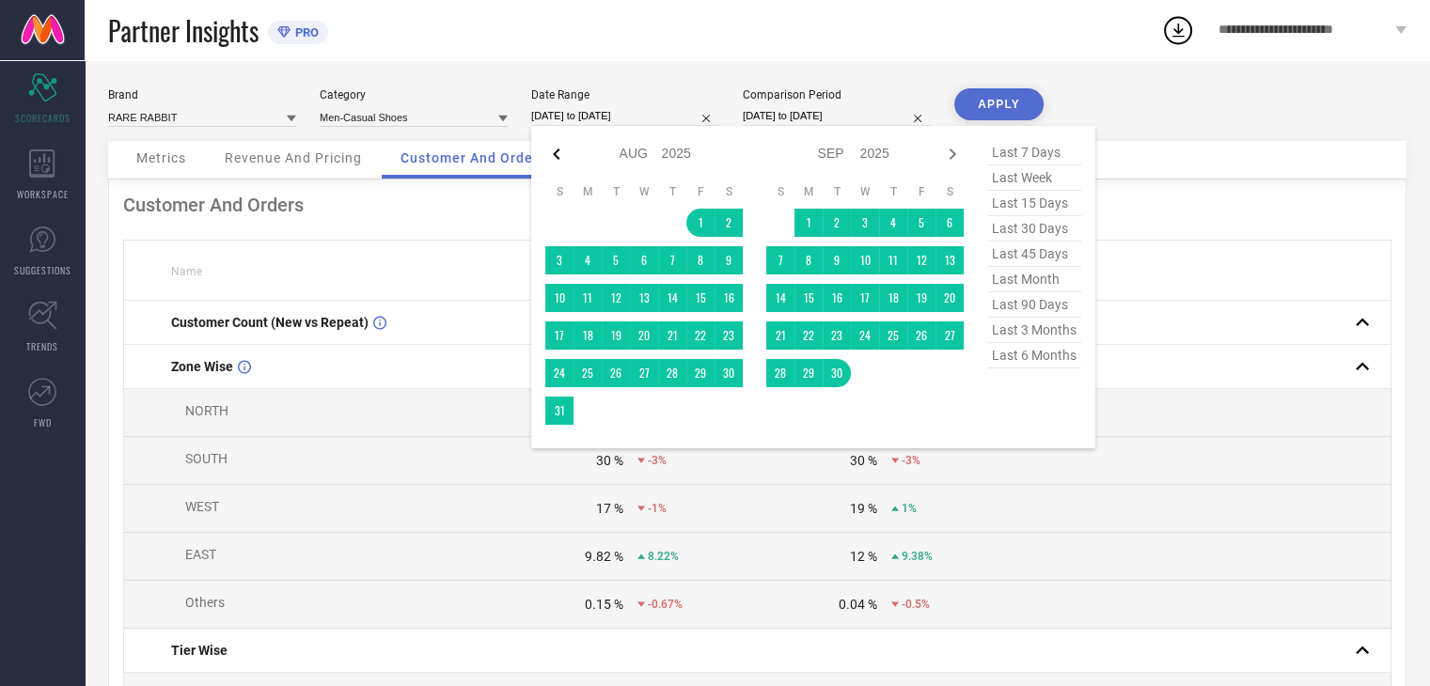
select select "2025"
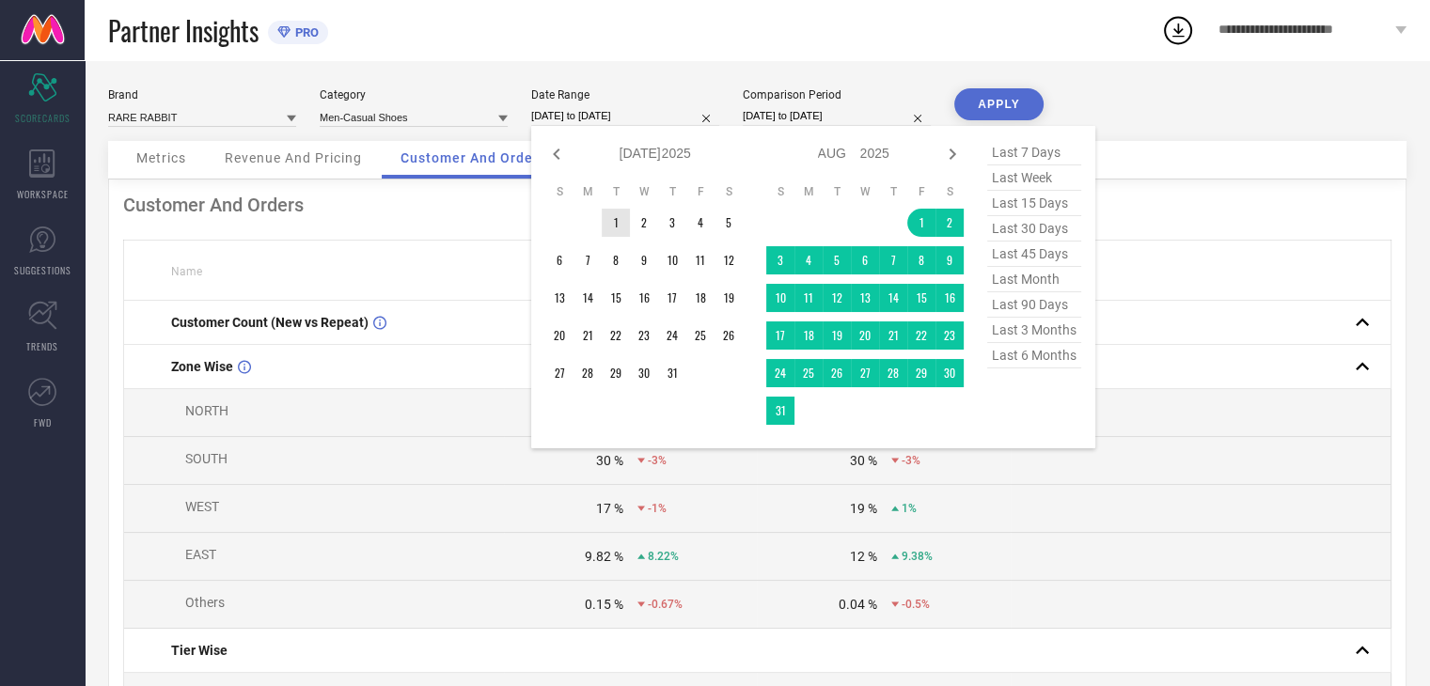
type input "After [DATE]"
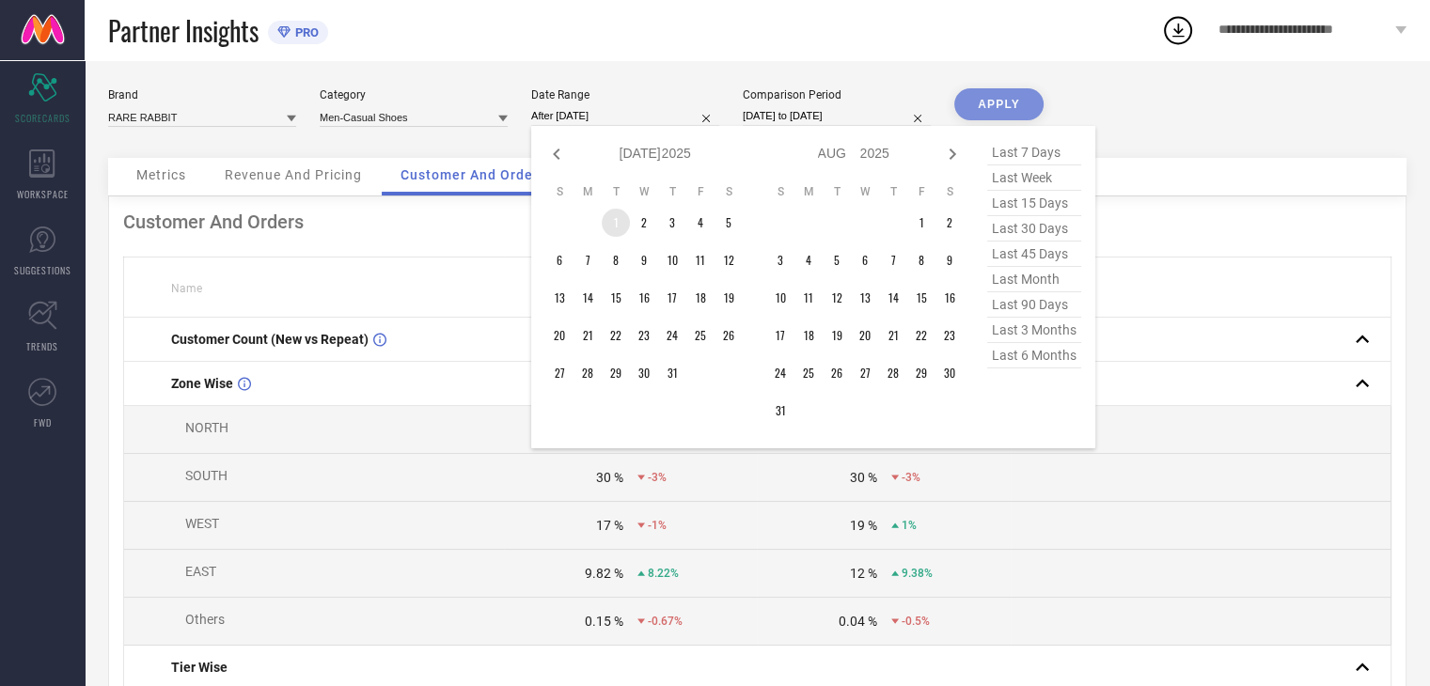
click at [613, 215] on td "1" at bounding box center [616, 223] width 28 height 28
click at [949, 153] on icon at bounding box center [952, 154] width 23 height 23
select select "7"
select select "2025"
select select "8"
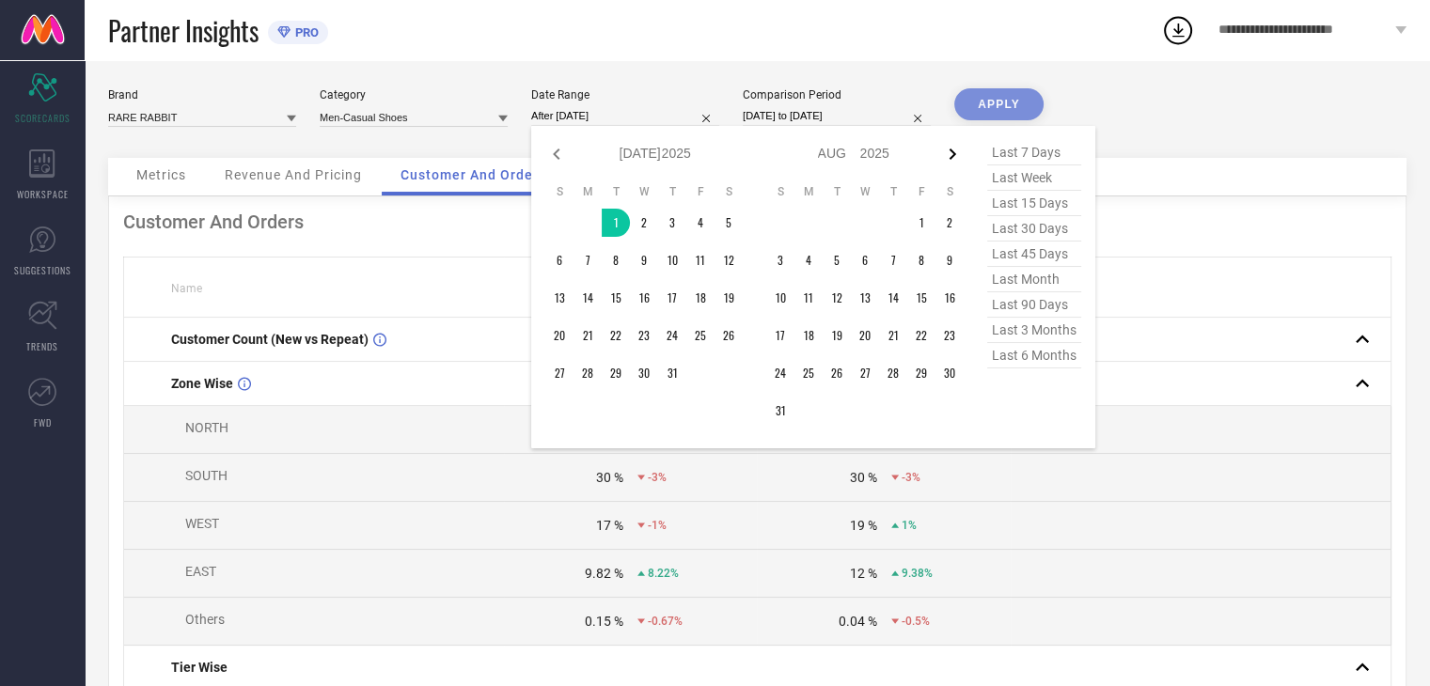
select select "2025"
click at [949, 153] on icon at bounding box center [952, 154] width 23 height 23
select select "8"
select select "2025"
select select "9"
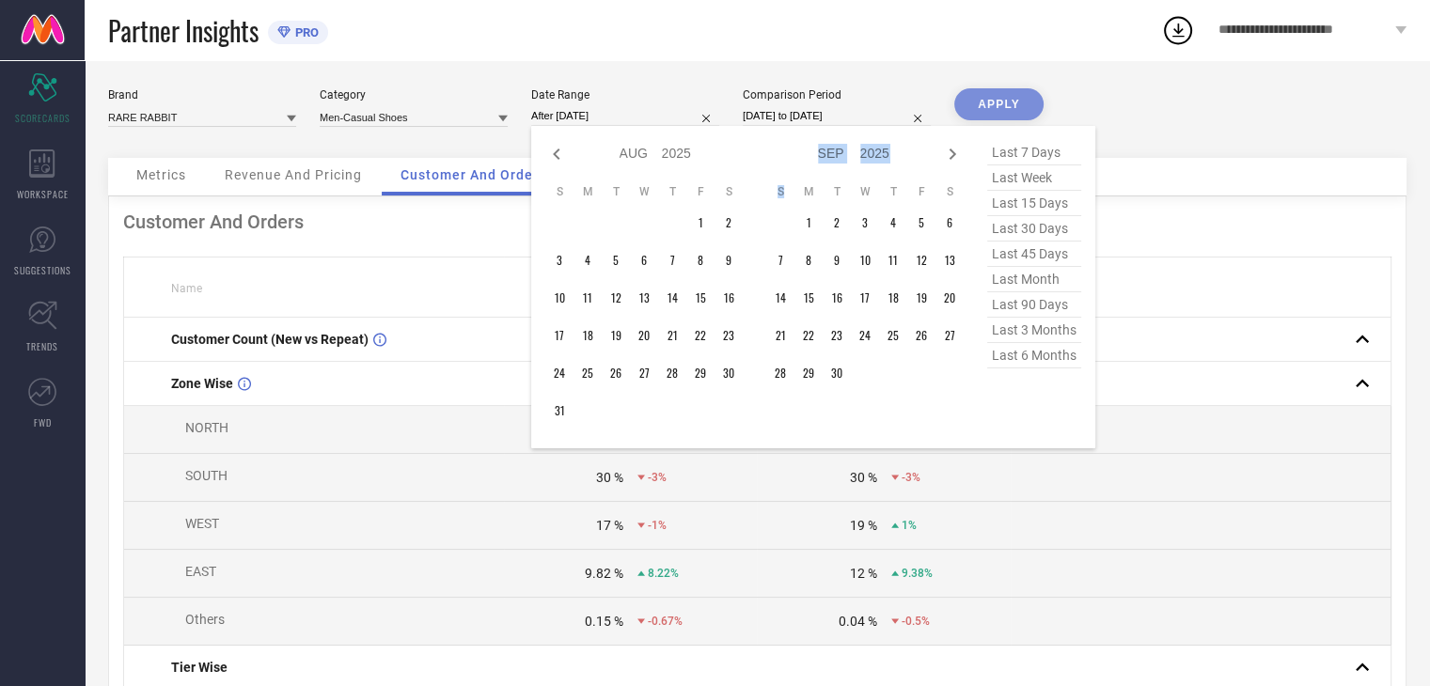
select select "2025"
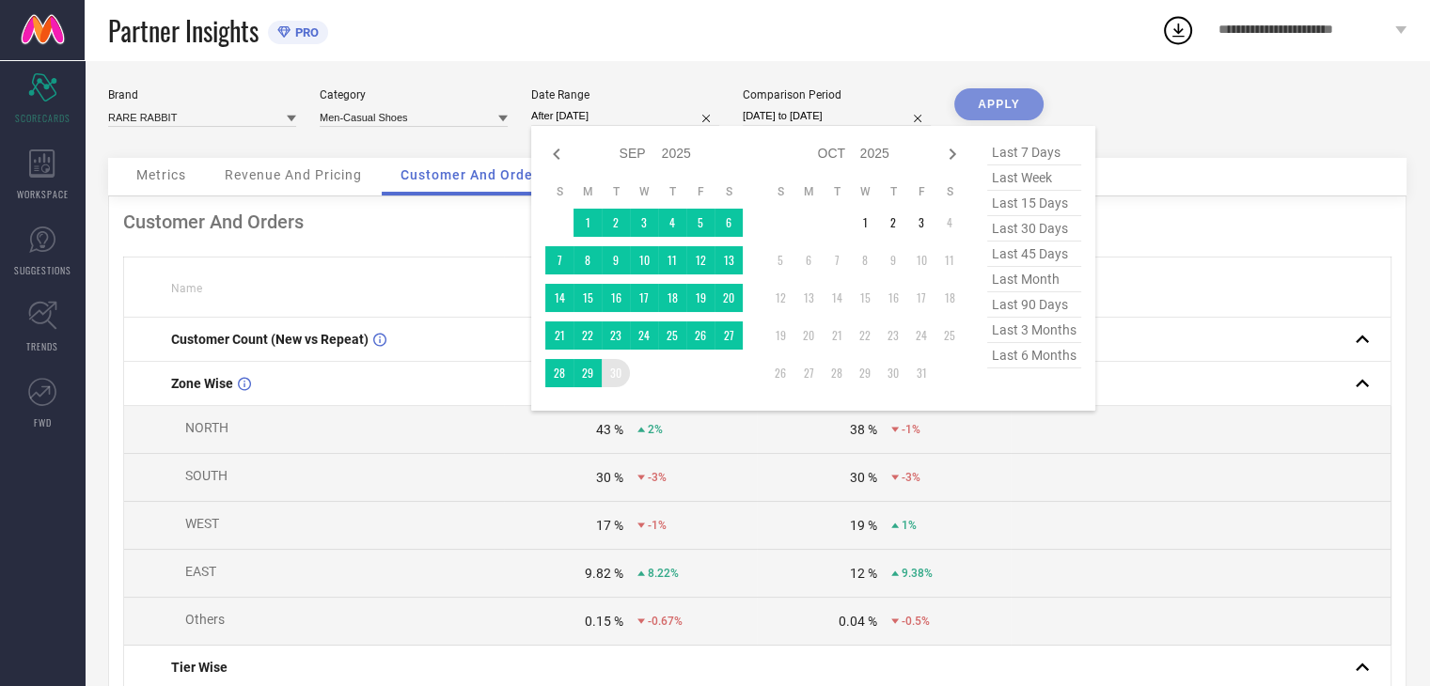
type input "[DATE] to [DATE]"
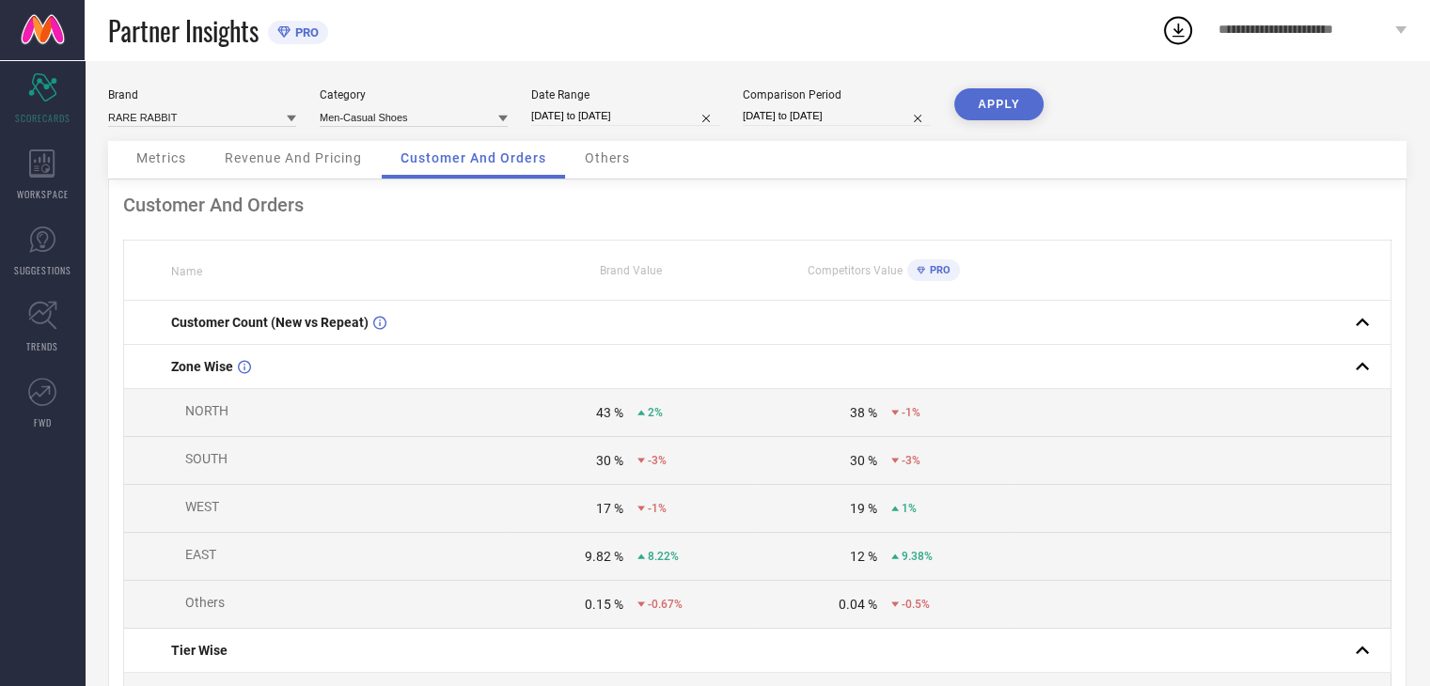
click at [978, 99] on button "APPLY" at bounding box center [998, 104] width 89 height 32
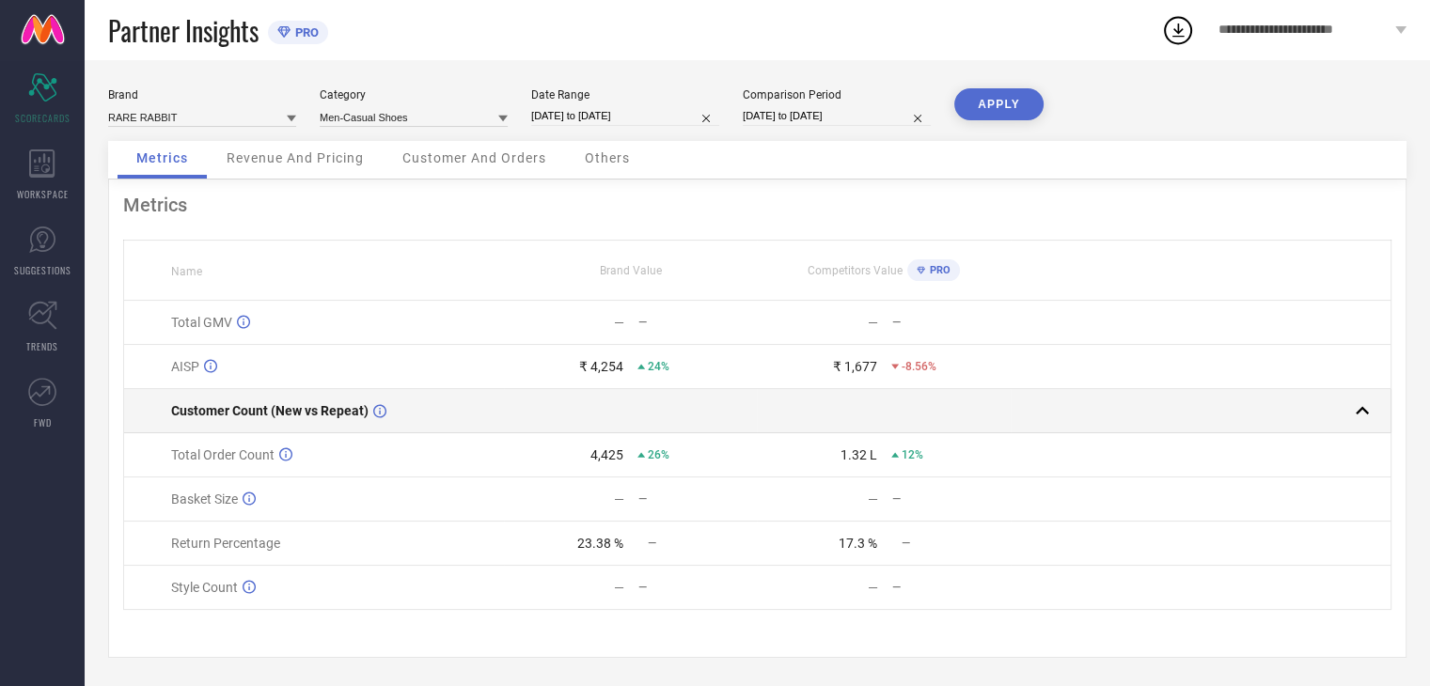
scroll to position [6, 0]
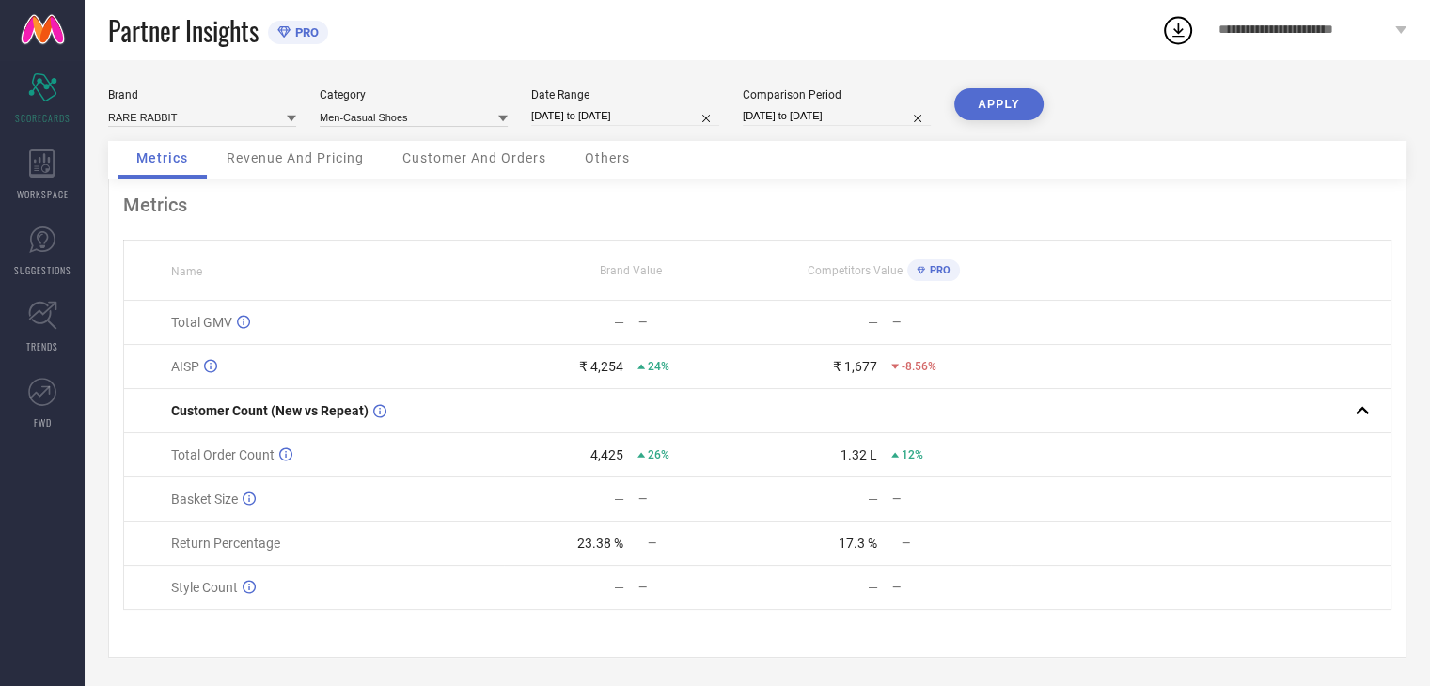
click at [320, 157] on span "Revenue And Pricing" at bounding box center [295, 157] width 137 height 15
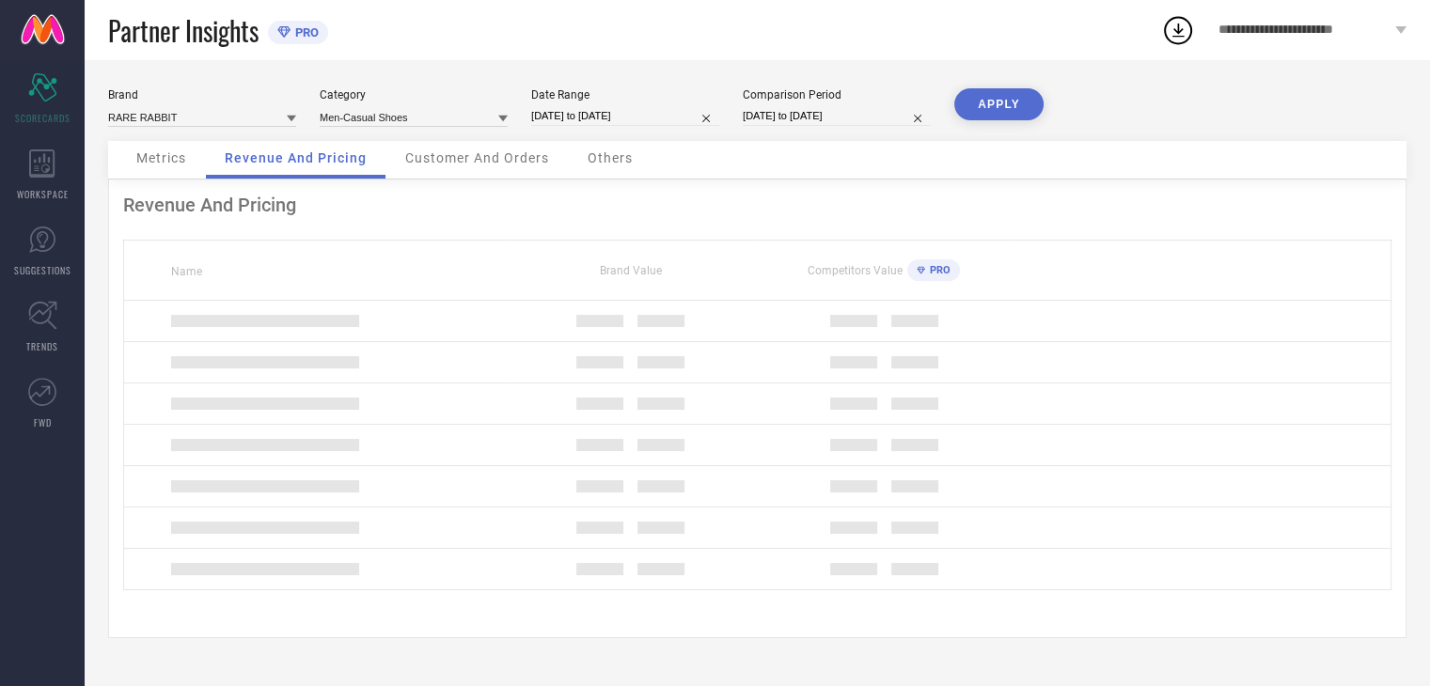
scroll to position [0, 0]
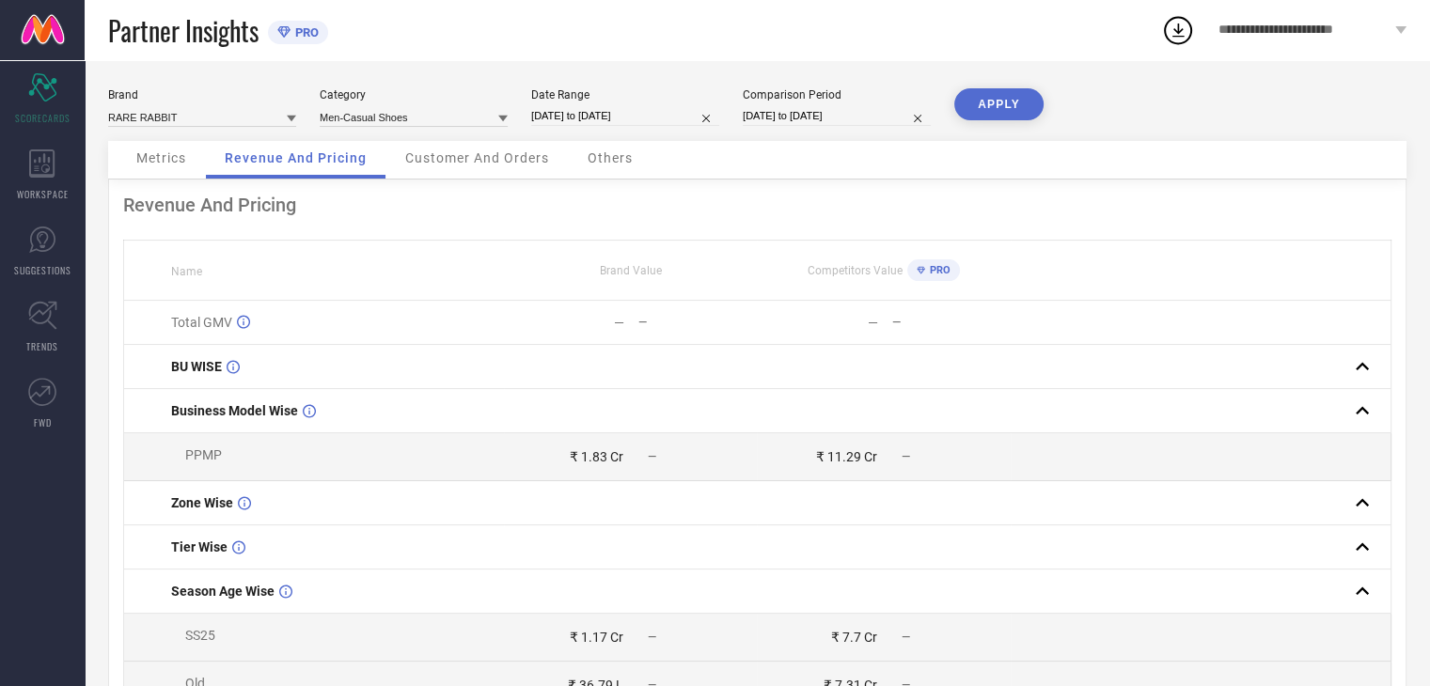
click at [466, 149] on div "Customer And Orders" at bounding box center [476, 160] width 181 height 38
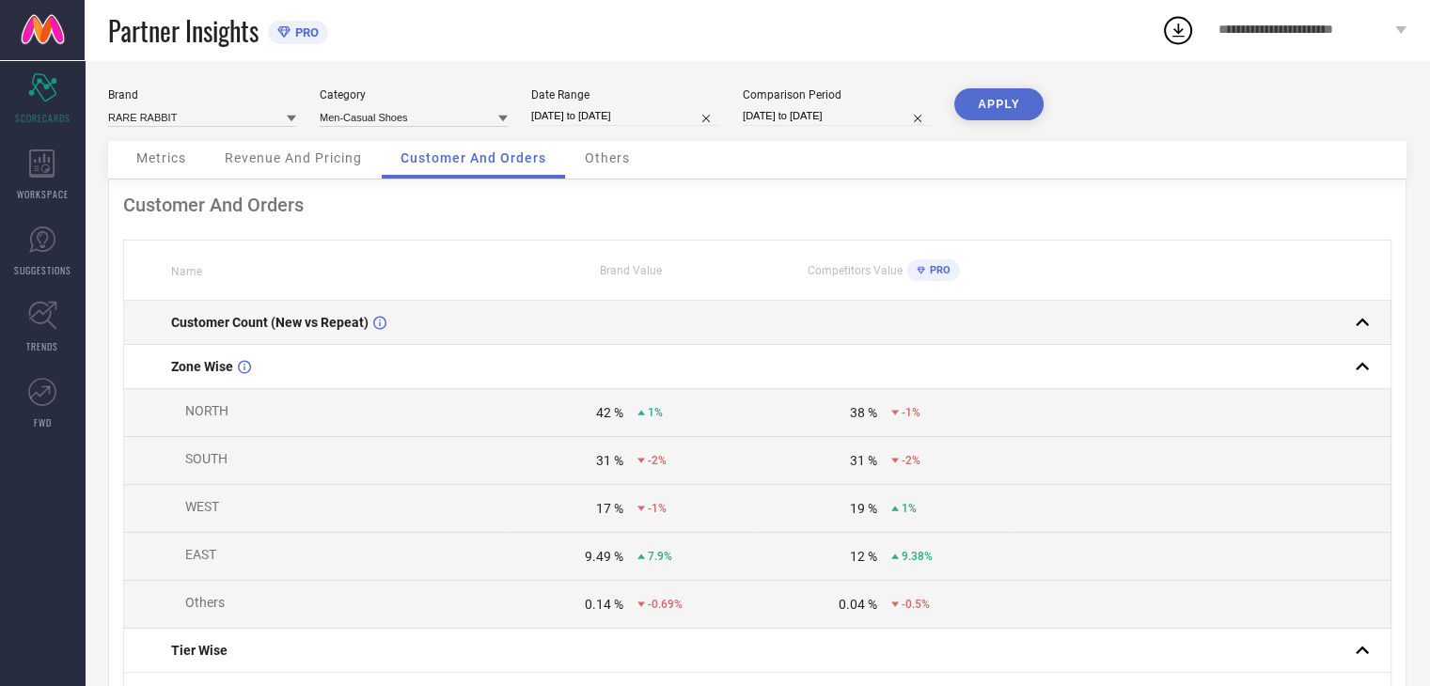
scroll to position [433, 0]
